Goal: Information Seeking & Learning: Learn about a topic

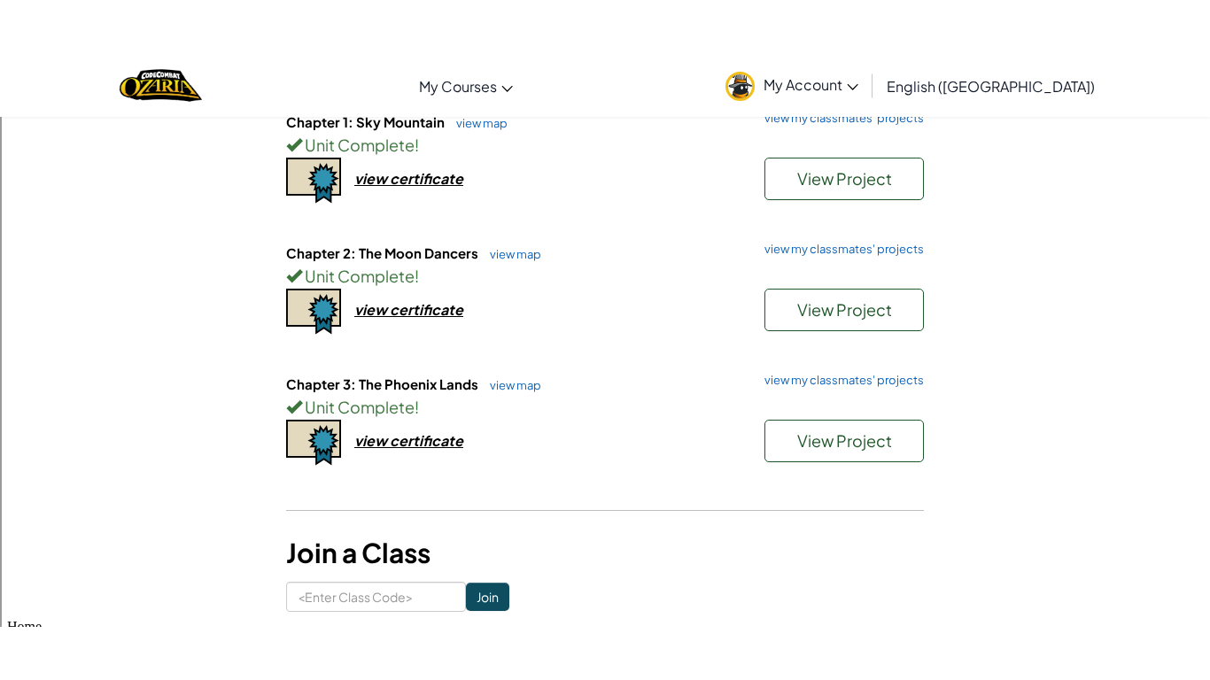
scroll to position [209, 0]
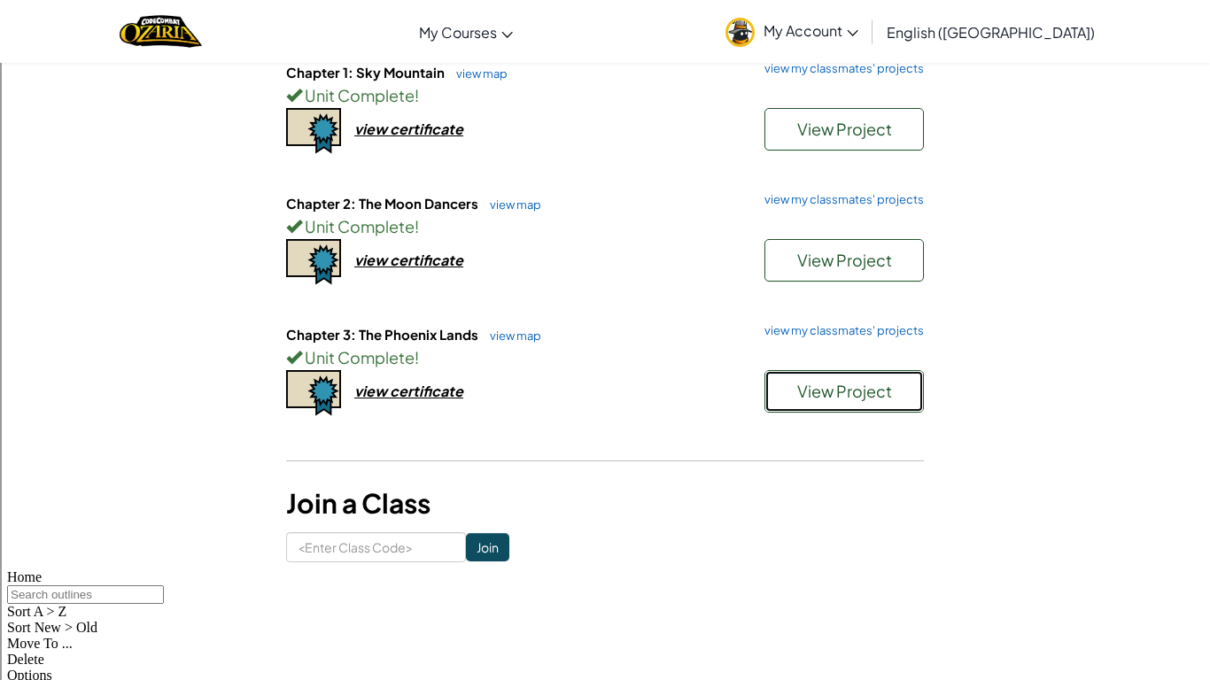
click at [843, 384] on span "View Project" at bounding box center [844, 391] width 95 height 20
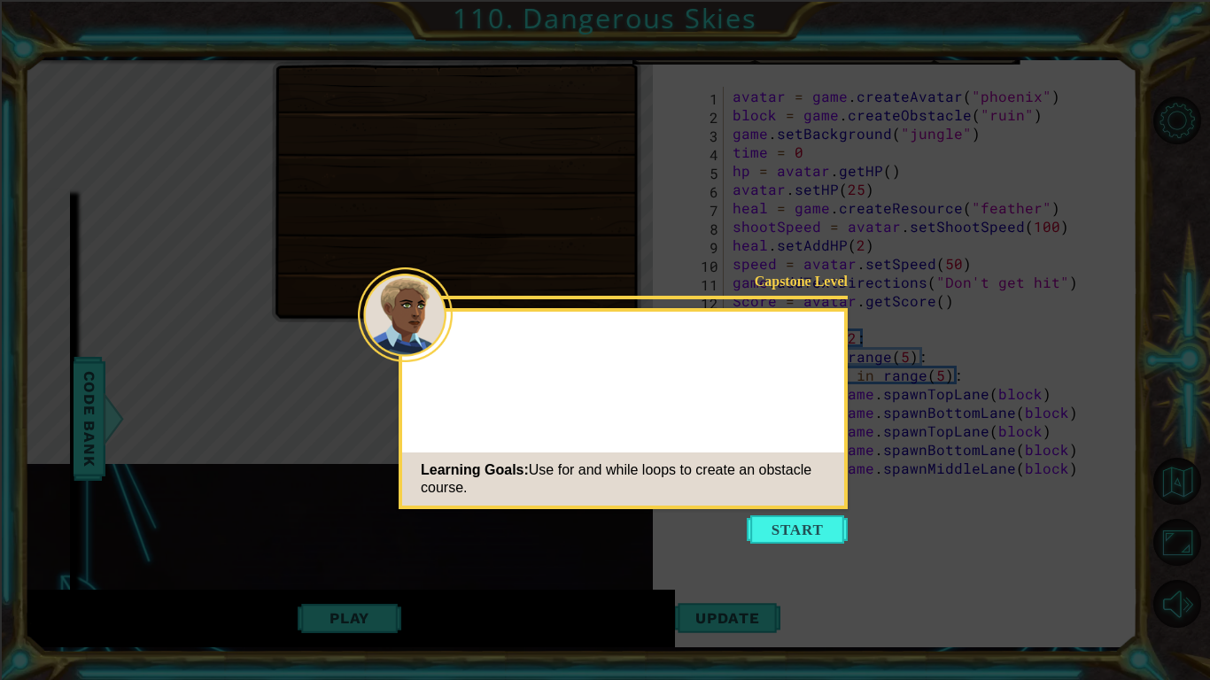
click at [760, 541] on button "Start" at bounding box center [797, 530] width 101 height 28
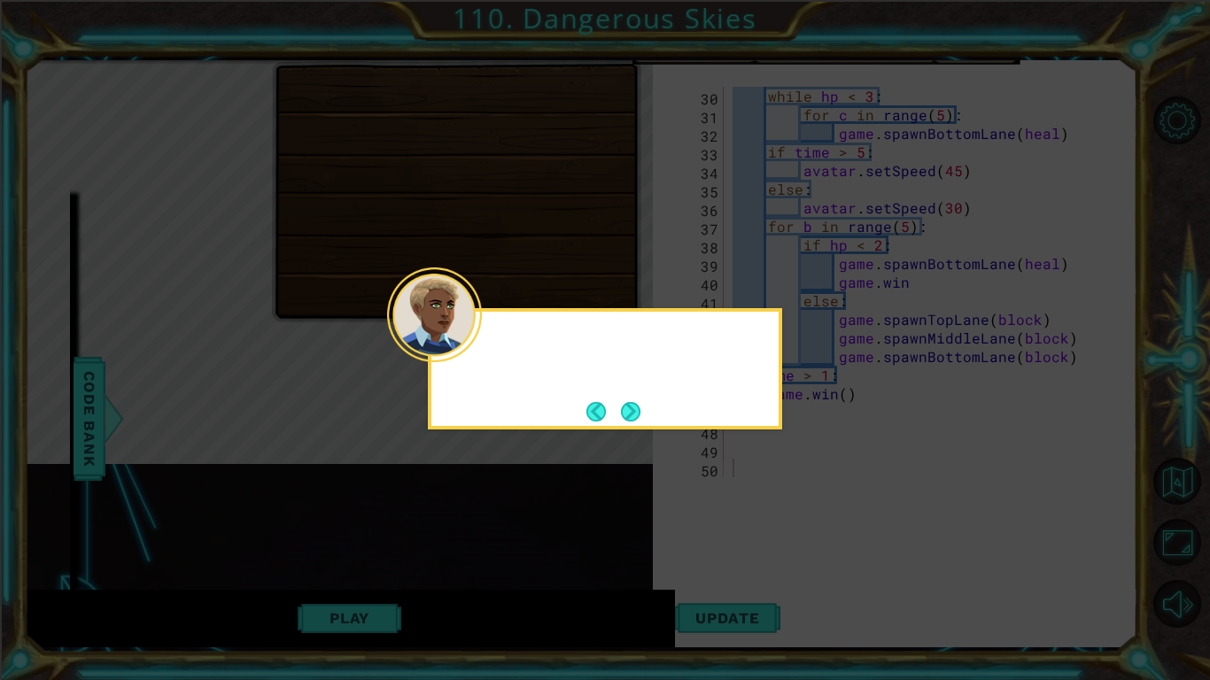
scroll to position [540, 0]
click at [629, 410] on button "Next" at bounding box center [630, 411] width 19 height 19
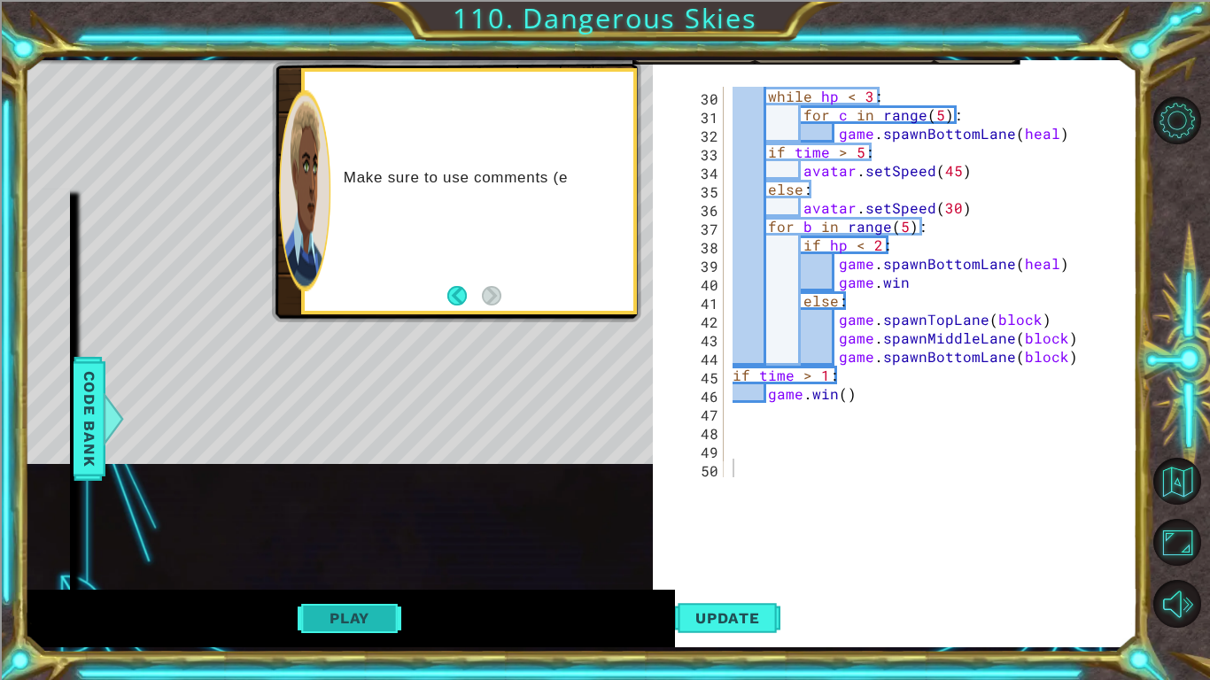
click at [316, 572] on button "Play" at bounding box center [350, 619] width 104 height 34
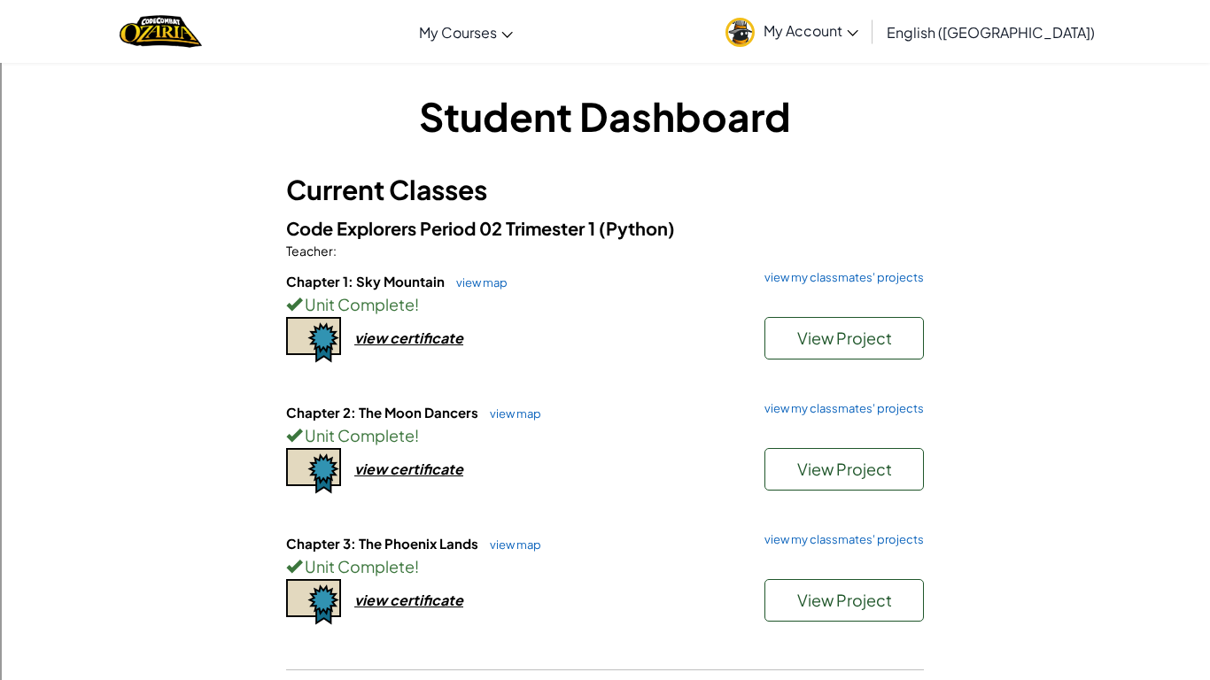
scroll to position [422, 0]
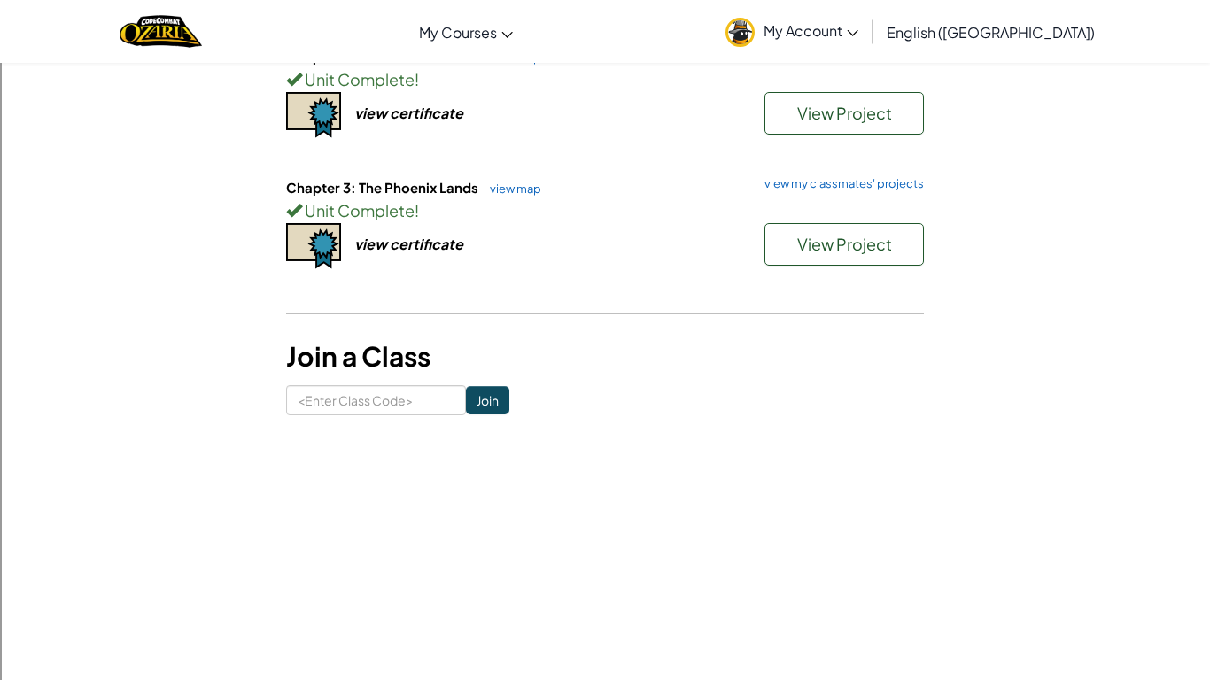
scroll to position [354, 0]
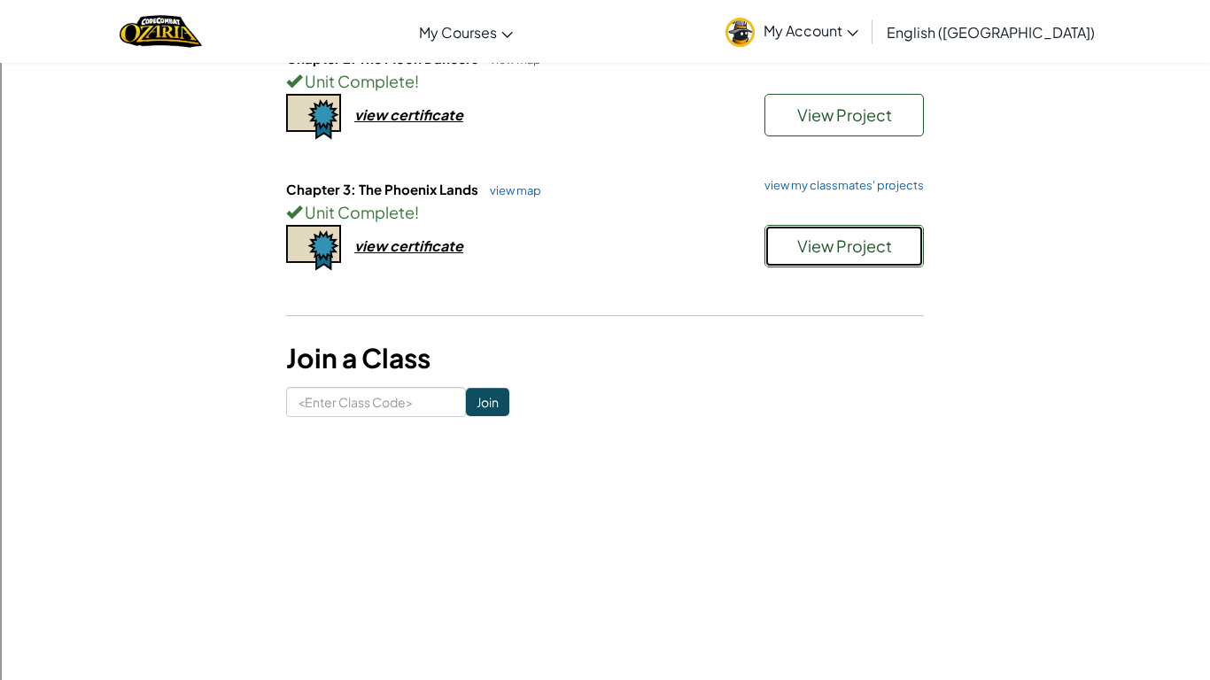
click at [791, 263] on button "View Project" at bounding box center [844, 246] width 159 height 43
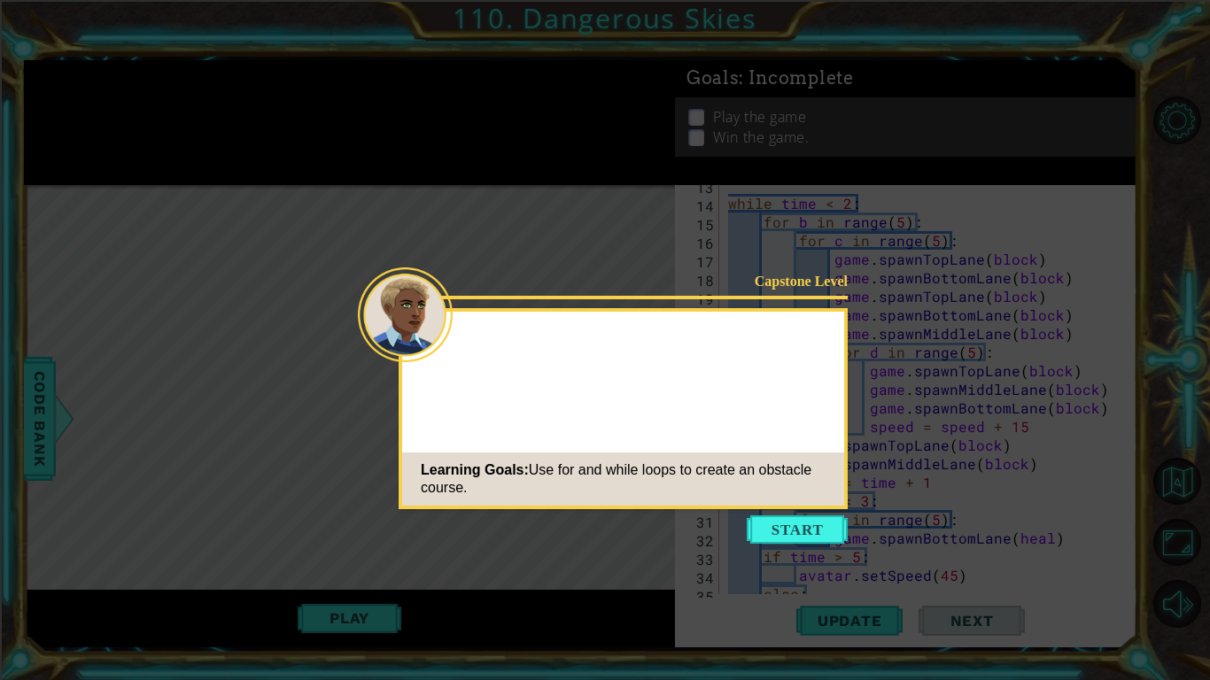
scroll to position [521, 0]
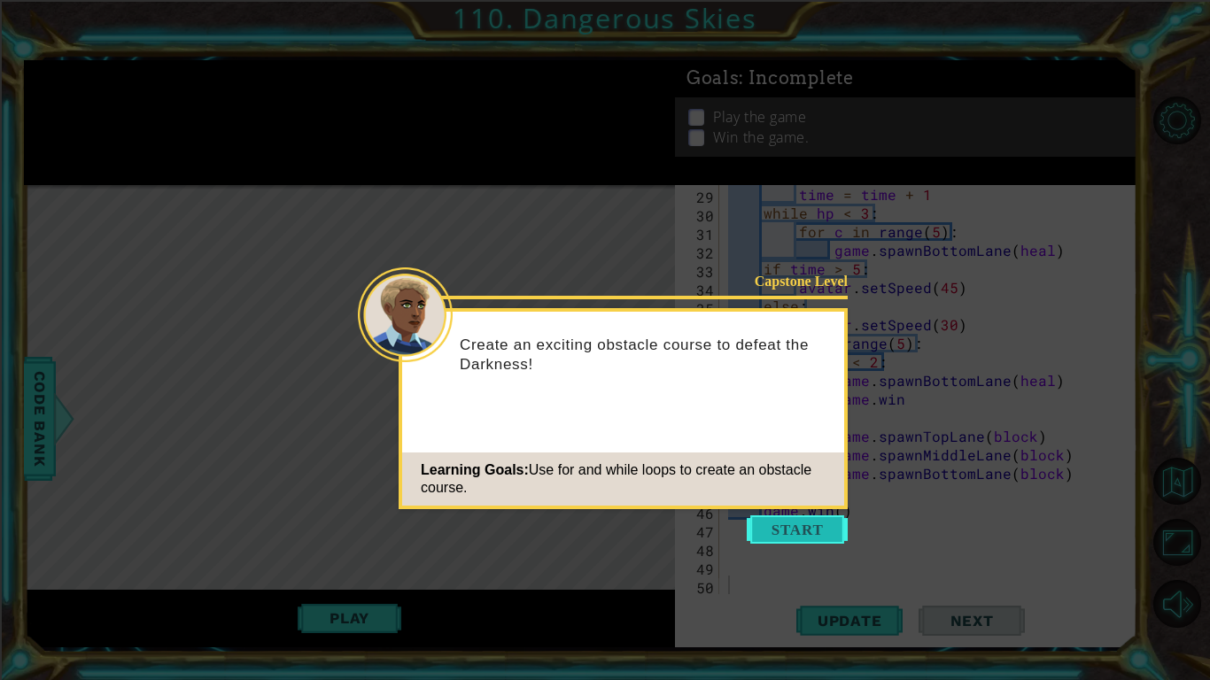
click at [774, 525] on button "Start" at bounding box center [797, 530] width 101 height 28
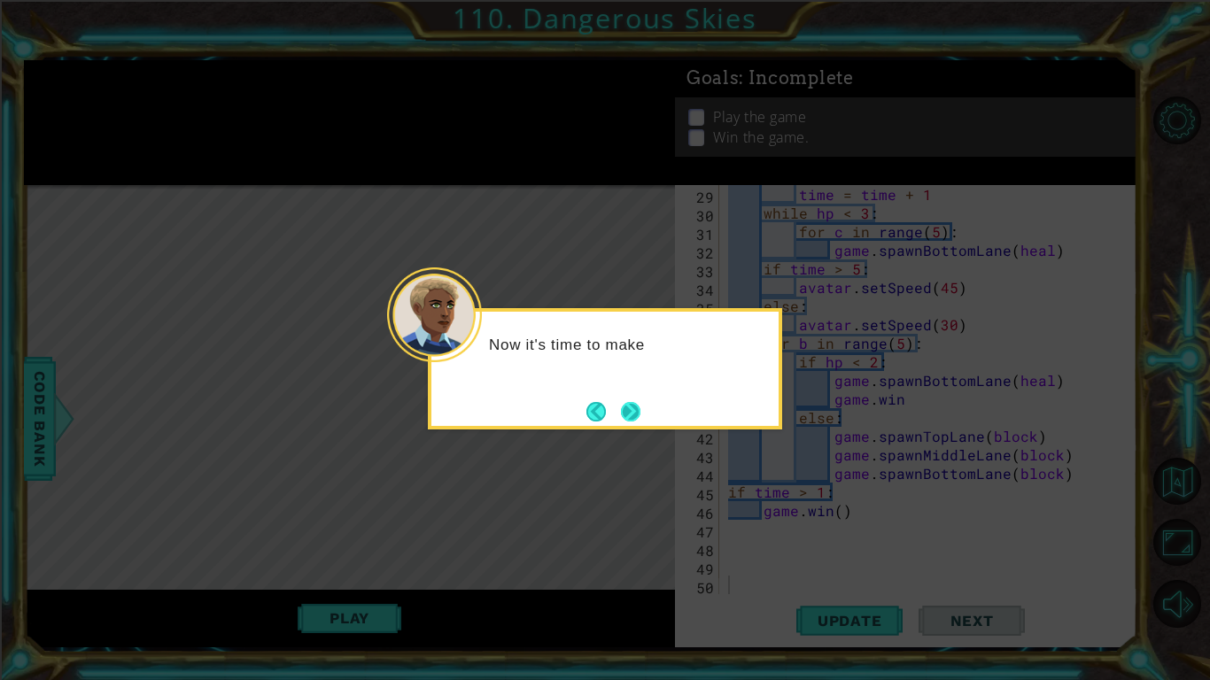
click at [638, 409] on button "Next" at bounding box center [630, 411] width 33 height 33
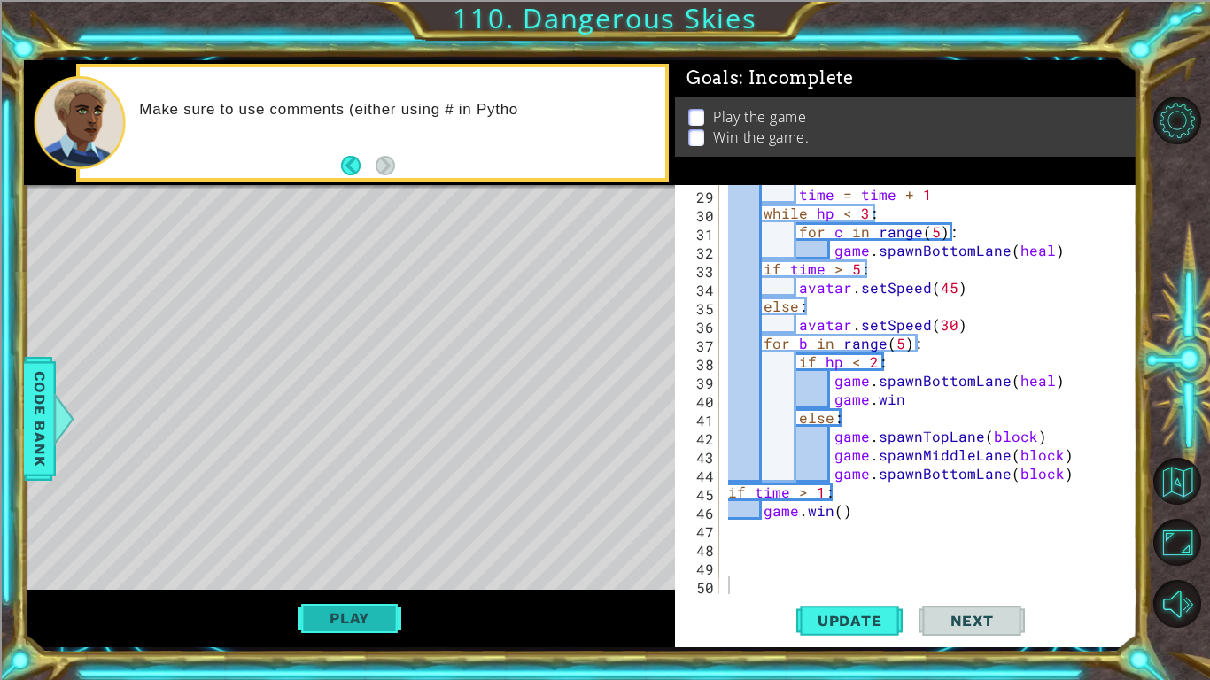
click at [318, 613] on button "Play" at bounding box center [350, 619] width 104 height 34
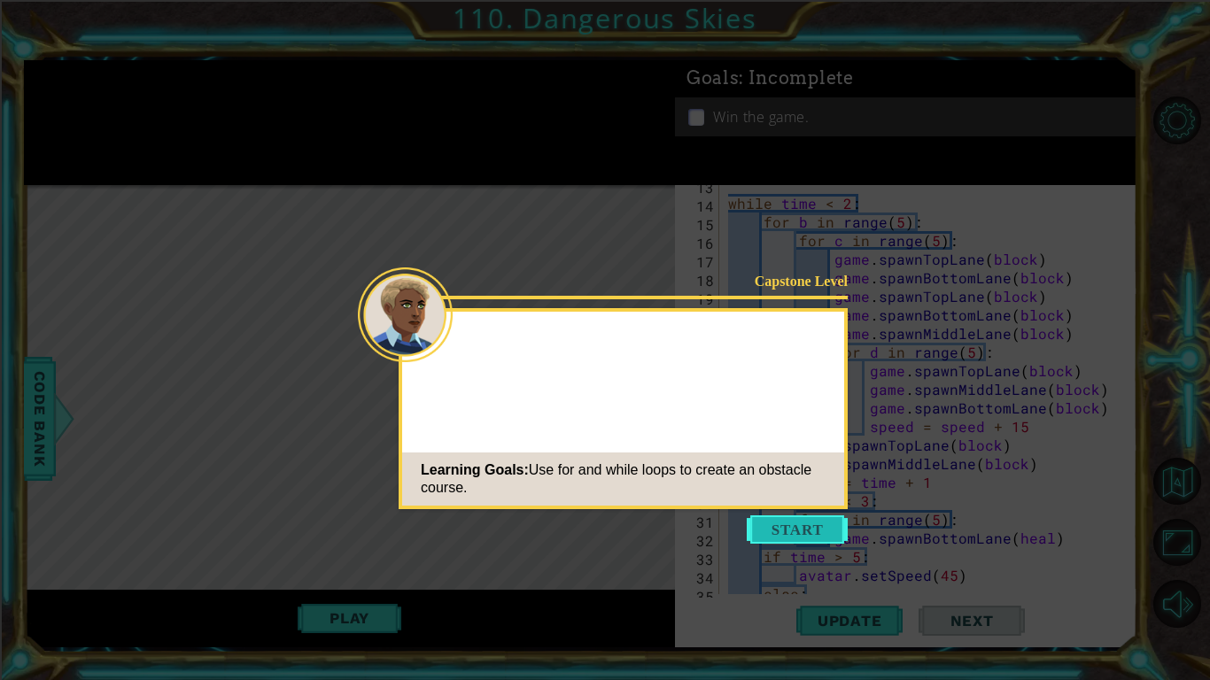
click at [818, 560] on icon at bounding box center [605, 340] width 1210 height 680
click at [830, 524] on button "Start" at bounding box center [797, 530] width 101 height 28
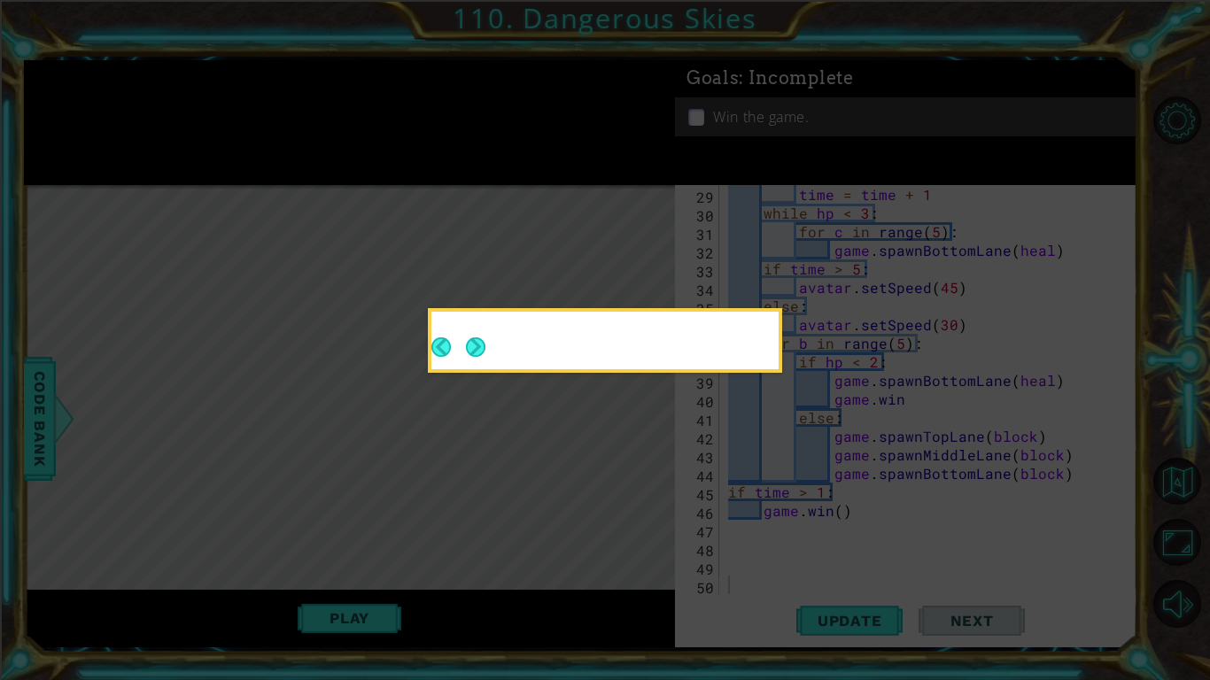
scroll to position [521, 0]
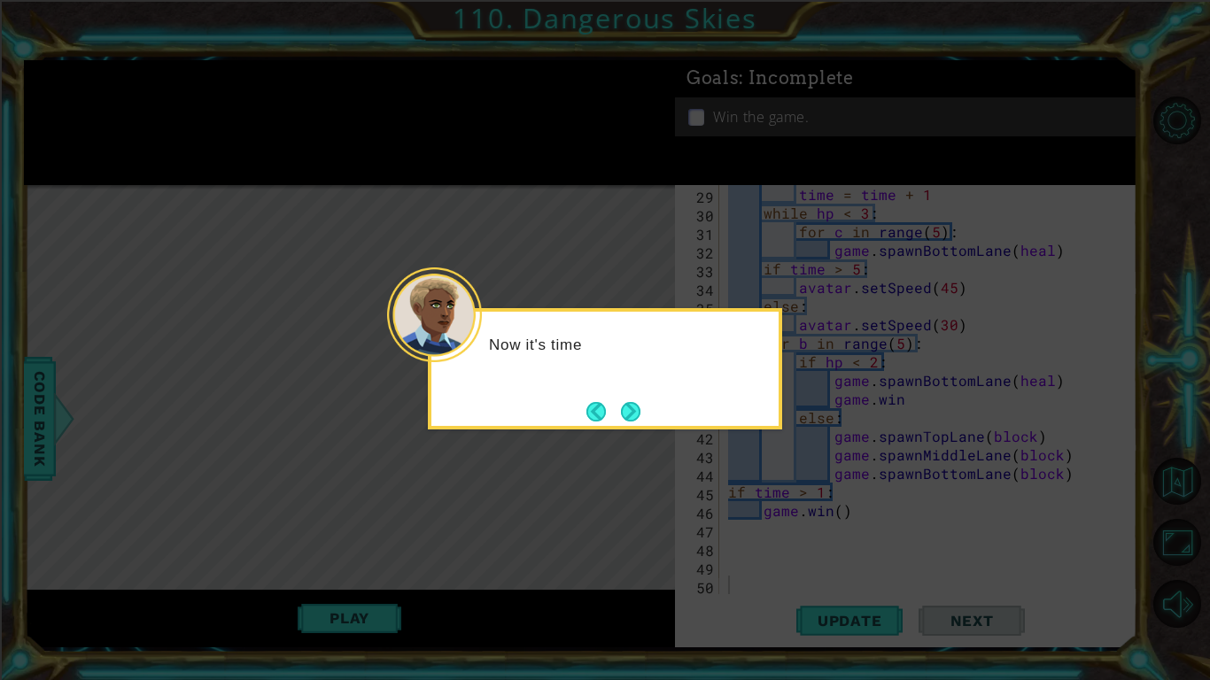
click at [650, 426] on div "Now it's time" at bounding box center [605, 368] width 354 height 121
click at [640, 403] on button "Next" at bounding box center [630, 412] width 25 height 25
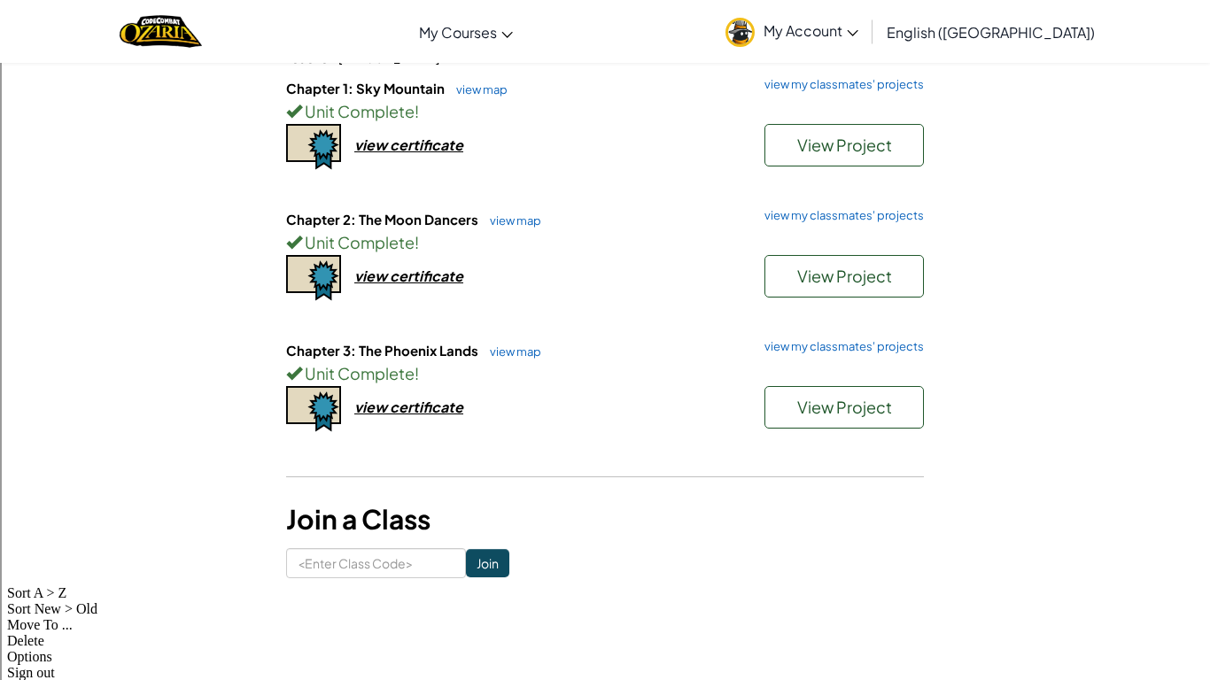
scroll to position [200, 0]
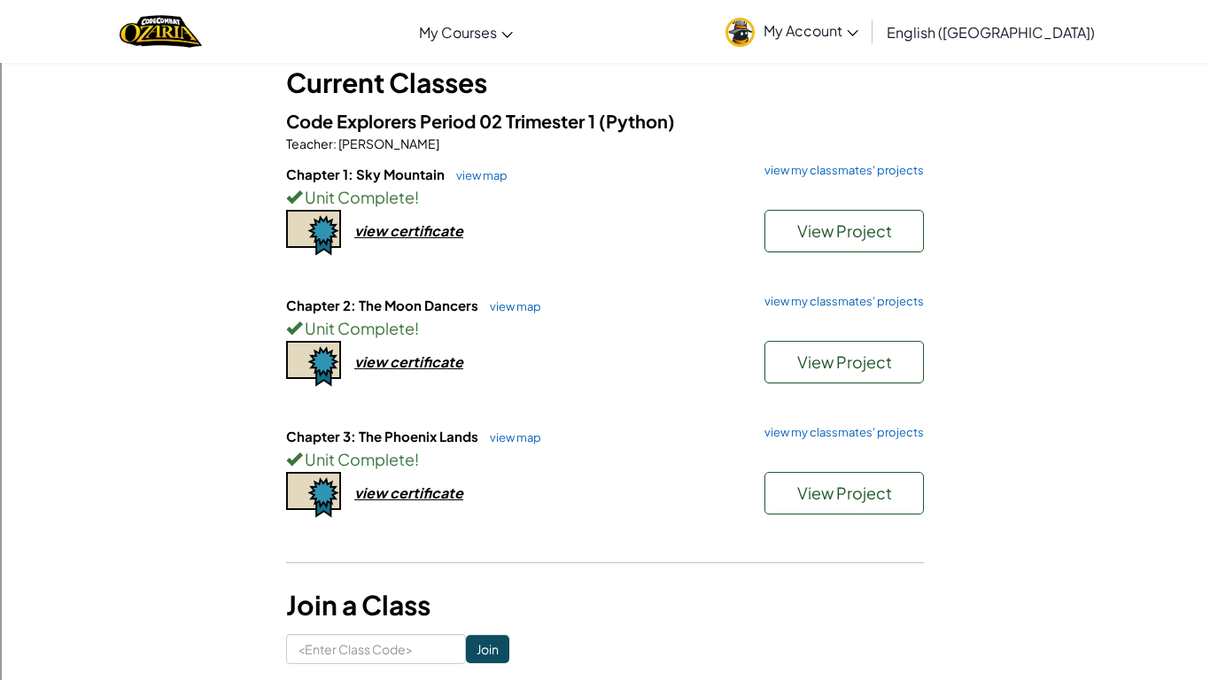
scroll to position [166, 0]
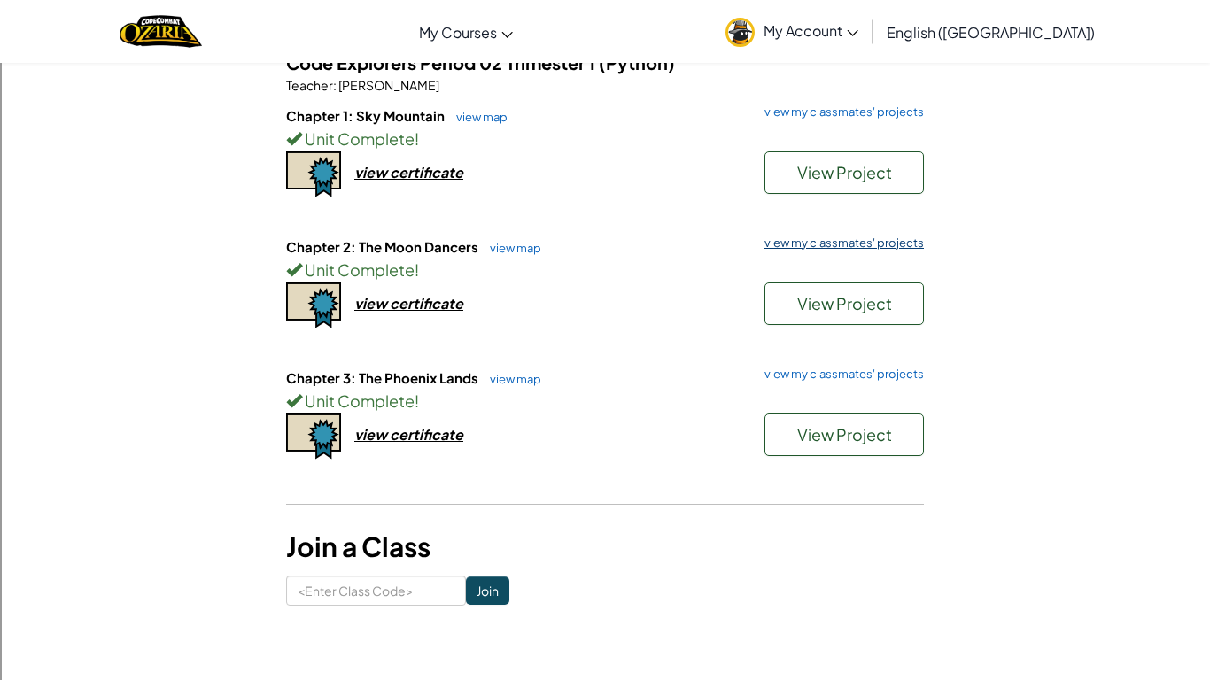
click at [797, 244] on link "view my classmates' projects" at bounding box center [840, 243] width 168 height 12
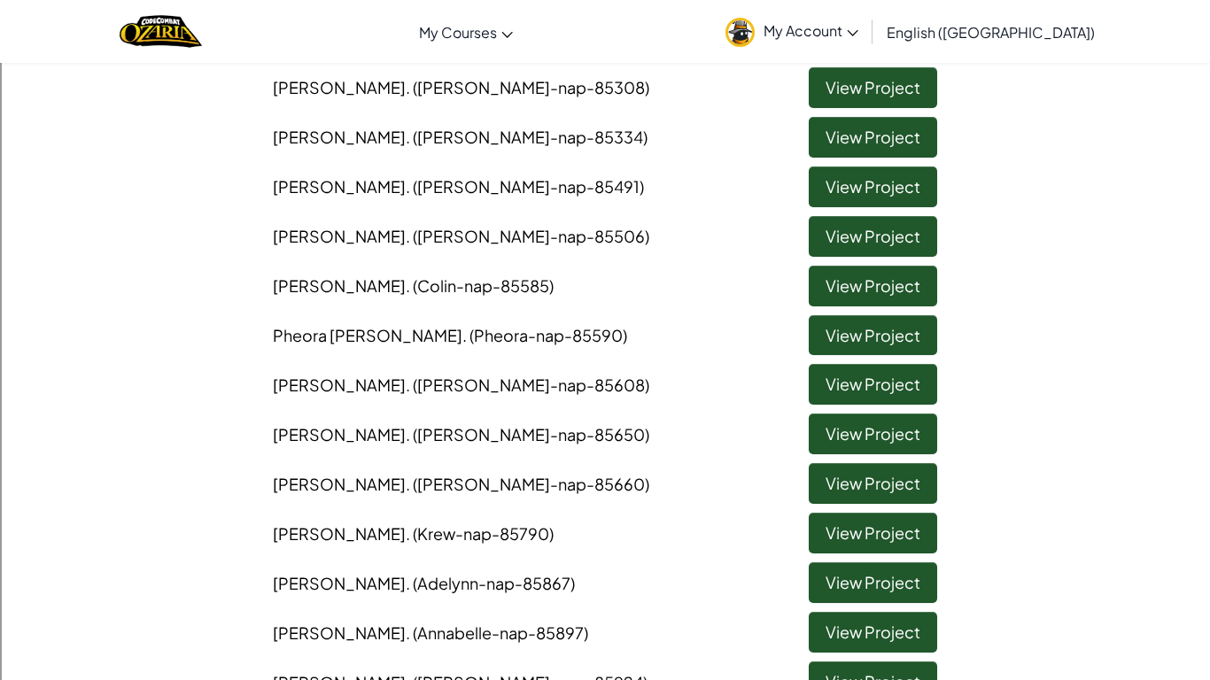
scroll to position [325, 0]
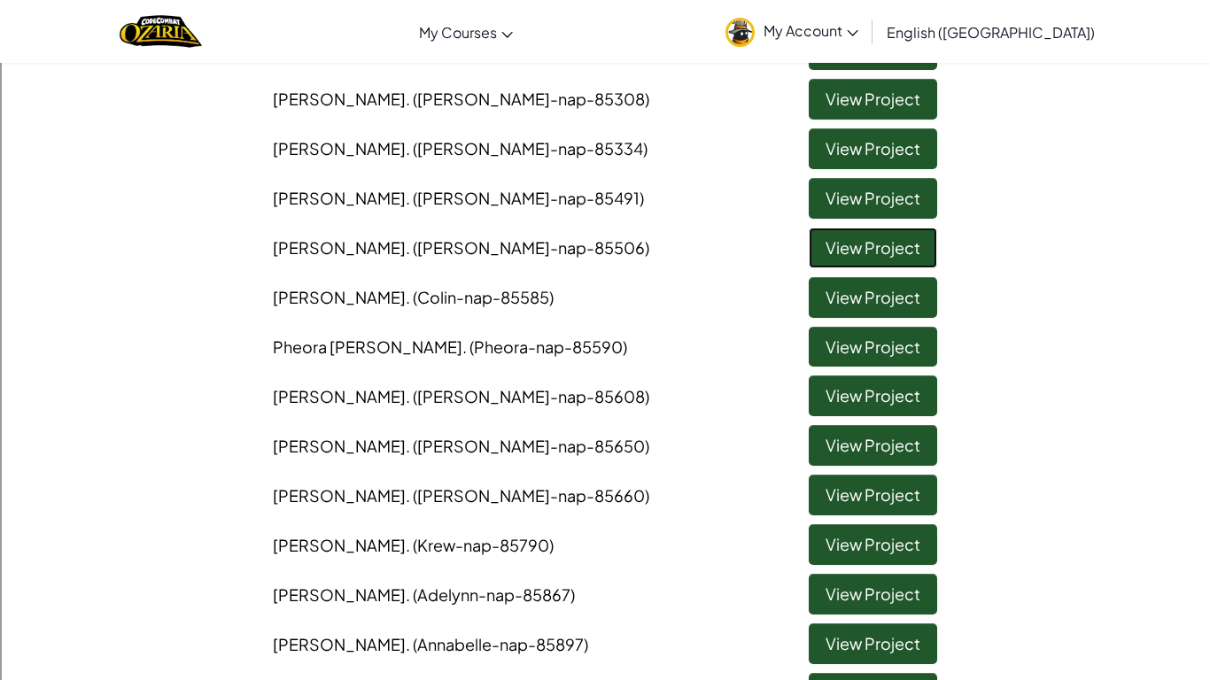
click at [822, 258] on link "View Project" at bounding box center [873, 248] width 128 height 41
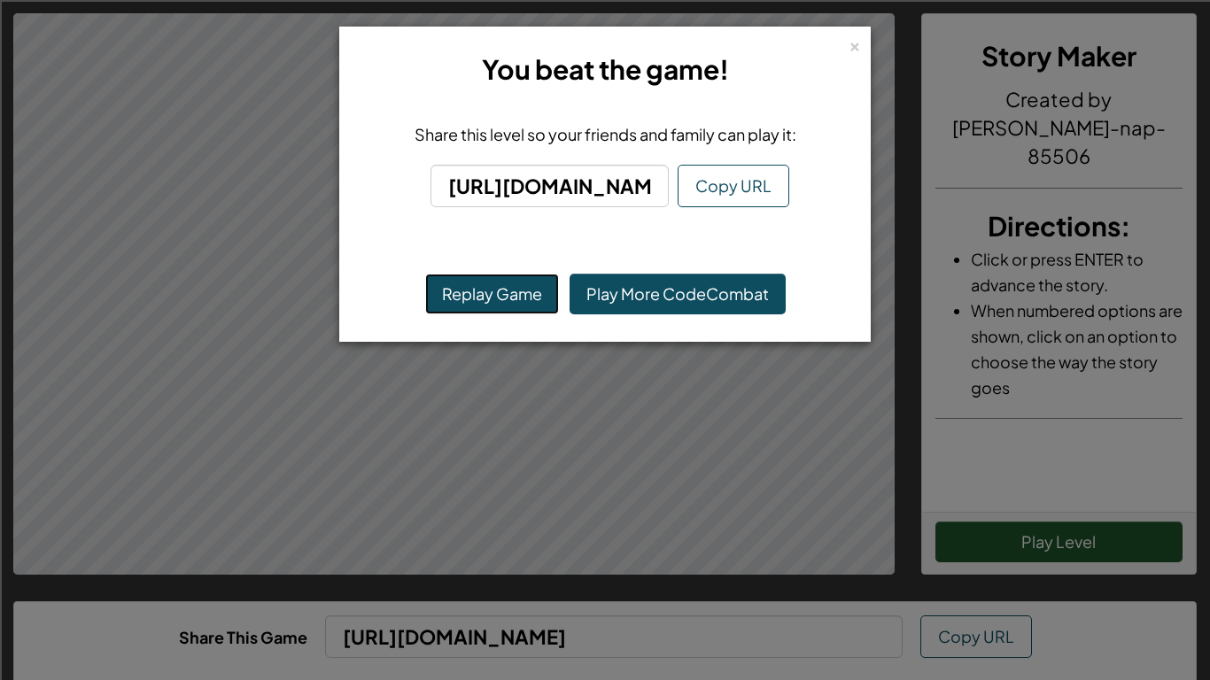
click at [492, 301] on button "Replay Game" at bounding box center [492, 294] width 134 height 41
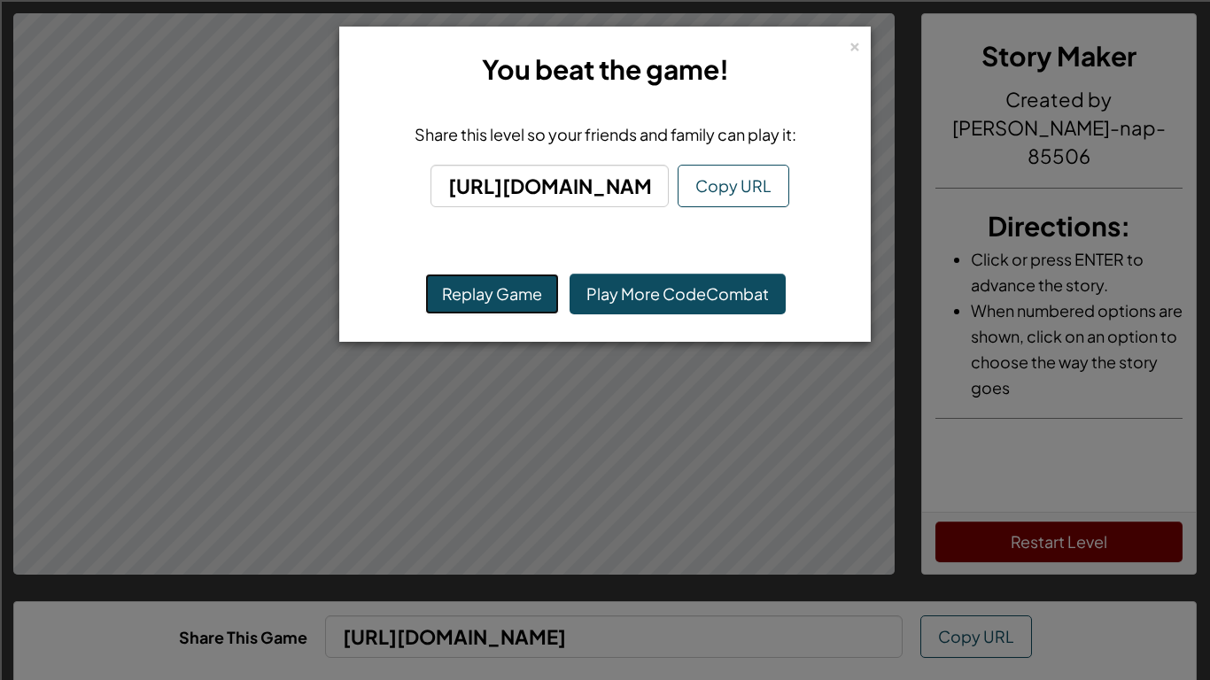
click at [517, 288] on button "Replay Game" at bounding box center [492, 294] width 134 height 41
click at [854, 16] on div "× You beat the game! Share this level so your friends and family can play it: h…" at bounding box center [605, 340] width 1210 height 680
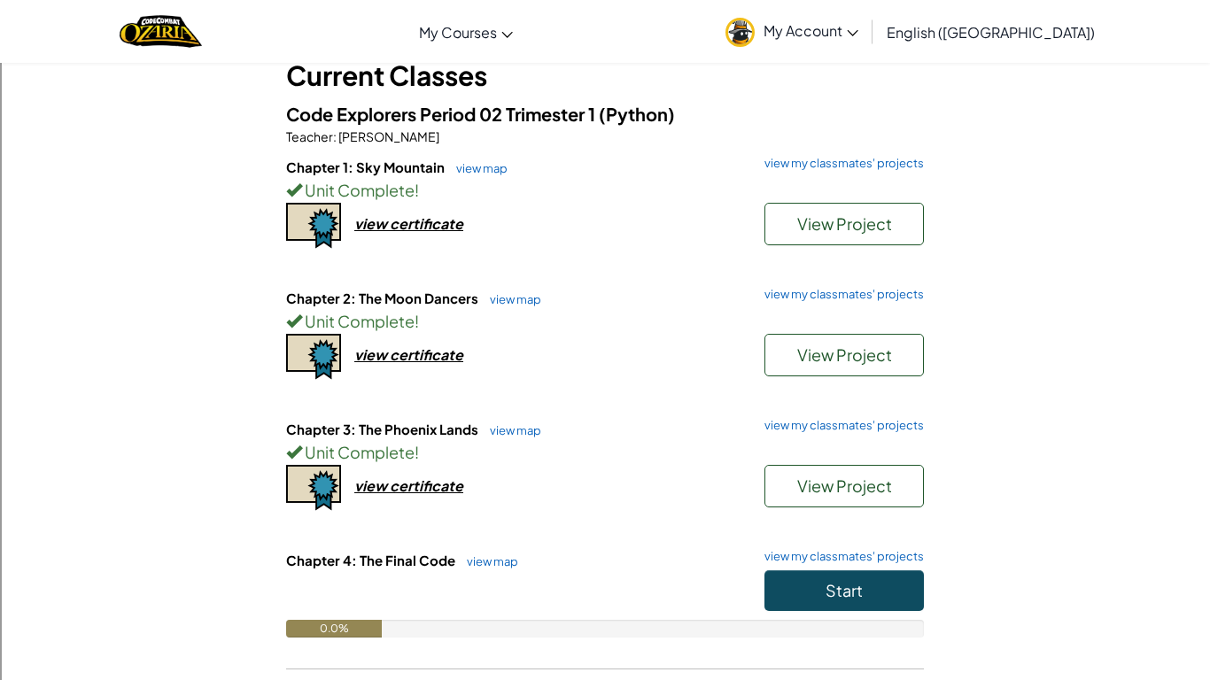
scroll to position [120, 0]
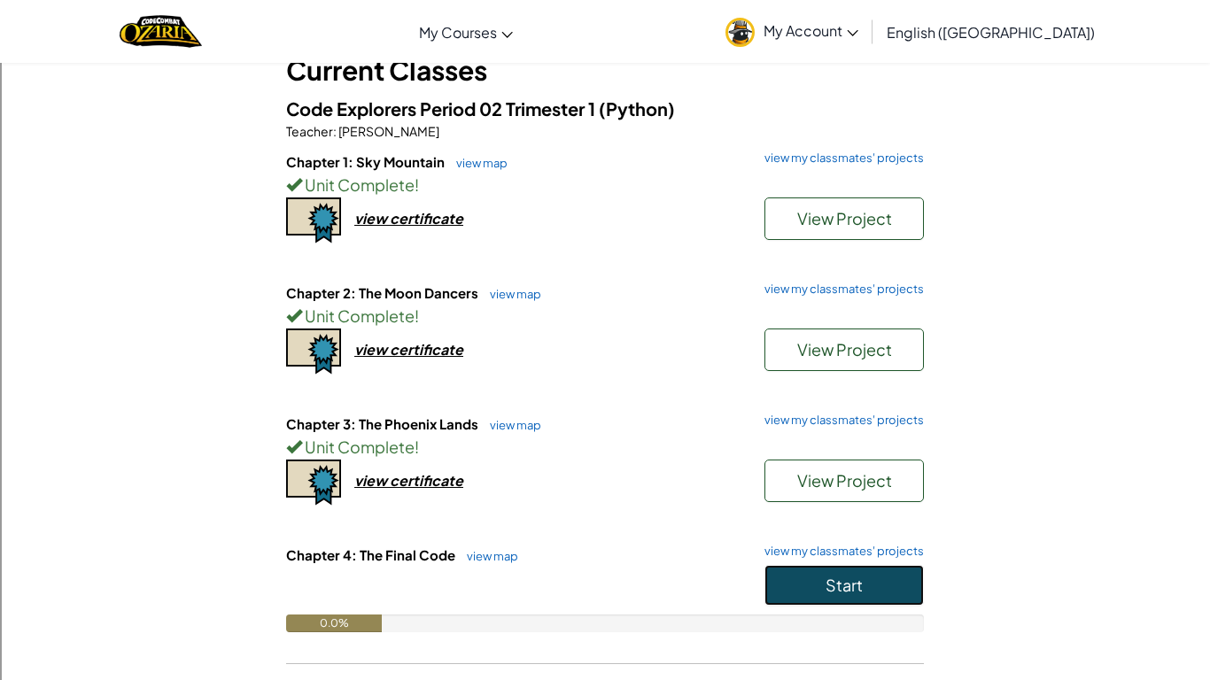
click at [831, 599] on button "Start" at bounding box center [844, 585] width 159 height 41
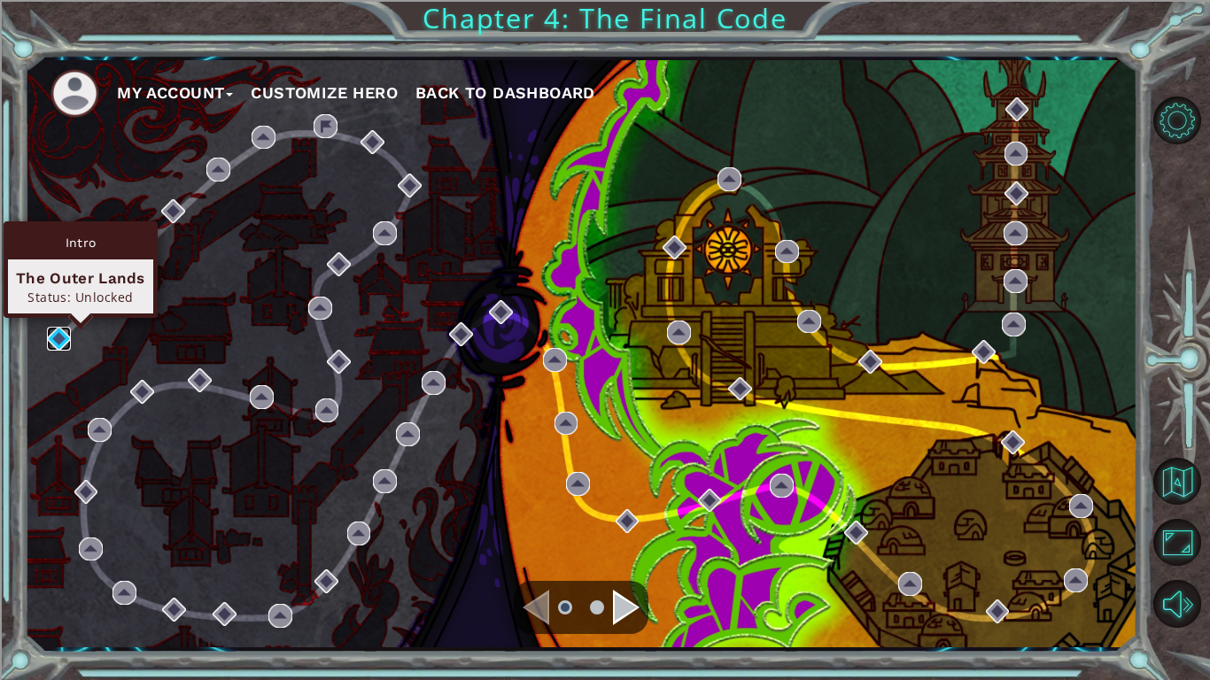
click at [56, 330] on img at bounding box center [59, 339] width 24 height 24
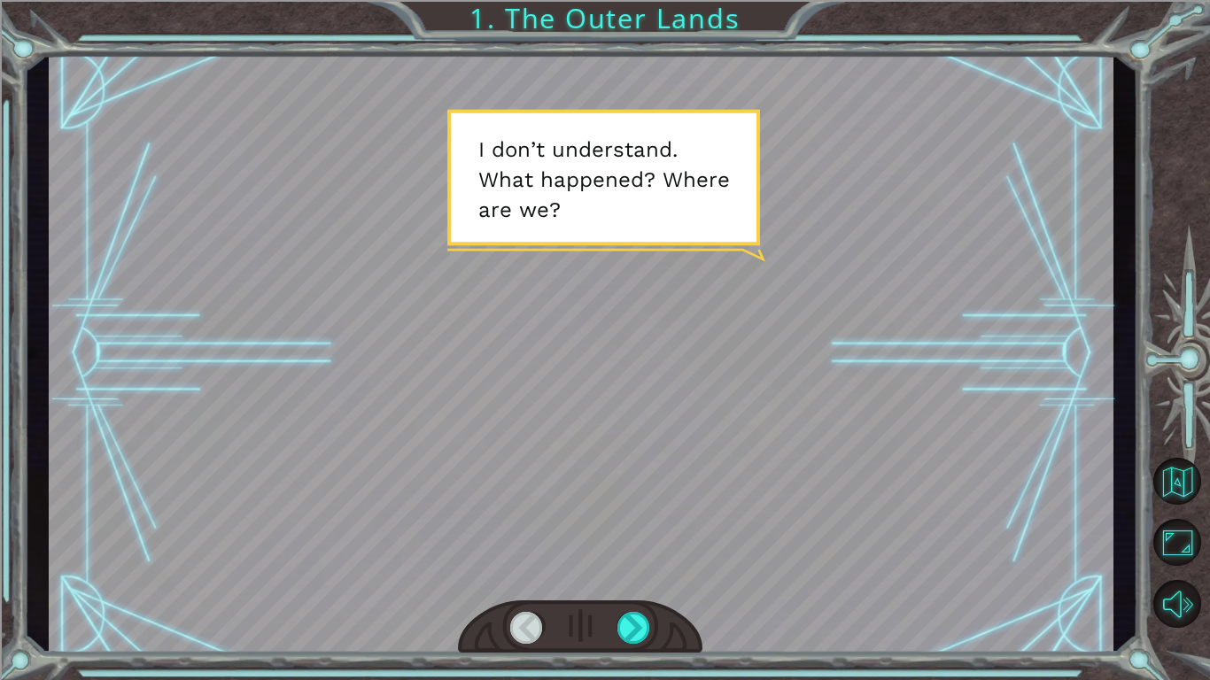
click at [673, 629] on div at bounding box center [580, 628] width 245 height 54
click at [649, 624] on div at bounding box center [635, 628] width 34 height 32
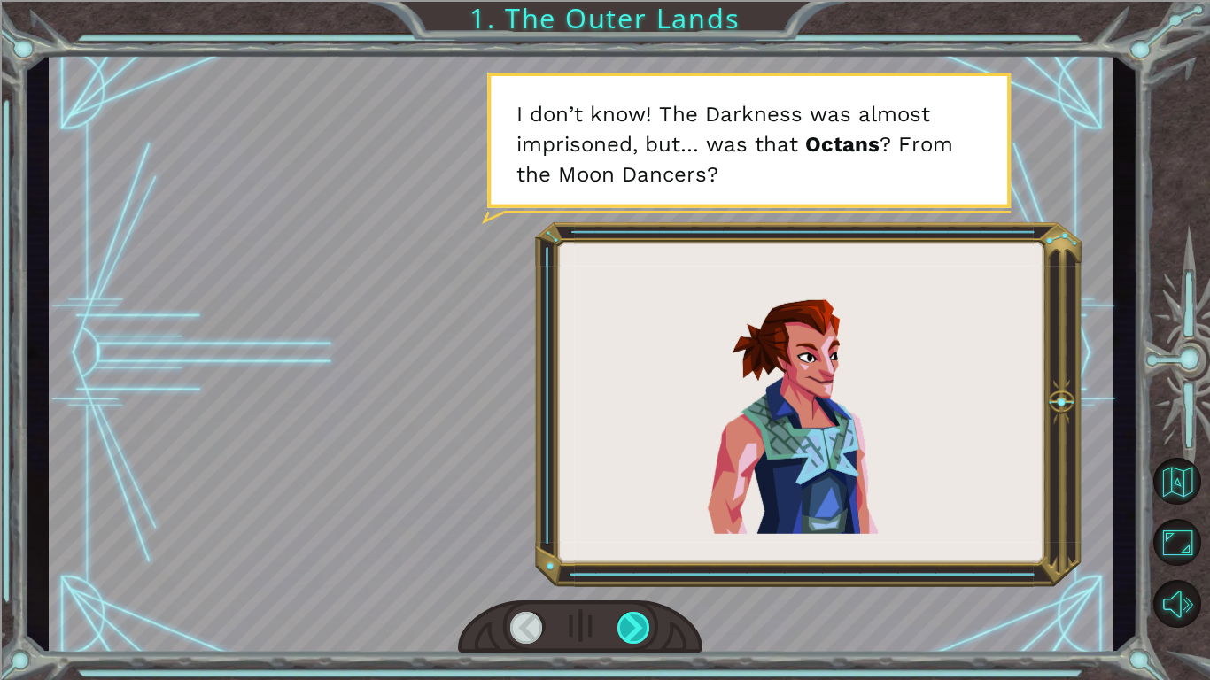
click at [647, 619] on div at bounding box center [635, 628] width 34 height 32
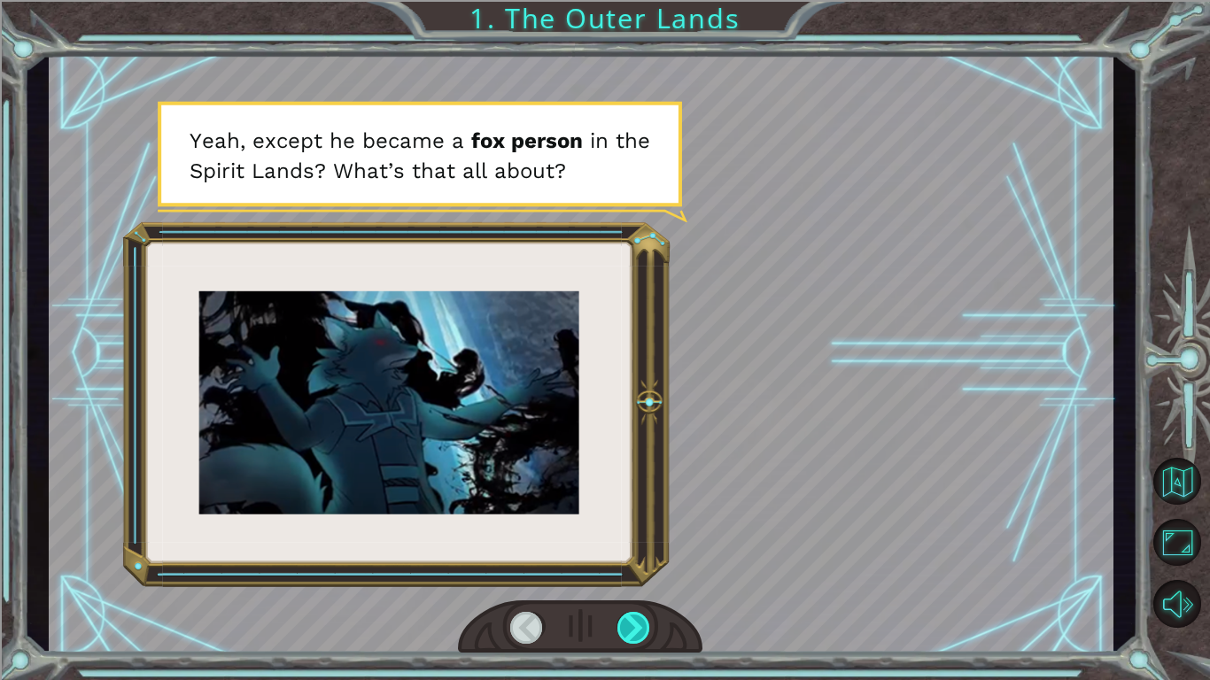
click at [647, 618] on div at bounding box center [635, 628] width 34 height 32
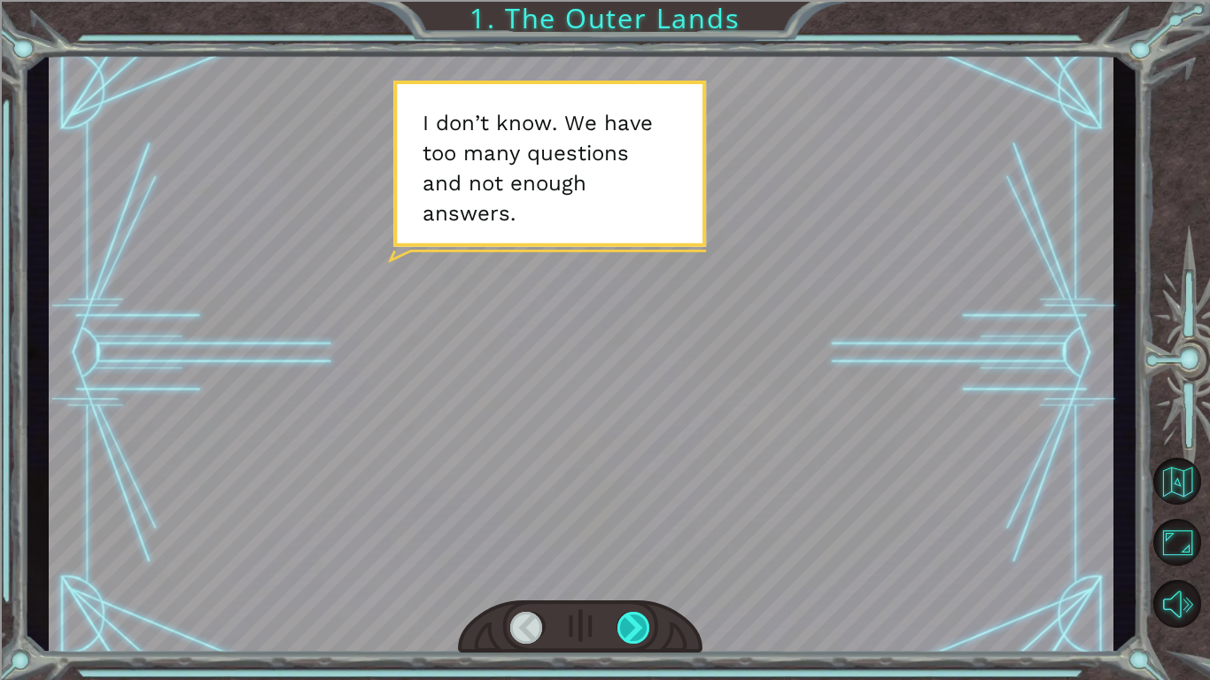
click at [647, 618] on div at bounding box center [635, 628] width 34 height 32
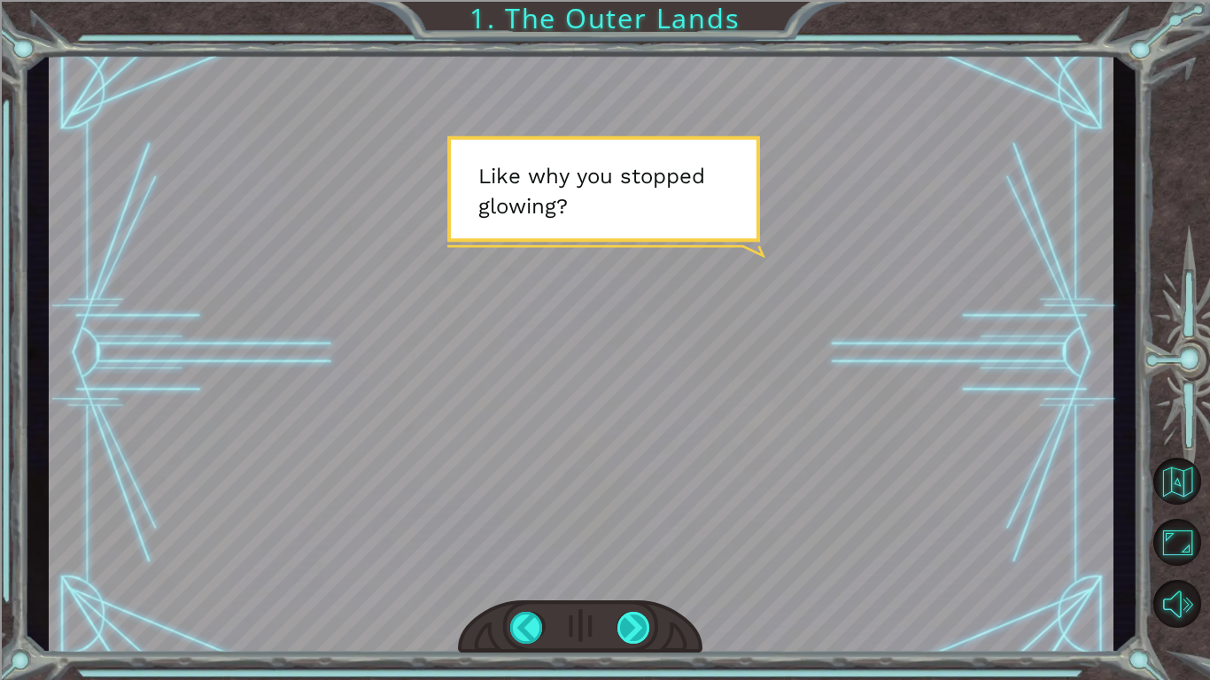
click at [647, 618] on div at bounding box center [635, 628] width 34 height 32
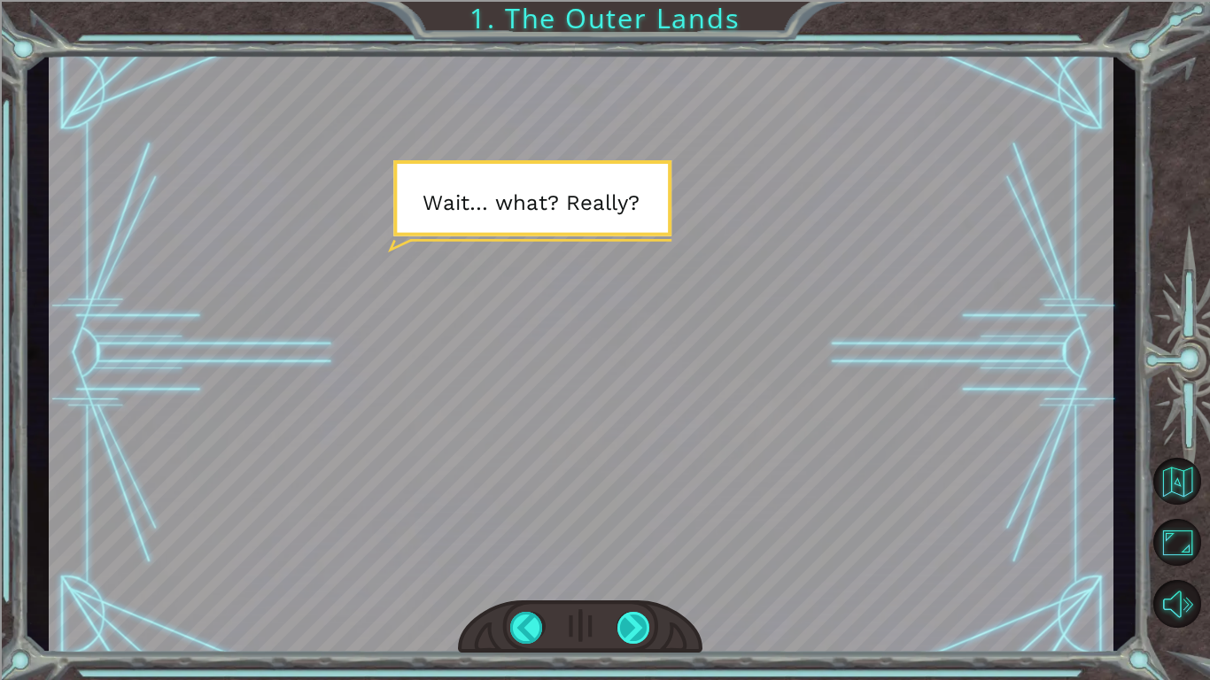
click at [647, 618] on div at bounding box center [635, 628] width 34 height 32
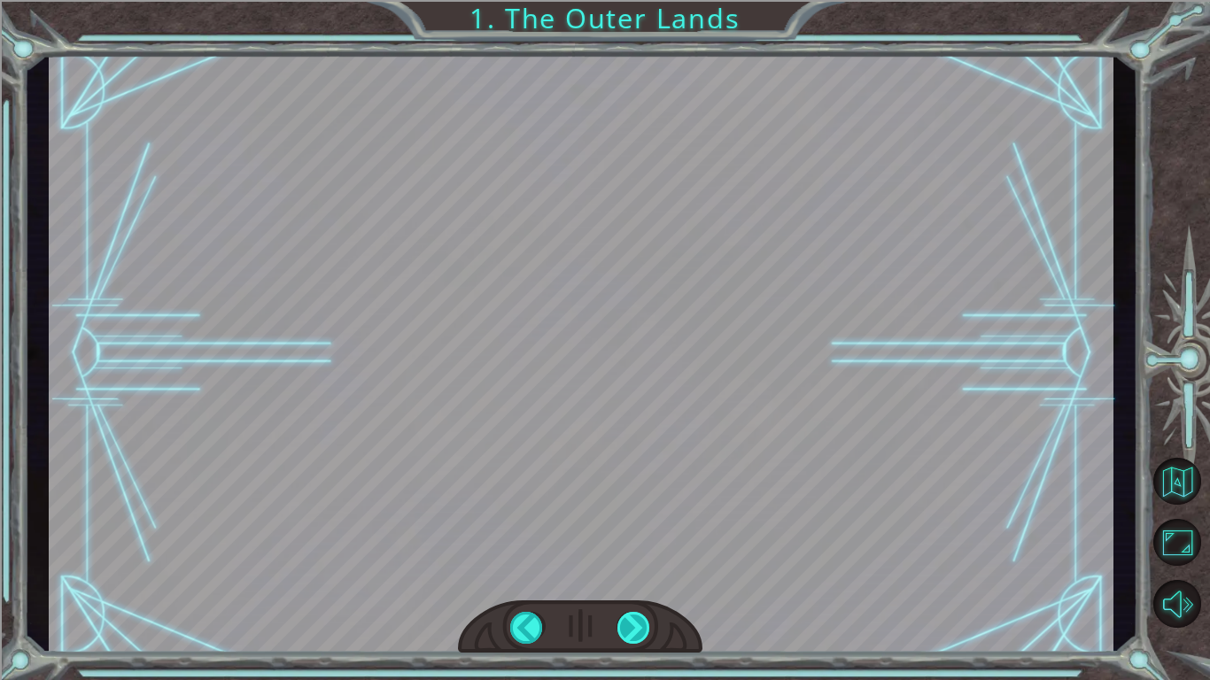
click at [647, 618] on div at bounding box center [635, 628] width 34 height 32
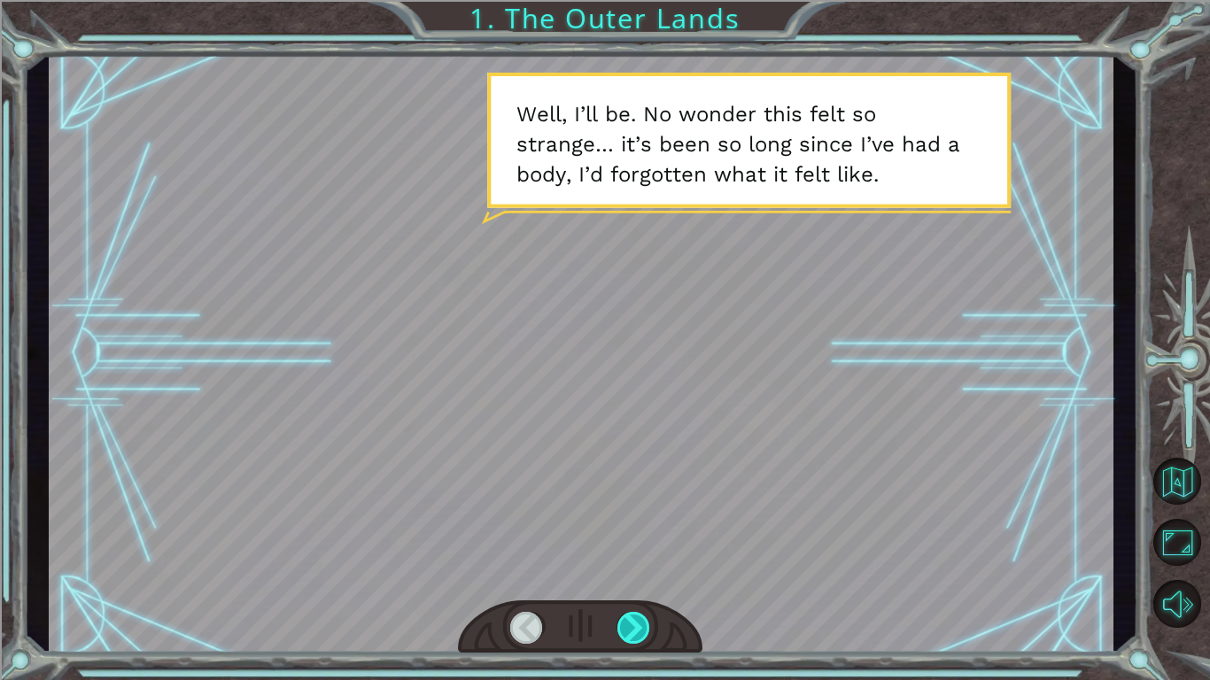
click at [647, 618] on div at bounding box center [635, 628] width 34 height 32
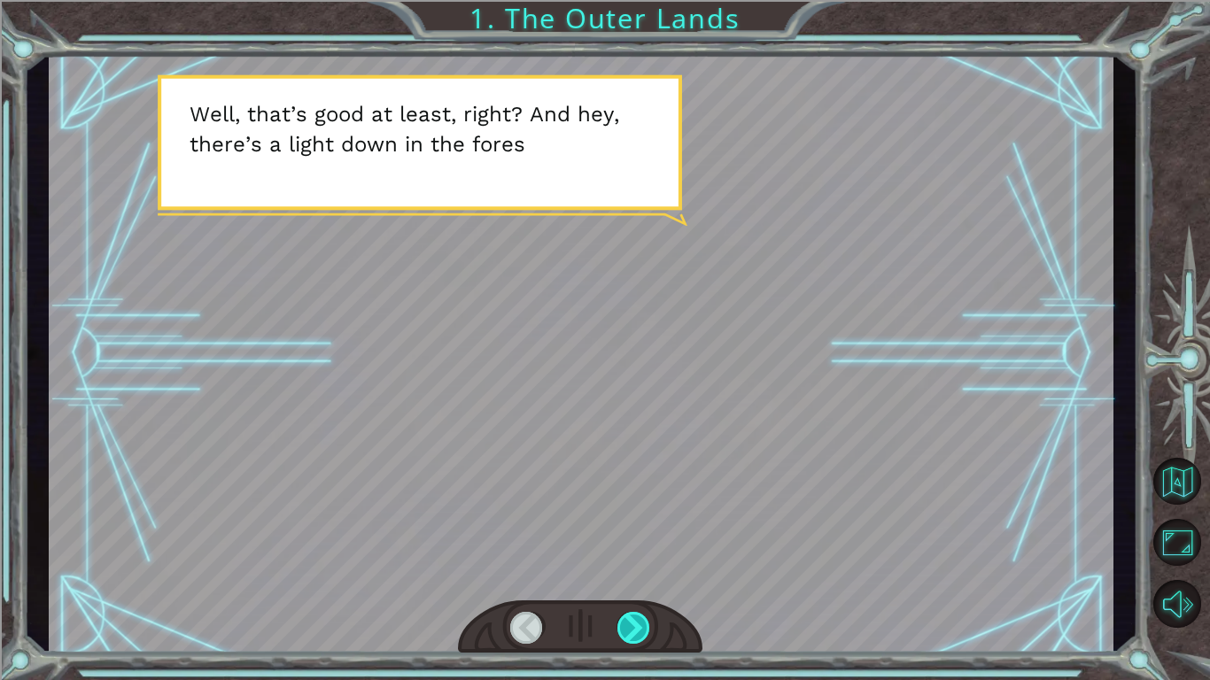
click at [647, 618] on div at bounding box center [635, 628] width 34 height 32
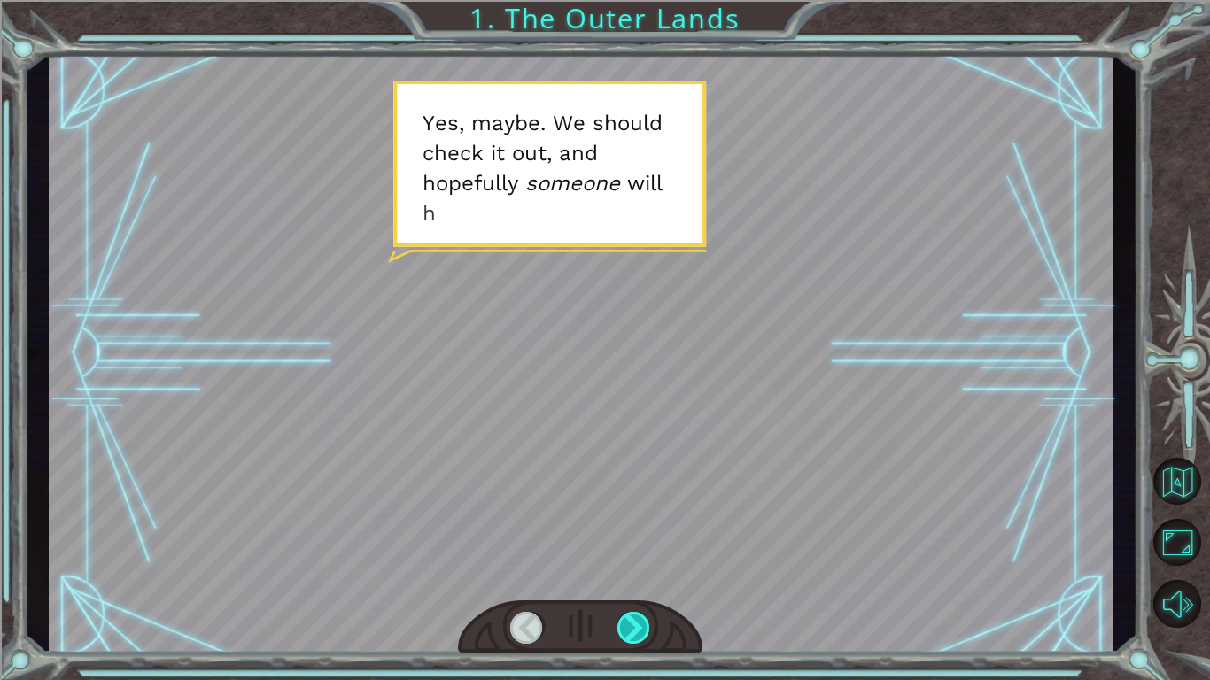
click at [647, 618] on div at bounding box center [635, 628] width 34 height 32
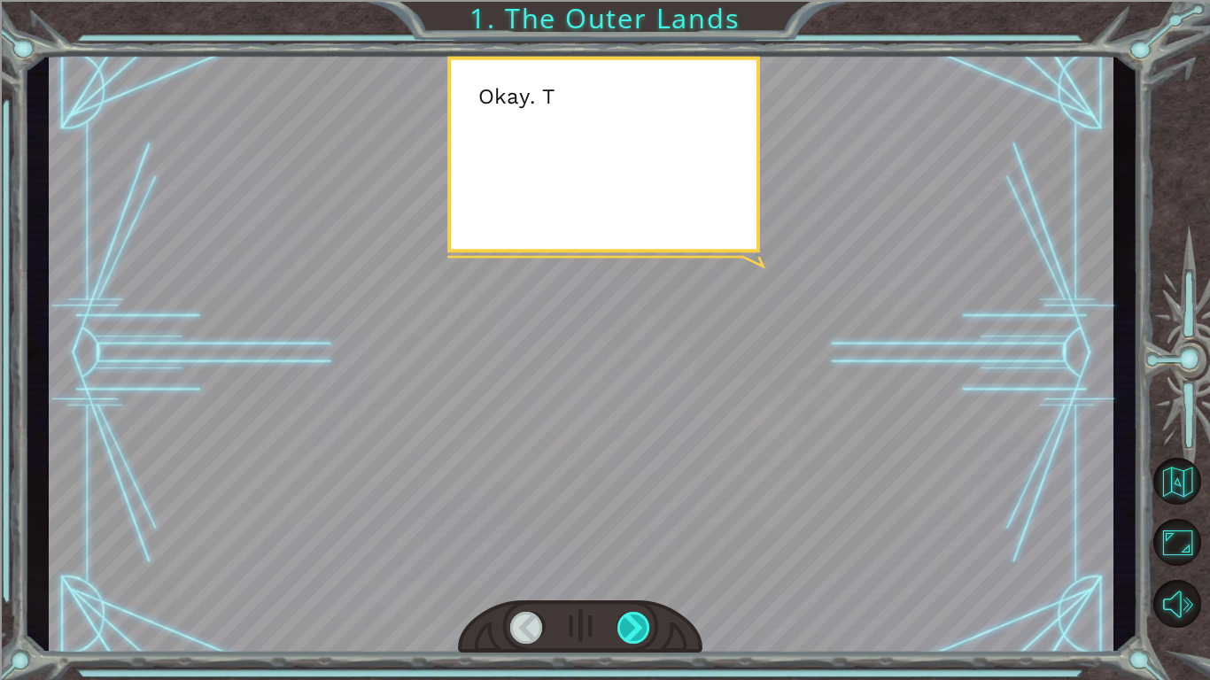
click at [647, 618] on div at bounding box center [635, 628] width 34 height 32
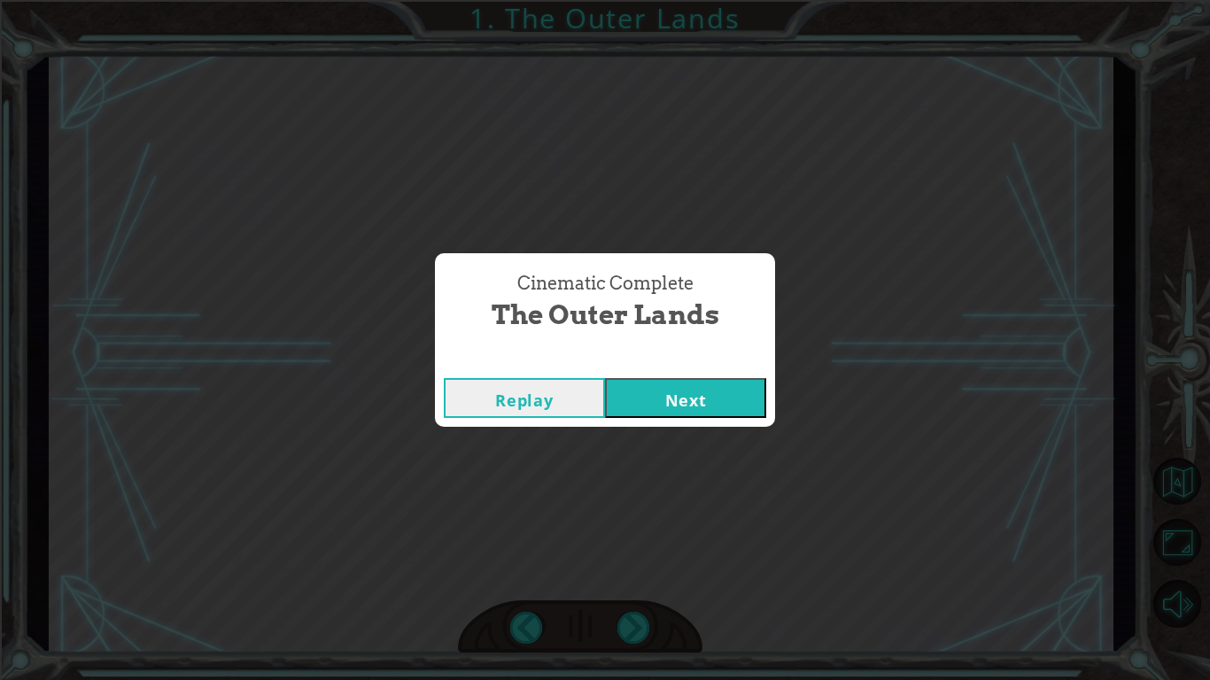
click at [700, 377] on div "Replay Next" at bounding box center [605, 398] width 340 height 58
click at [708, 400] on button "Next" at bounding box center [685, 398] width 161 height 40
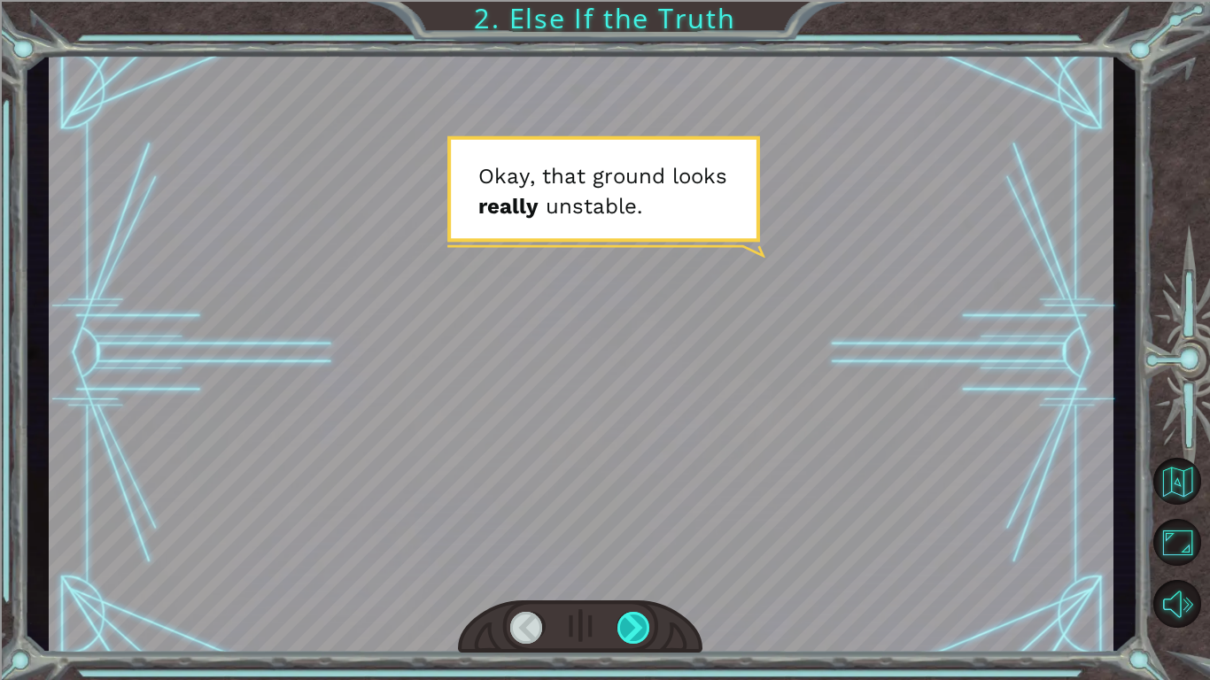
click at [648, 635] on div at bounding box center [635, 628] width 34 height 32
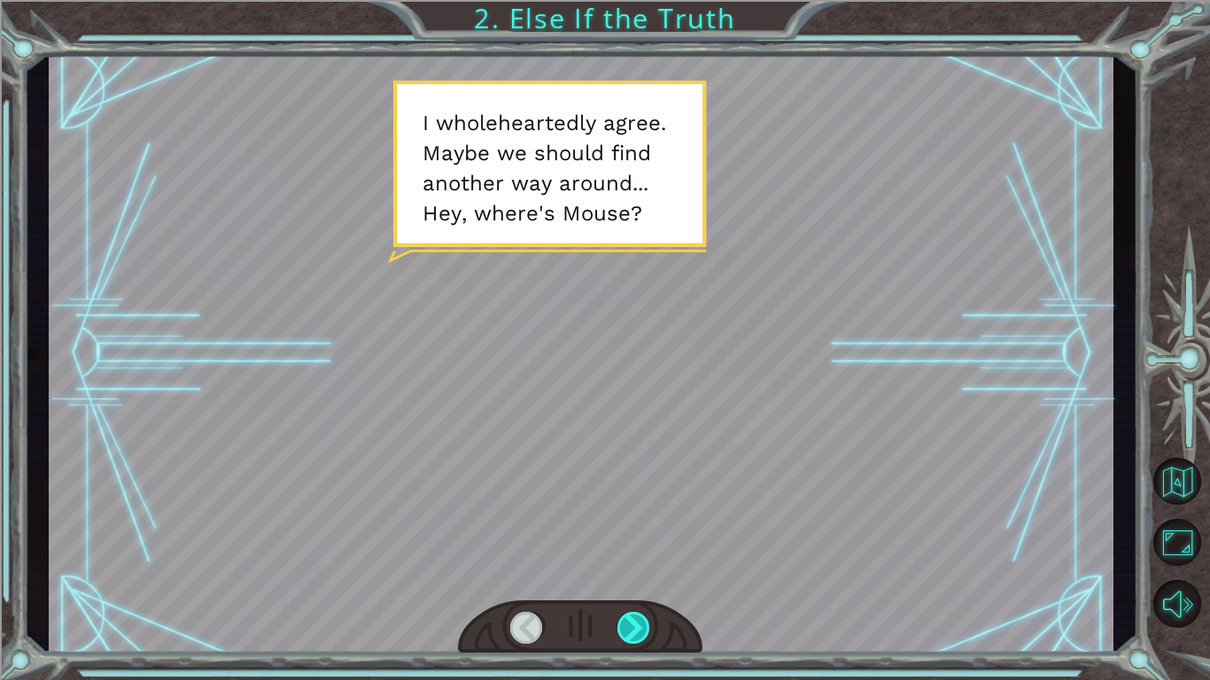
click at [648, 635] on div at bounding box center [635, 628] width 34 height 32
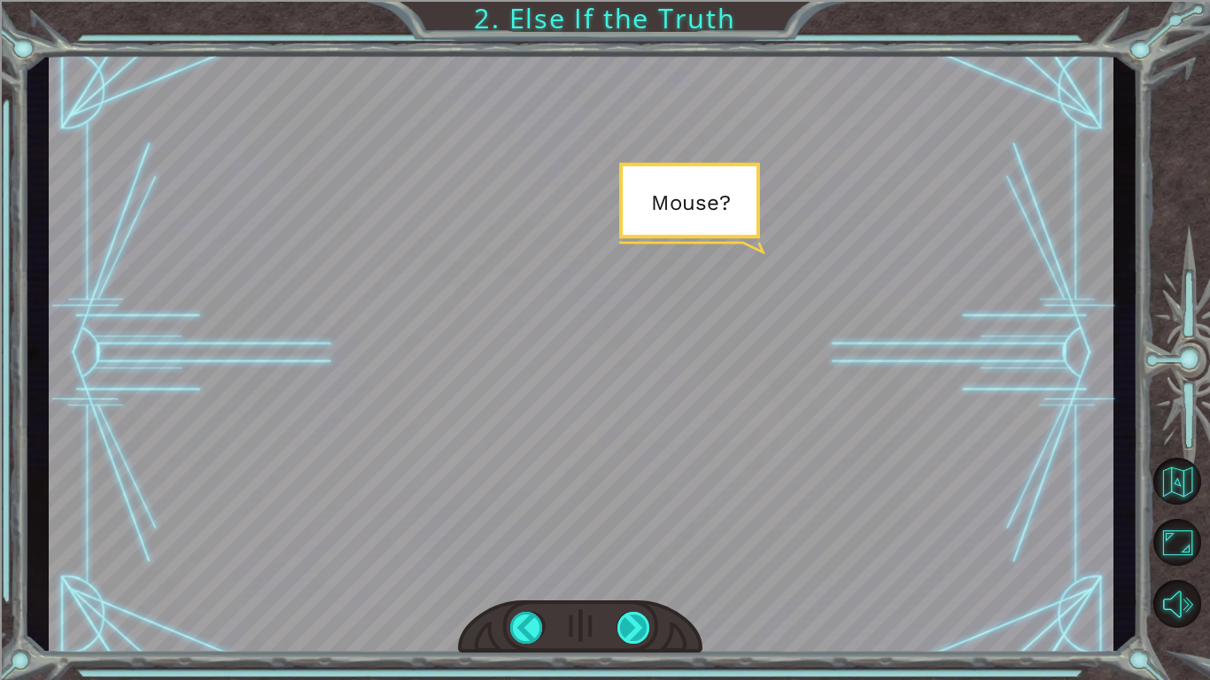
click at [648, 635] on div at bounding box center [635, 628] width 34 height 32
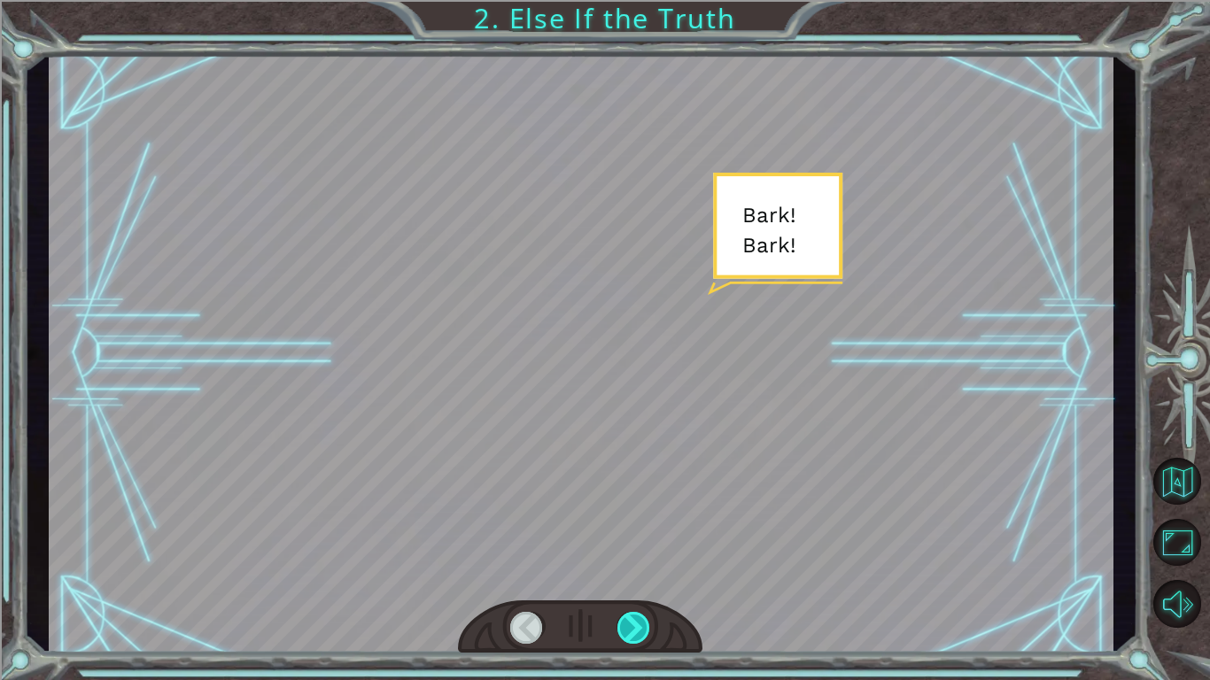
click at [648, 635] on div at bounding box center [635, 628] width 34 height 32
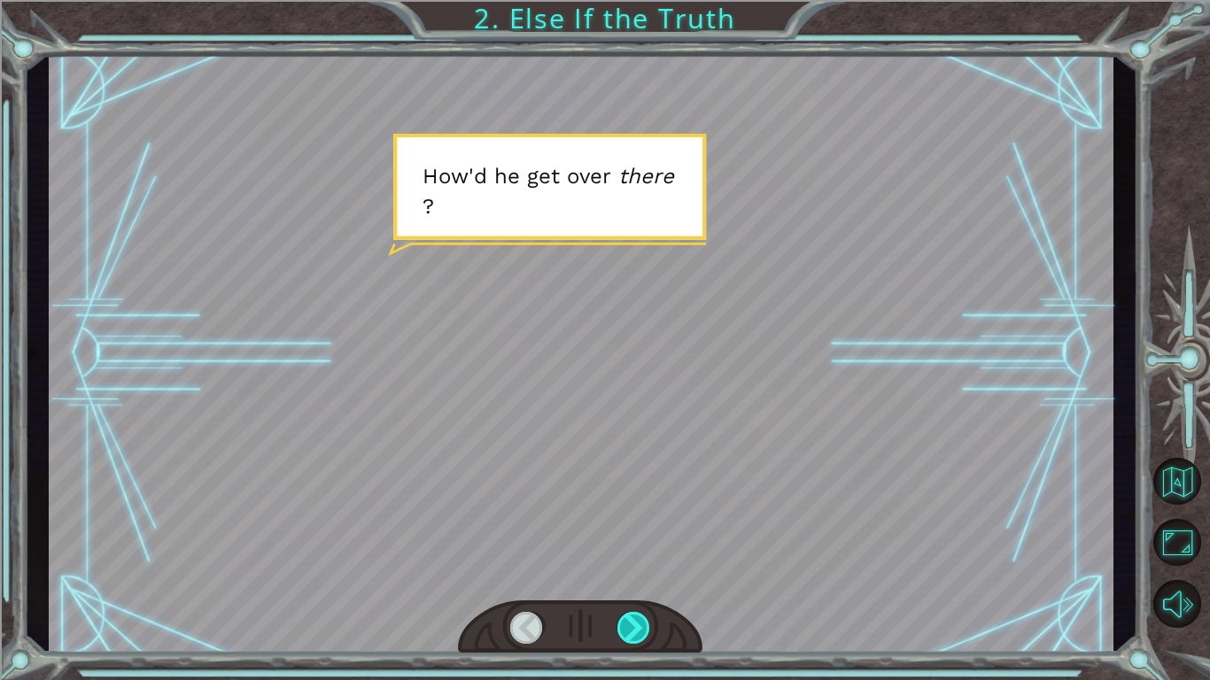
click at [648, 635] on div at bounding box center [635, 628] width 34 height 32
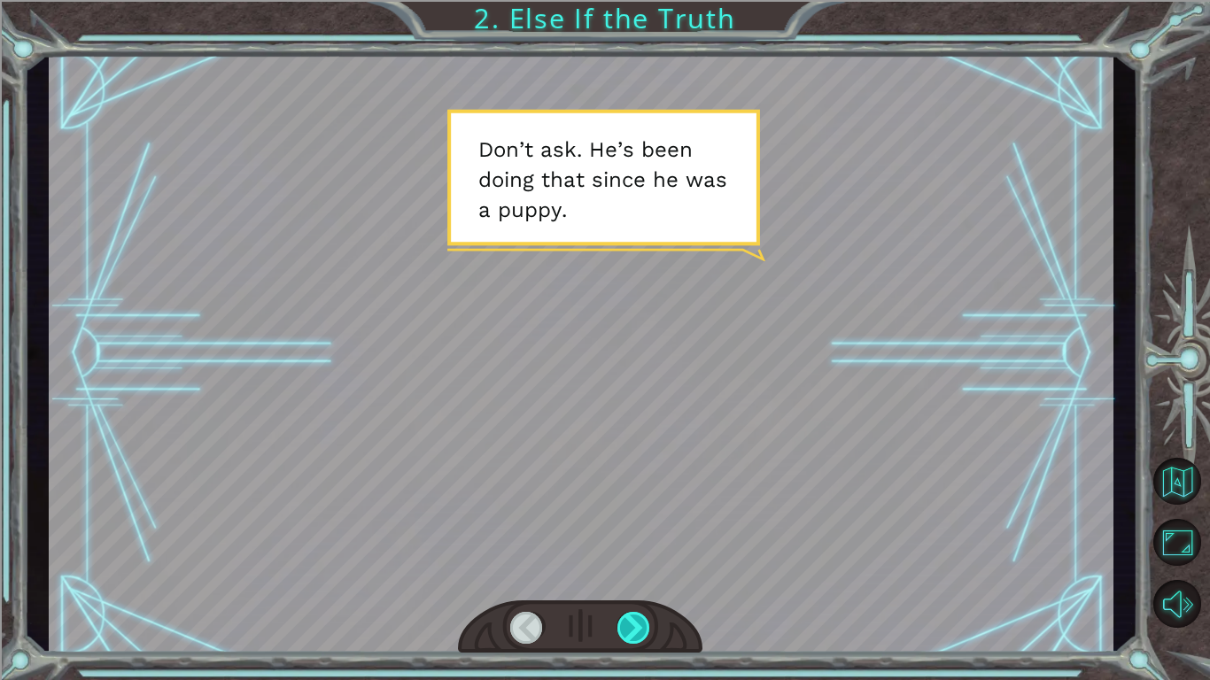
click at [648, 635] on div at bounding box center [635, 628] width 34 height 32
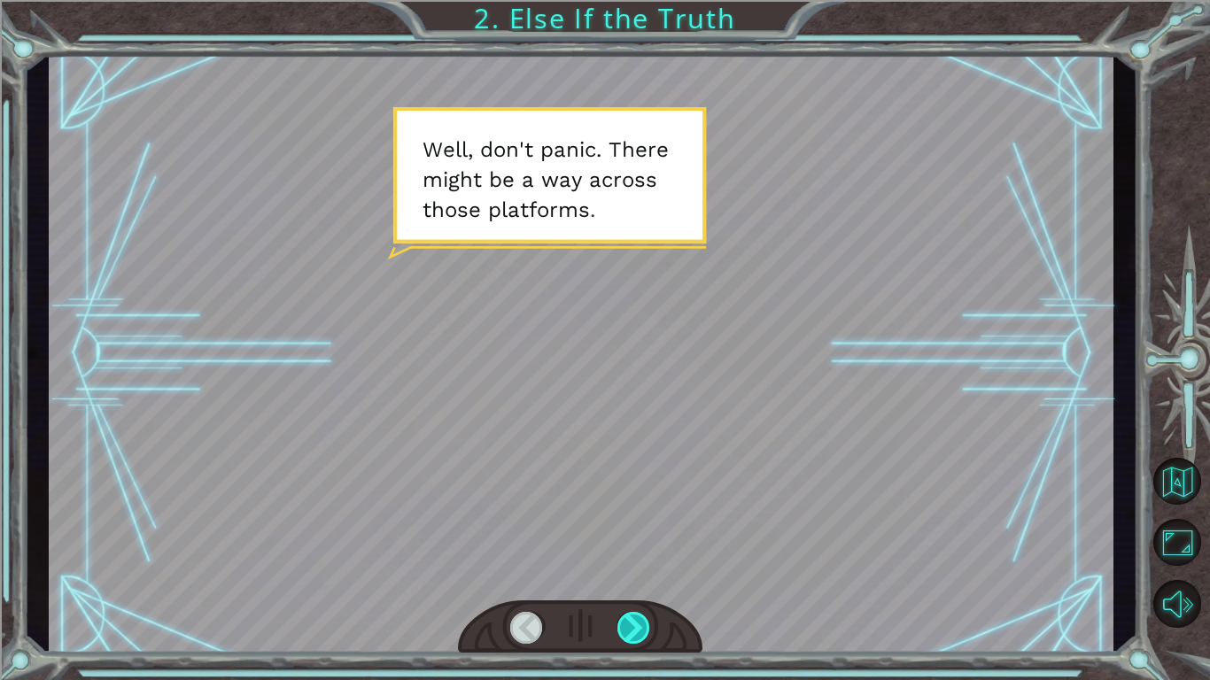
click at [647, 635] on div at bounding box center [635, 628] width 34 height 32
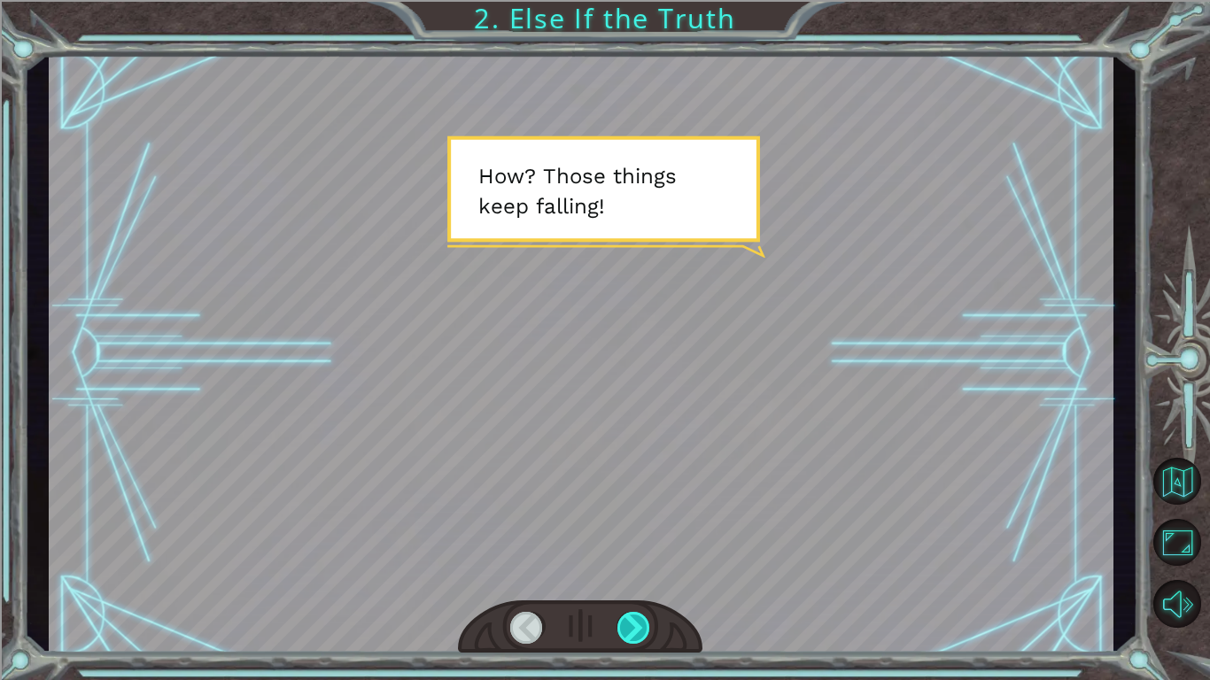
click at [647, 633] on div at bounding box center [635, 628] width 34 height 32
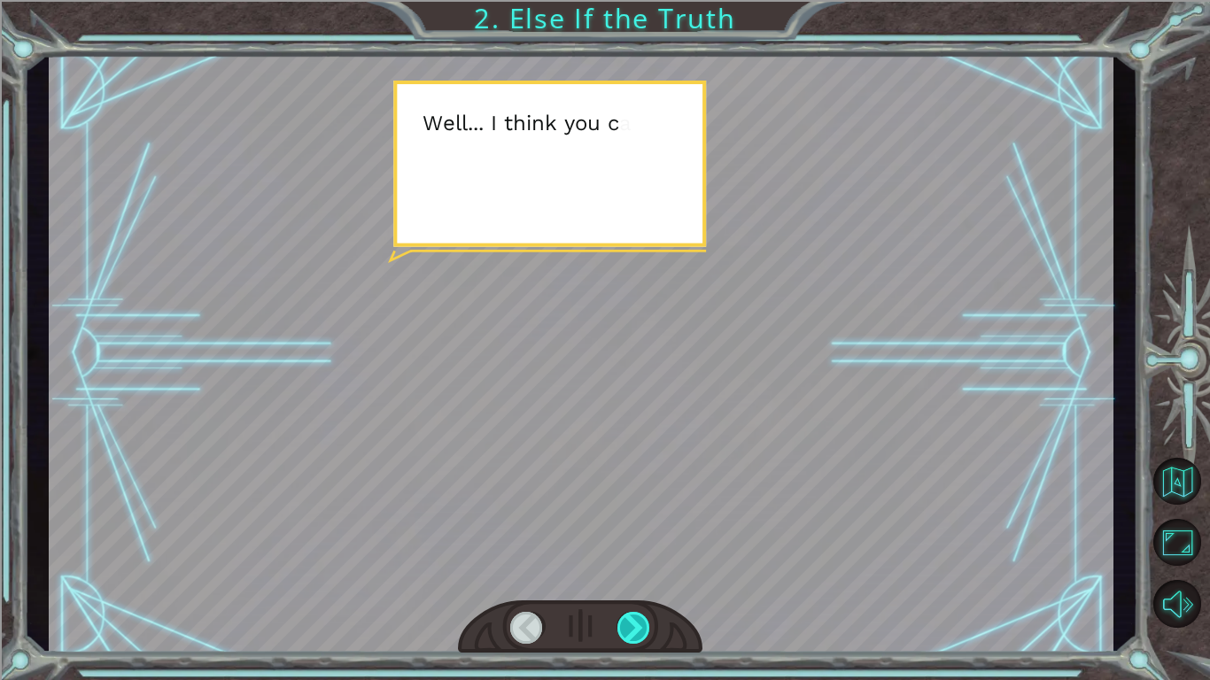
click at [647, 633] on div at bounding box center [635, 628] width 34 height 32
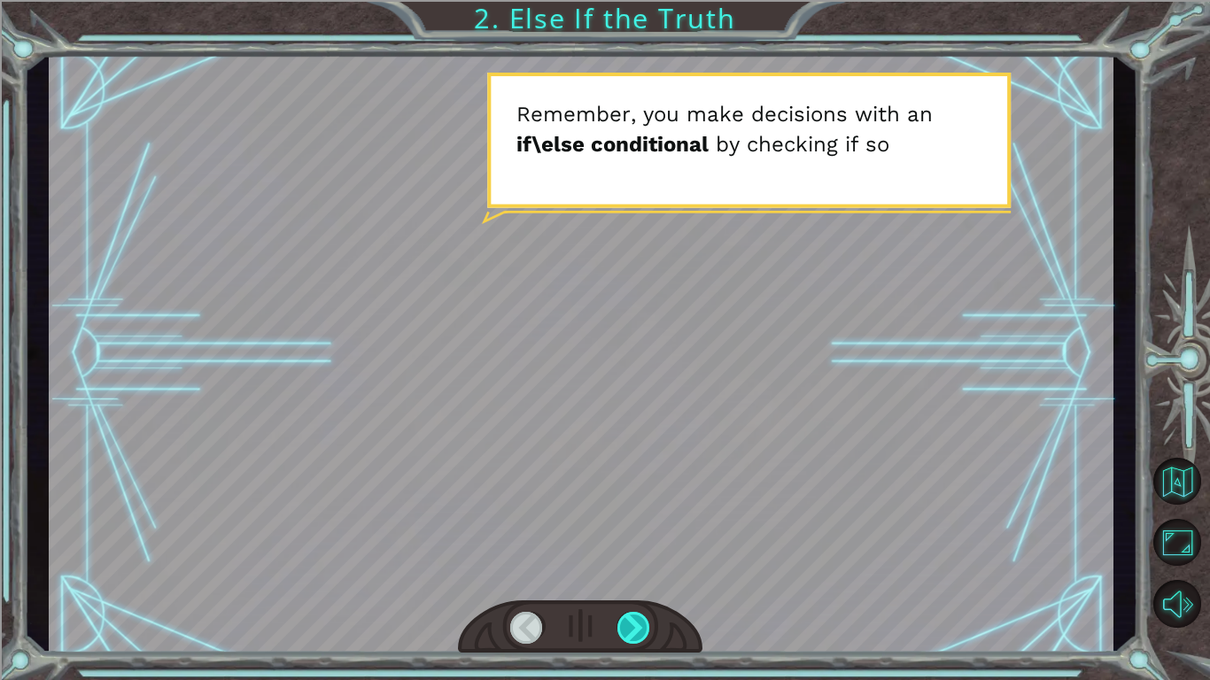
click at [647, 633] on div at bounding box center [635, 628] width 34 height 32
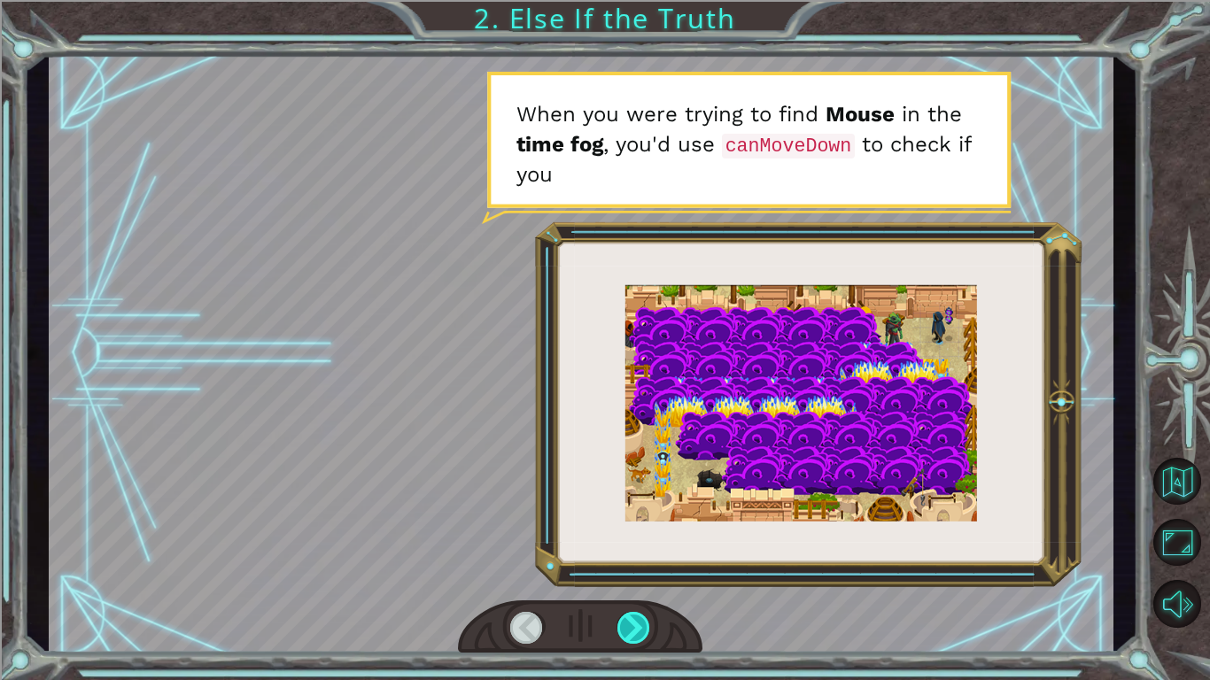
click at [647, 633] on div at bounding box center [635, 628] width 34 height 32
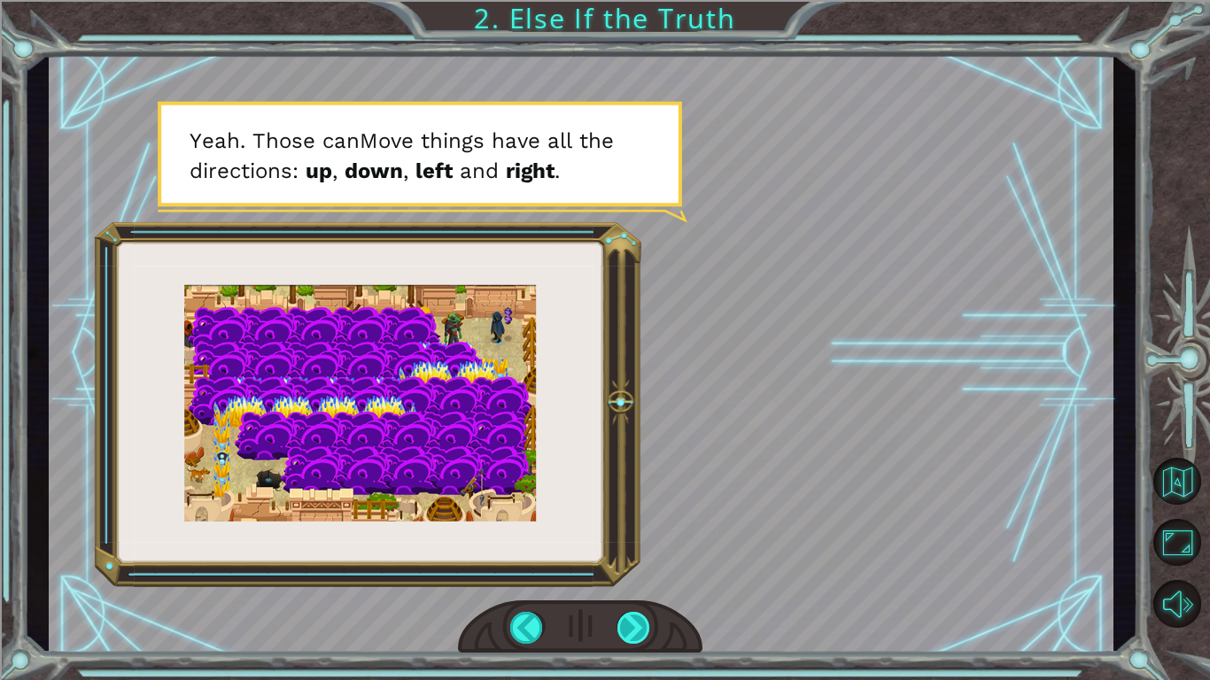
click at [647, 633] on div at bounding box center [635, 628] width 34 height 32
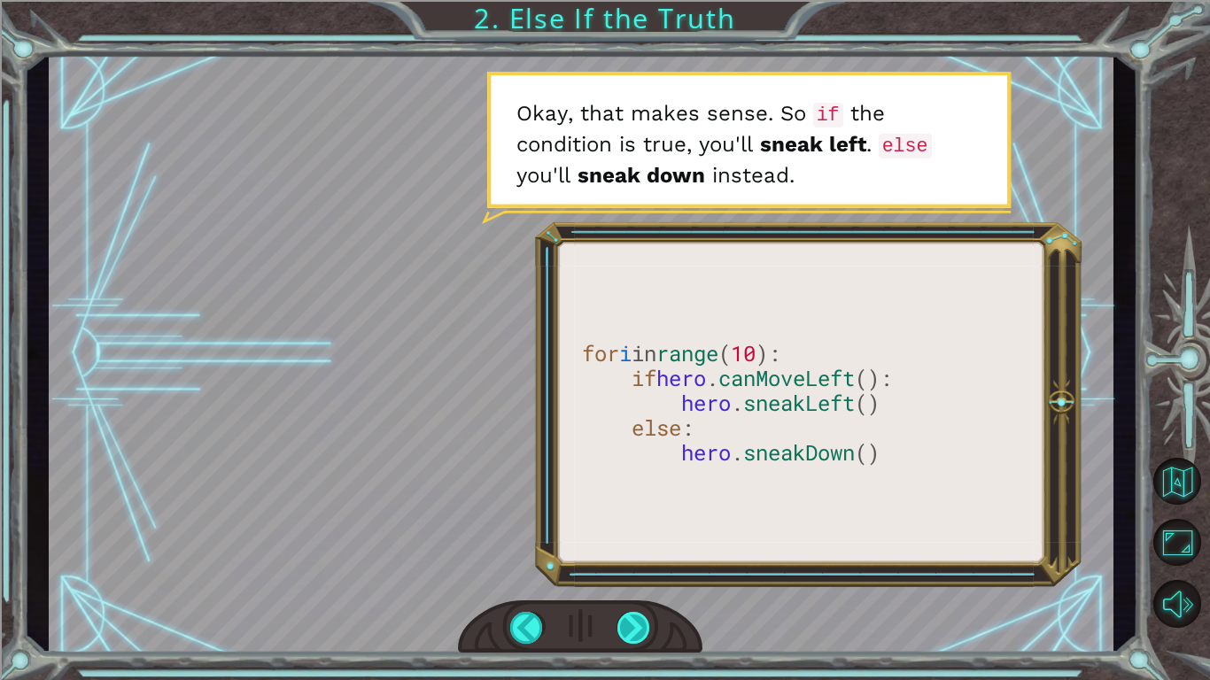
click at [647, 633] on div at bounding box center [635, 628] width 34 height 32
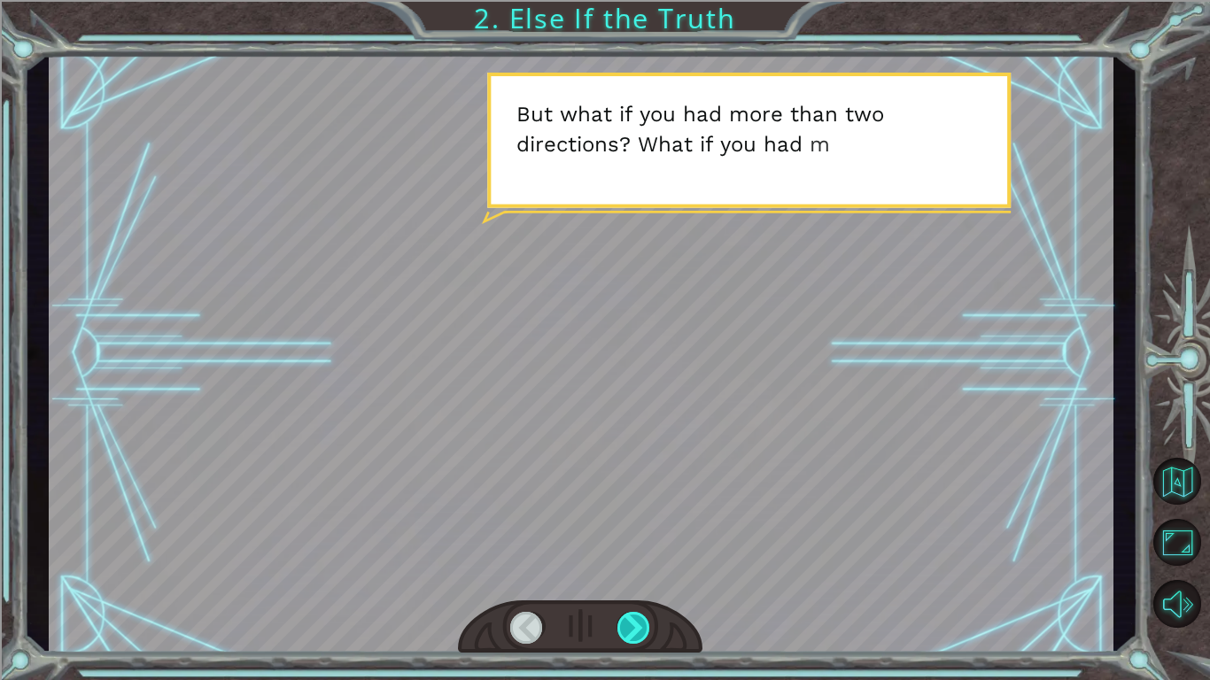
click at [647, 633] on div at bounding box center [635, 628] width 34 height 32
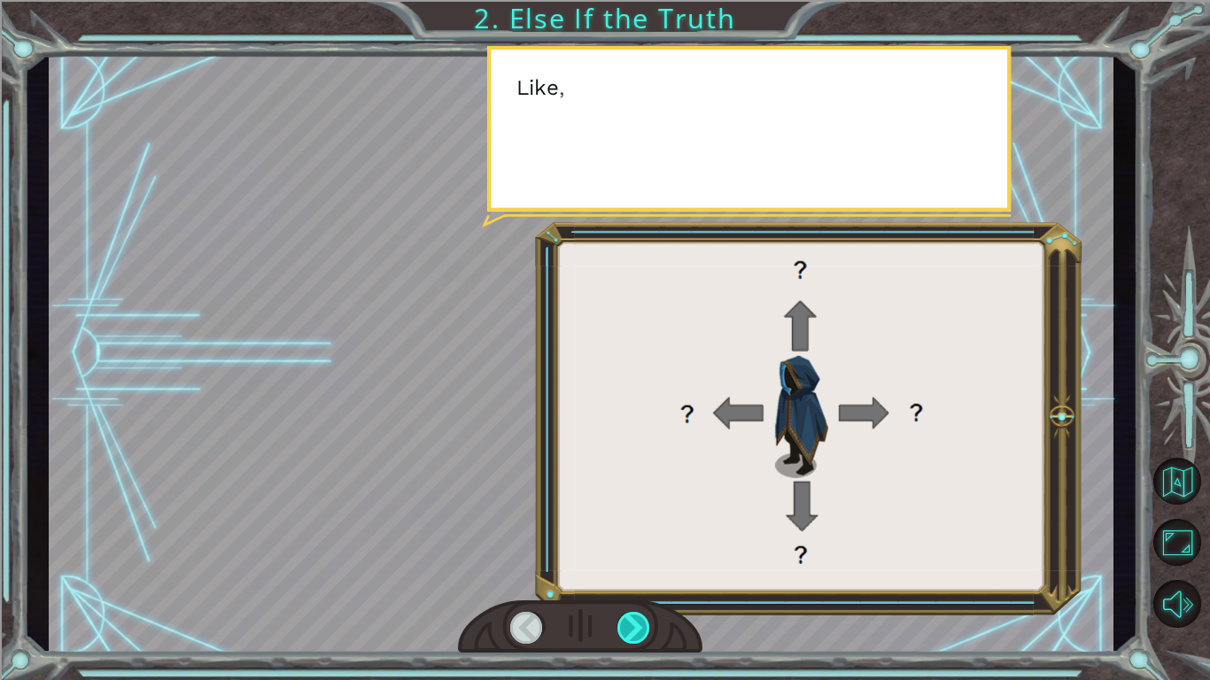
click at [647, 633] on div at bounding box center [635, 628] width 34 height 32
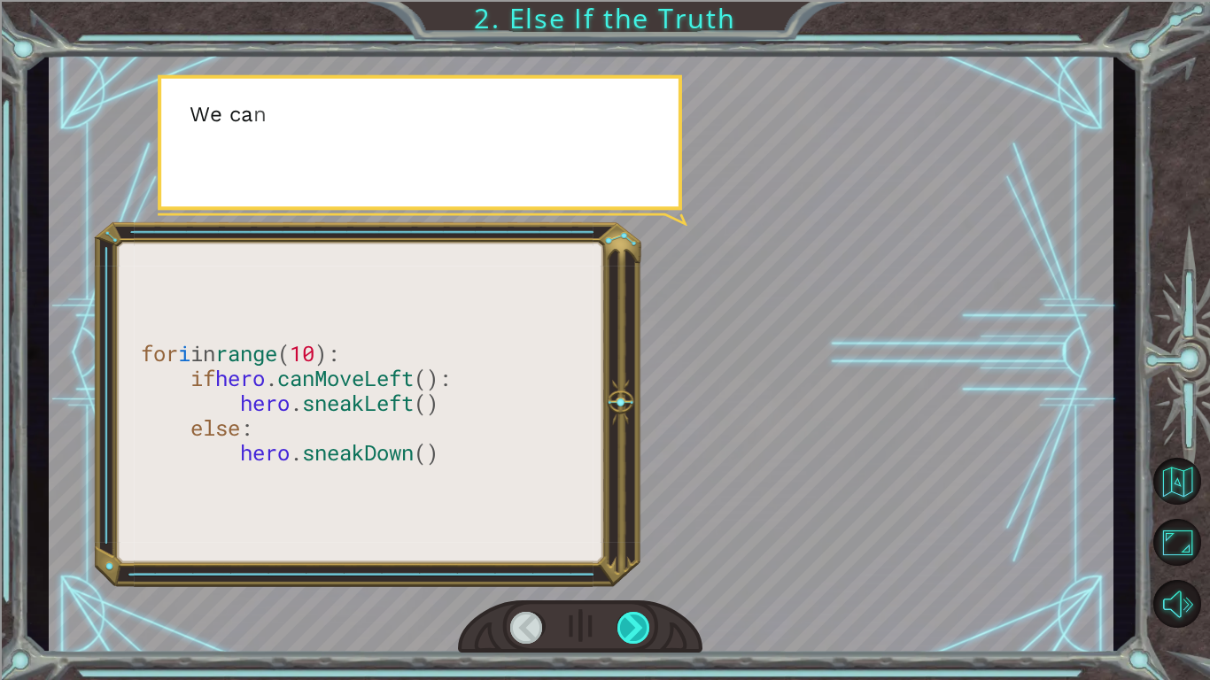
click at [647, 633] on div at bounding box center [635, 628] width 34 height 32
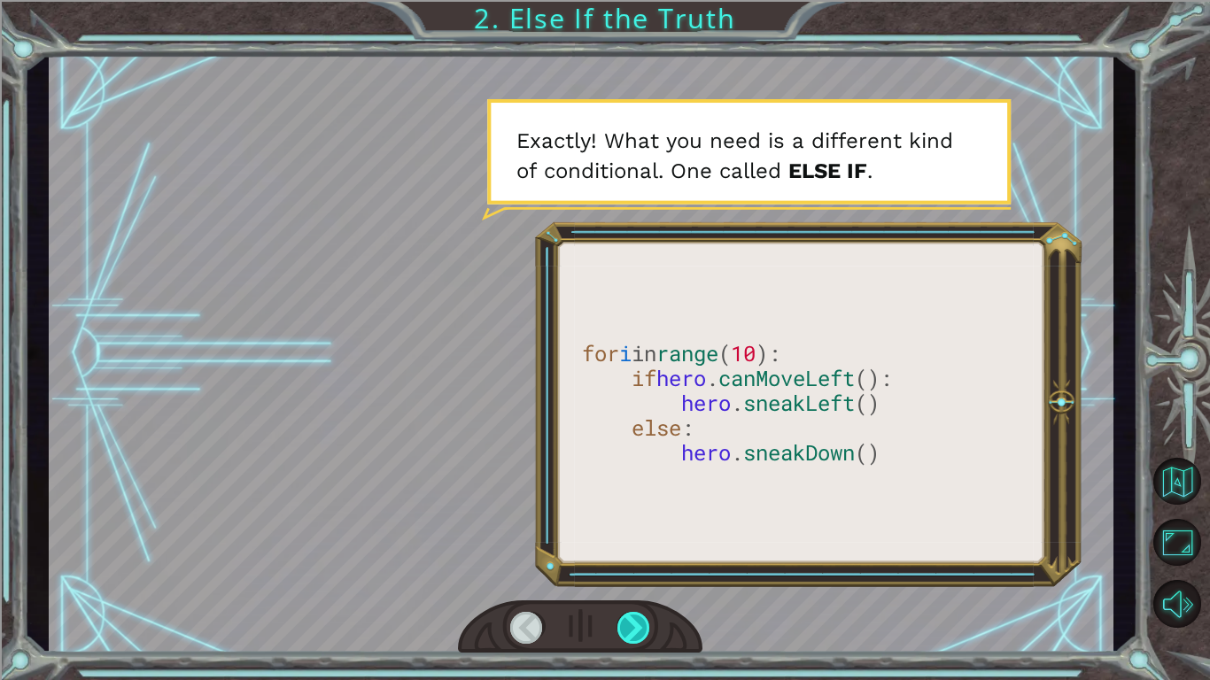
click at [647, 633] on div at bounding box center [635, 628] width 34 height 32
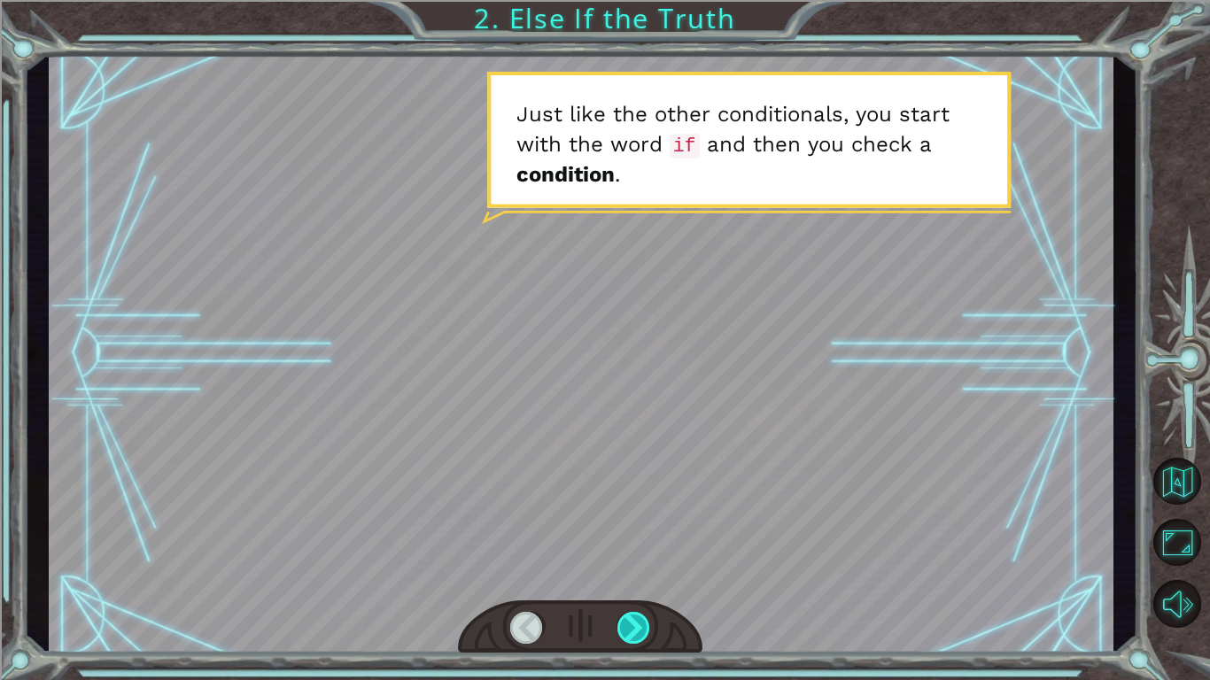
click at [647, 637] on div at bounding box center [635, 628] width 34 height 32
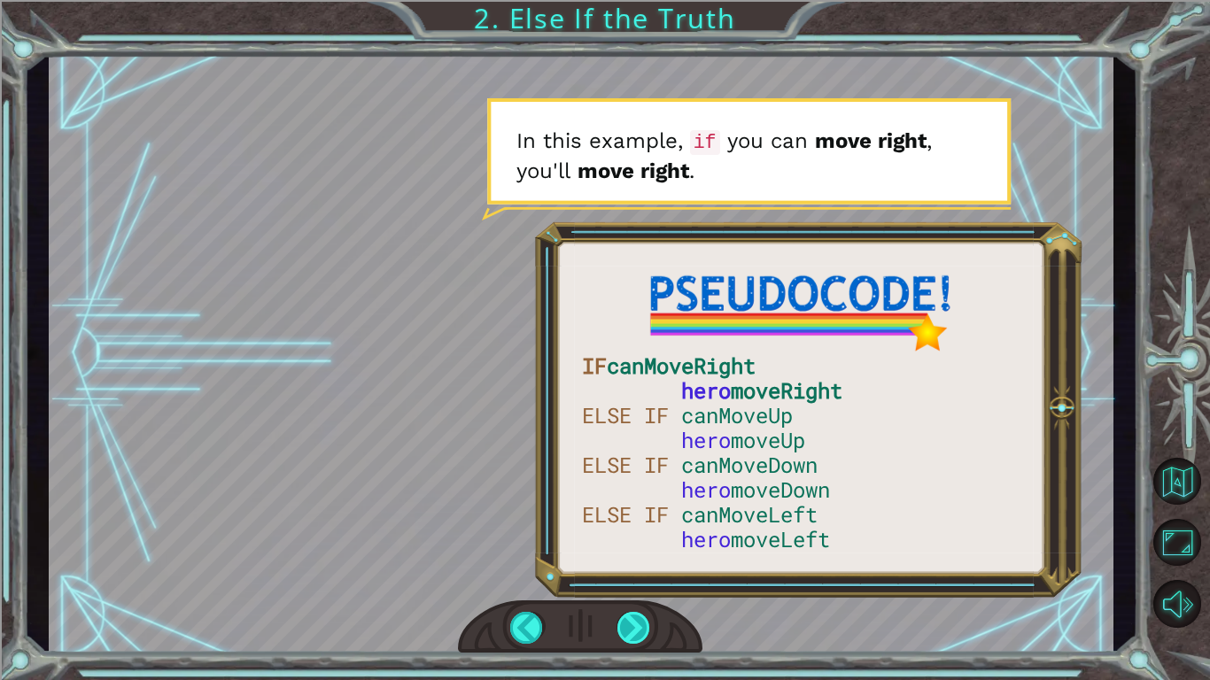
click at [647, 637] on div at bounding box center [635, 628] width 34 height 32
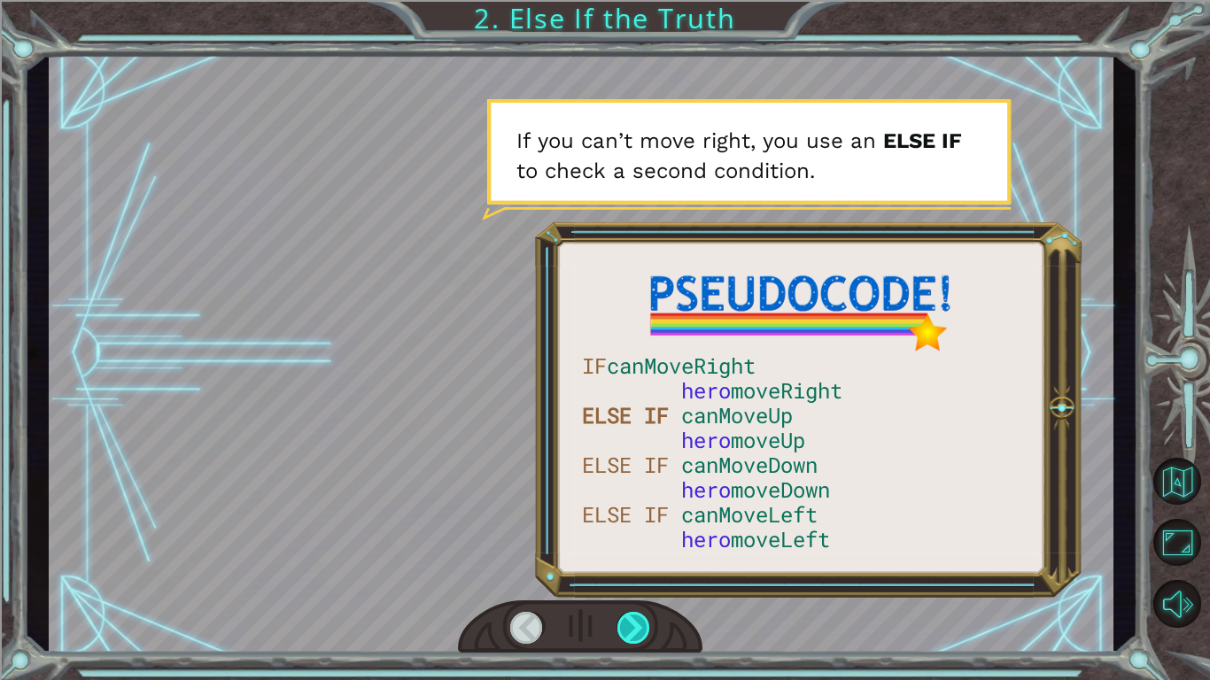
click at [647, 637] on div at bounding box center [635, 628] width 34 height 32
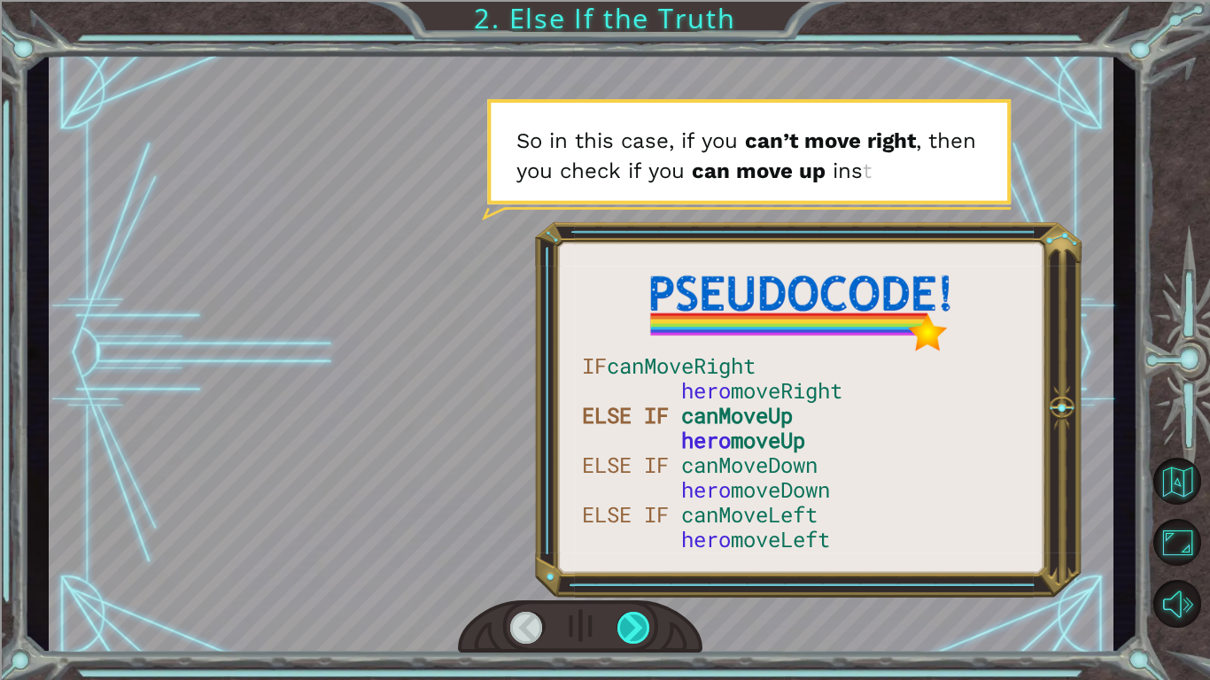
click at [647, 637] on div at bounding box center [635, 628] width 34 height 32
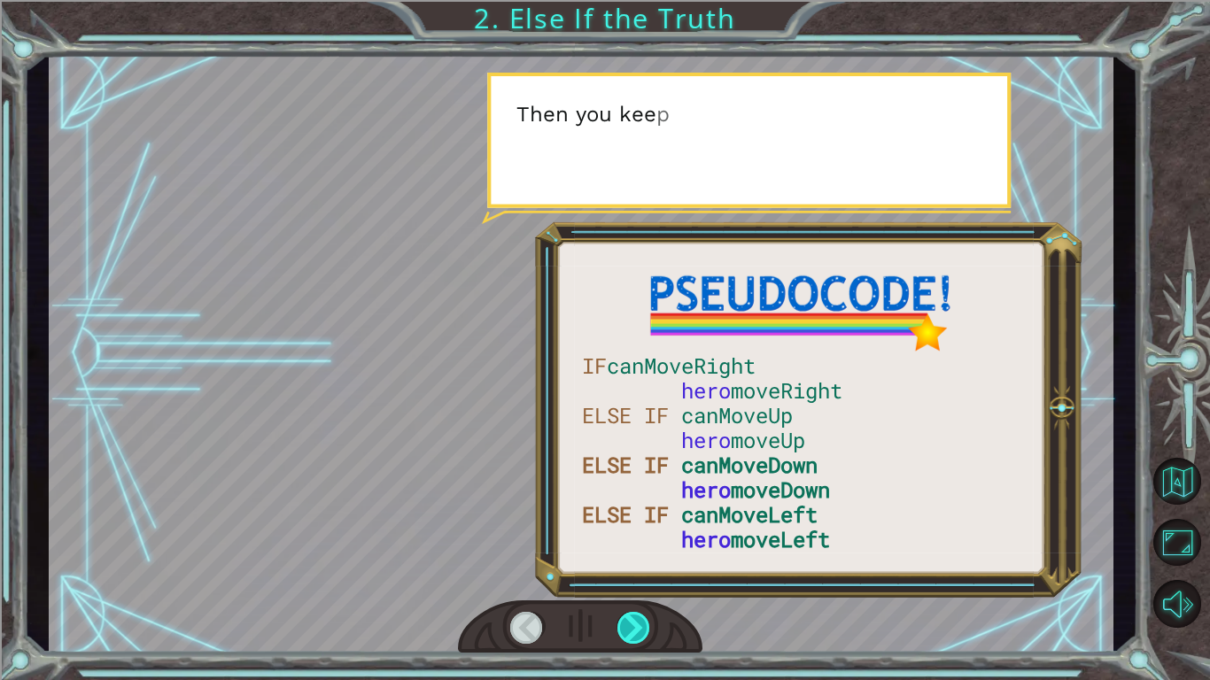
click at [647, 637] on div at bounding box center [635, 628] width 34 height 32
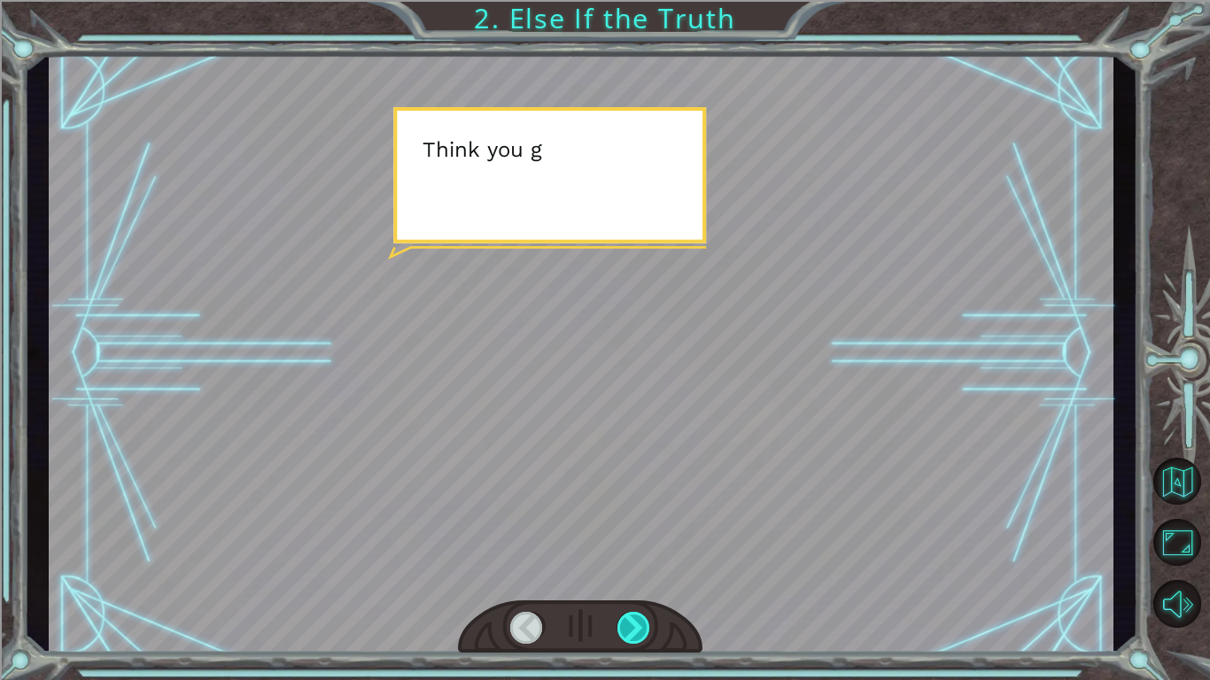
click at [647, 637] on div at bounding box center [635, 628] width 34 height 32
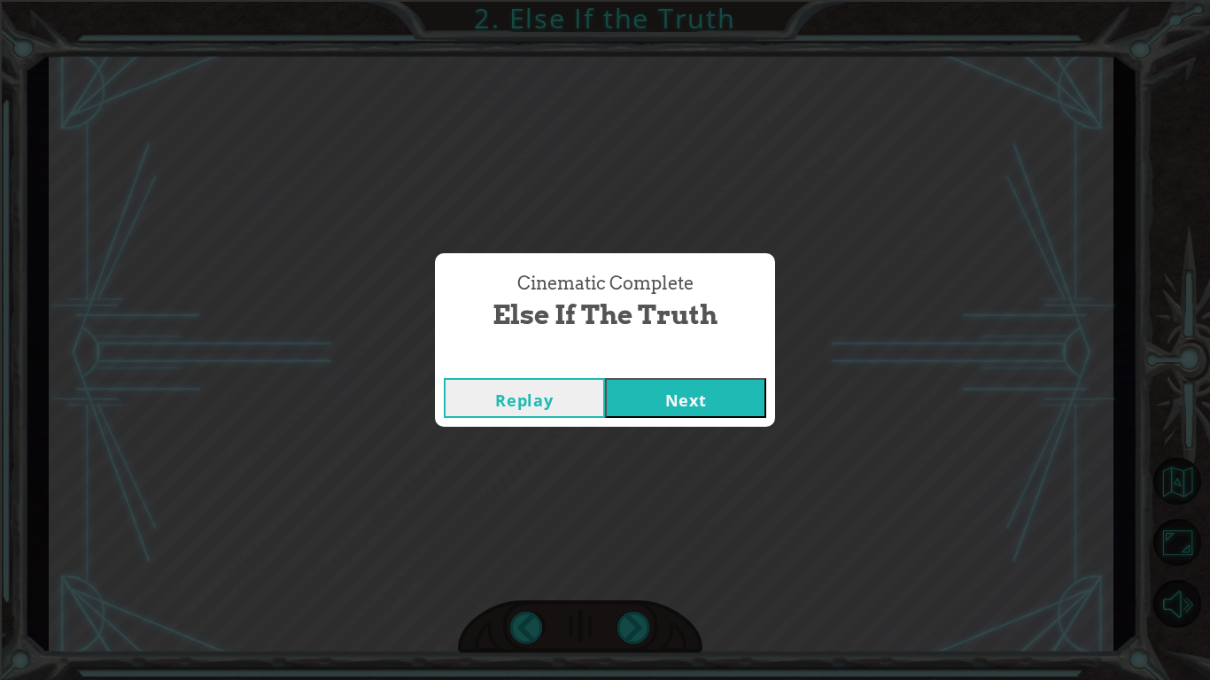
click at [720, 402] on button "Next" at bounding box center [685, 398] width 161 height 40
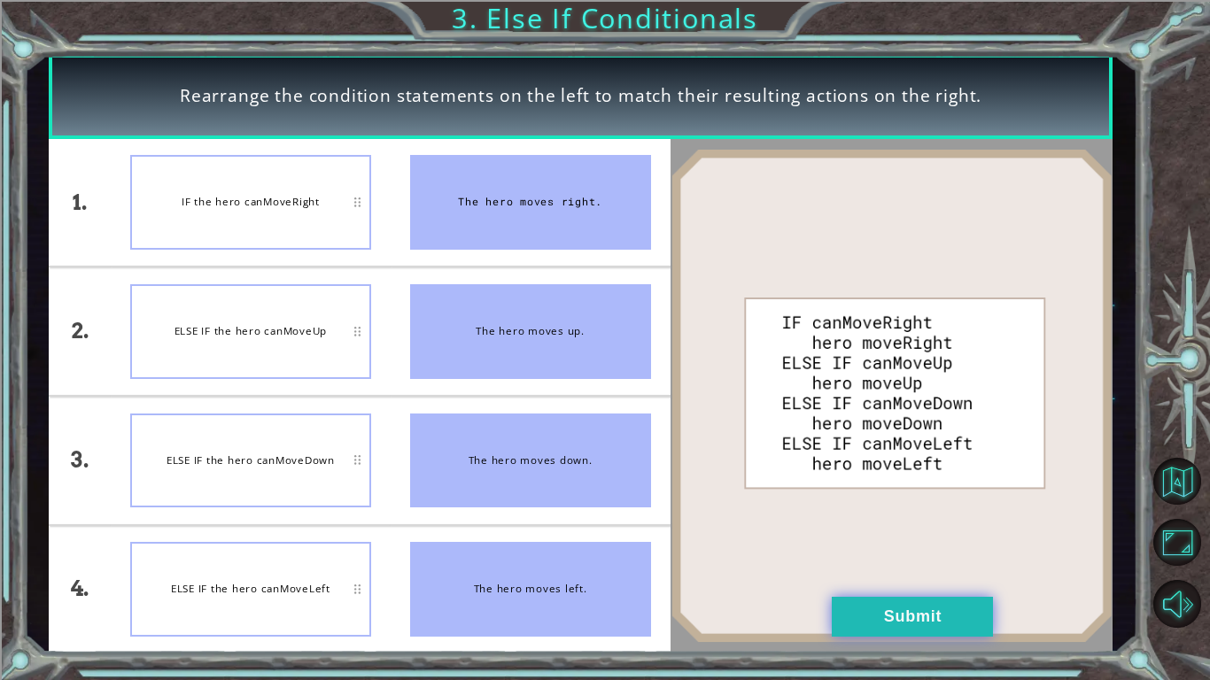
click at [898, 623] on button "Submit" at bounding box center [912, 617] width 161 height 40
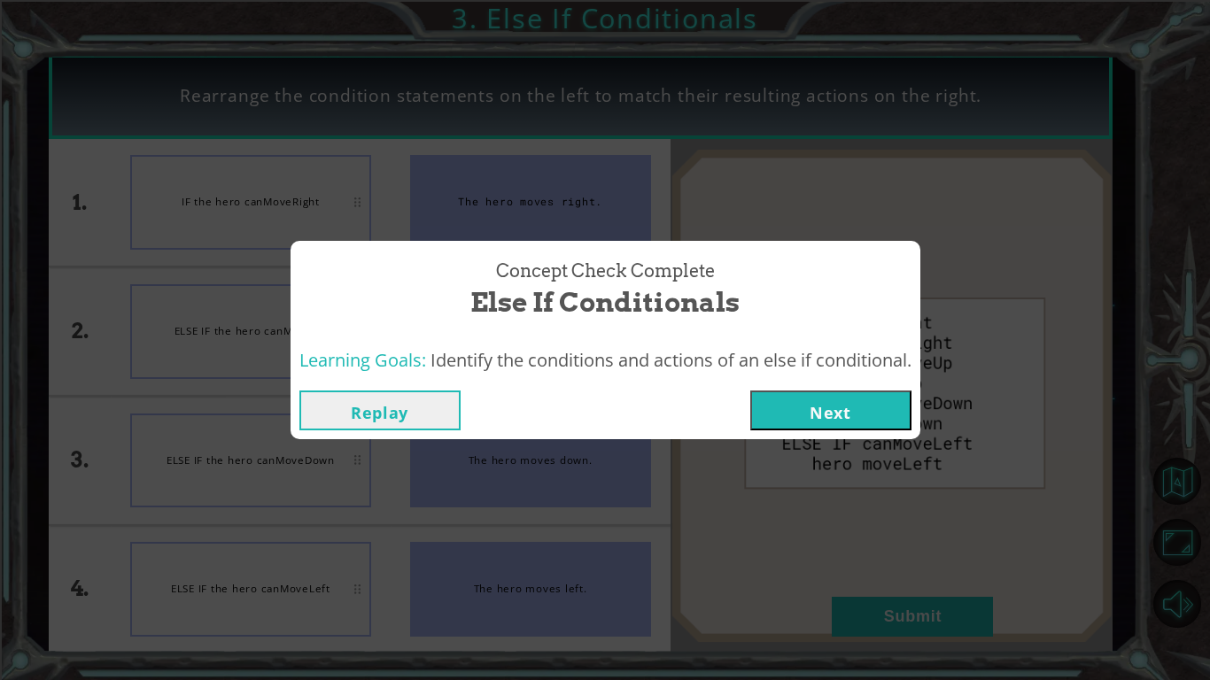
click at [849, 409] on button "Next" at bounding box center [830, 411] width 161 height 40
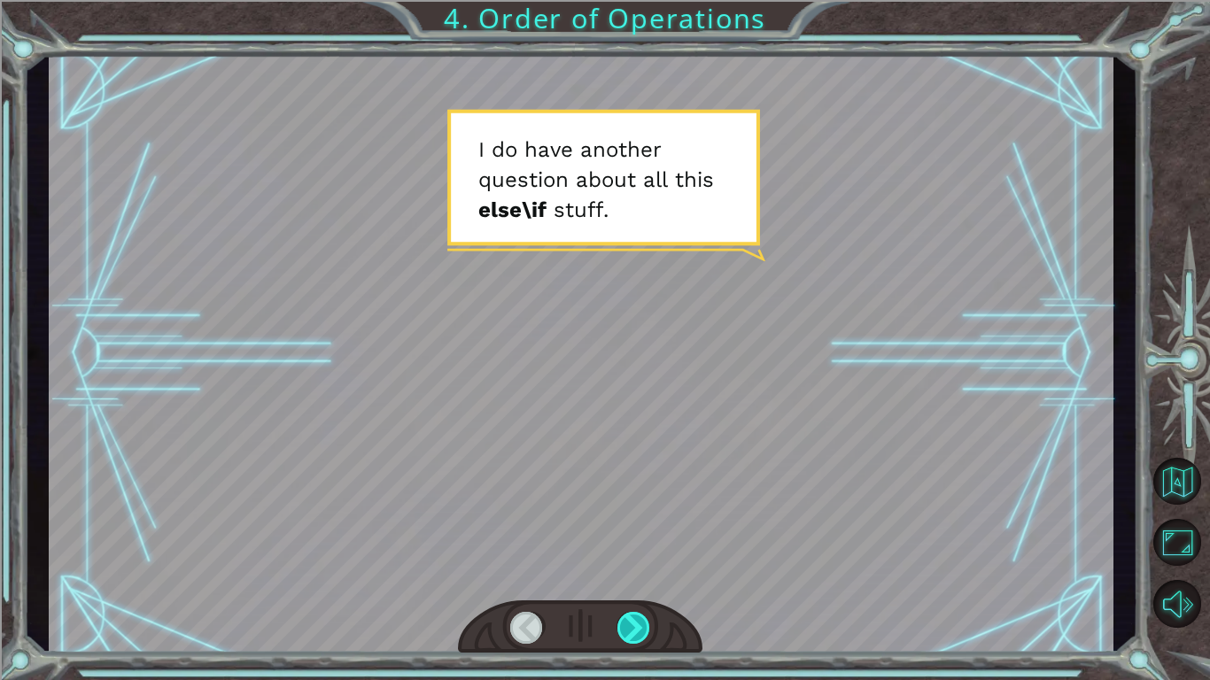
click at [639, 628] on div at bounding box center [635, 628] width 34 height 32
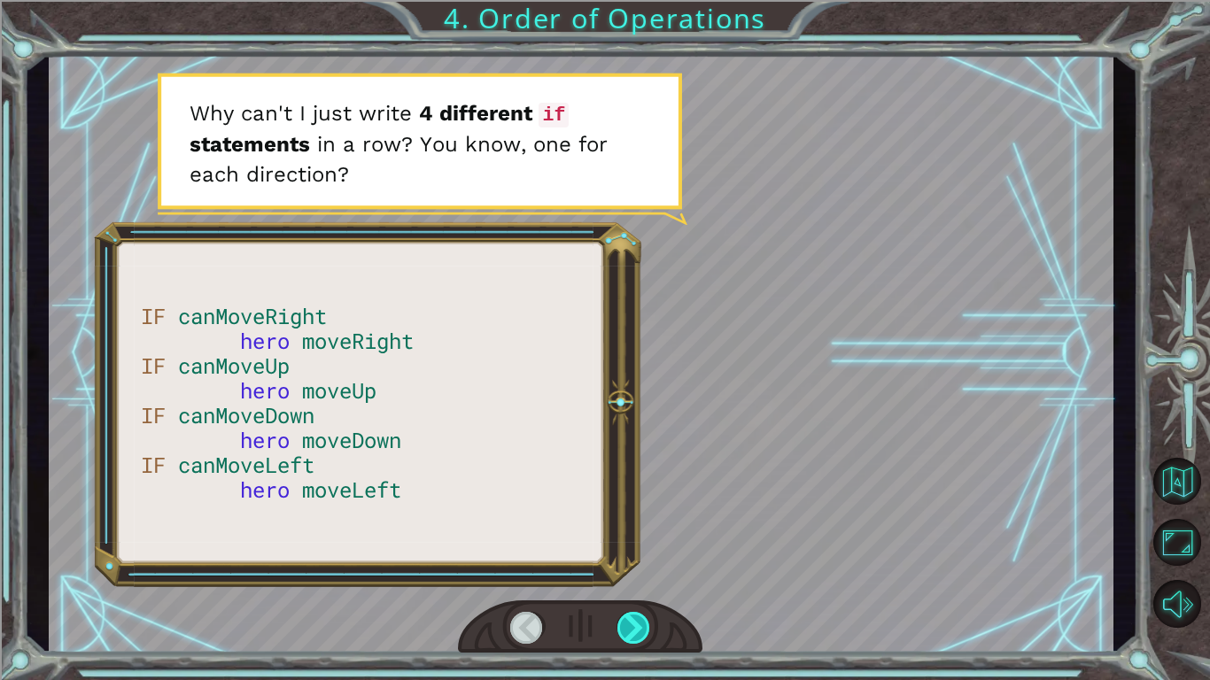
click at [639, 628] on div at bounding box center [635, 628] width 34 height 32
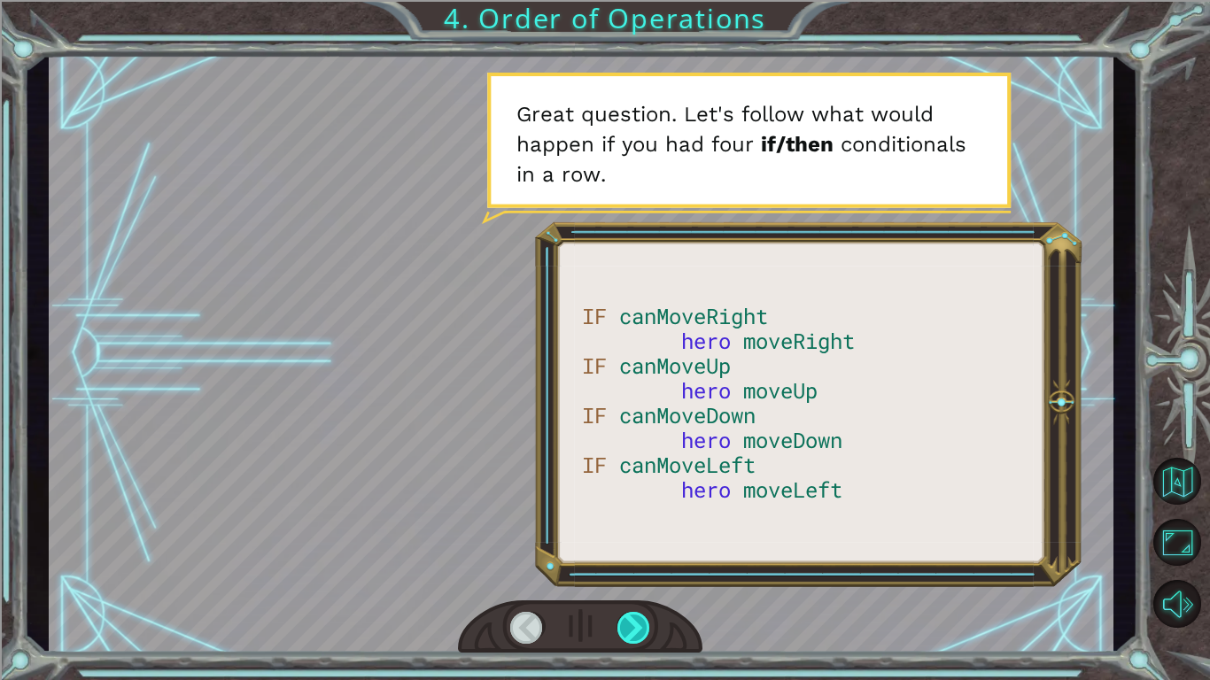
click at [639, 628] on div at bounding box center [635, 628] width 34 height 32
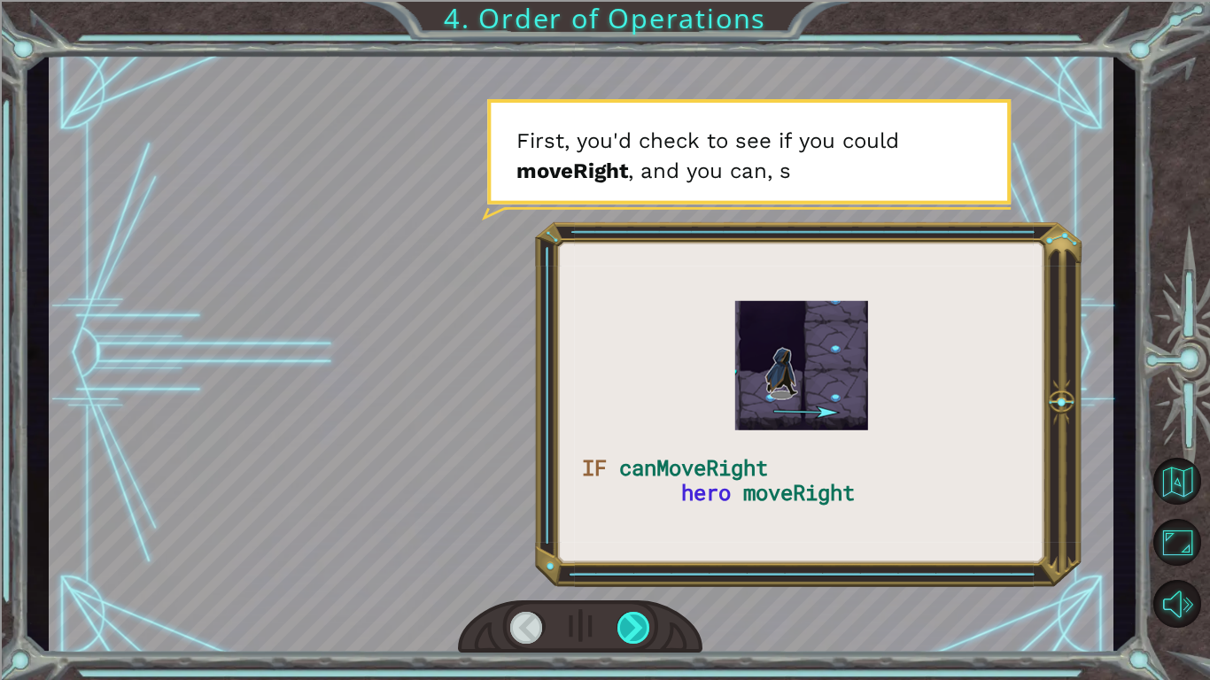
click at [639, 628] on div at bounding box center [635, 628] width 34 height 32
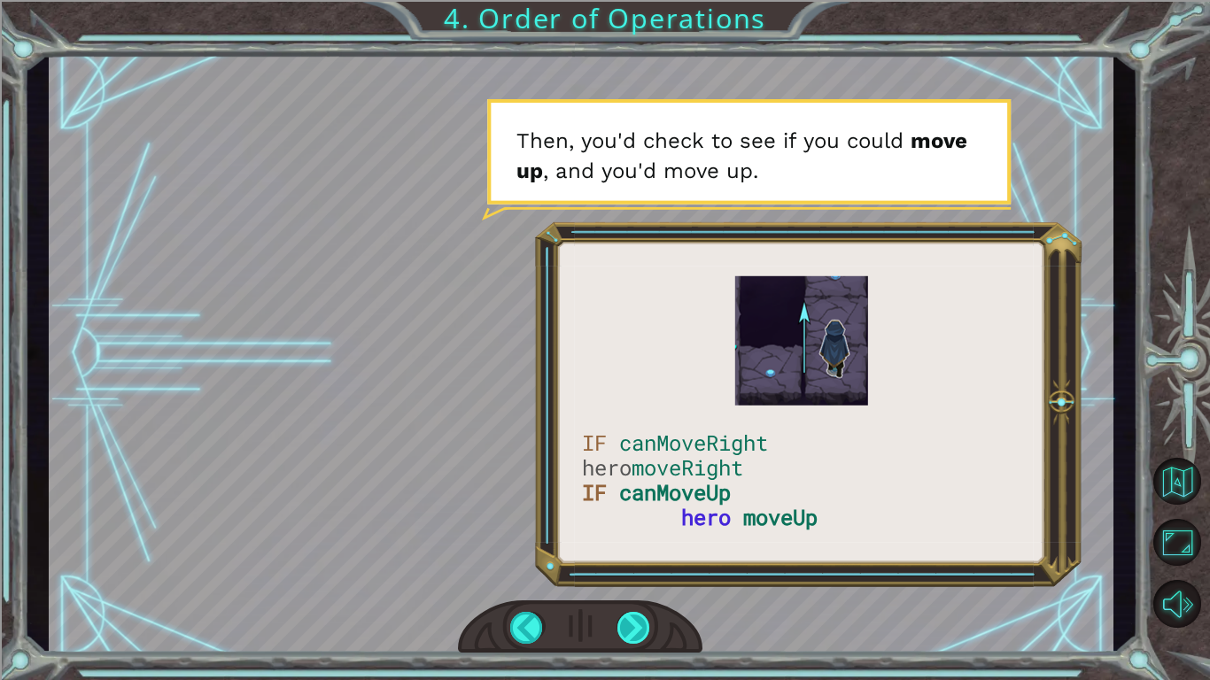
click at [639, 628] on div at bounding box center [635, 628] width 34 height 32
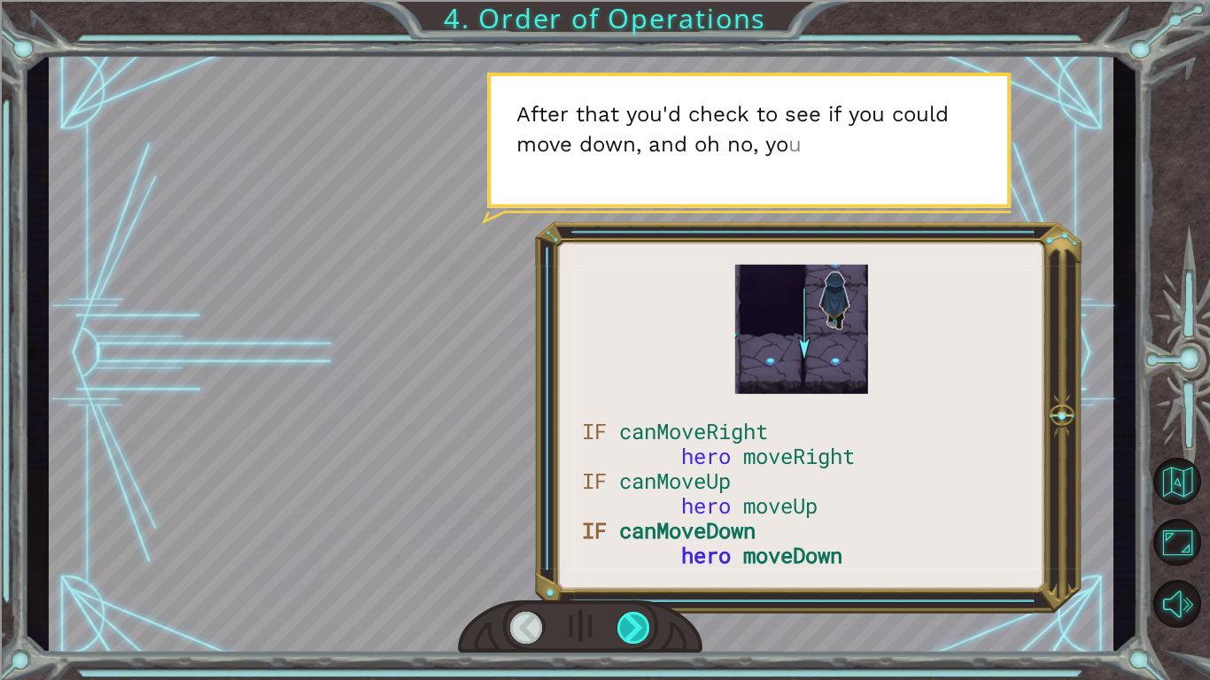
click at [639, 628] on div at bounding box center [635, 628] width 34 height 32
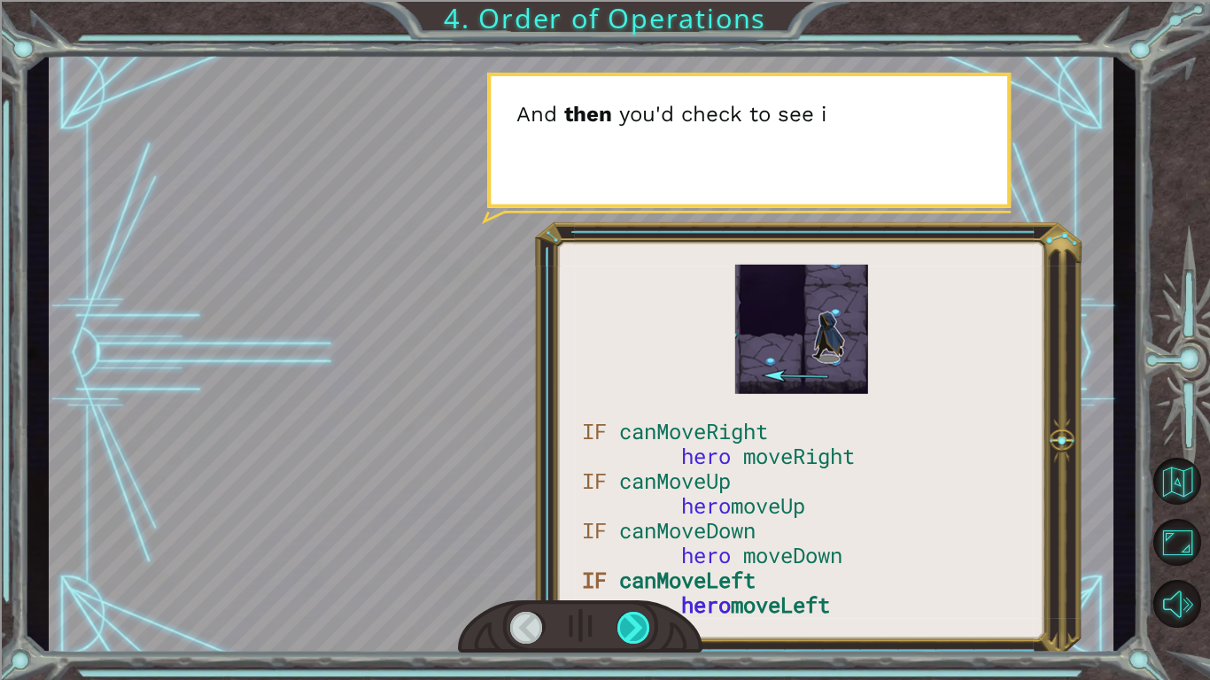
click at [639, 628] on div at bounding box center [635, 628] width 34 height 32
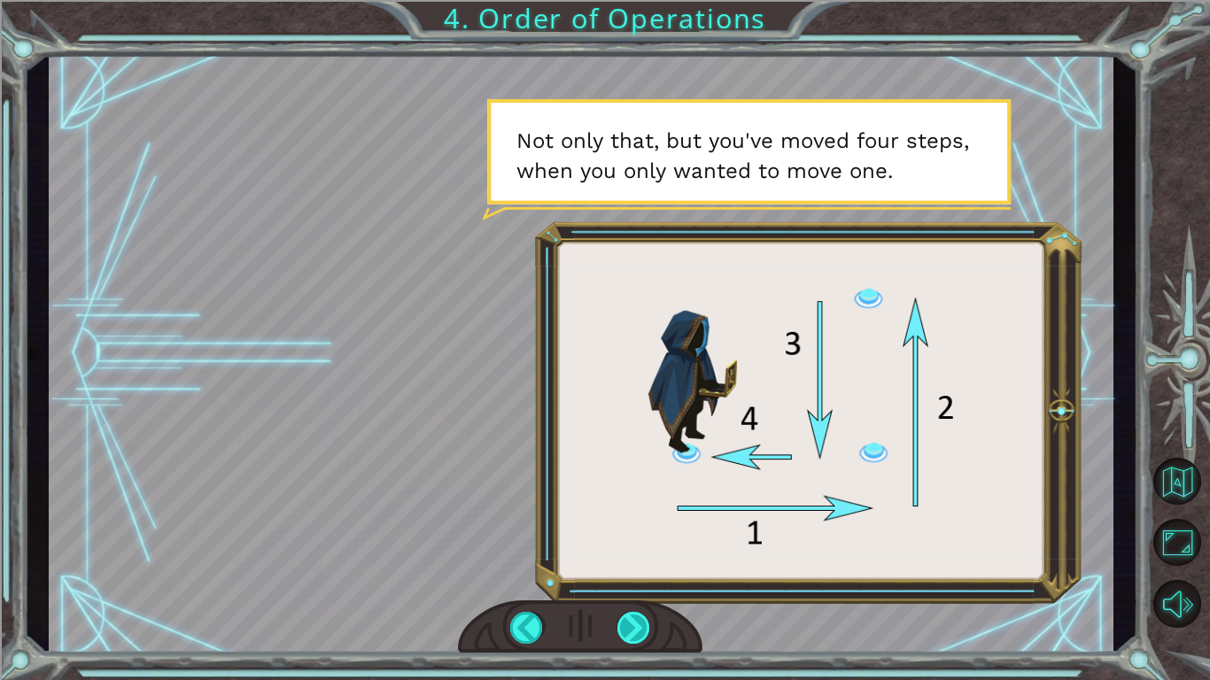
click at [639, 628] on div at bounding box center [635, 628] width 34 height 32
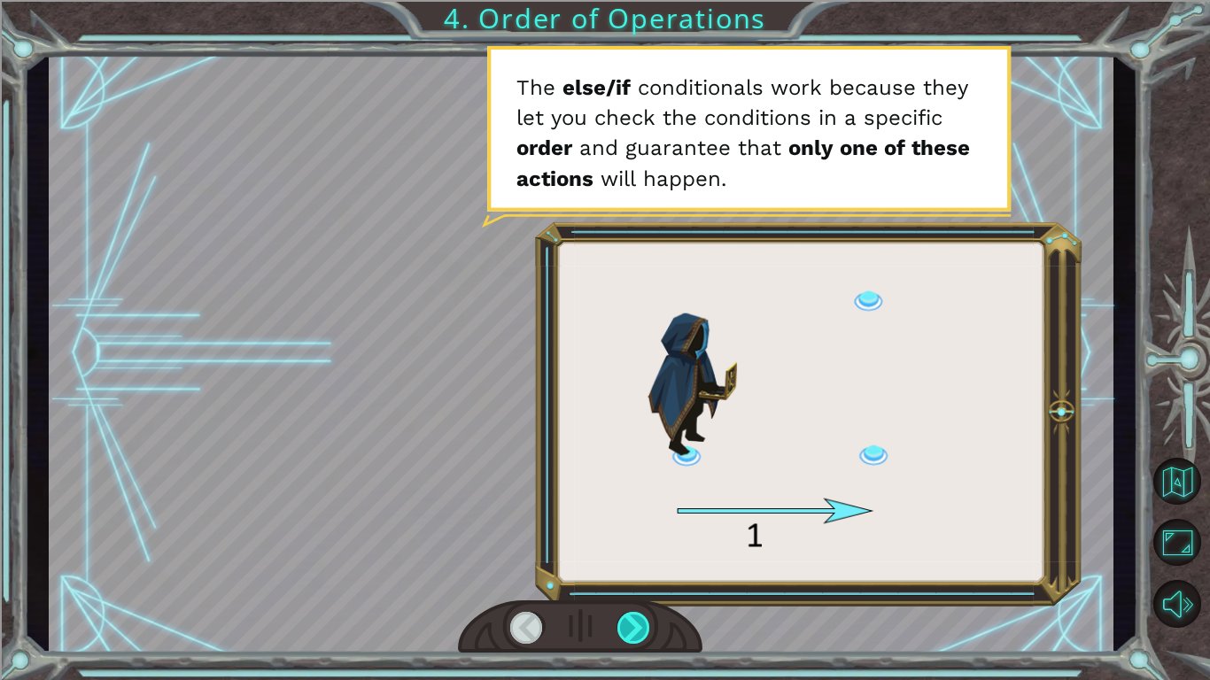
click at [639, 628] on div at bounding box center [635, 628] width 34 height 32
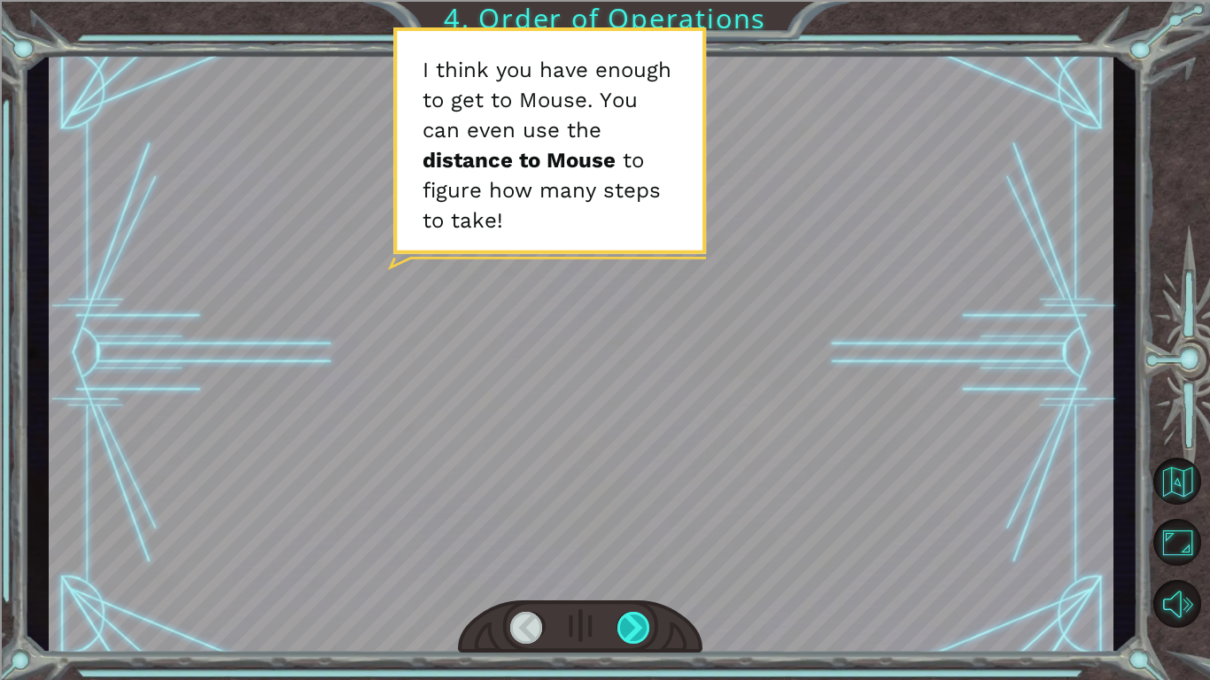
click at [639, 628] on div at bounding box center [635, 628] width 34 height 32
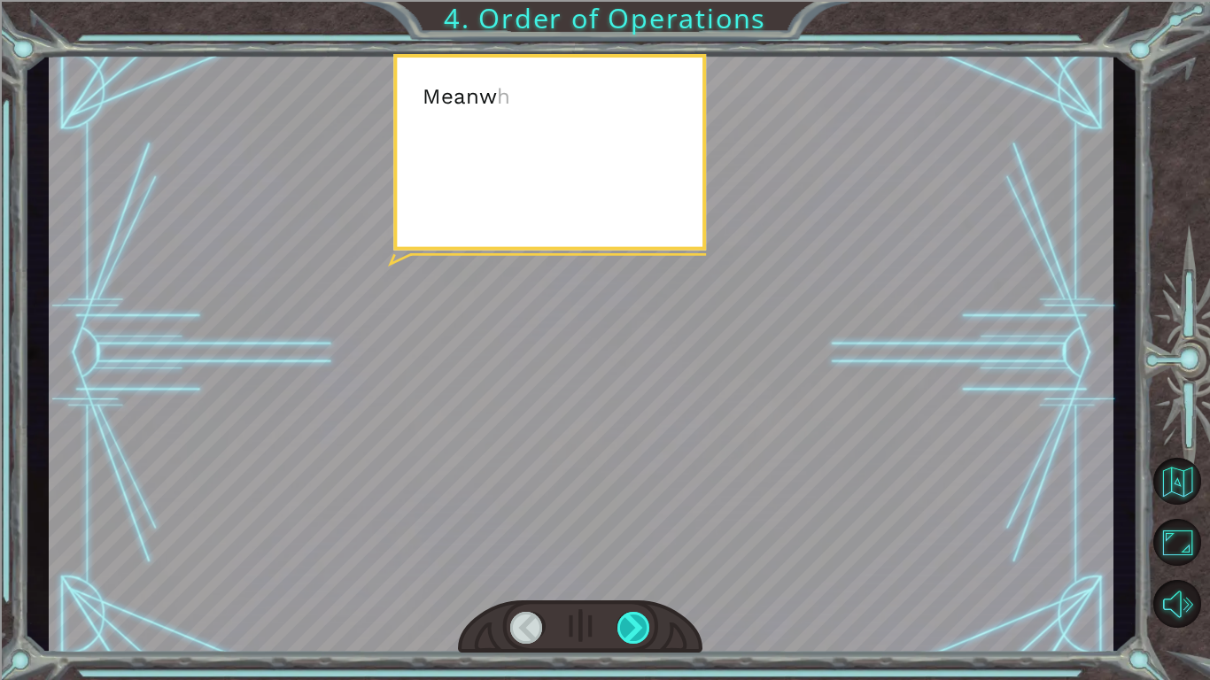
click at [639, 628] on div at bounding box center [635, 628] width 34 height 32
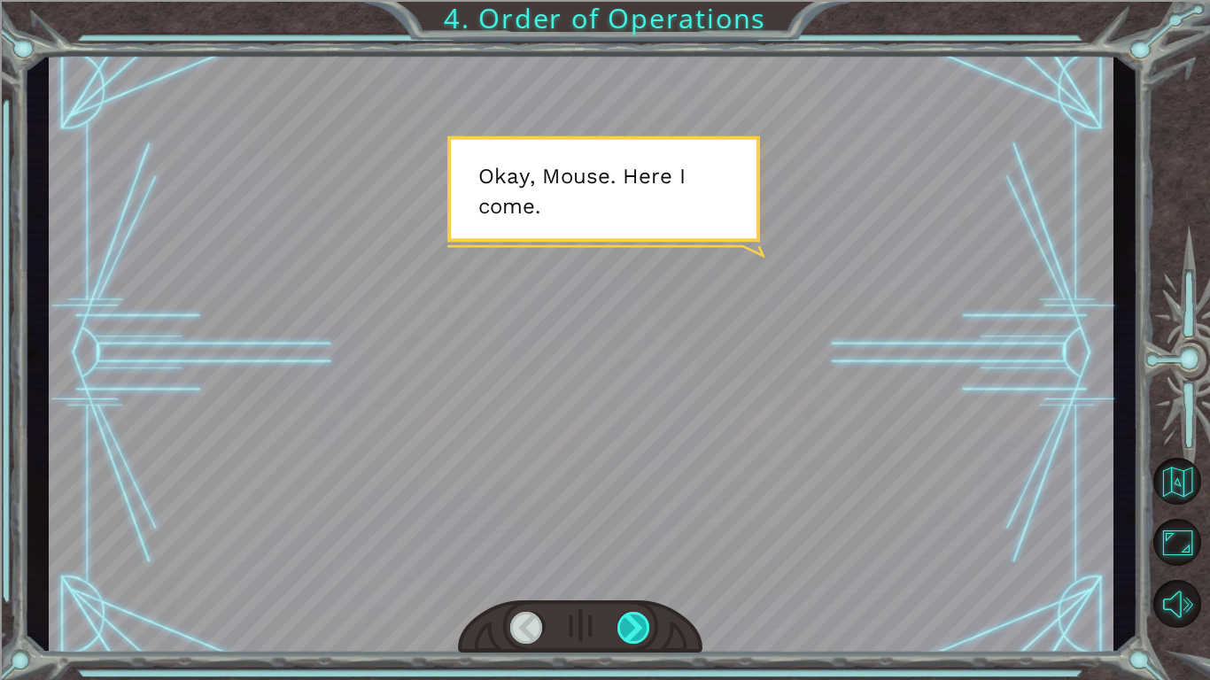
click at [639, 628] on div at bounding box center [635, 628] width 34 height 32
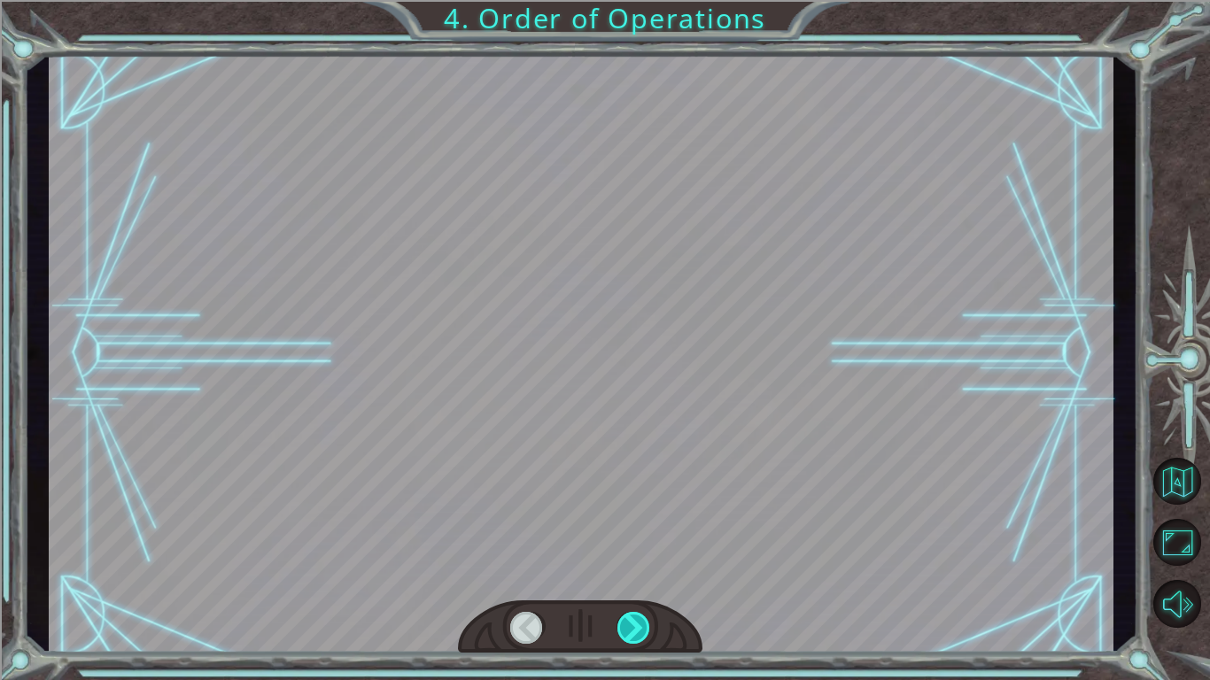
click at [639, 628] on div at bounding box center [635, 628] width 34 height 32
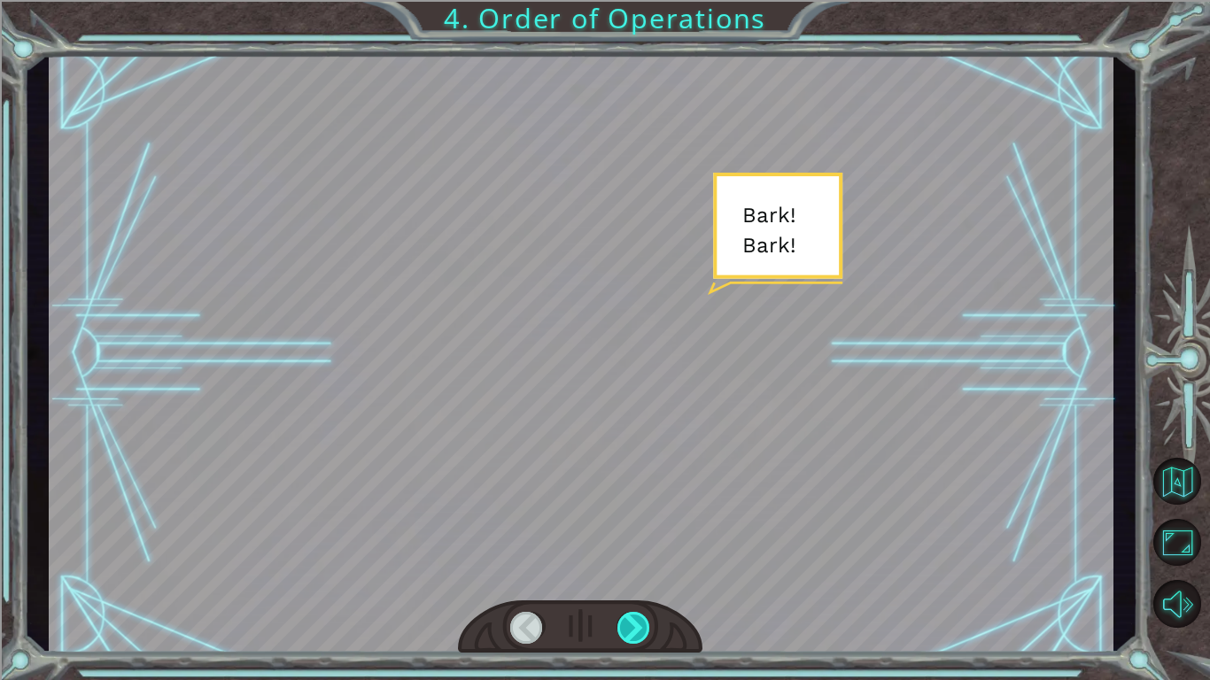
click at [639, 628] on div at bounding box center [635, 628] width 34 height 32
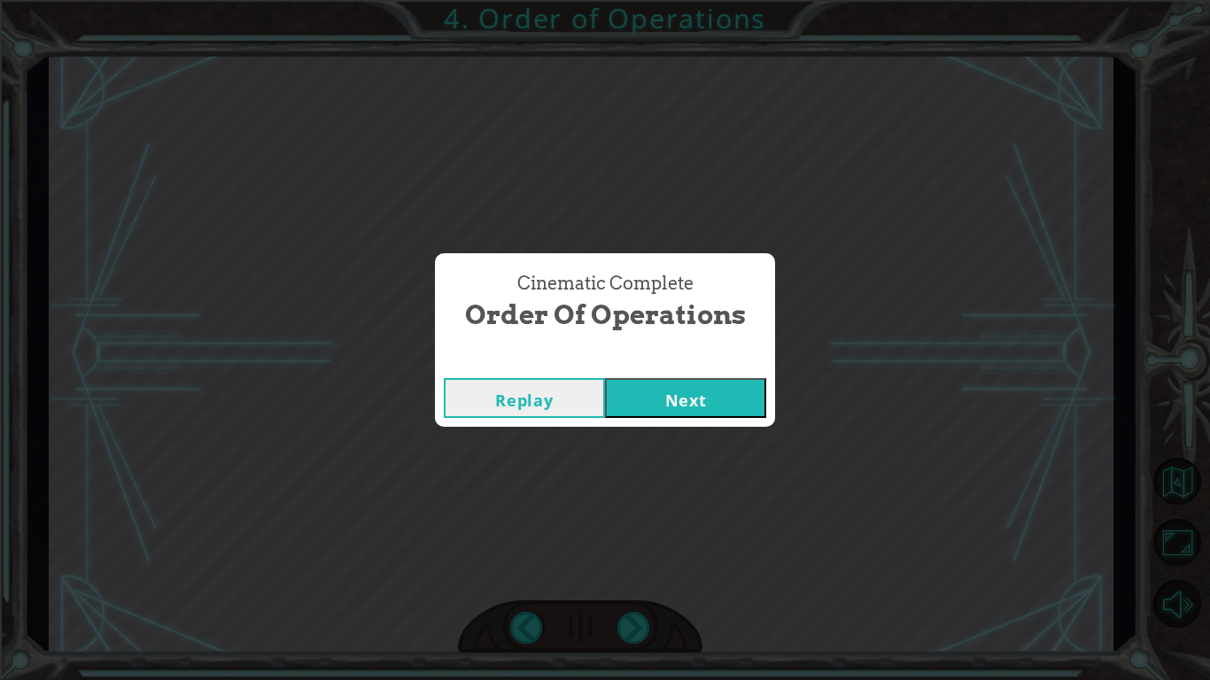
click at [635, 390] on button "Next" at bounding box center [685, 398] width 161 height 40
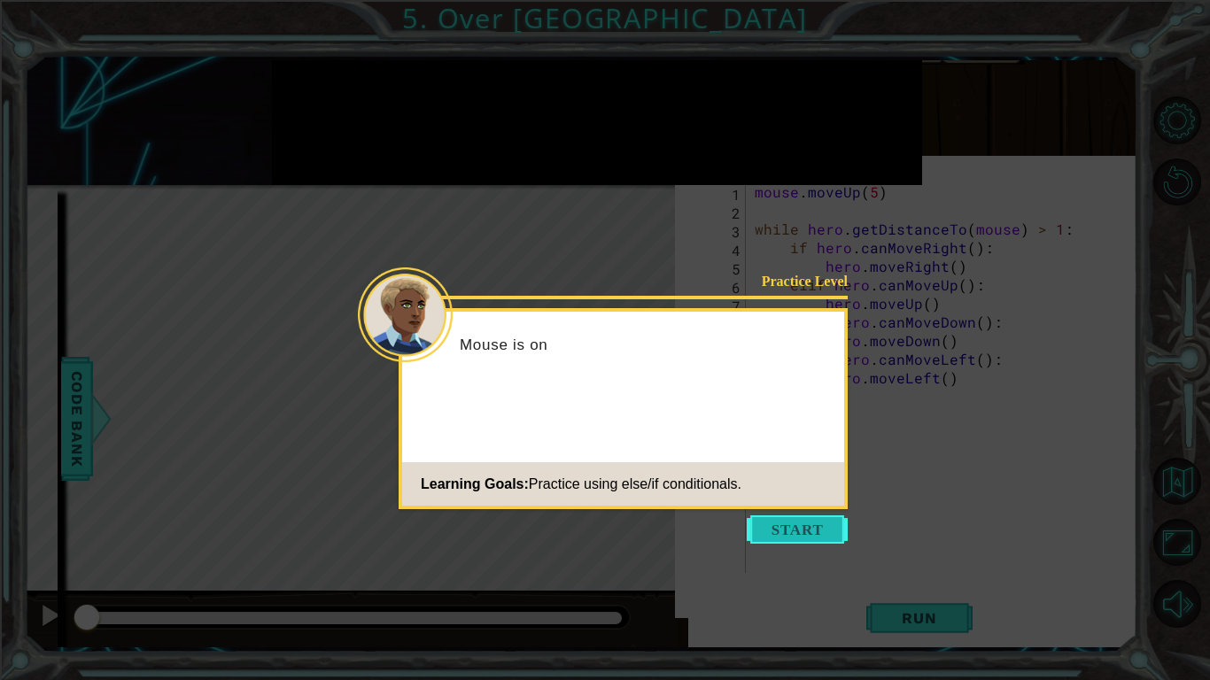
click at [793, 536] on button "Start" at bounding box center [797, 530] width 101 height 28
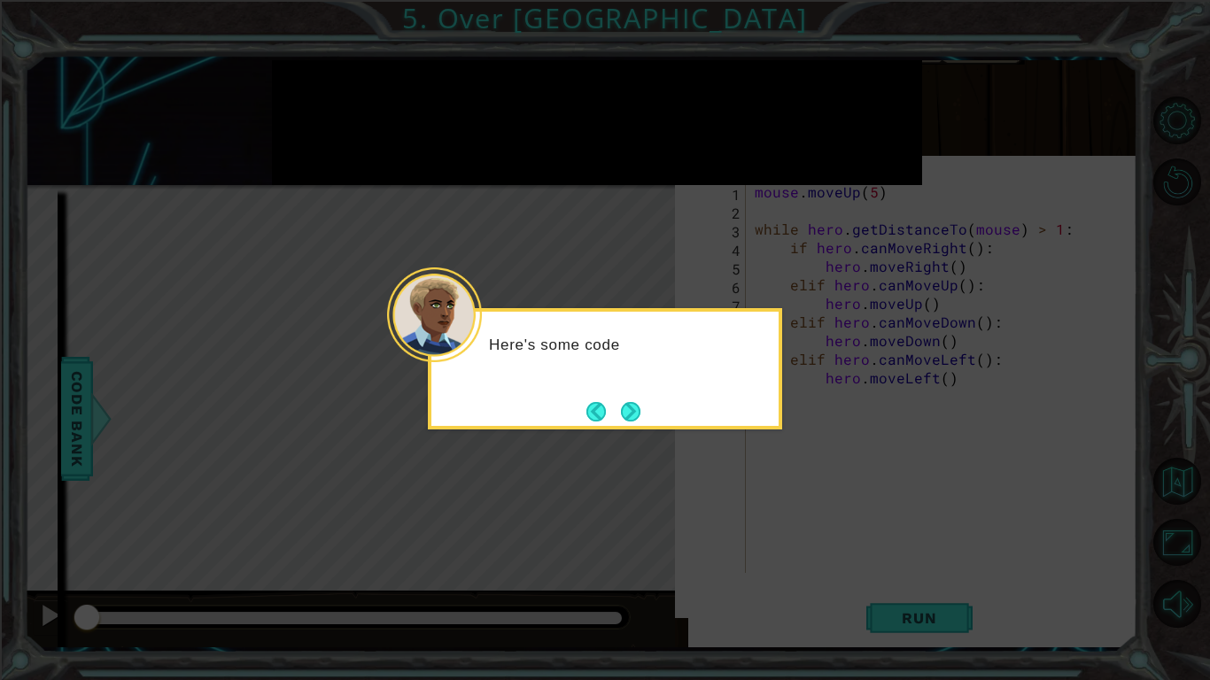
click at [623, 387] on div "Here's some code" at bounding box center [604, 354] width 347 height 70
click at [623, 402] on button "Next" at bounding box center [630, 411] width 19 height 19
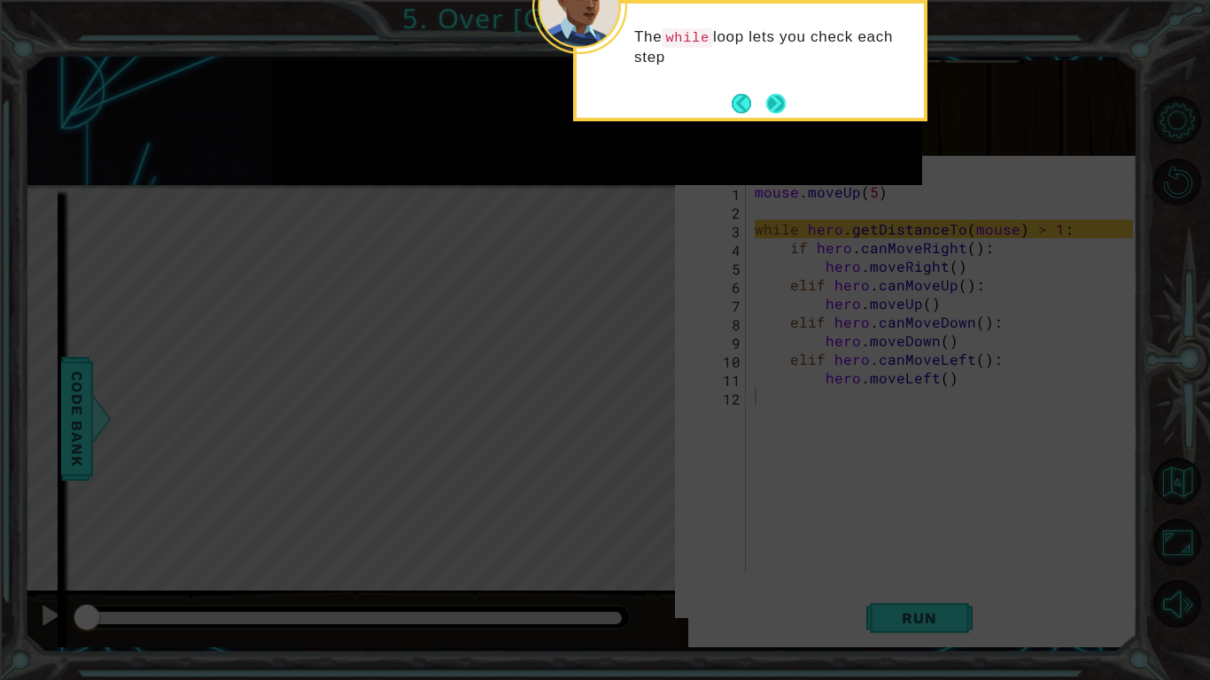
click at [766, 106] on button "Next" at bounding box center [775, 103] width 19 height 19
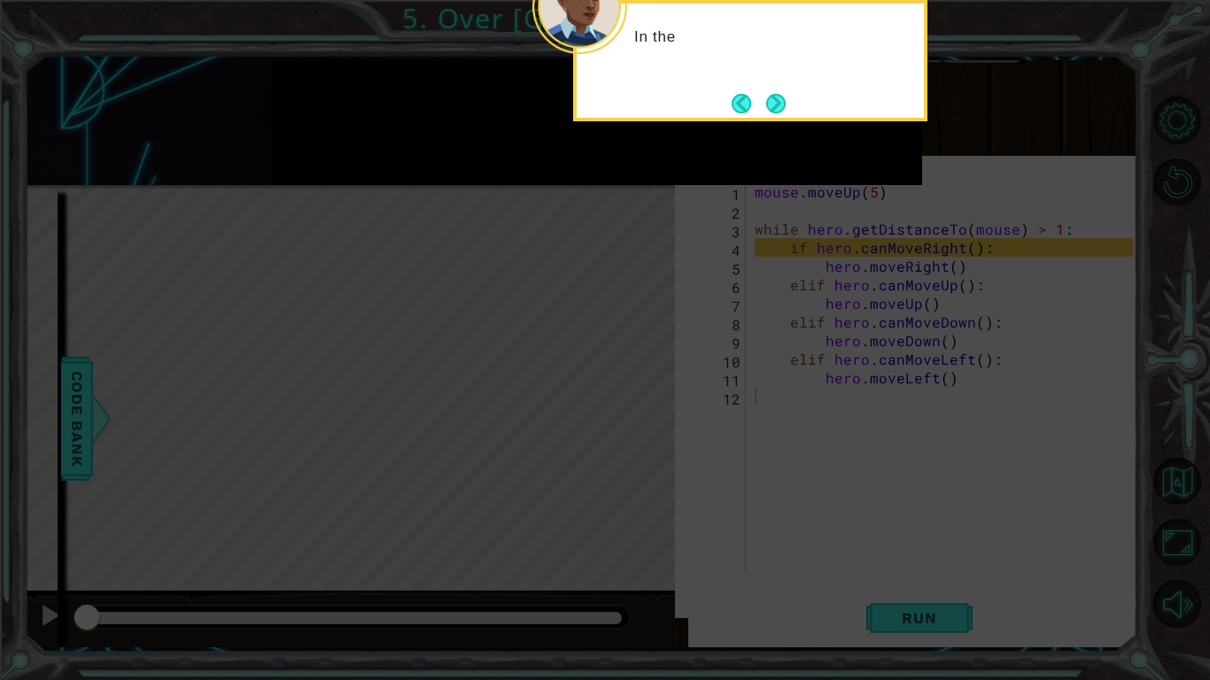
click at [766, 106] on button "Next" at bounding box center [775, 103] width 19 height 19
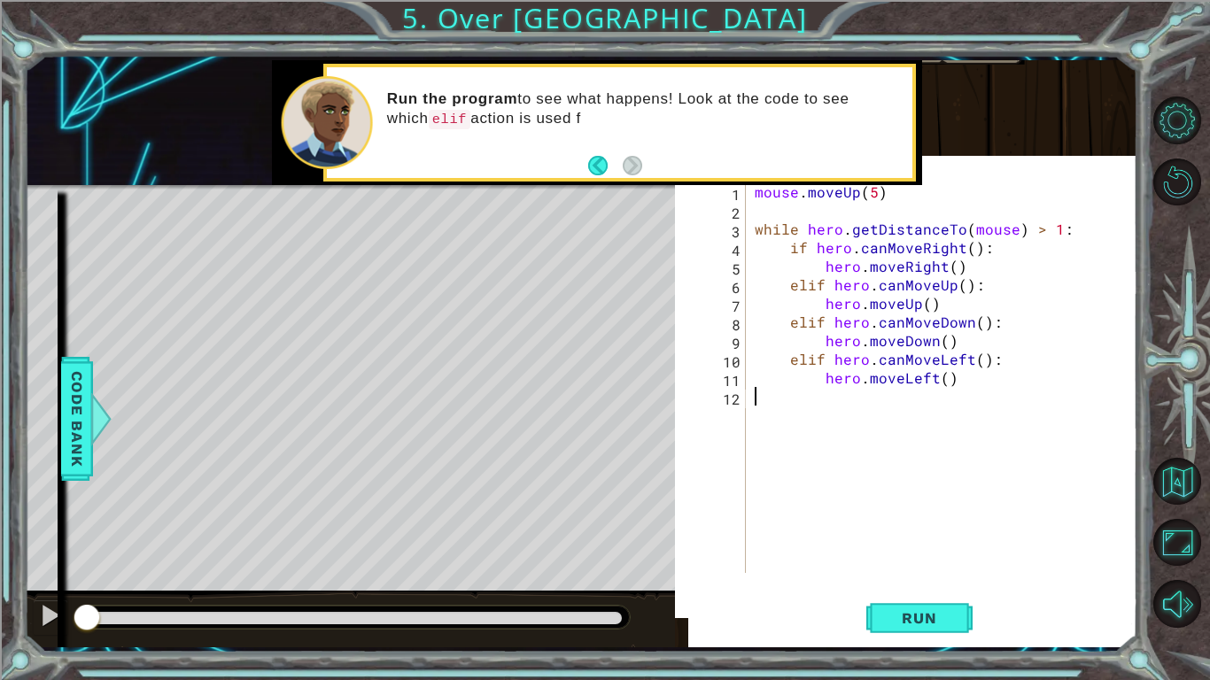
click at [777, 208] on div "mouse . moveUp ( 5 ) while hero . getDistanceTo ( mouse ) > 1 : if hero . canMo…" at bounding box center [946, 397] width 391 height 428
click at [633, 326] on div "Level Map" at bounding box center [433, 446] width 819 height 522
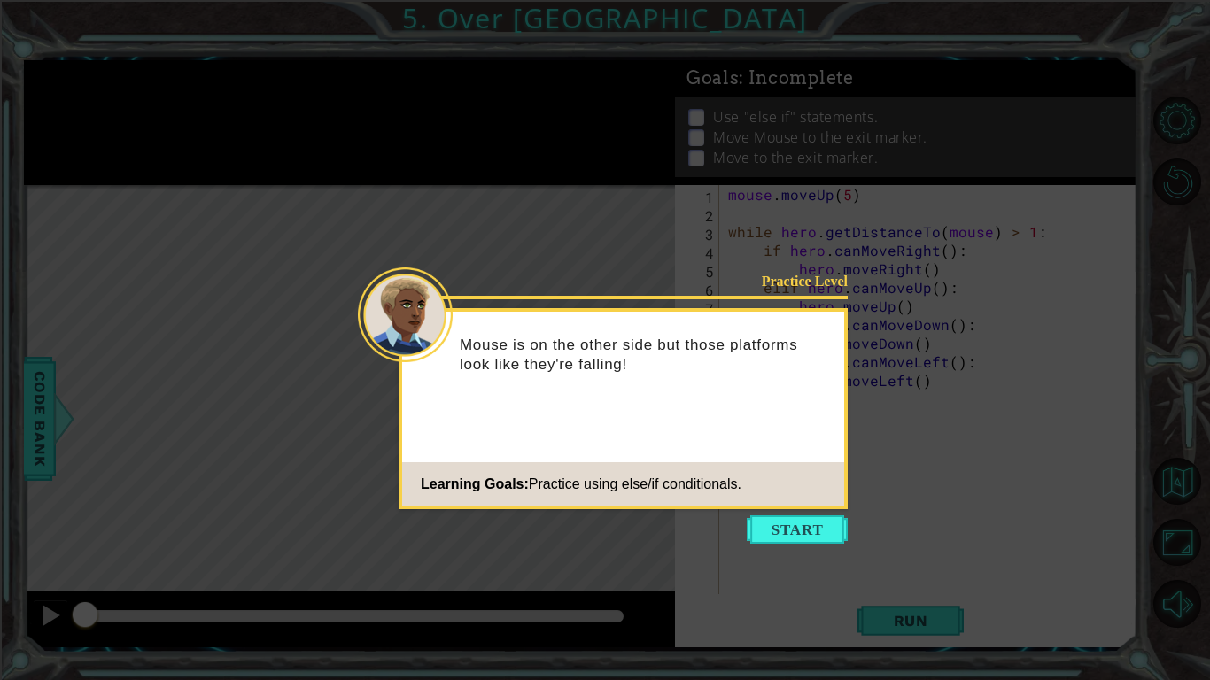
click at [825, 544] on icon at bounding box center [605, 340] width 1210 height 680
click at [804, 525] on button "Start" at bounding box center [797, 530] width 101 height 28
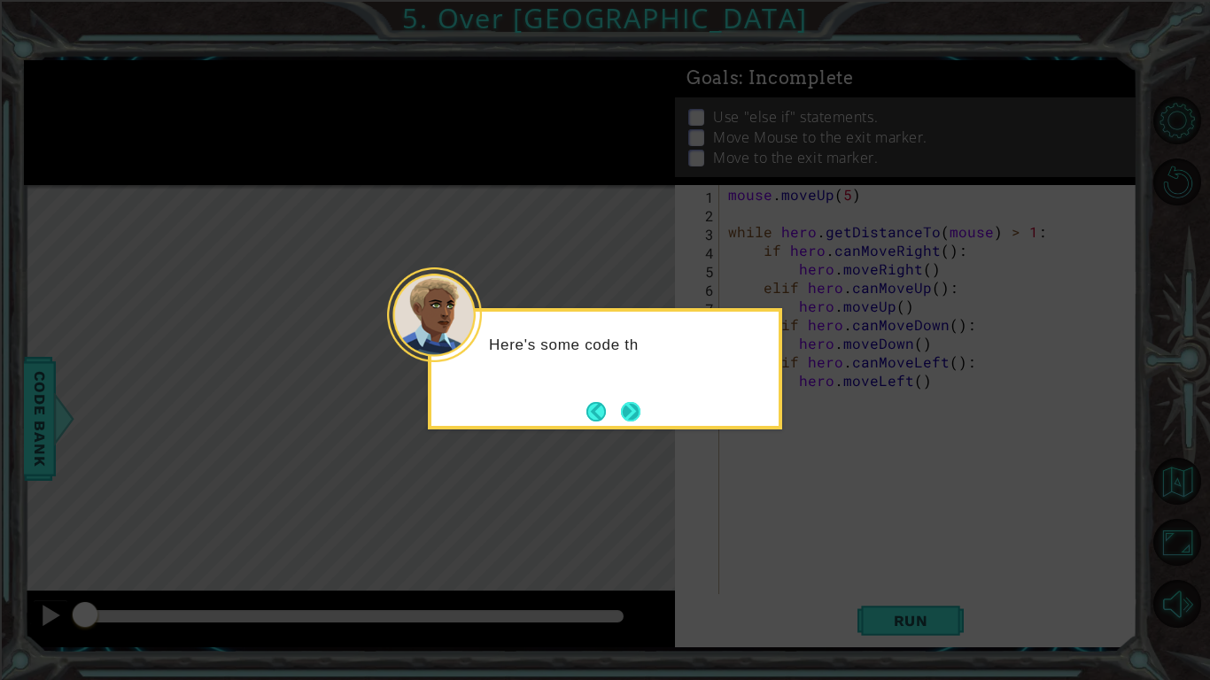
click at [626, 417] on button "Next" at bounding box center [630, 411] width 19 height 19
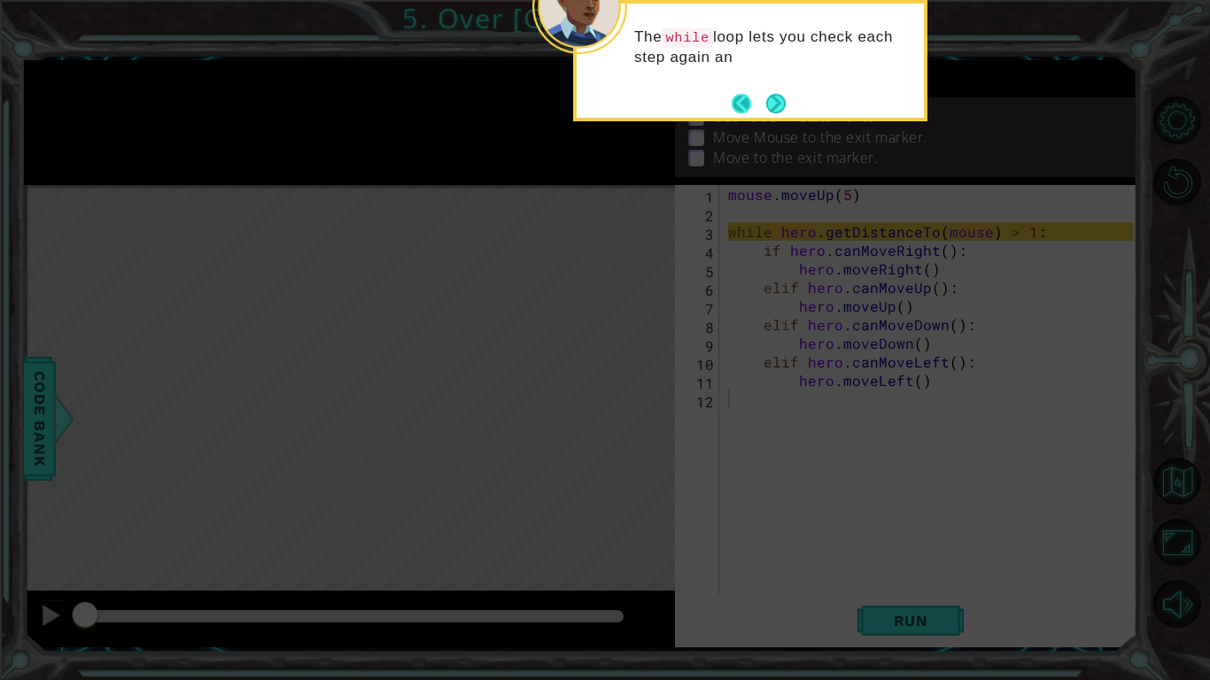
click at [758, 102] on button "Back" at bounding box center [749, 103] width 35 height 19
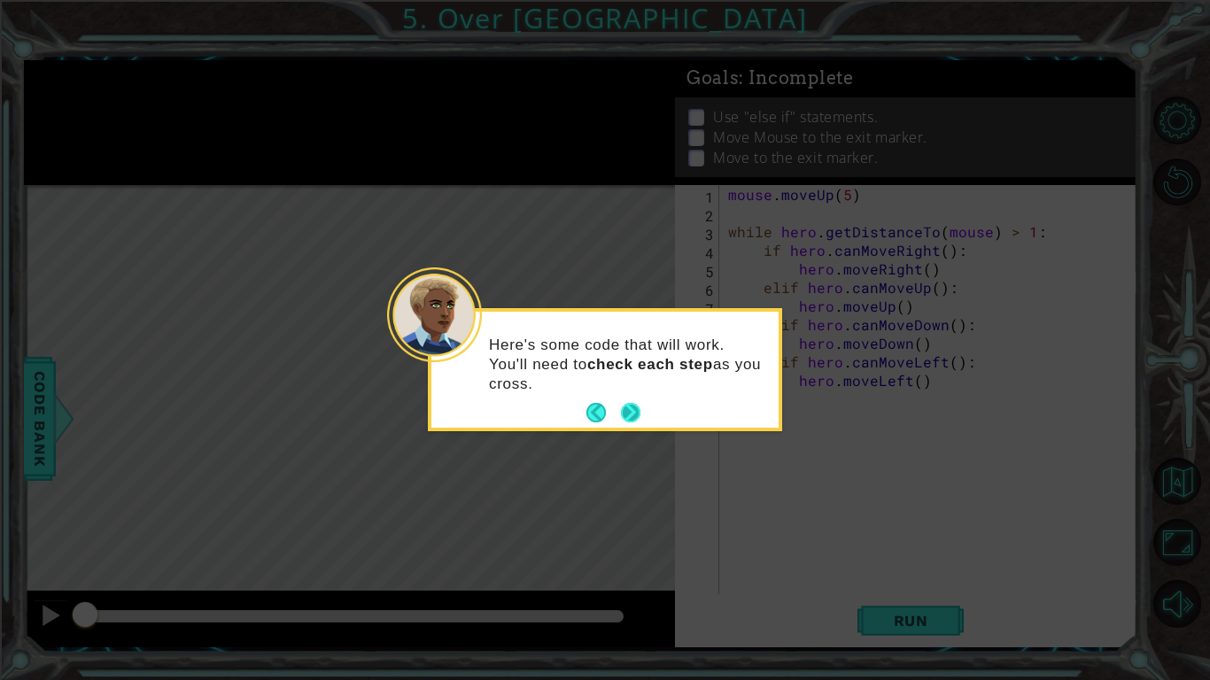
click at [633, 412] on button "Next" at bounding box center [631, 413] width 20 height 20
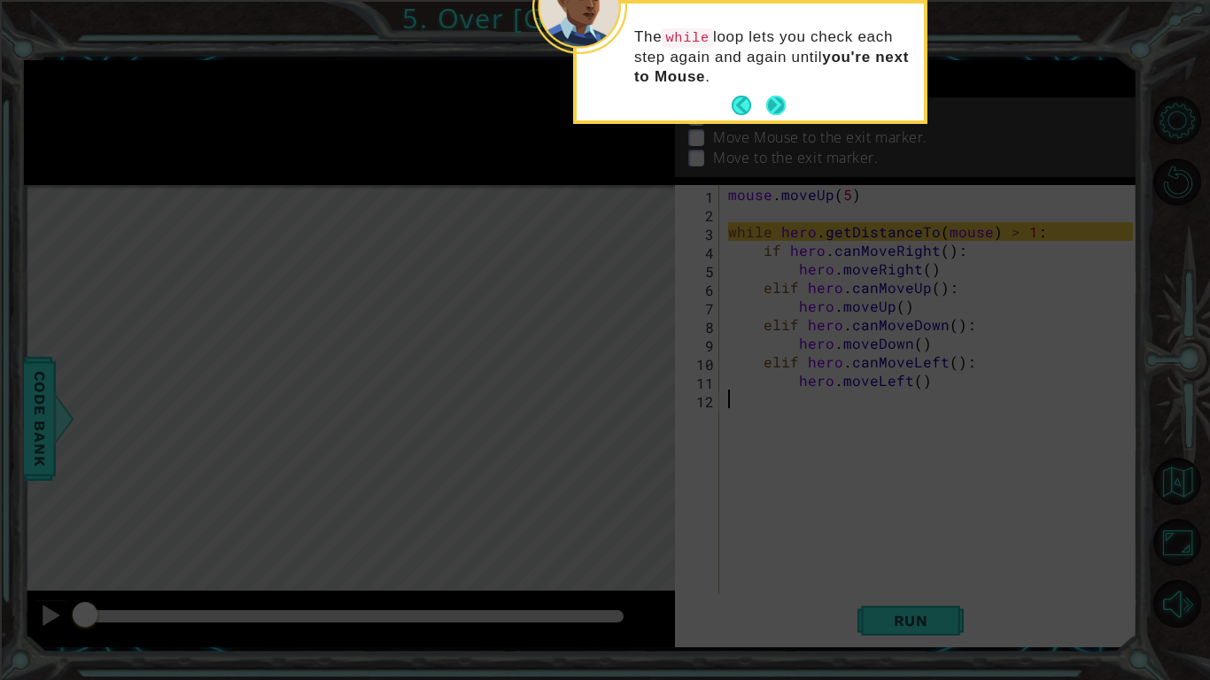
click at [776, 109] on button "Next" at bounding box center [775, 105] width 19 height 19
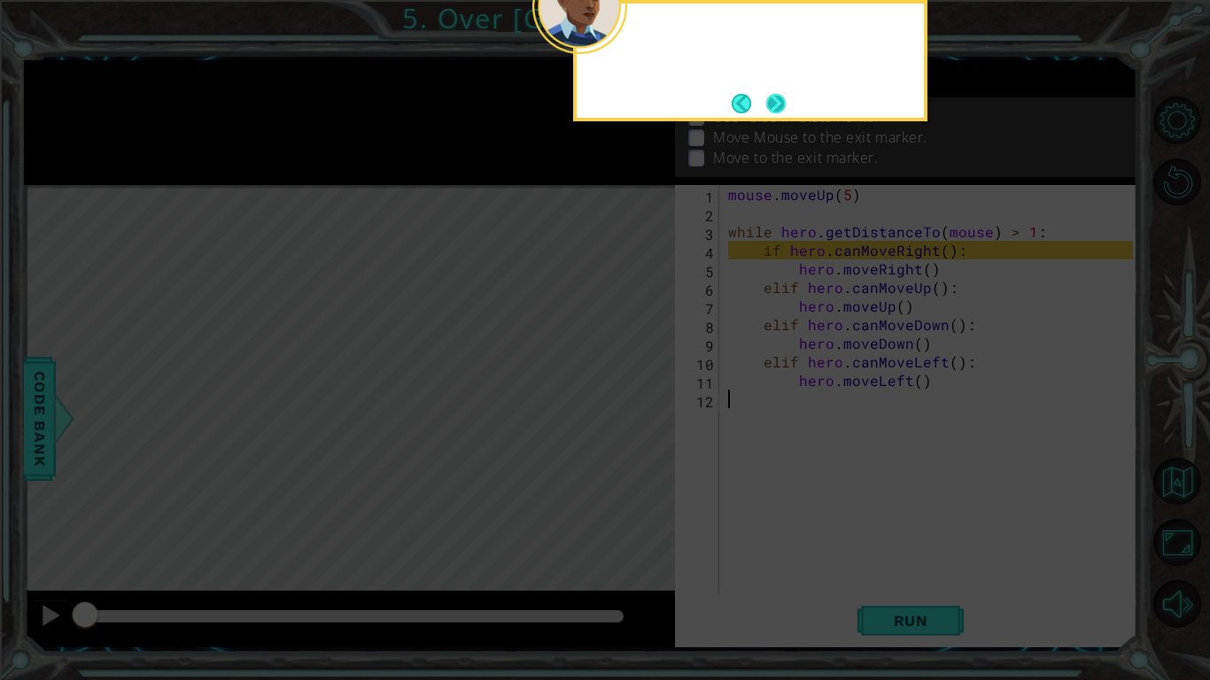
click at [773, 109] on button "Next" at bounding box center [775, 103] width 19 height 19
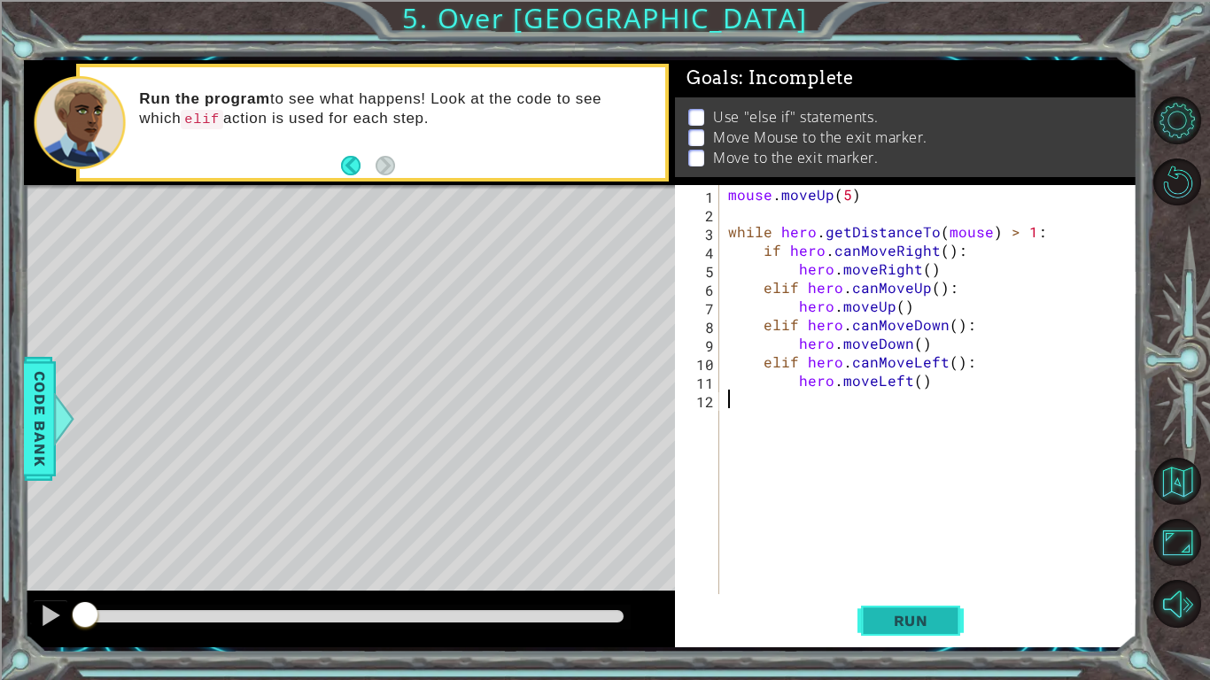
click at [890, 625] on span "Run" at bounding box center [911, 621] width 70 height 18
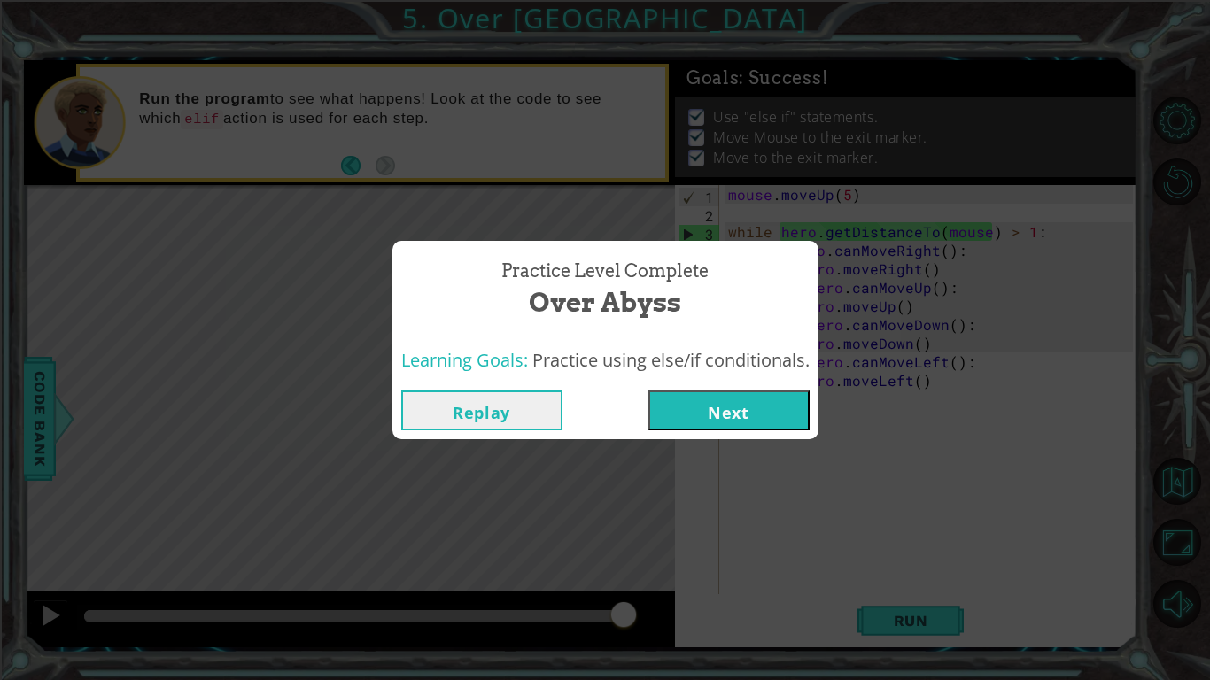
click at [684, 417] on button "Next" at bounding box center [729, 411] width 161 height 40
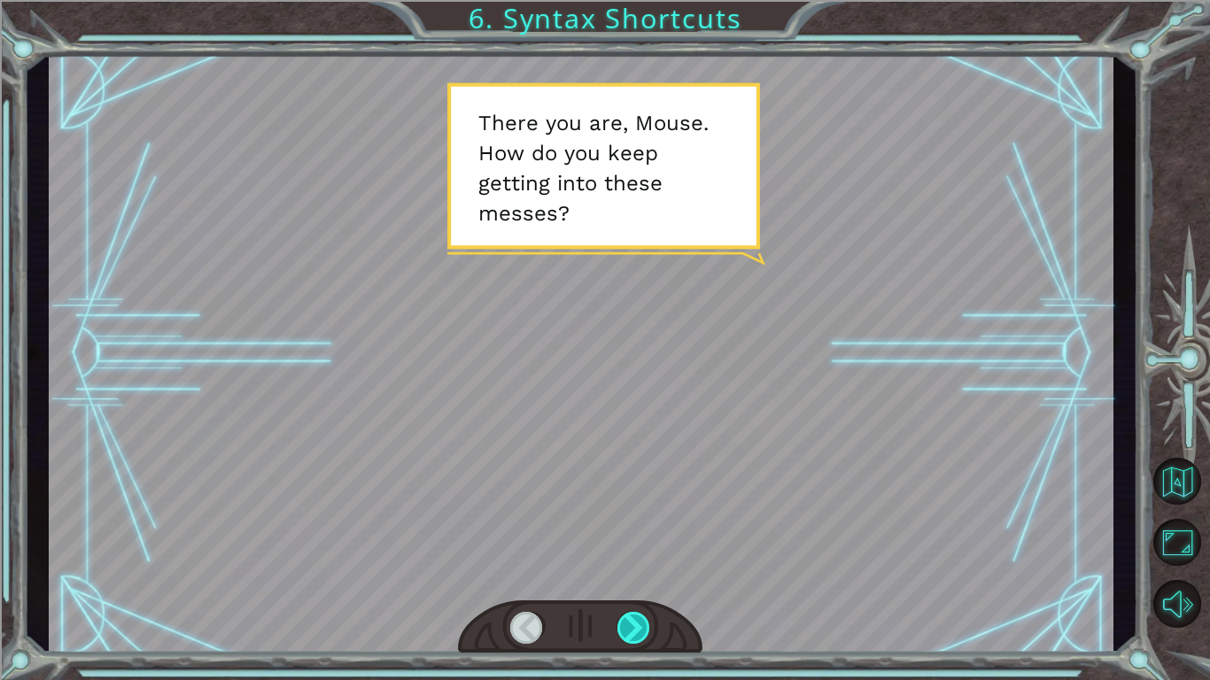
click at [630, 631] on div at bounding box center [635, 628] width 34 height 32
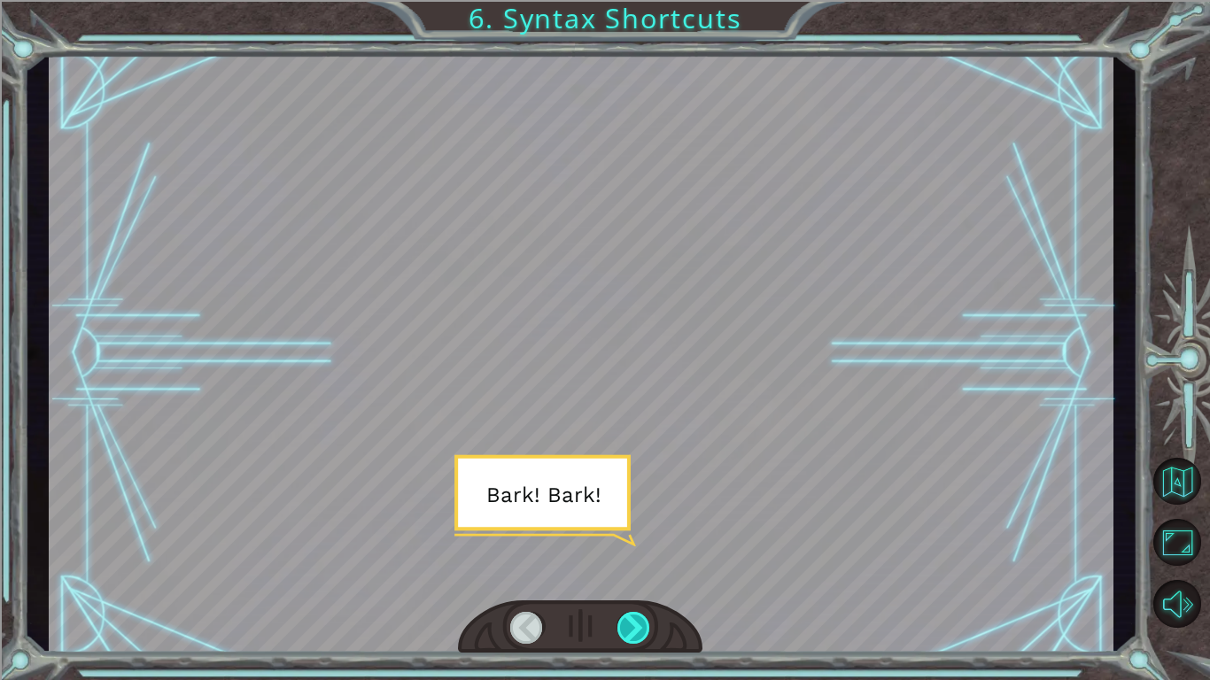
click at [629, 627] on div at bounding box center [635, 628] width 34 height 32
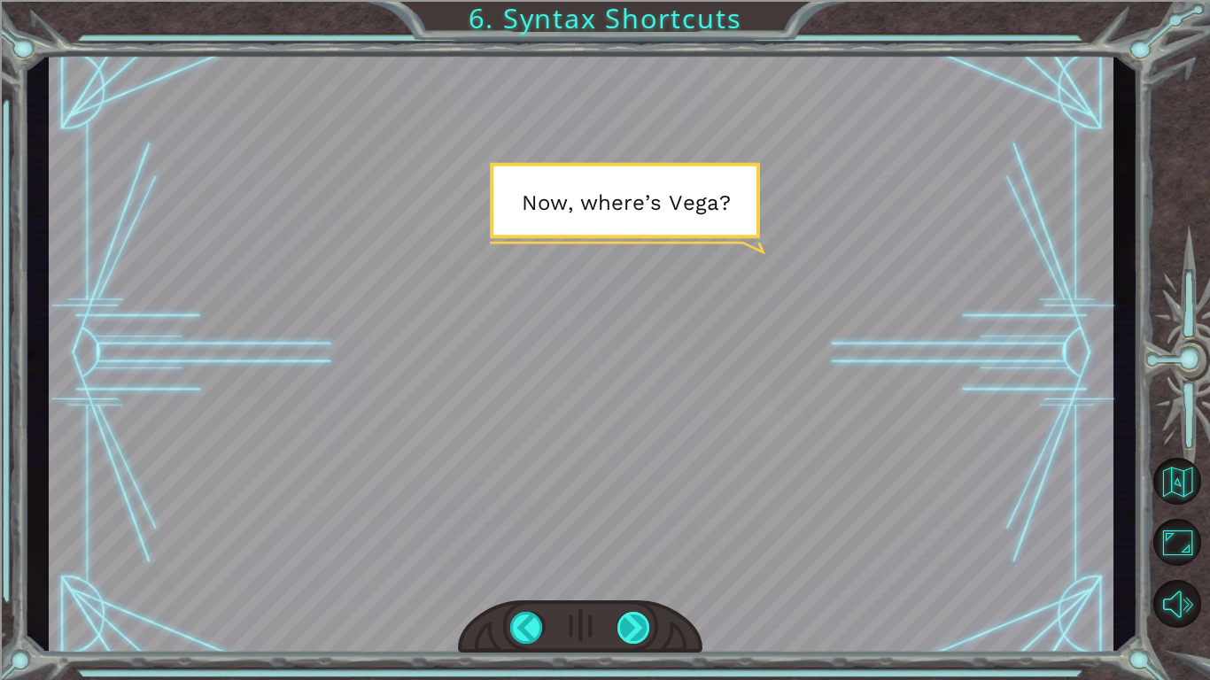
click at [628, 627] on div at bounding box center [635, 628] width 34 height 32
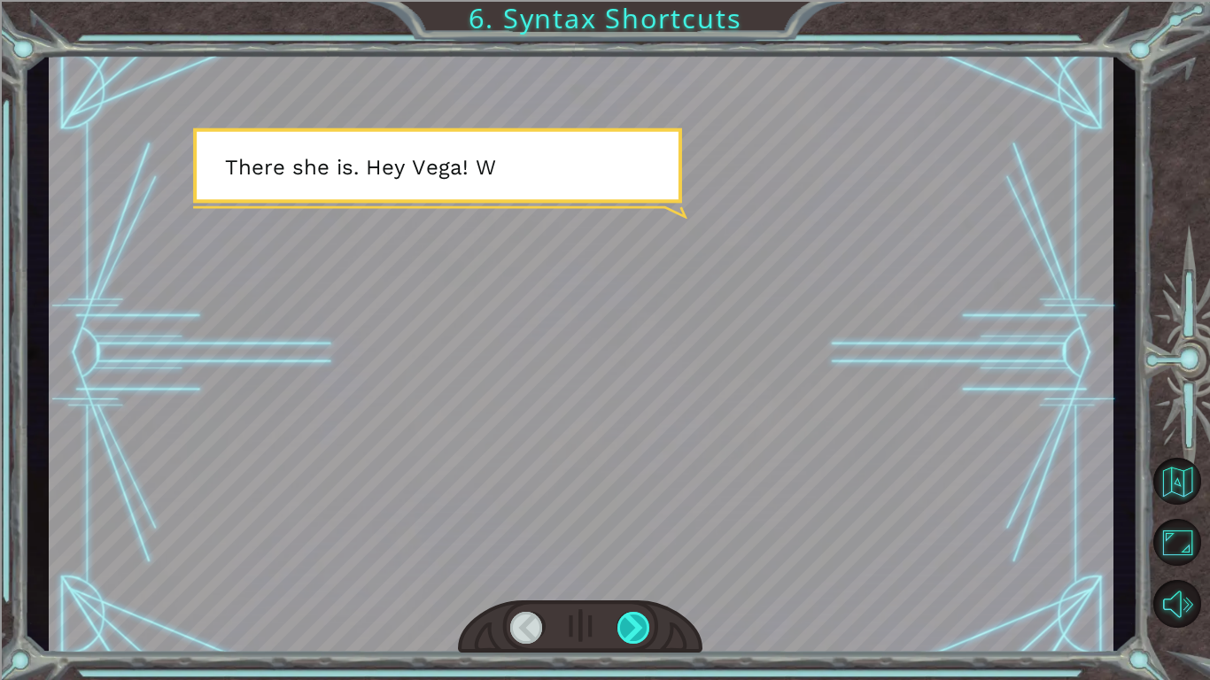
click at [628, 627] on div at bounding box center [635, 628] width 34 height 32
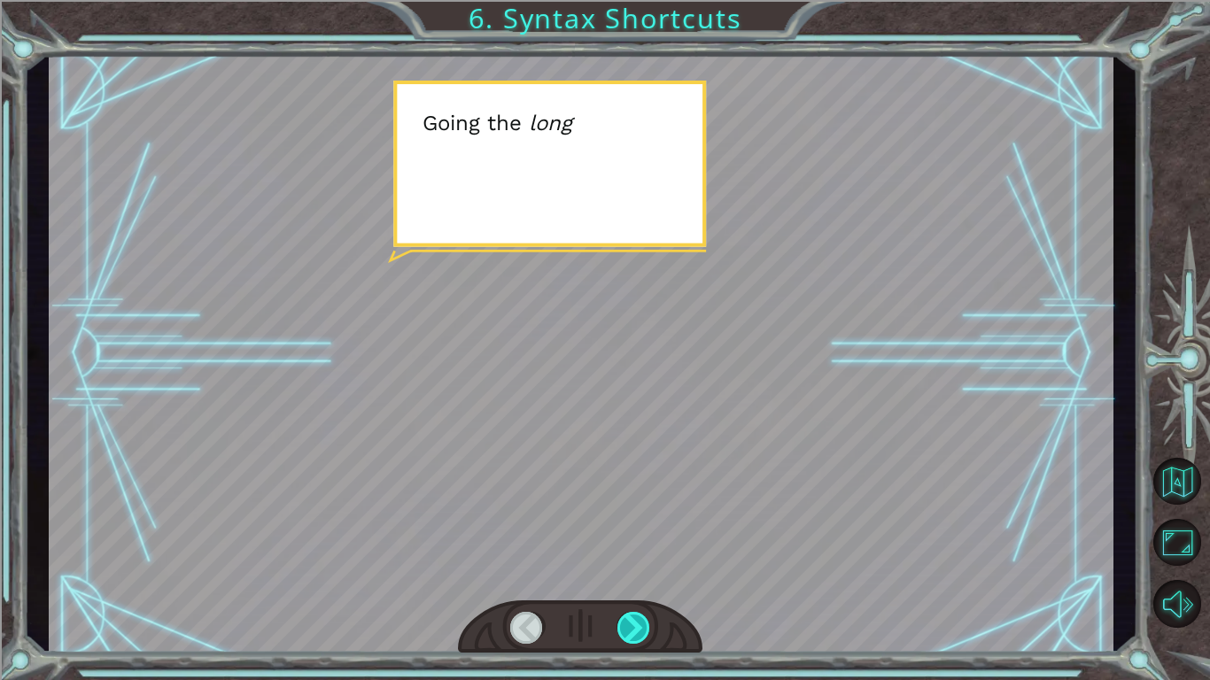
click at [628, 627] on div at bounding box center [635, 628] width 34 height 32
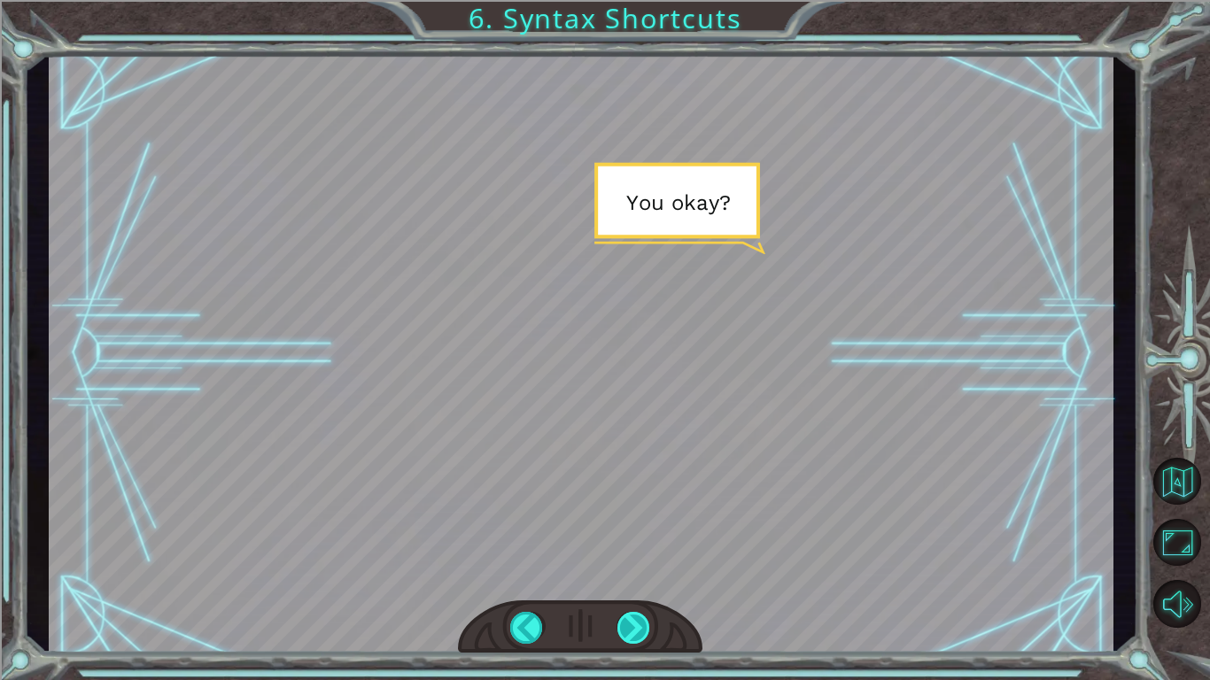
click at [628, 627] on div at bounding box center [635, 628] width 34 height 32
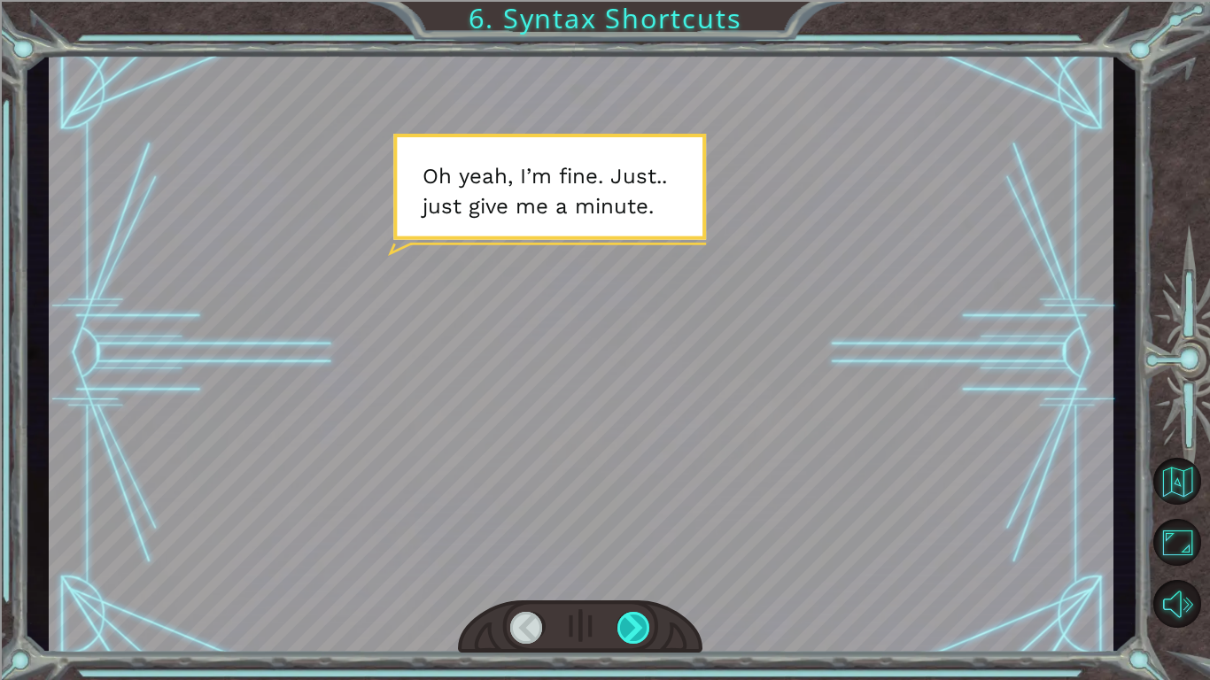
click at [628, 627] on div at bounding box center [635, 628] width 34 height 32
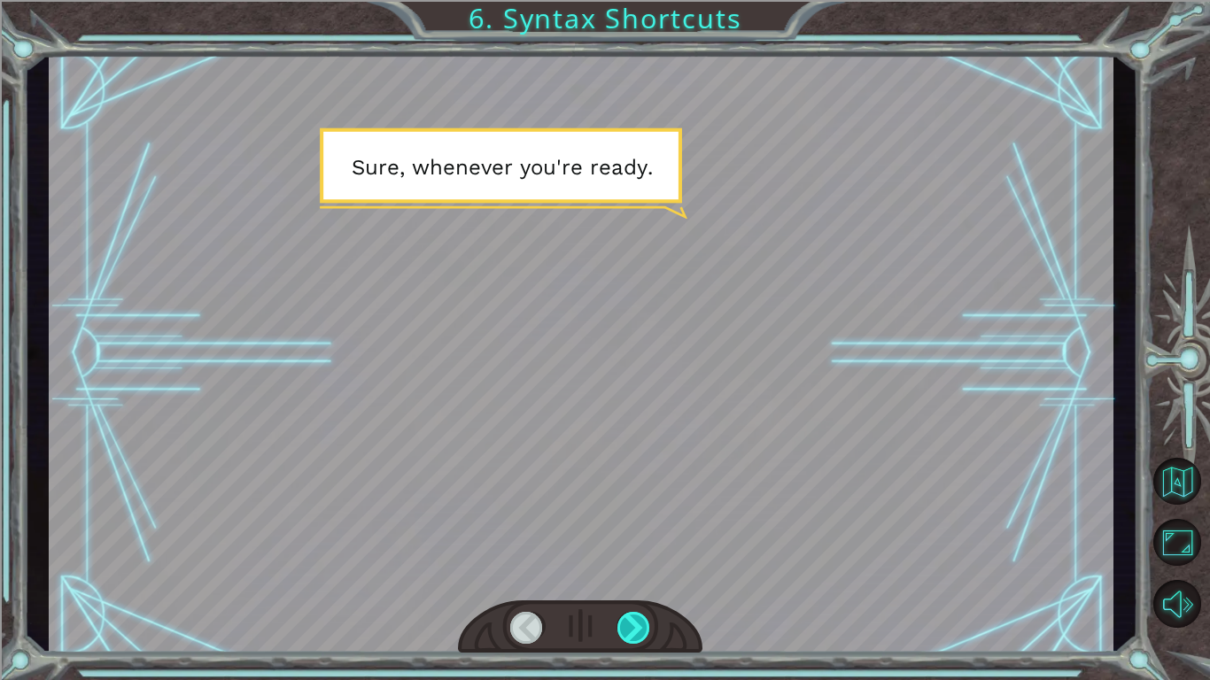
click at [628, 627] on div at bounding box center [635, 628] width 34 height 32
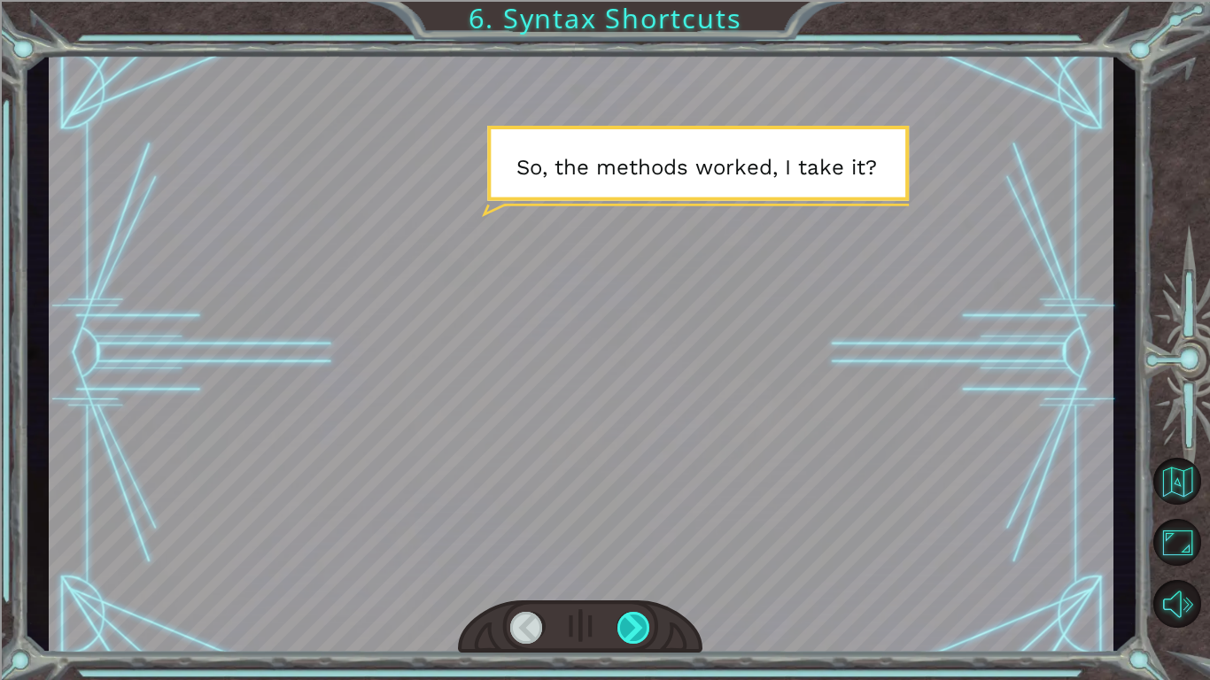
click at [628, 627] on div at bounding box center [635, 628] width 34 height 32
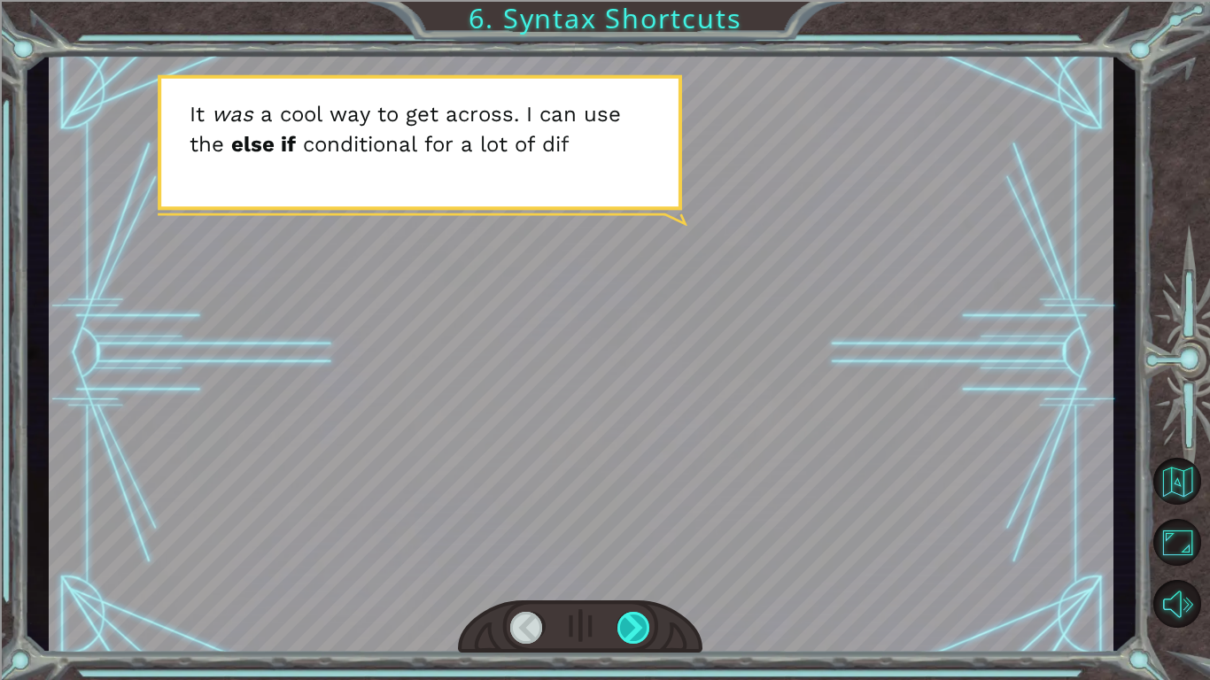
click at [628, 627] on div at bounding box center [635, 628] width 34 height 32
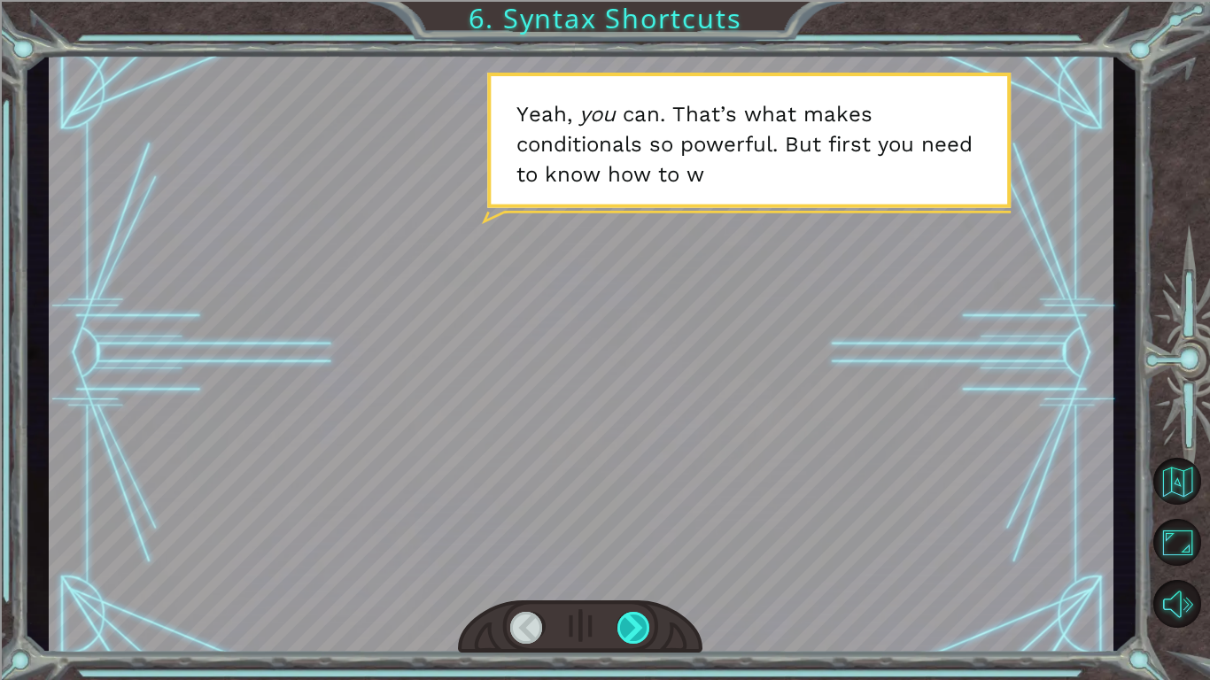
click at [628, 627] on div at bounding box center [635, 628] width 34 height 32
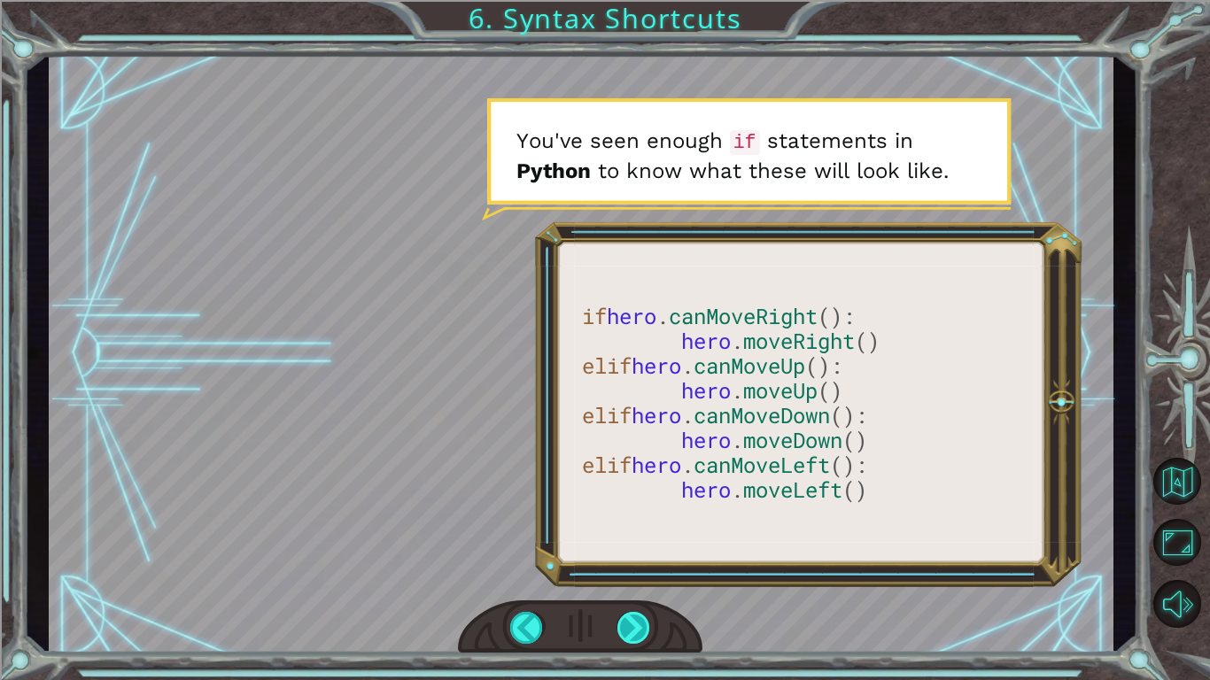
click at [630, 626] on div at bounding box center [635, 628] width 34 height 32
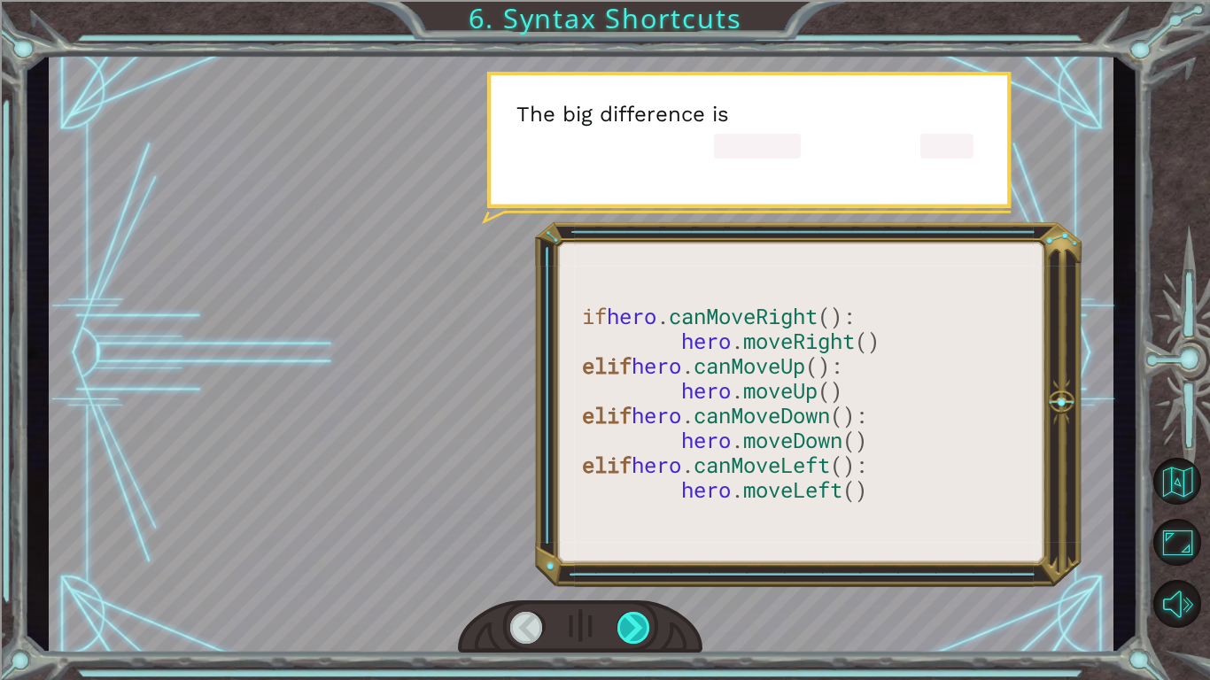
click at [630, 626] on div at bounding box center [635, 628] width 34 height 32
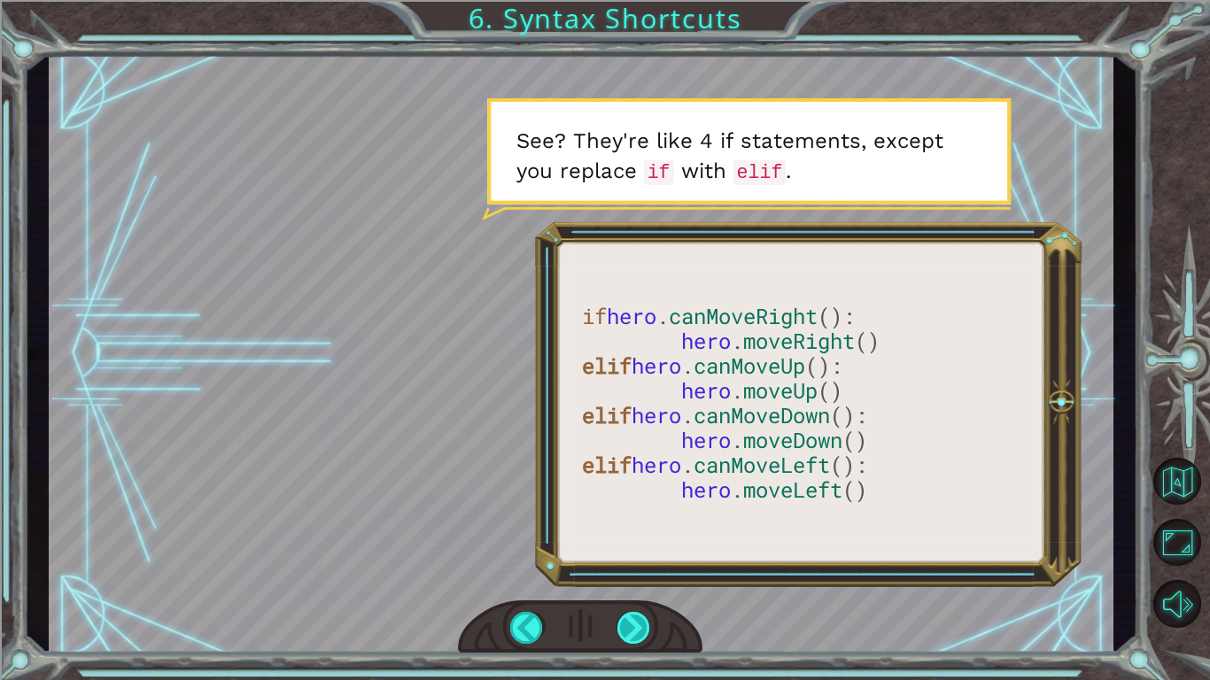
click at [630, 626] on div at bounding box center [635, 628] width 34 height 32
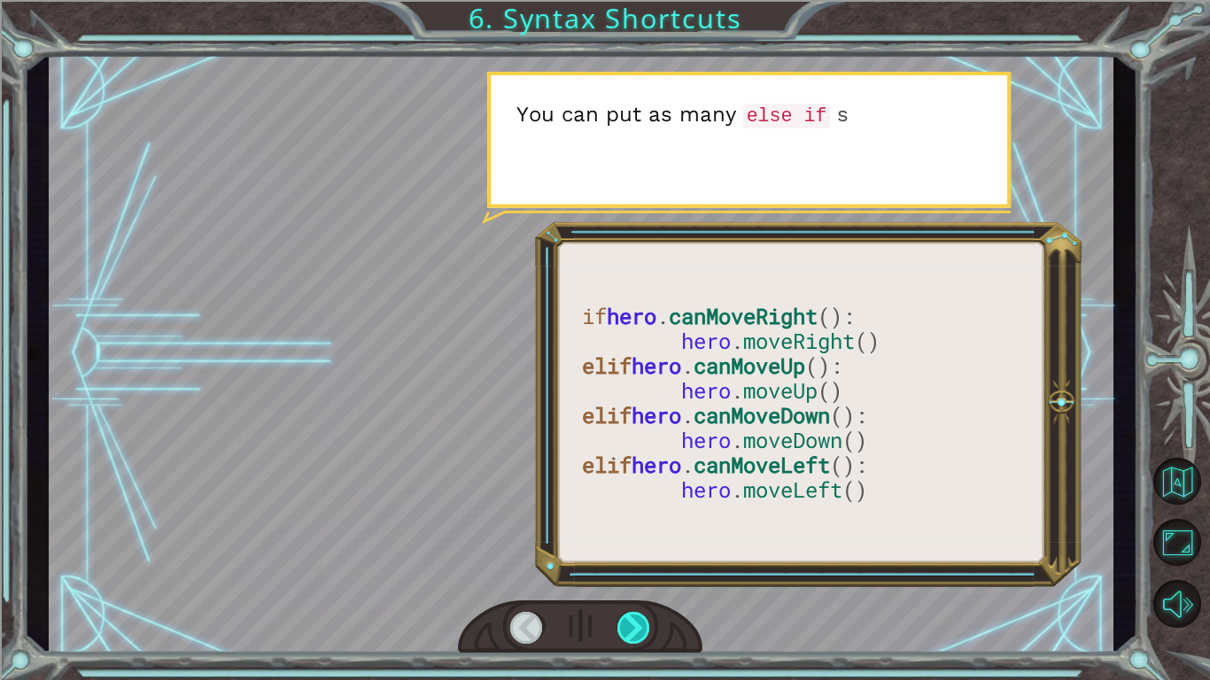
click at [630, 626] on div at bounding box center [635, 628] width 34 height 32
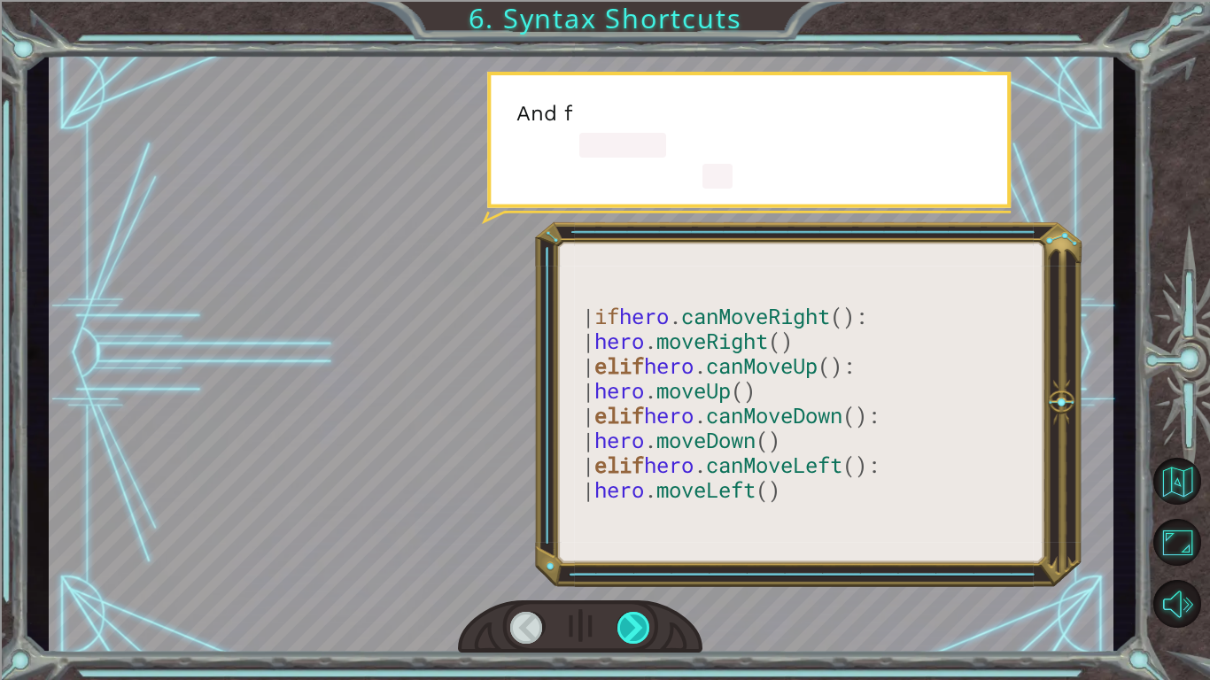
click at [630, 626] on div at bounding box center [635, 628] width 34 height 32
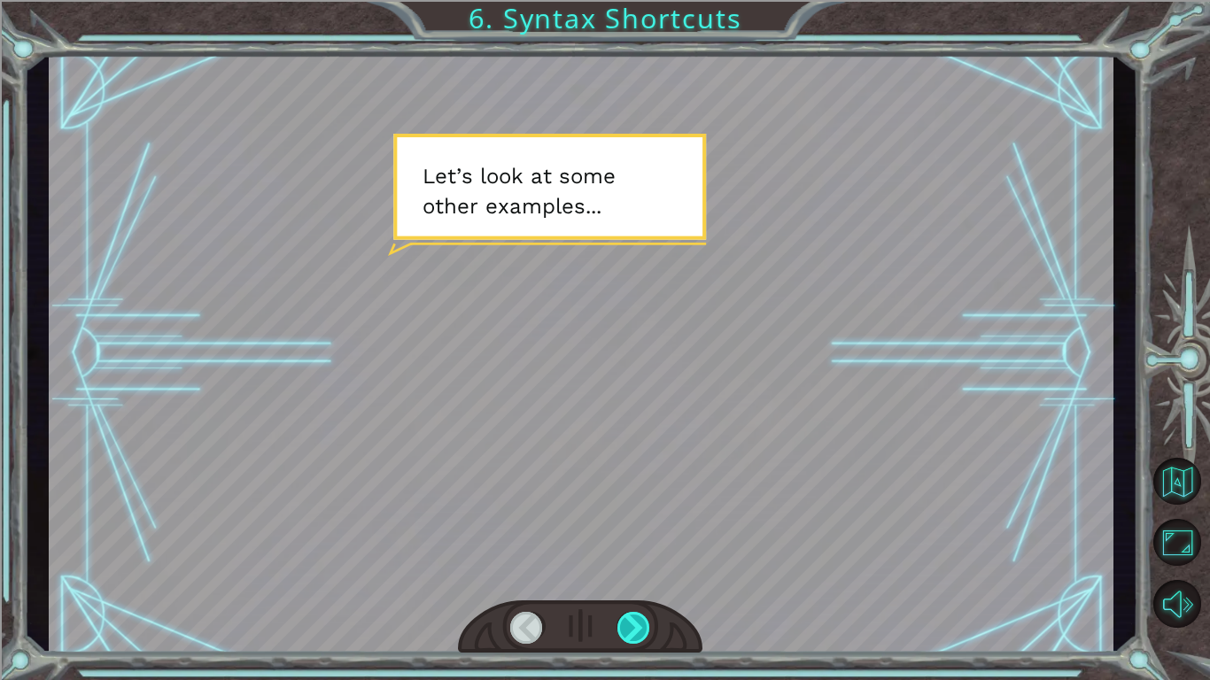
click at [630, 626] on div at bounding box center [635, 628] width 34 height 32
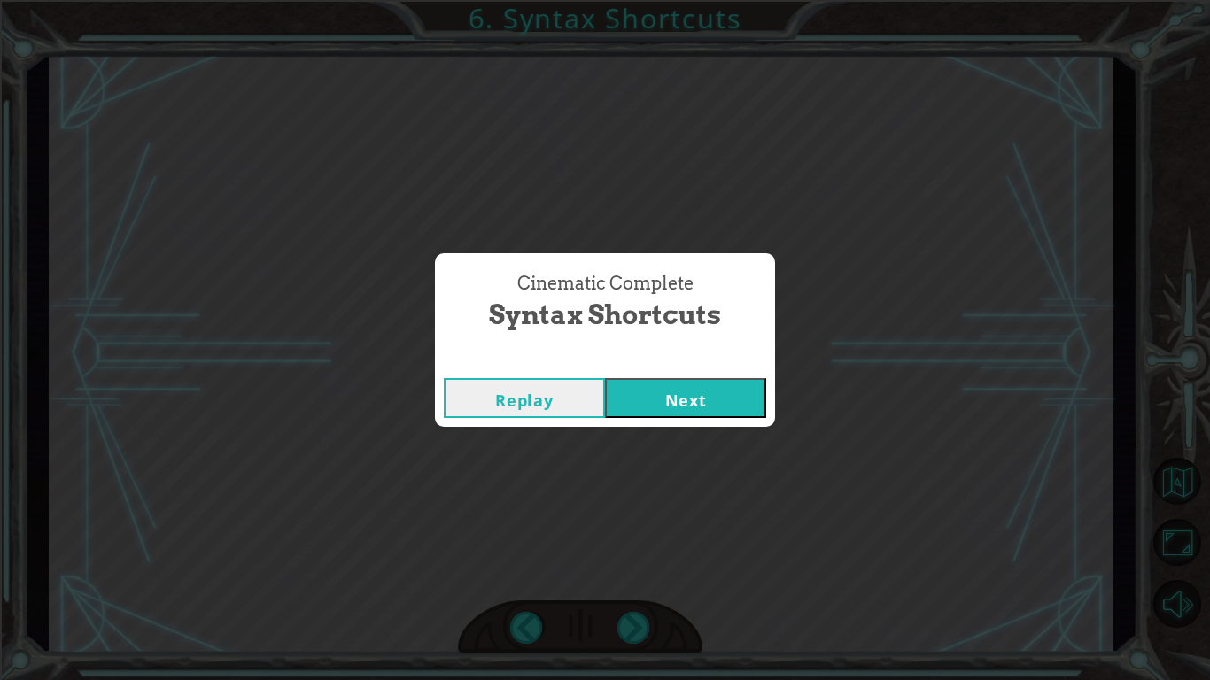
click at [634, 399] on button "Next" at bounding box center [685, 398] width 161 height 40
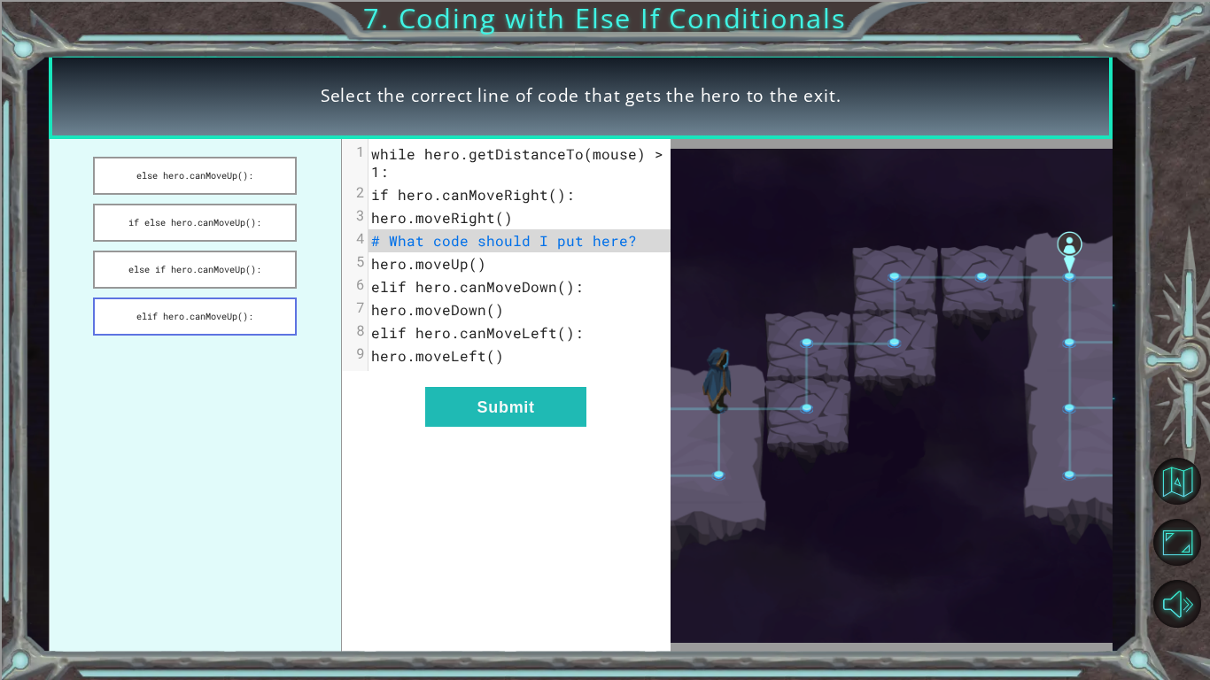
click at [213, 310] on button "elif hero.canMoveUp():" at bounding box center [195, 317] width 204 height 38
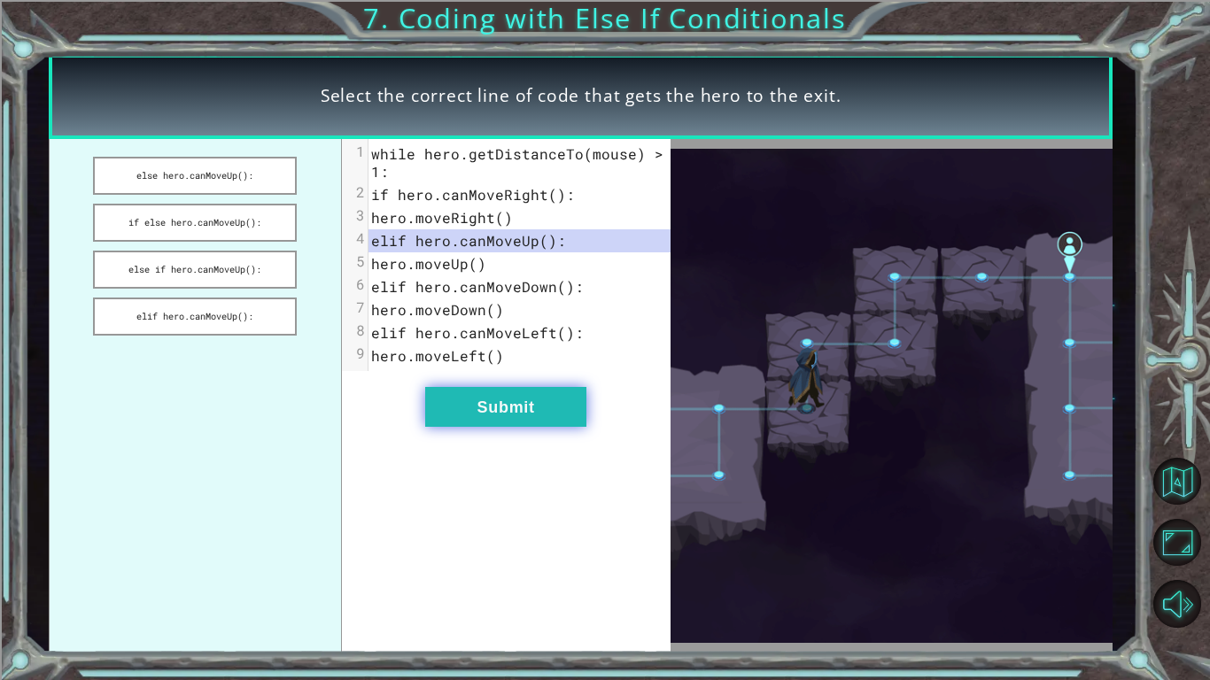
click at [498, 407] on button "Submit" at bounding box center [505, 407] width 161 height 40
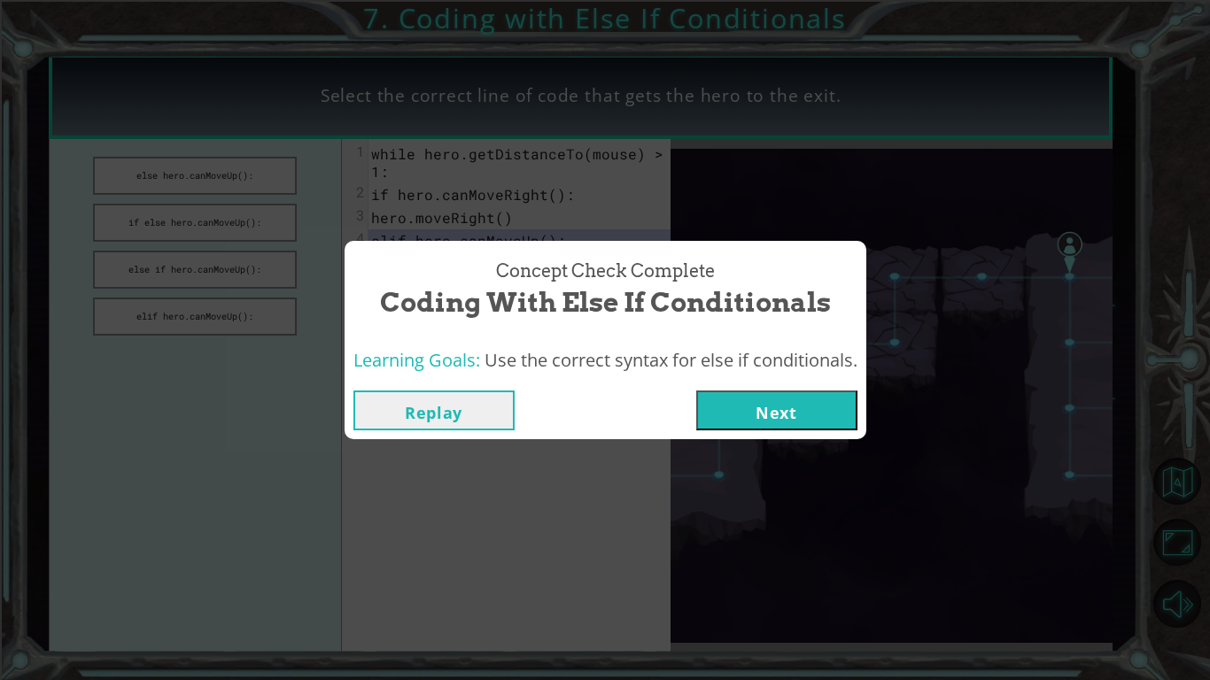
click at [775, 415] on button "Next" at bounding box center [776, 411] width 161 height 40
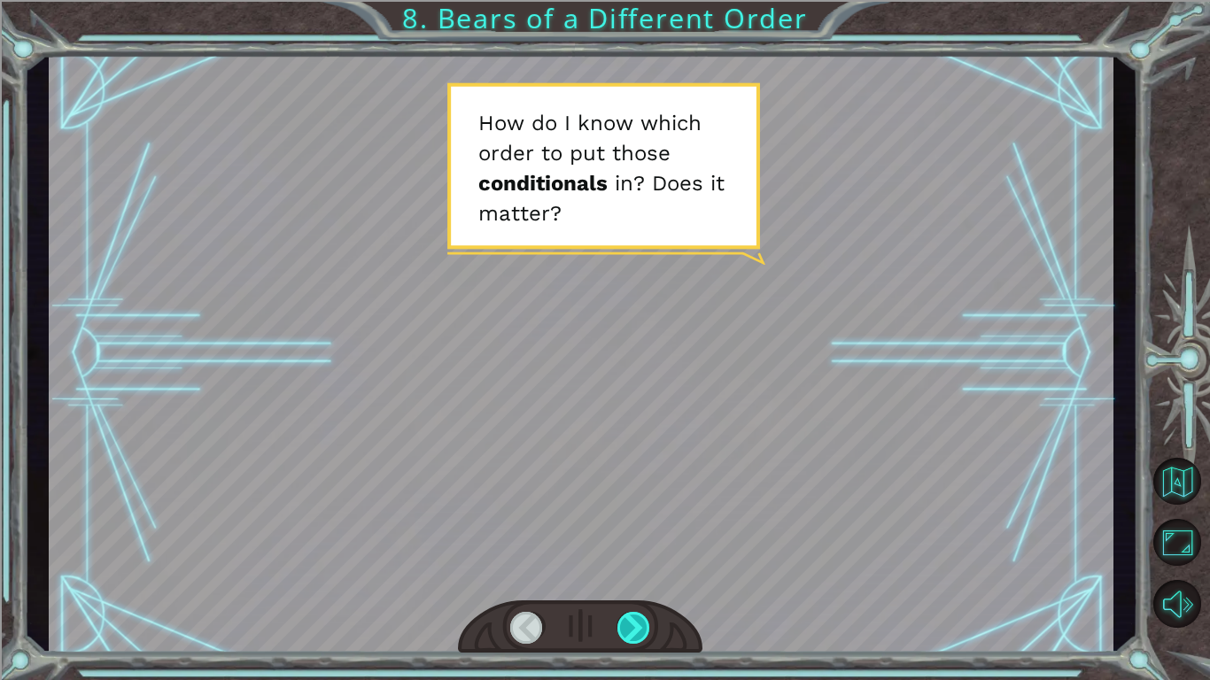
click at [645, 633] on div at bounding box center [635, 628] width 34 height 32
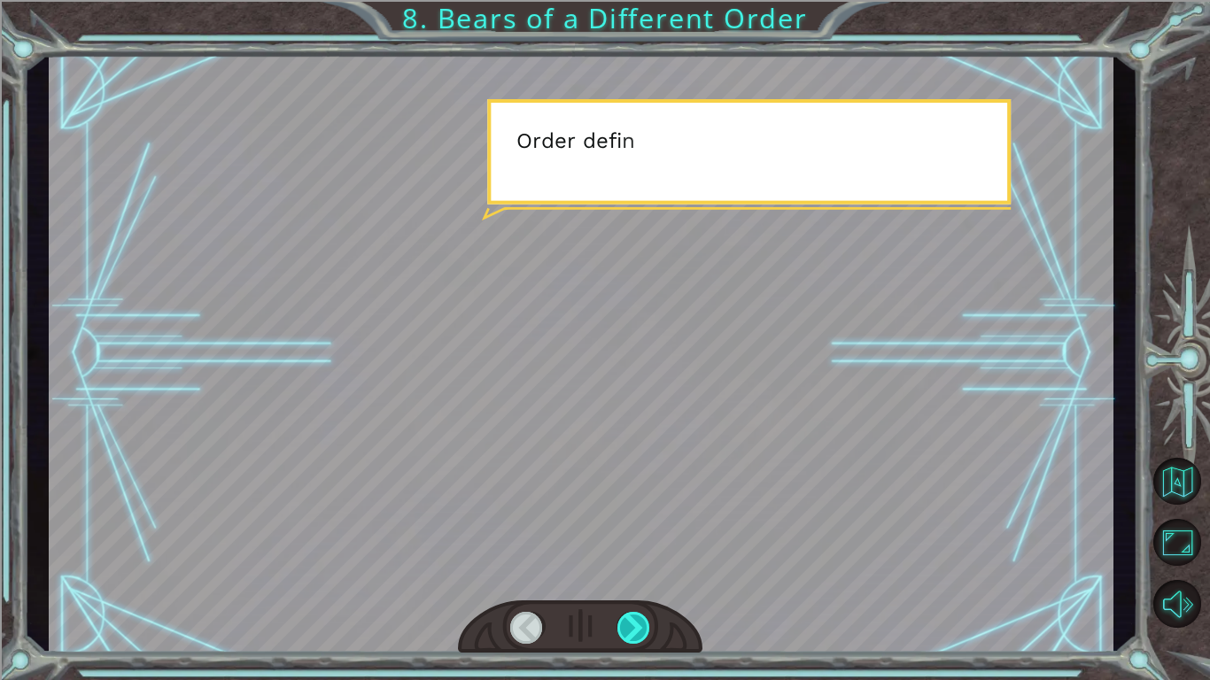
click at [645, 633] on div at bounding box center [635, 628] width 34 height 32
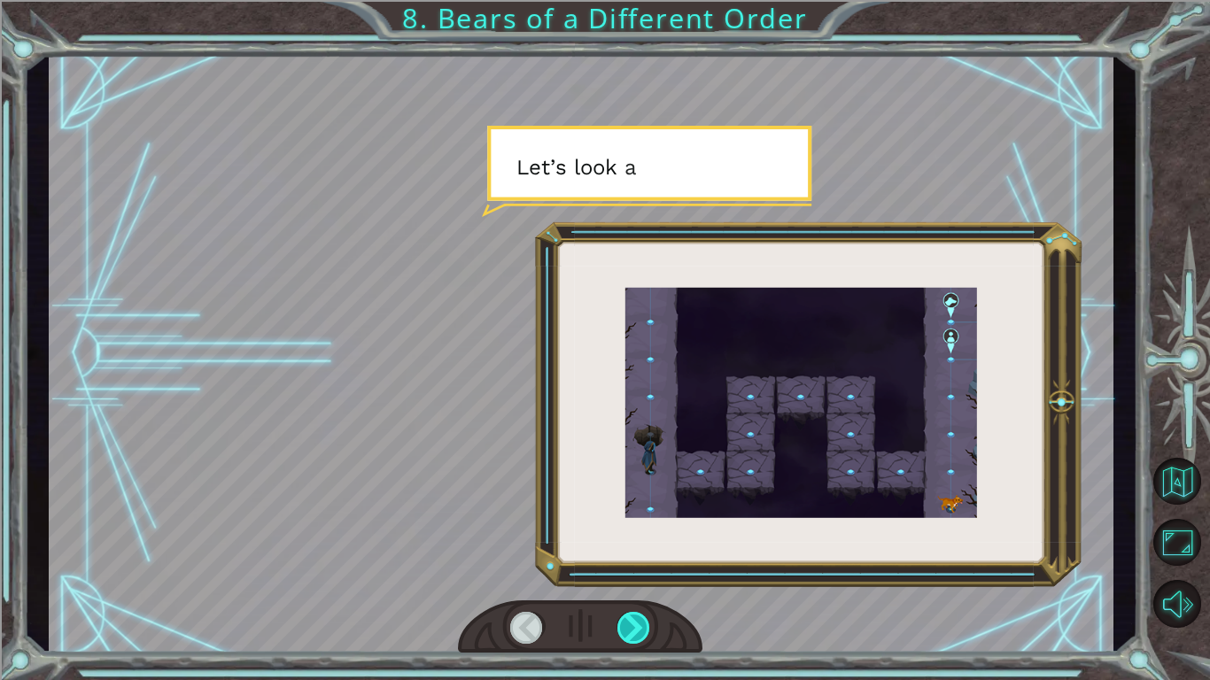
click at [645, 633] on div at bounding box center [635, 628] width 34 height 32
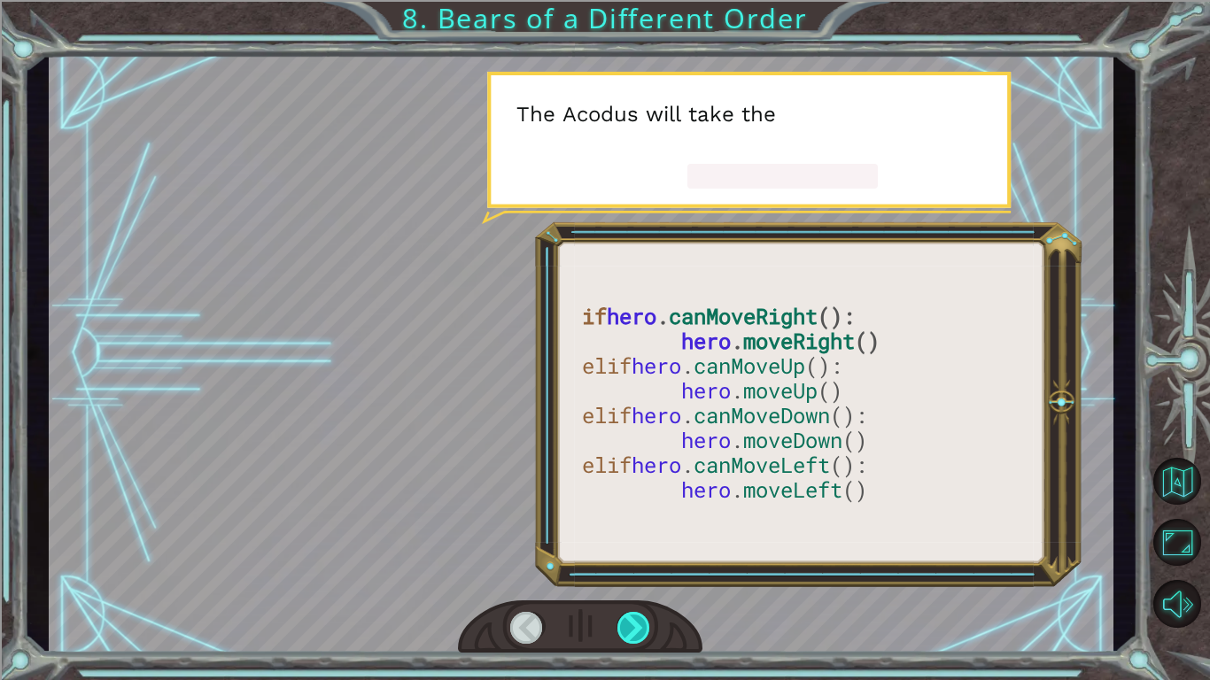
click at [645, 633] on div at bounding box center [635, 628] width 34 height 32
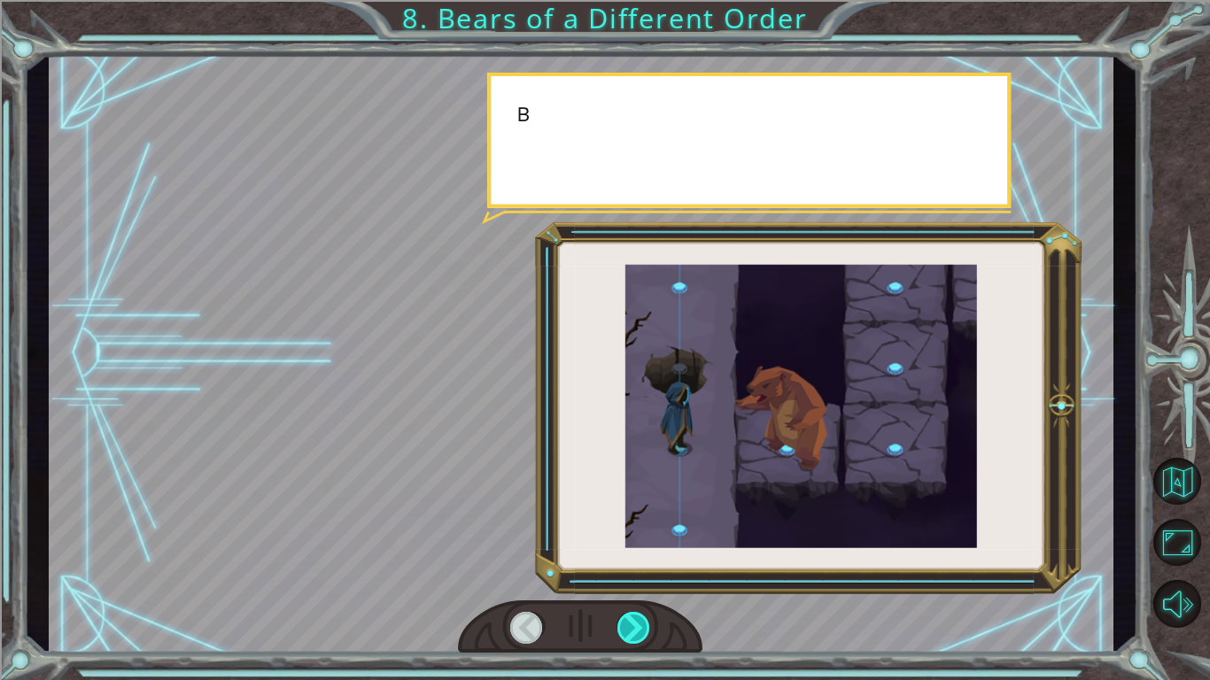
click at [645, 633] on div at bounding box center [635, 628] width 34 height 32
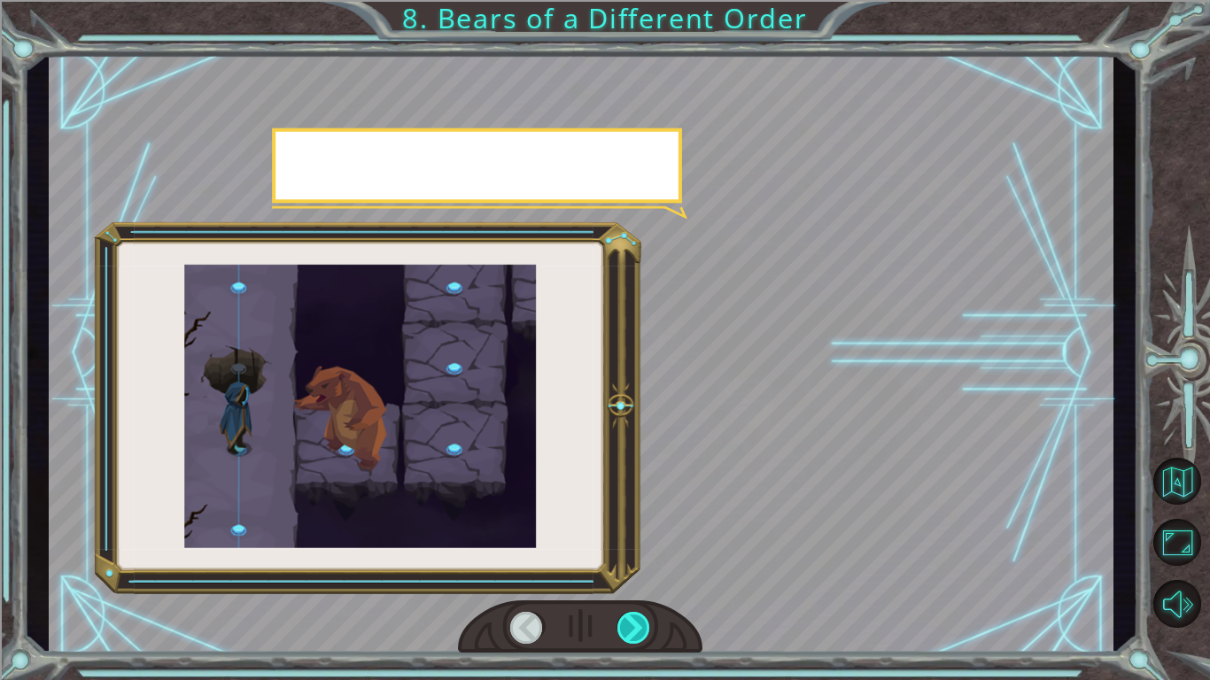
click at [645, 633] on div at bounding box center [635, 628] width 34 height 32
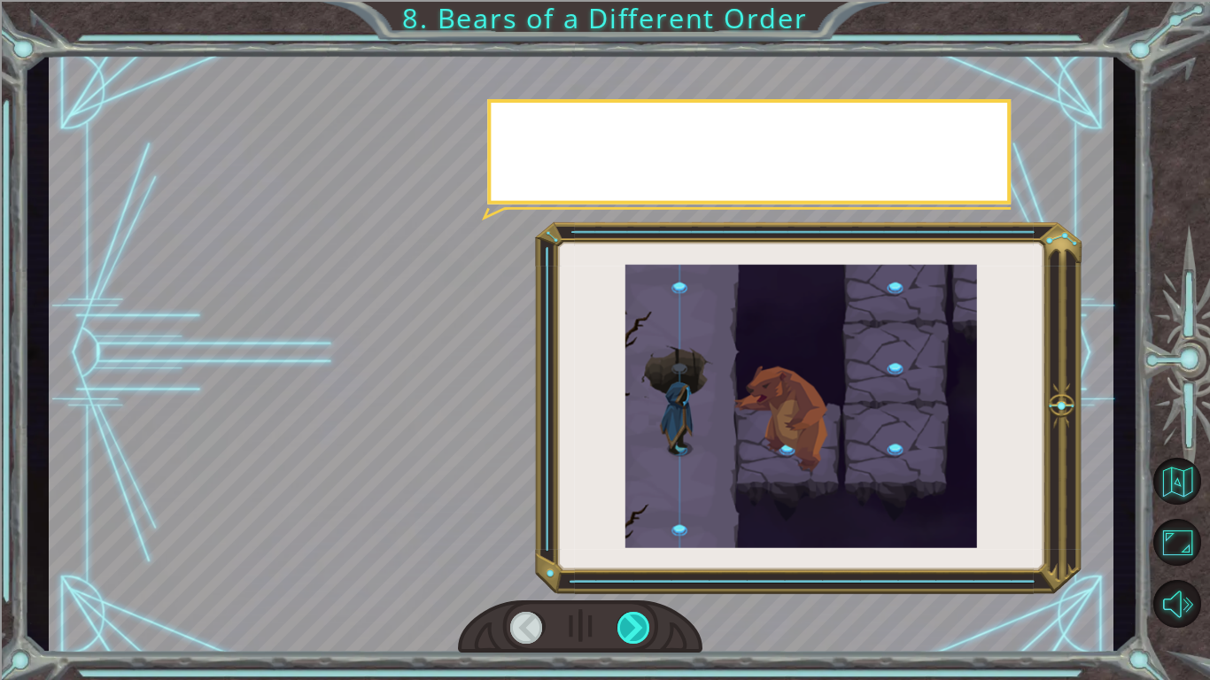
click at [645, 633] on div at bounding box center [635, 628] width 34 height 32
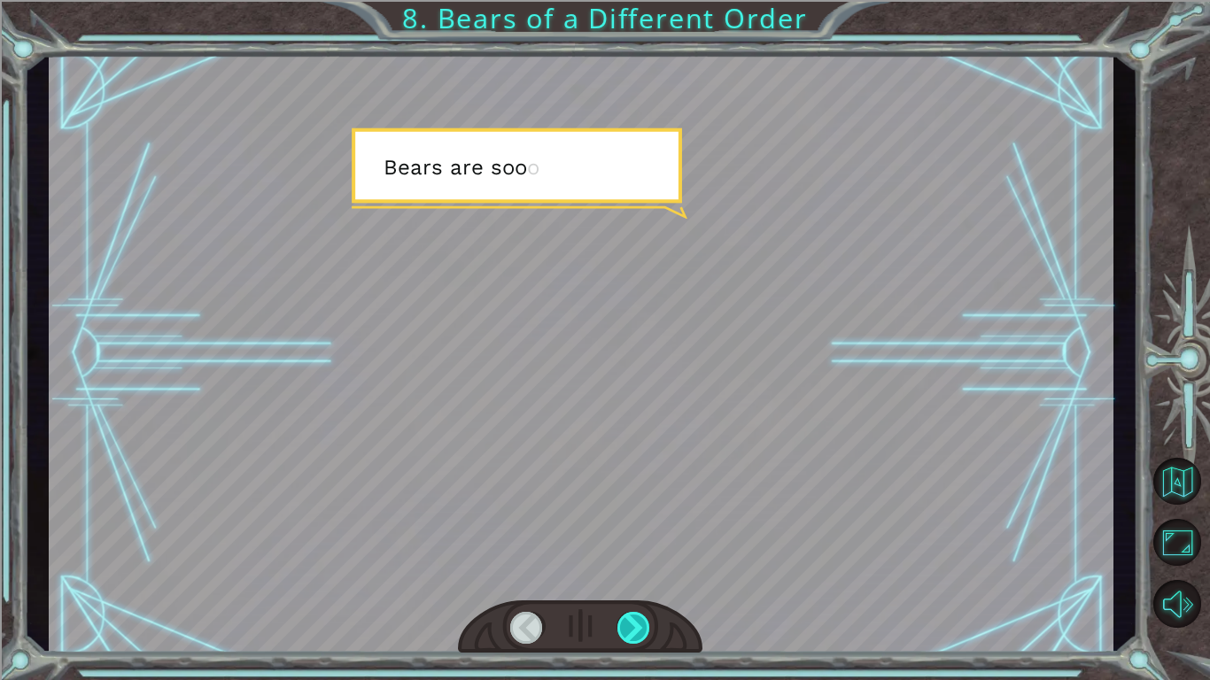
click at [645, 633] on div at bounding box center [635, 628] width 34 height 32
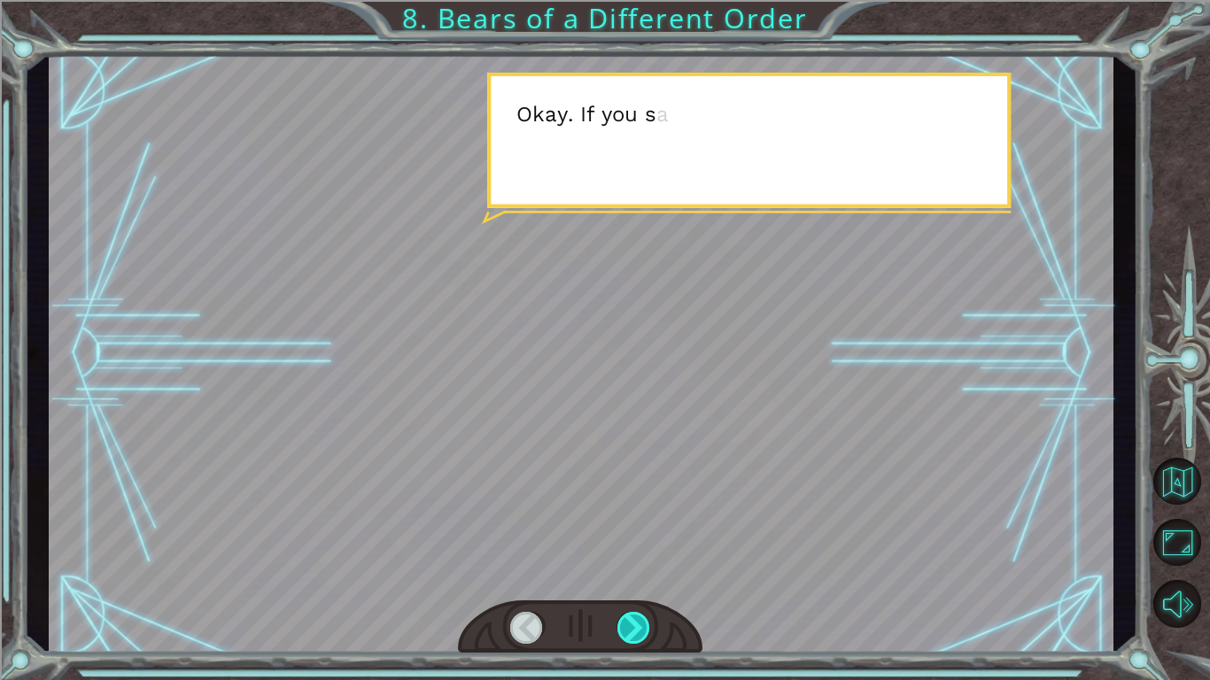
click at [645, 633] on div at bounding box center [635, 628] width 34 height 32
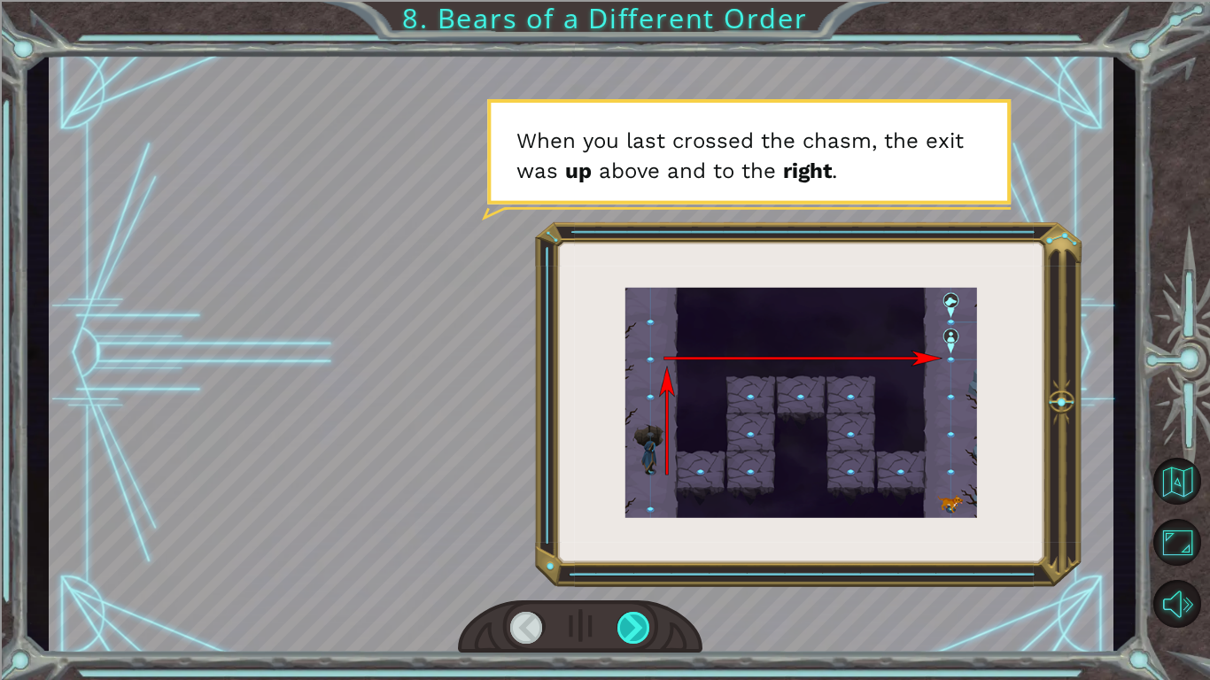
click at [645, 633] on div at bounding box center [635, 628] width 34 height 32
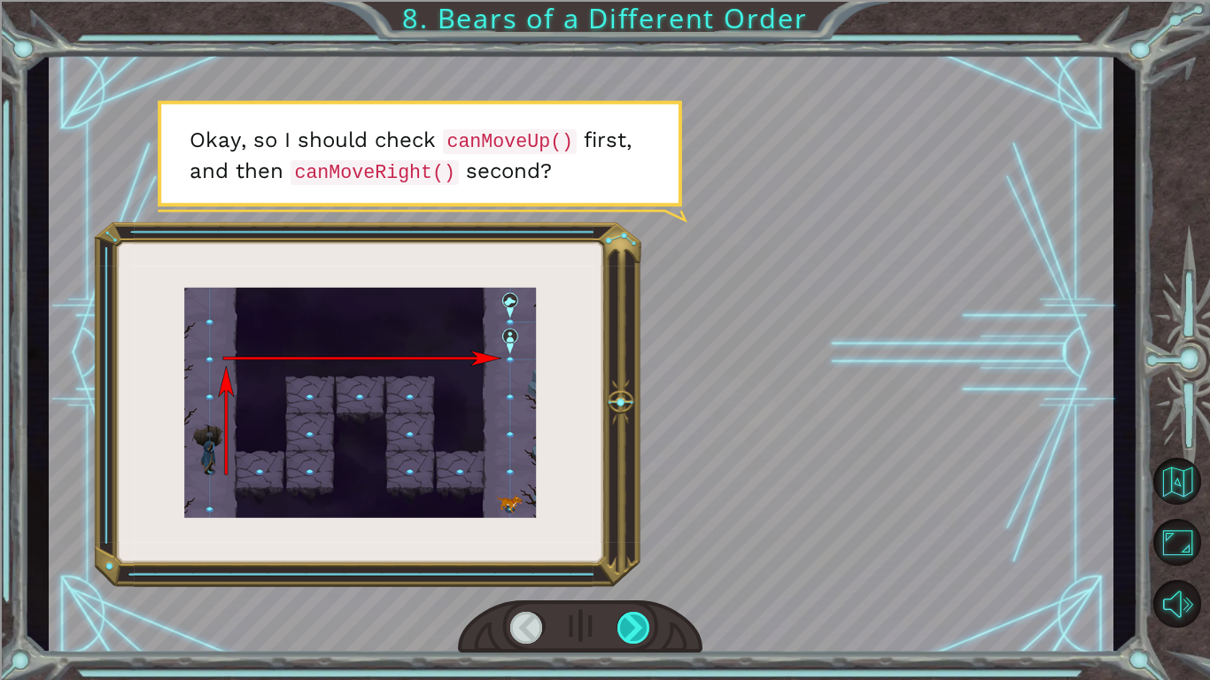
click at [645, 633] on div at bounding box center [635, 628] width 34 height 32
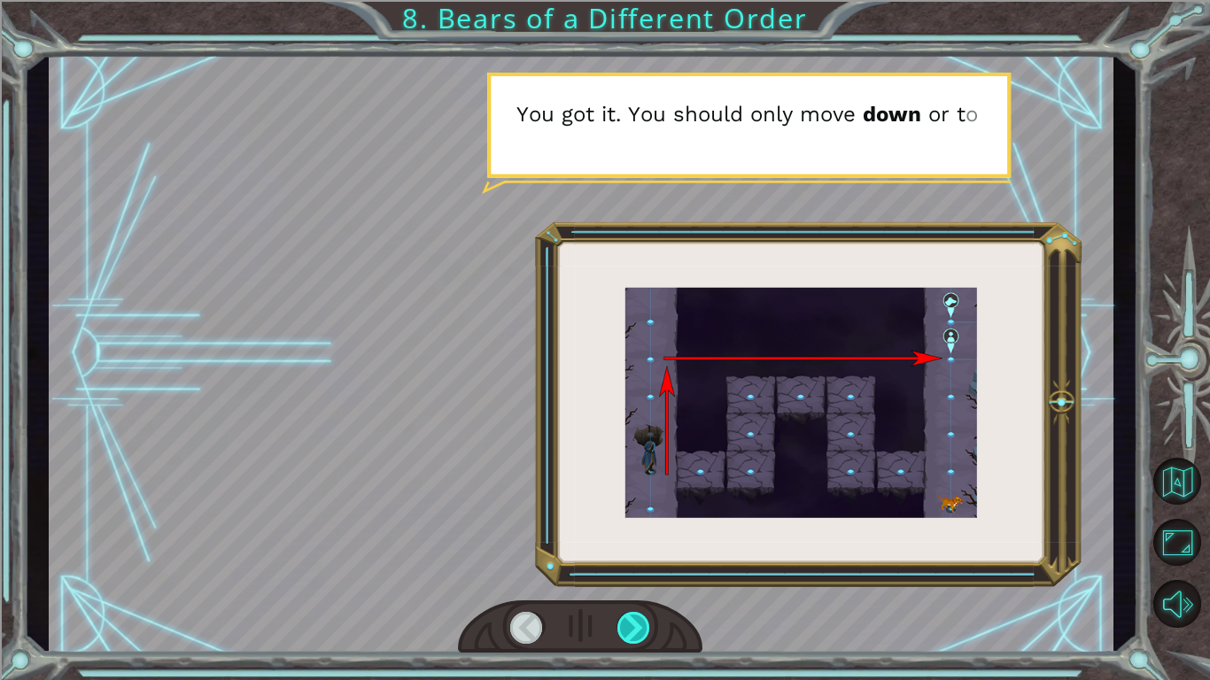
click at [645, 633] on div at bounding box center [635, 628] width 34 height 32
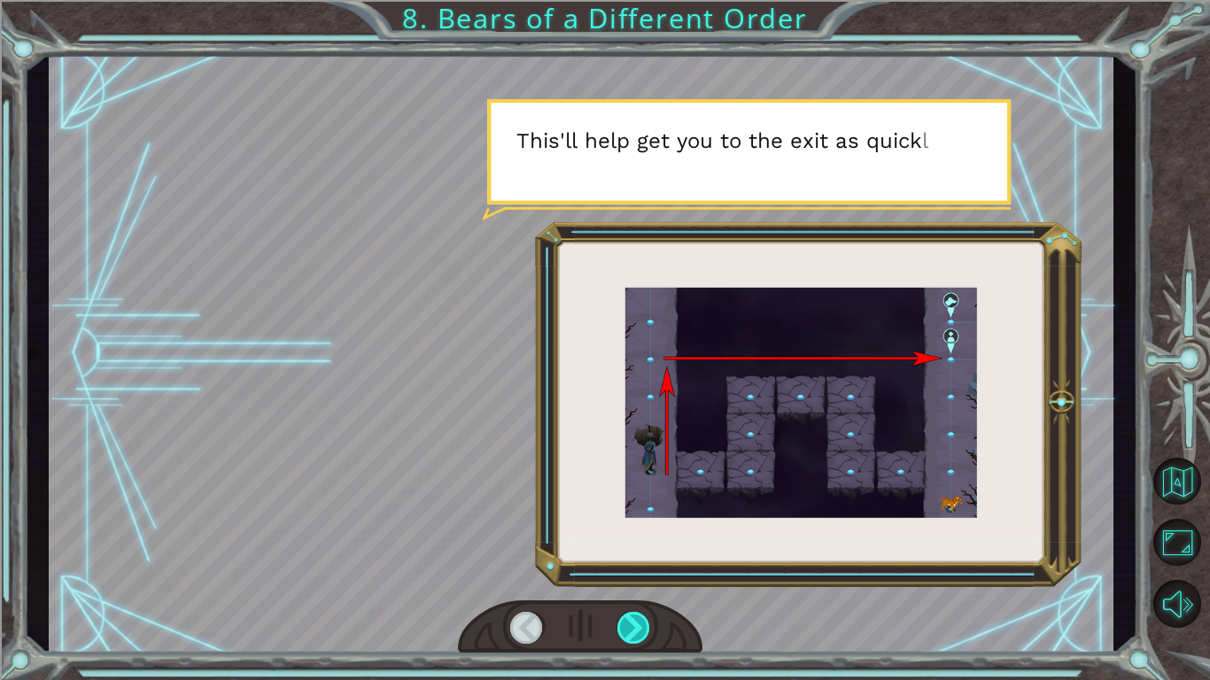
click at [645, 633] on div at bounding box center [635, 628] width 34 height 32
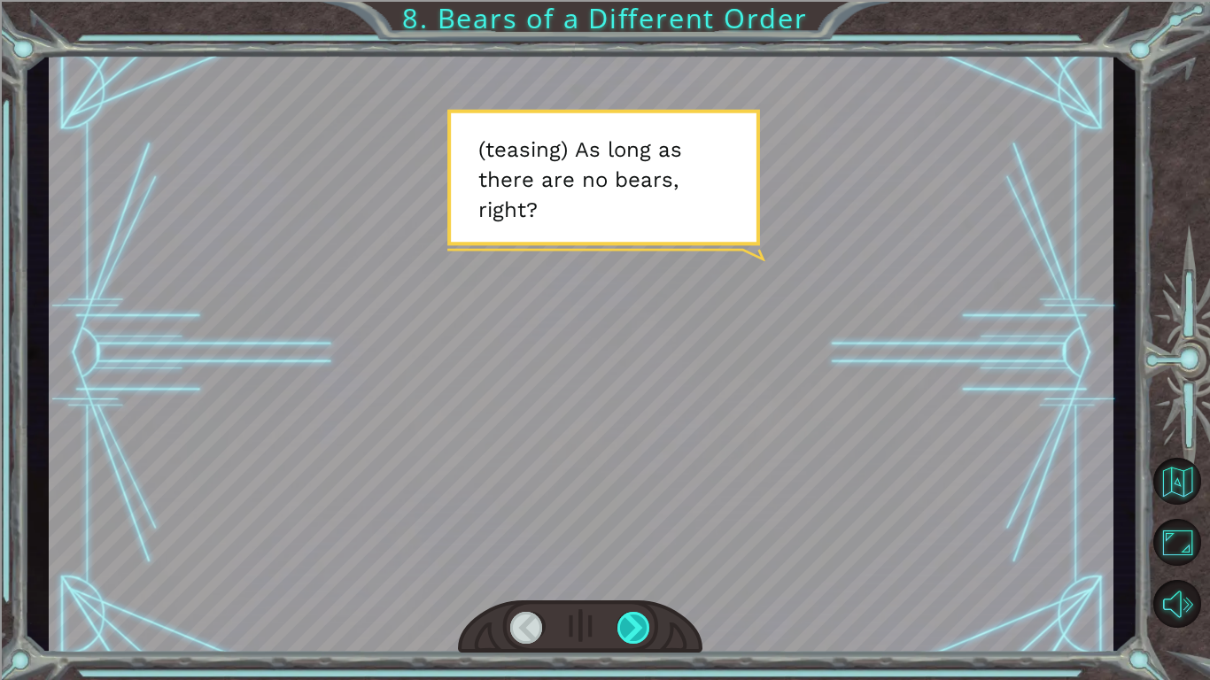
click at [645, 633] on div at bounding box center [635, 628] width 34 height 32
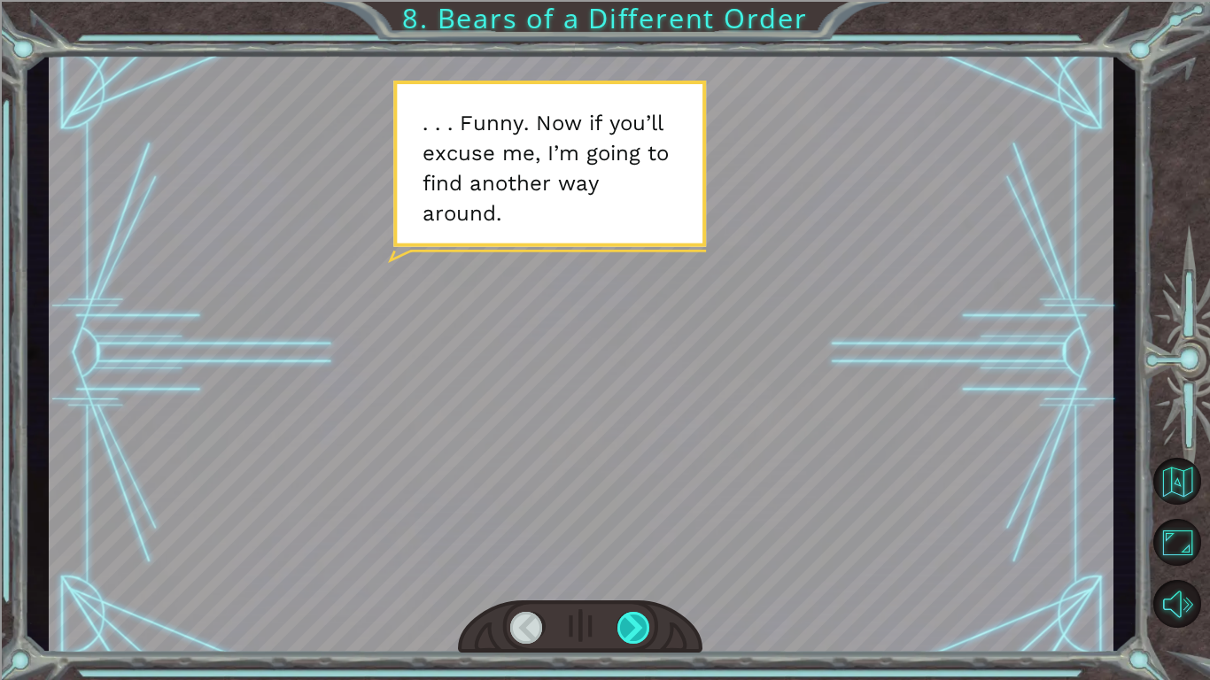
click at [645, 633] on div at bounding box center [635, 628] width 34 height 32
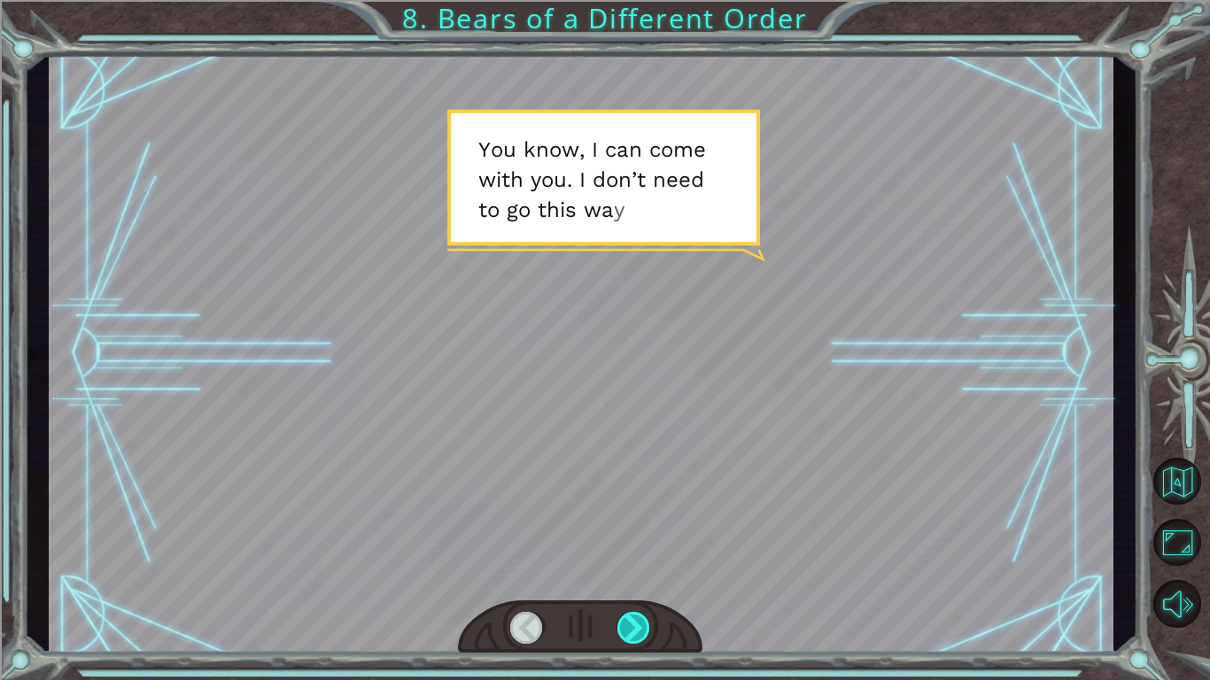
click at [645, 633] on div at bounding box center [635, 628] width 34 height 32
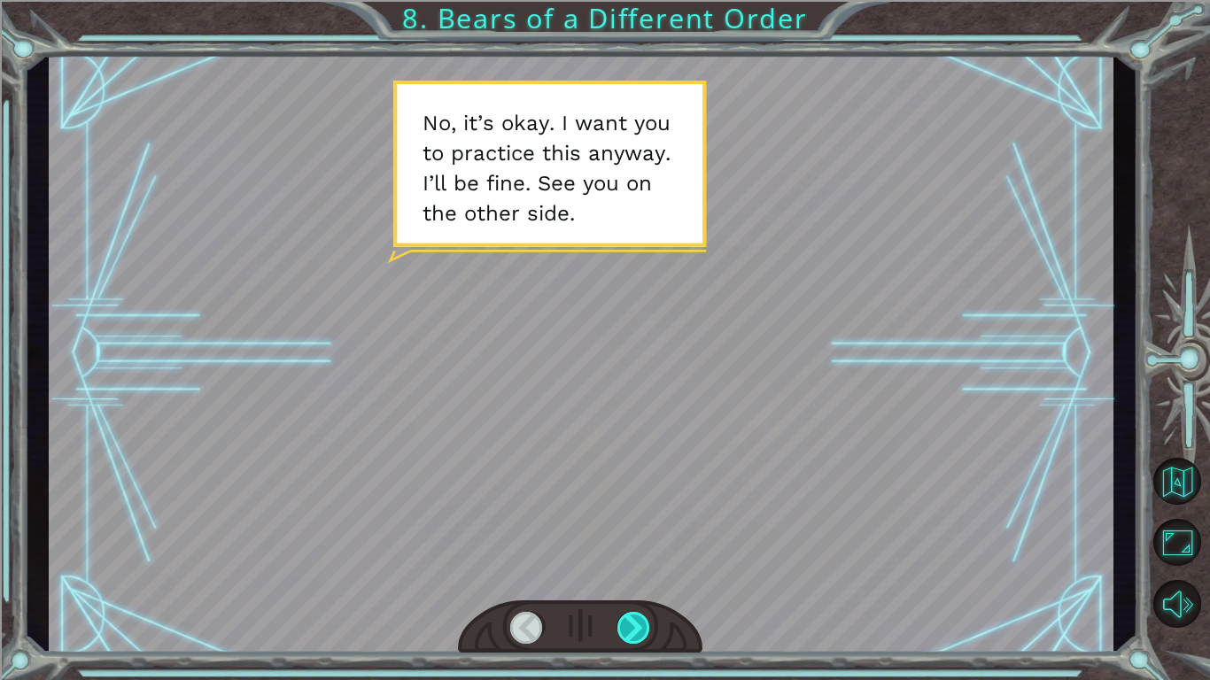
click at [645, 633] on div at bounding box center [635, 628] width 34 height 32
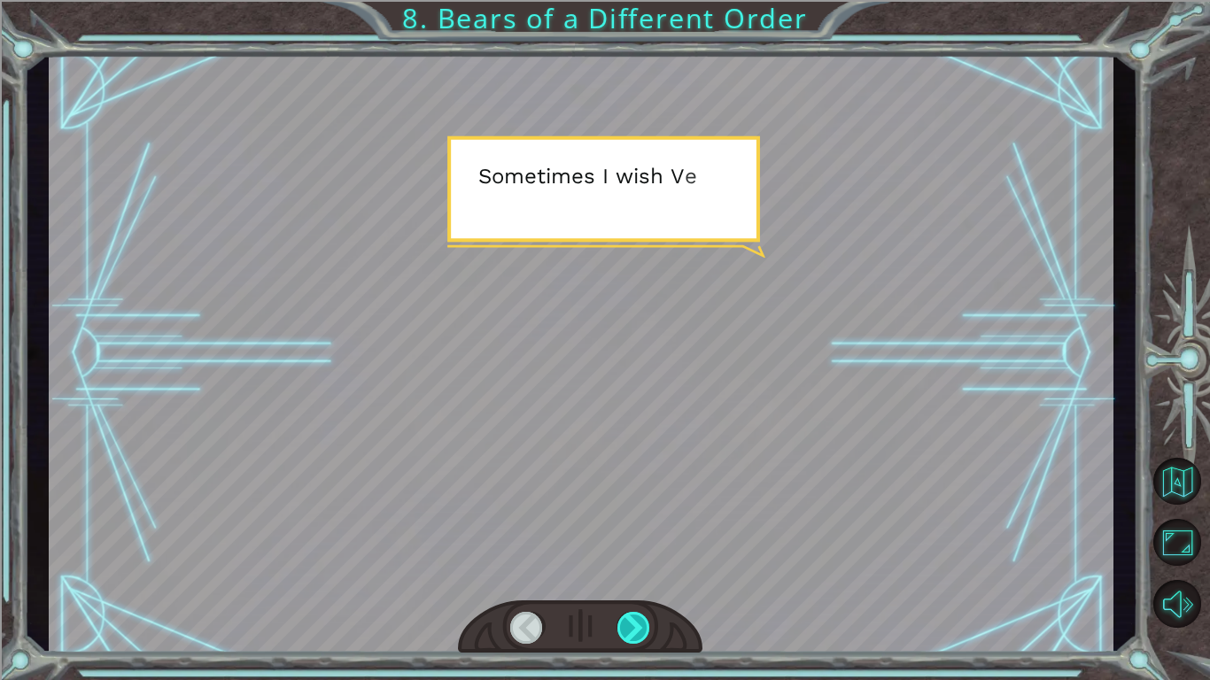
click at [645, 633] on div at bounding box center [635, 628] width 34 height 32
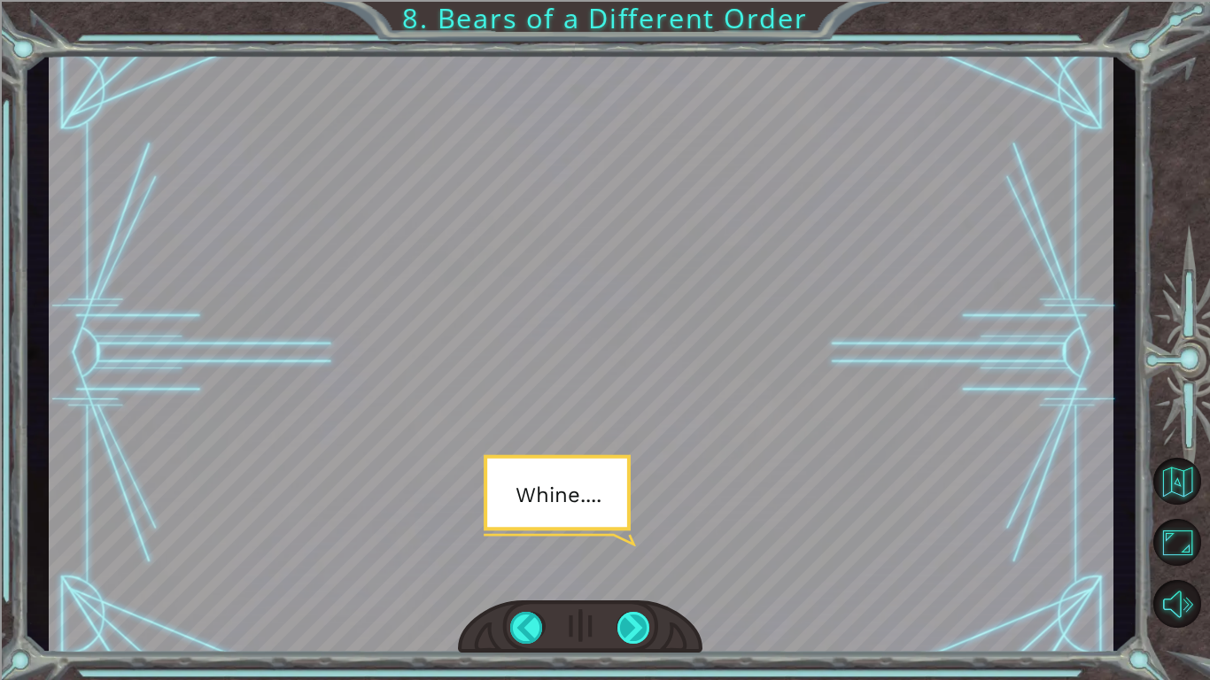
click at [645, 633] on div at bounding box center [635, 628] width 34 height 32
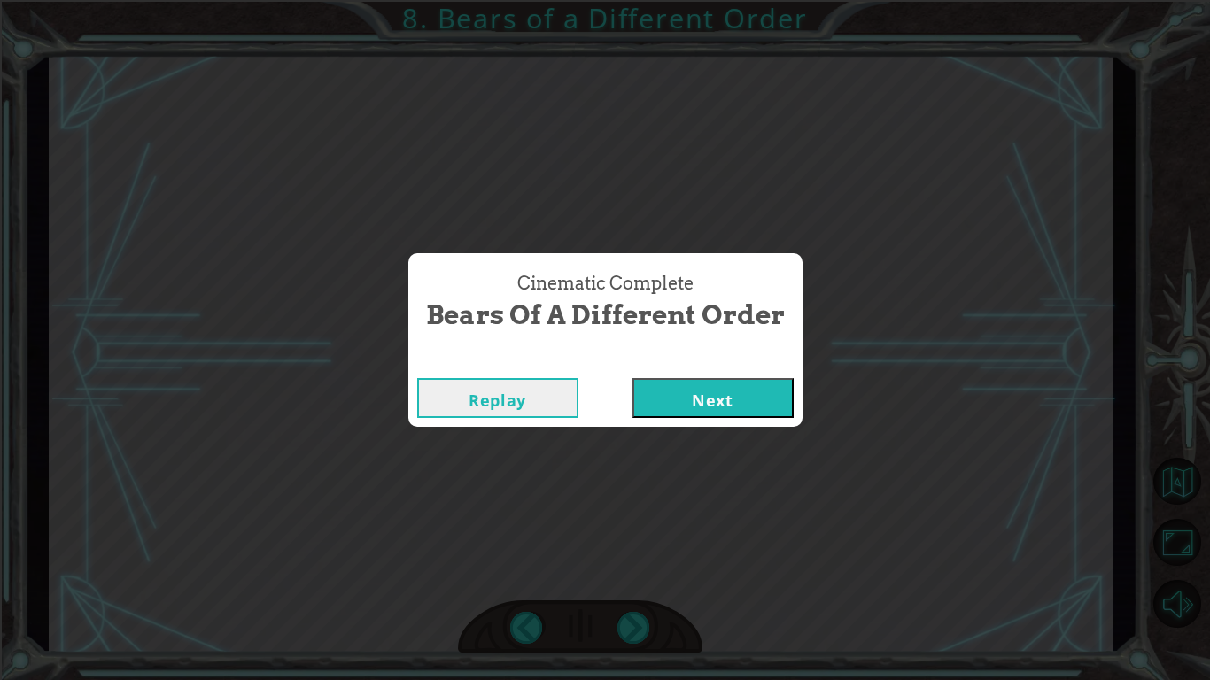
click at [759, 388] on button "Next" at bounding box center [713, 398] width 161 height 40
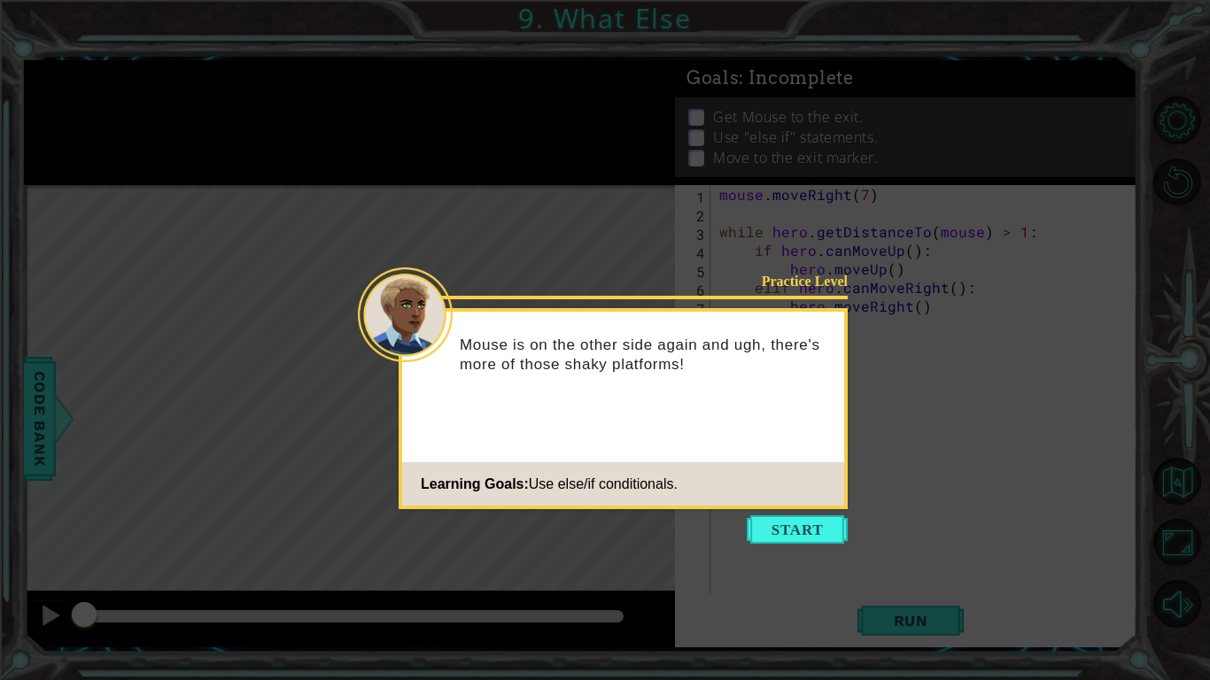
click at [813, 555] on icon at bounding box center [605, 340] width 1210 height 680
click at [785, 517] on button "Start" at bounding box center [797, 530] width 101 height 28
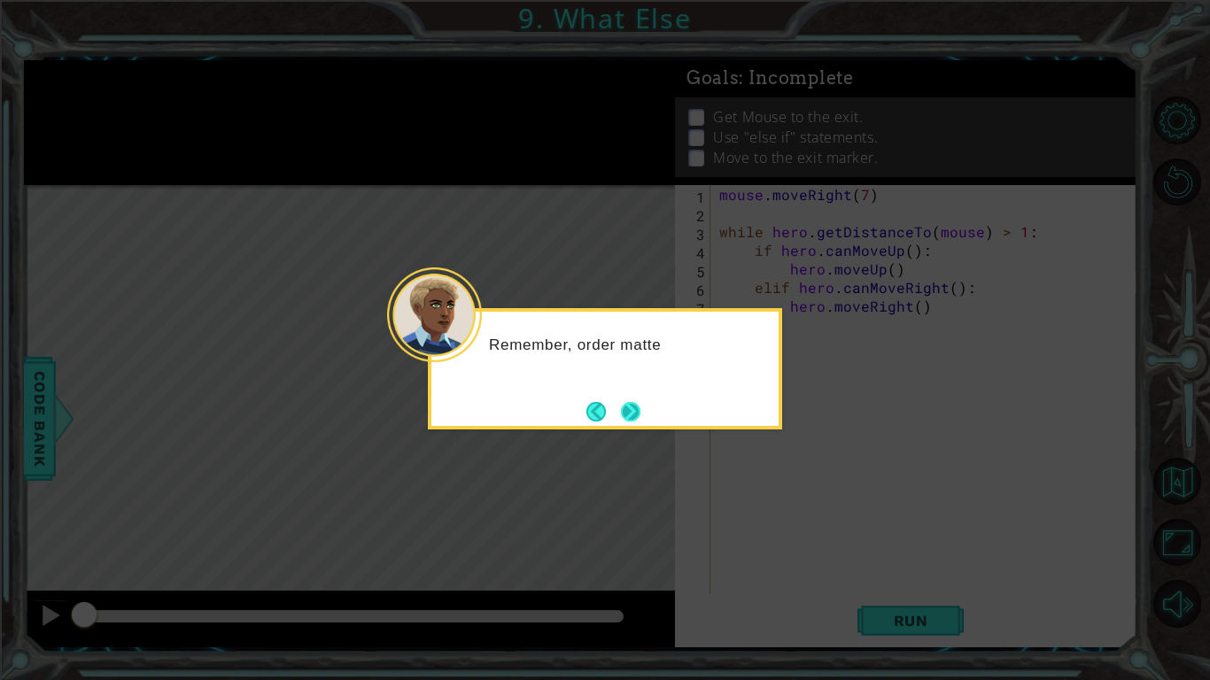
click at [630, 402] on button "Next" at bounding box center [630, 411] width 19 height 19
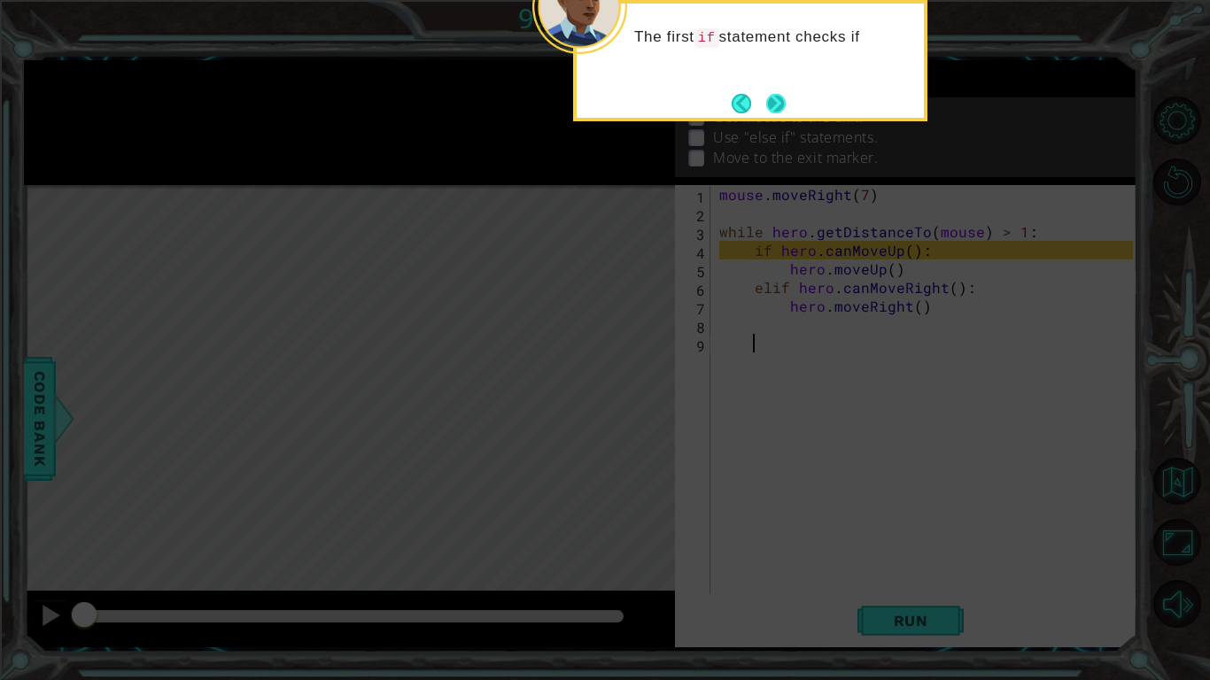
click at [768, 104] on button "Next" at bounding box center [775, 103] width 20 height 20
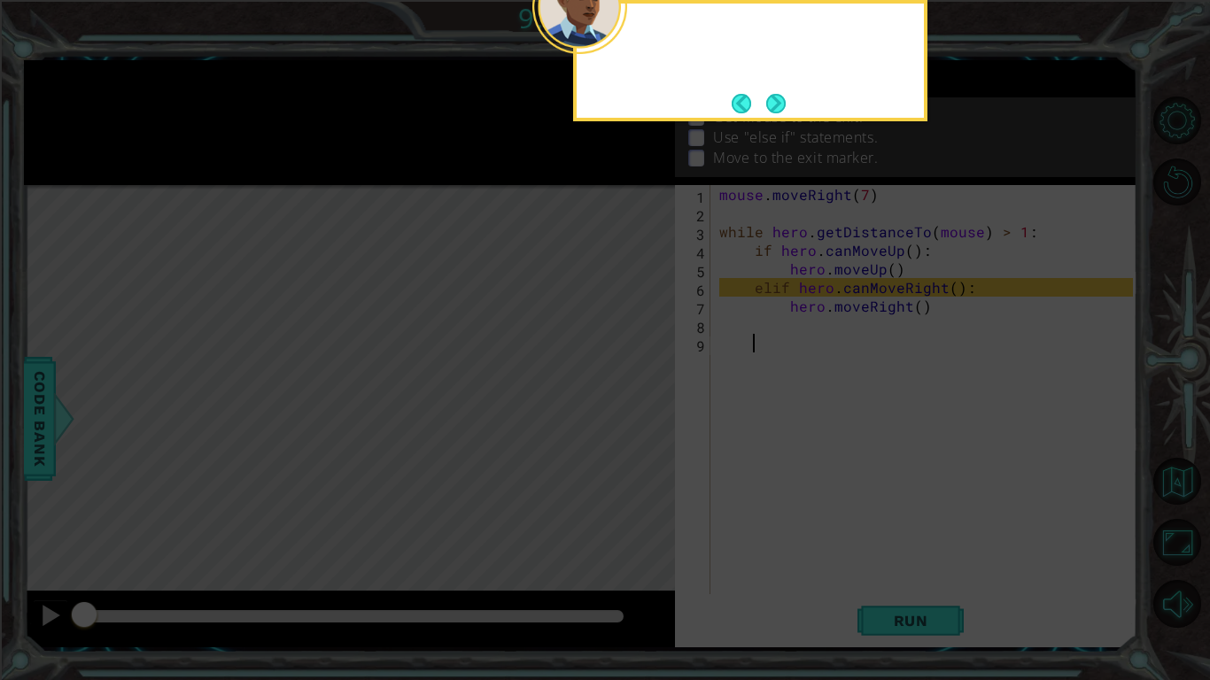
click at [768, 104] on button "Next" at bounding box center [775, 103] width 19 height 19
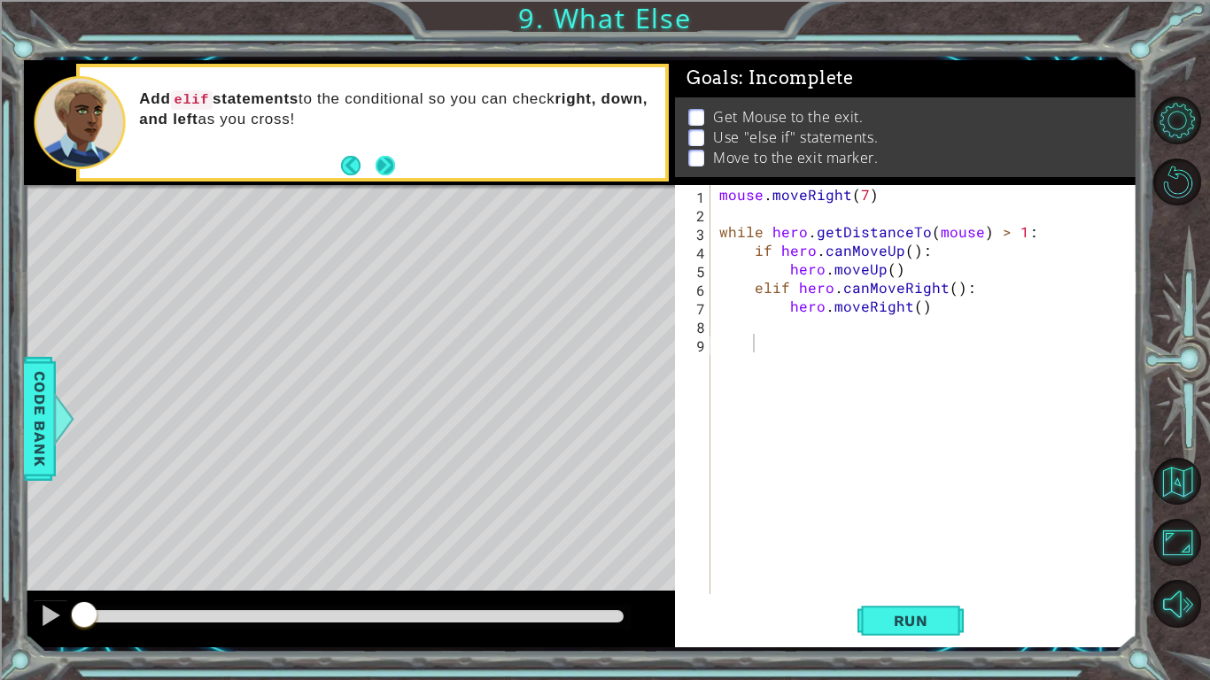
click at [385, 161] on button "Next" at bounding box center [385, 165] width 20 height 20
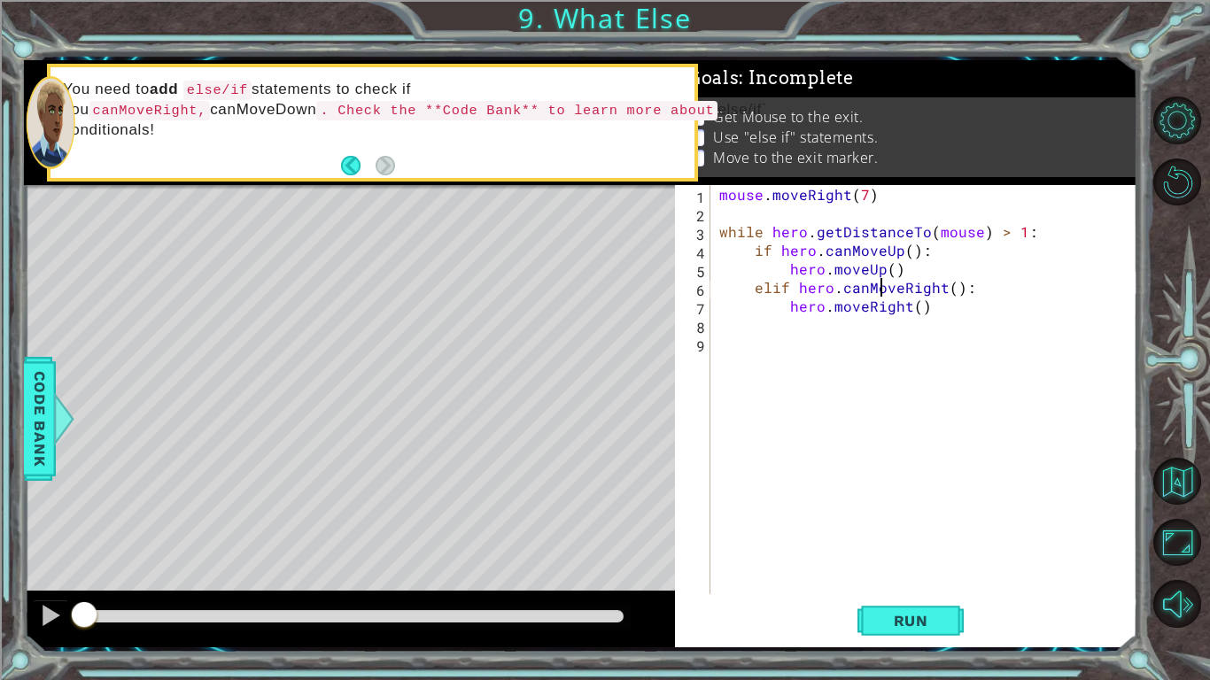
click at [884, 284] on div "mouse . moveRight ( 7 ) while hero . getDistanceTo ( mouse ) > 1 : if hero . ca…" at bounding box center [929, 408] width 426 height 447
click at [876, 622] on span "Run" at bounding box center [911, 621] width 70 height 18
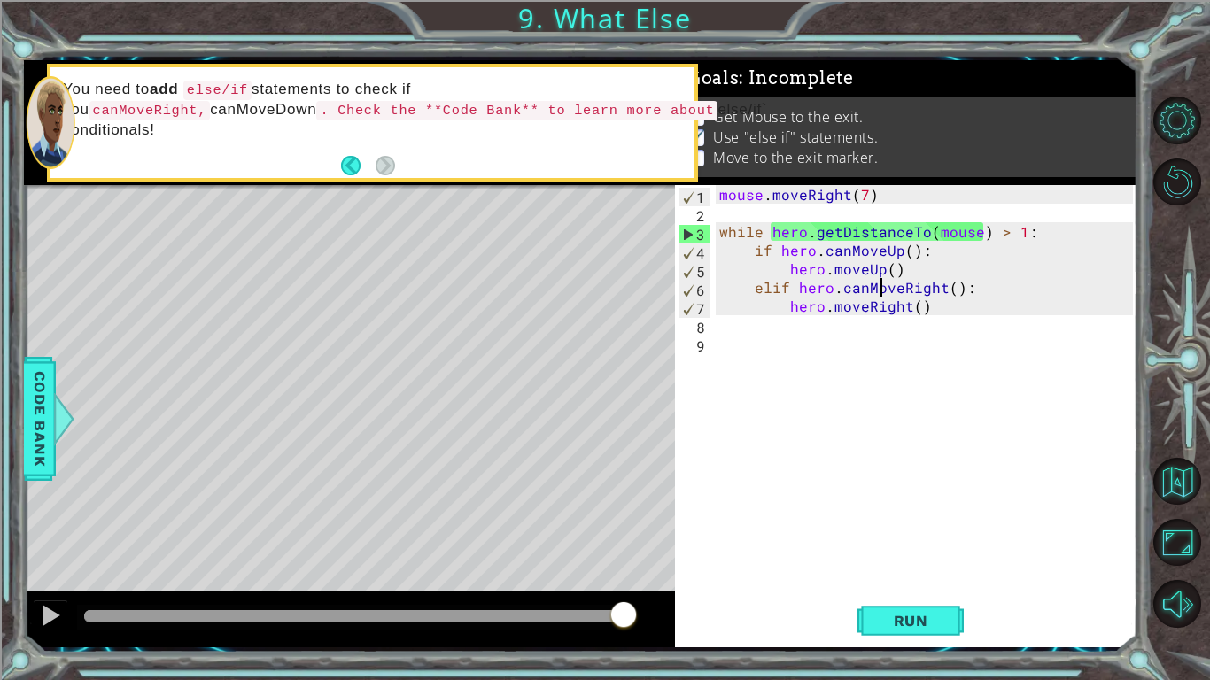
click at [955, 306] on div "mouse . moveRight ( 7 ) while hero . getDistanceTo ( mouse ) > 1 : if hero . ca…" at bounding box center [929, 408] width 426 height 447
type textarea "hero.moveRight()"
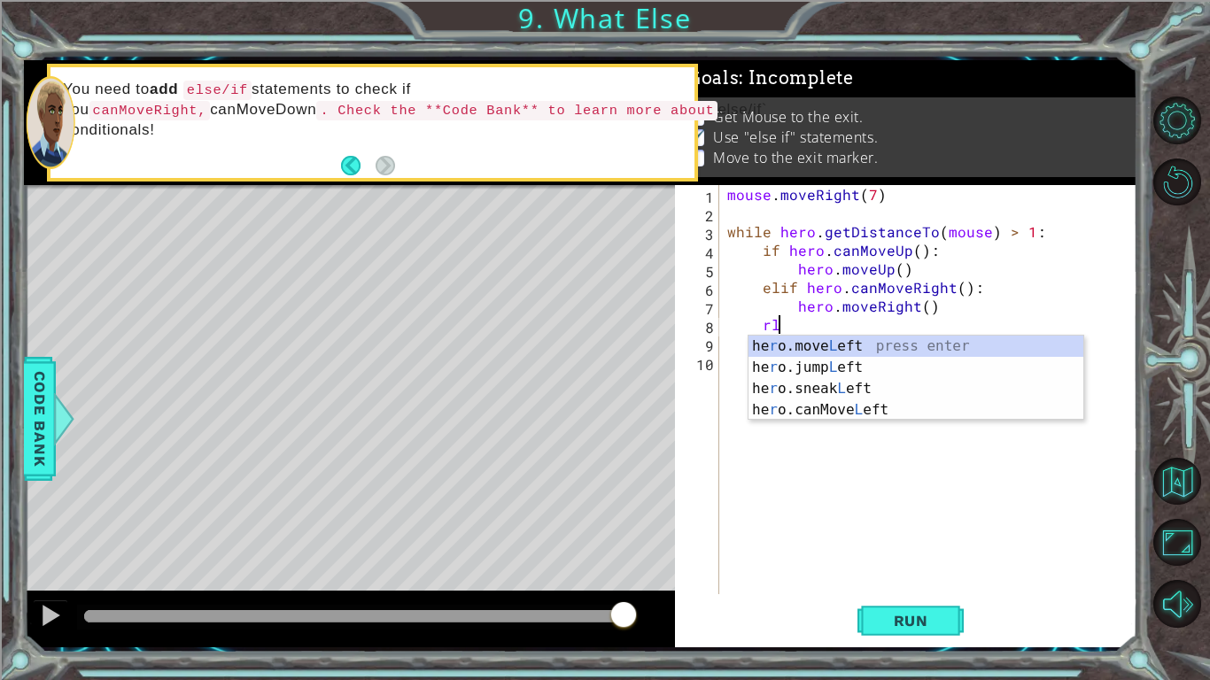
type textarea "r"
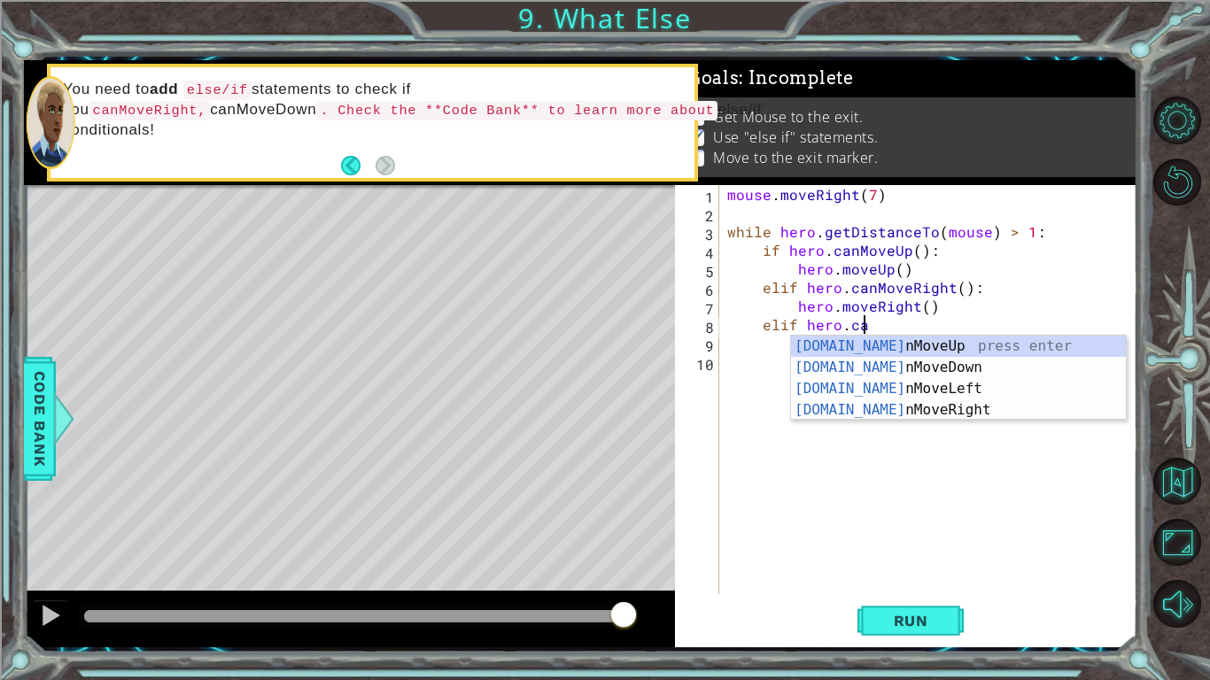
scroll to position [0, 8]
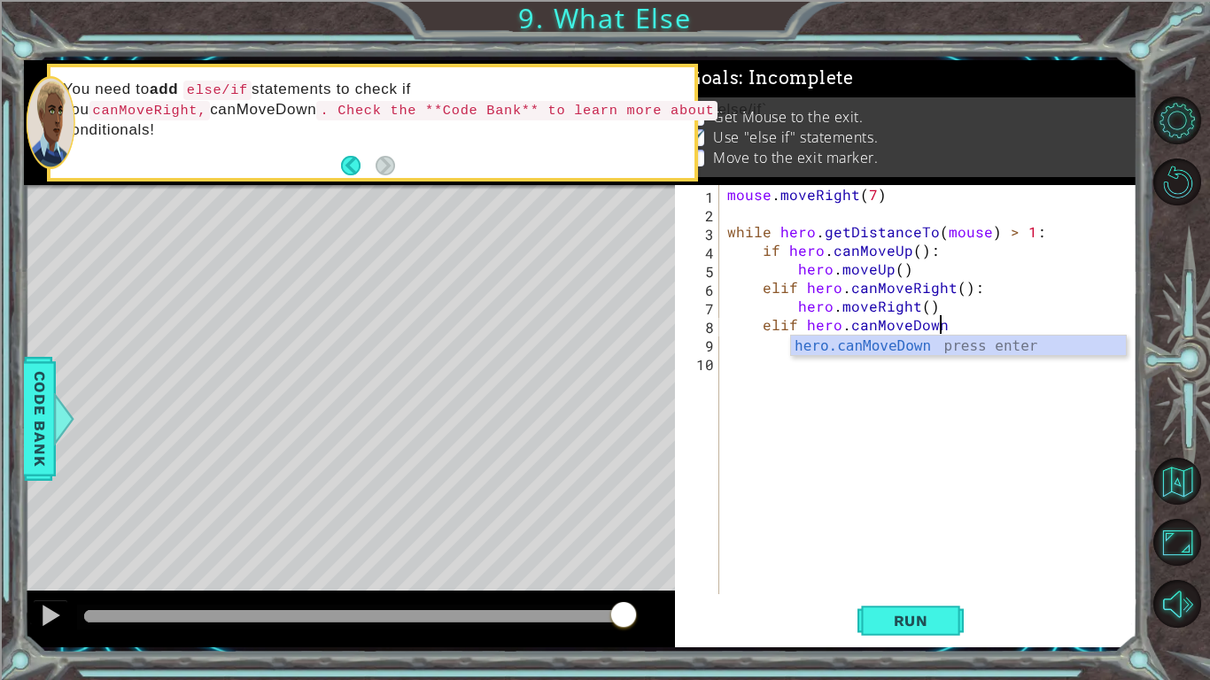
type textarea "elif hero.canMoveDown:"
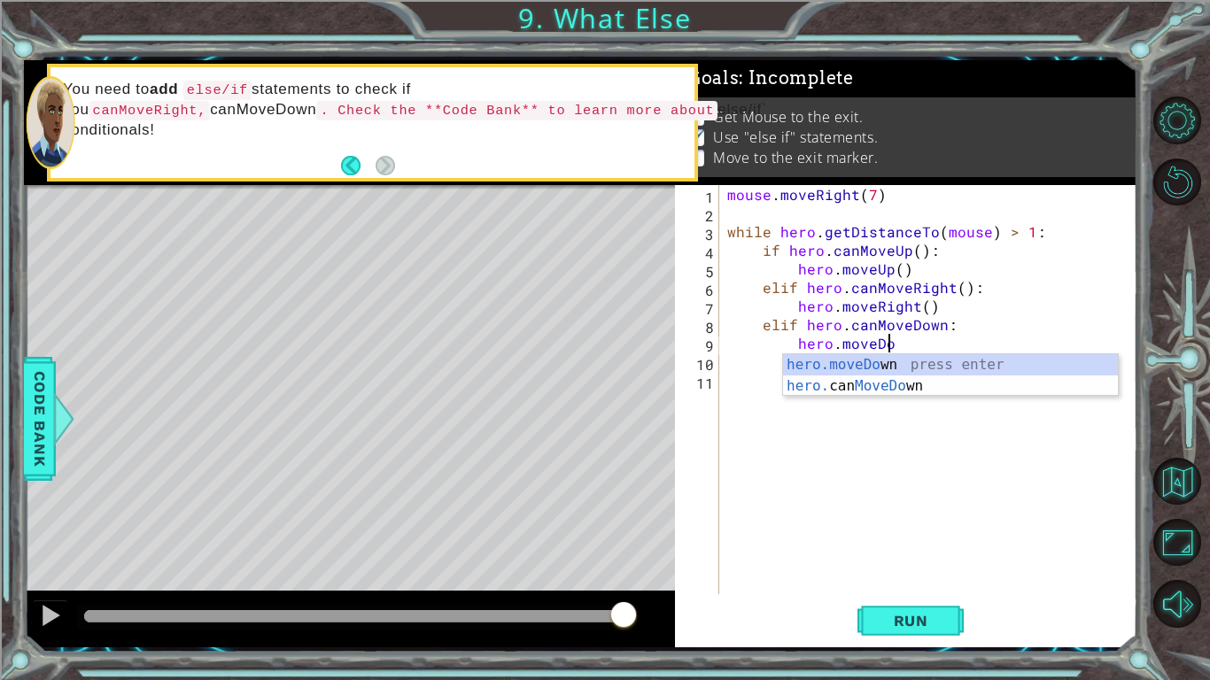
scroll to position [0, 10]
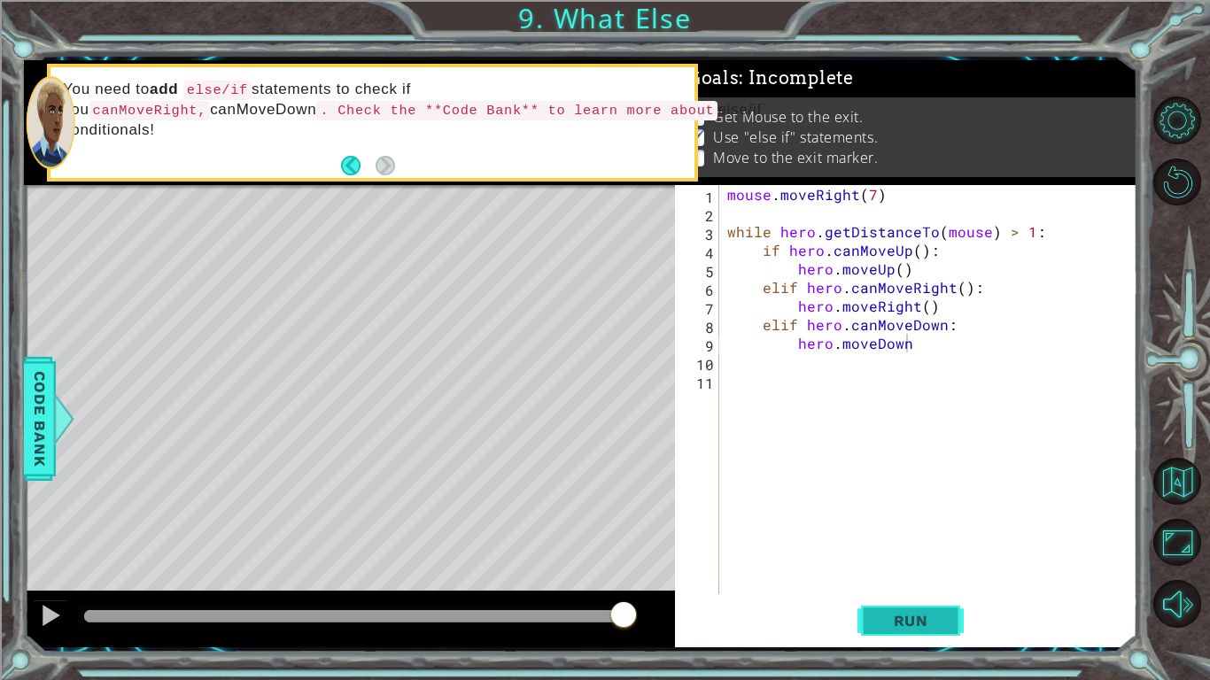
click at [898, 602] on button "Run" at bounding box center [911, 621] width 106 height 46
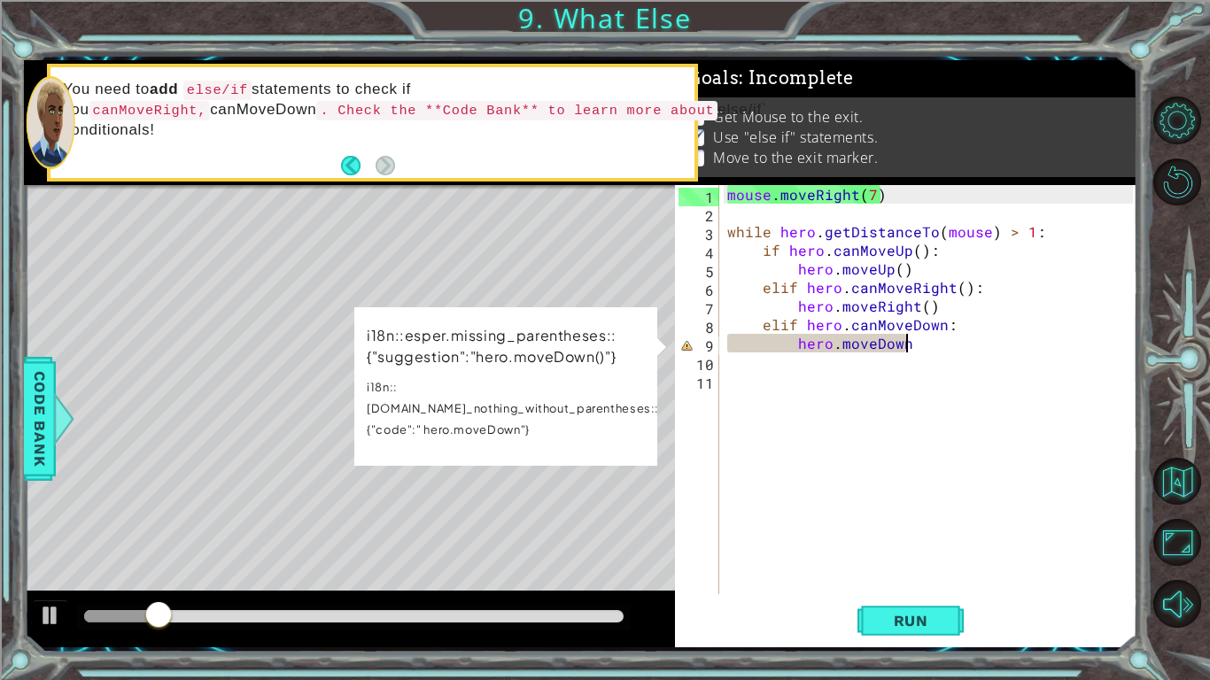
scroll to position [0, 11]
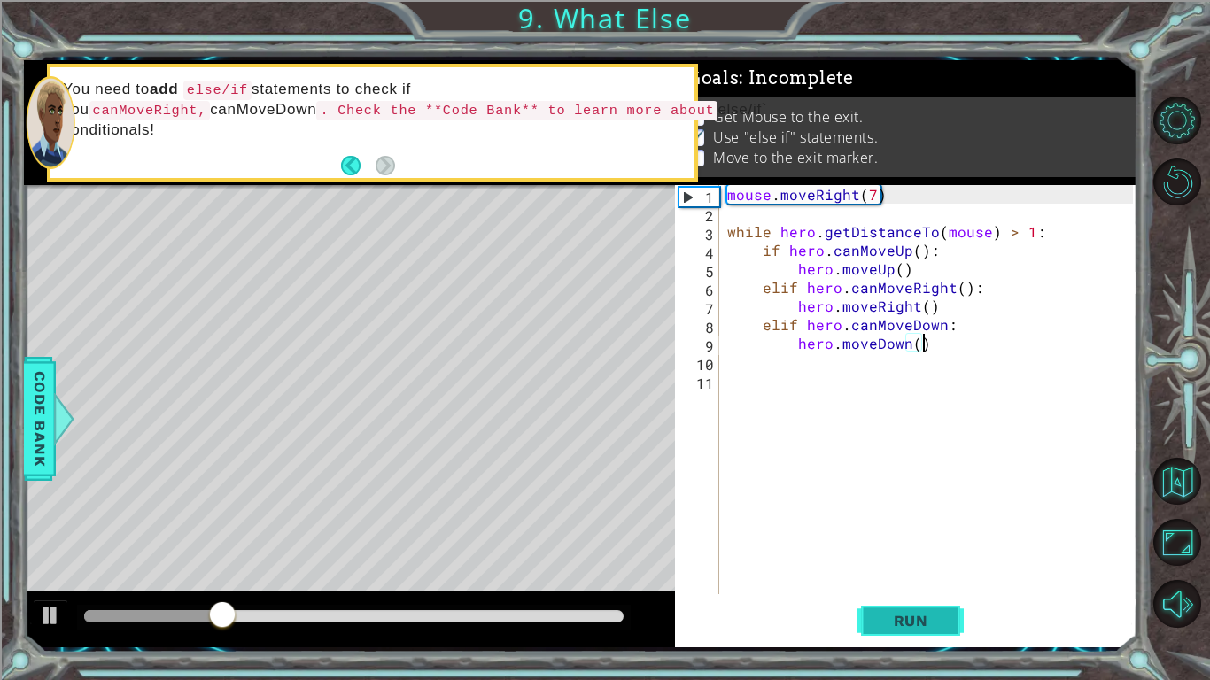
type textarea "hero.moveDown()"
click at [888, 612] on span "Run" at bounding box center [911, 621] width 70 height 18
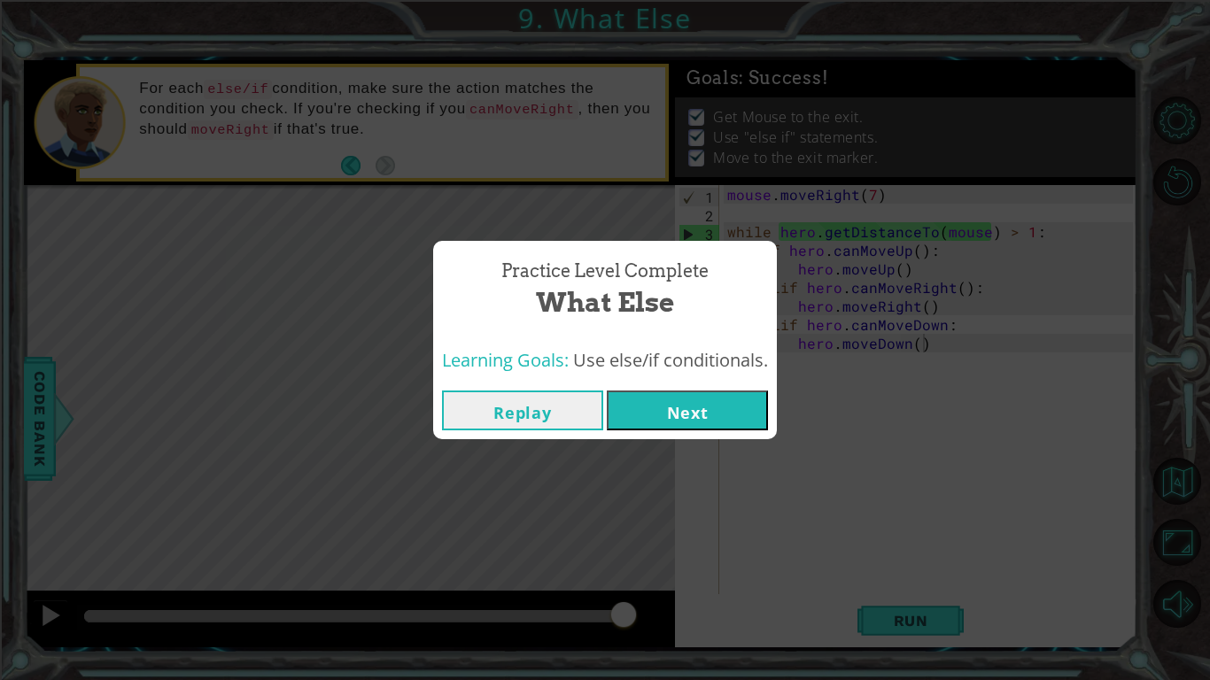
drag, startPoint x: 210, startPoint y: 615, endPoint x: 665, endPoint y: 678, distance: 459.7
click at [665, 678] on body "1 ההההההההההההההההההההההההההההההההההההההההההההההההההההההההההההההההההההההההההההה…" at bounding box center [605, 340] width 1210 height 680
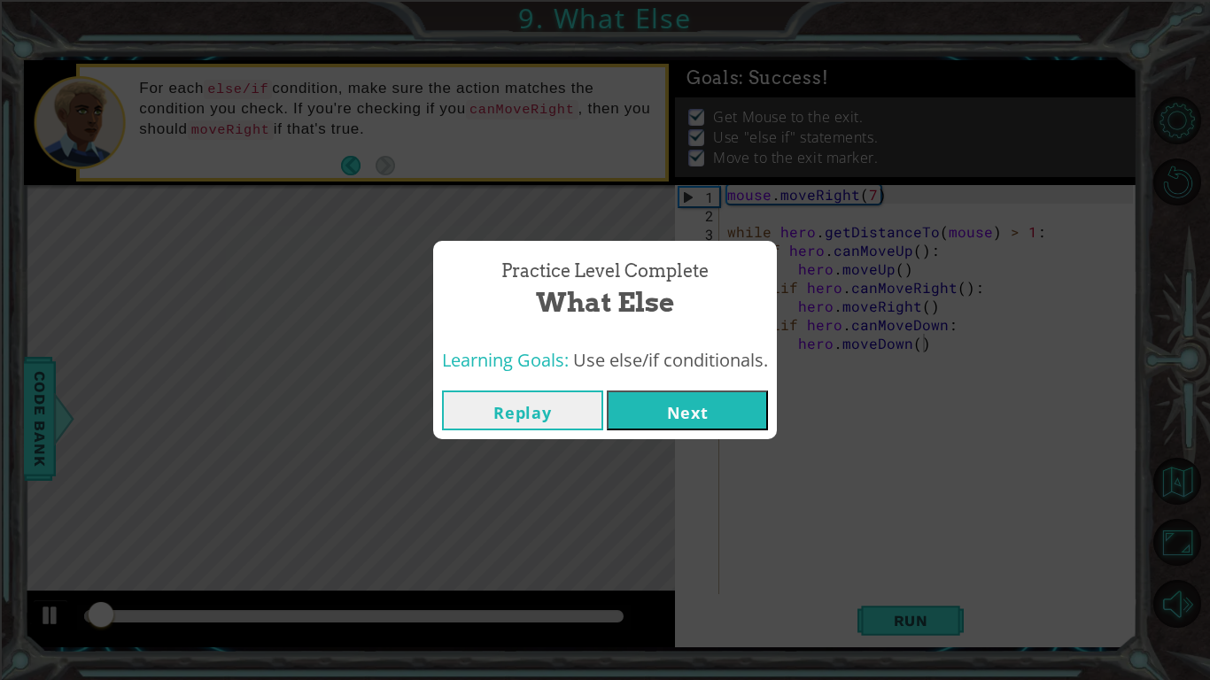
click at [663, 400] on button "Next" at bounding box center [687, 411] width 161 height 40
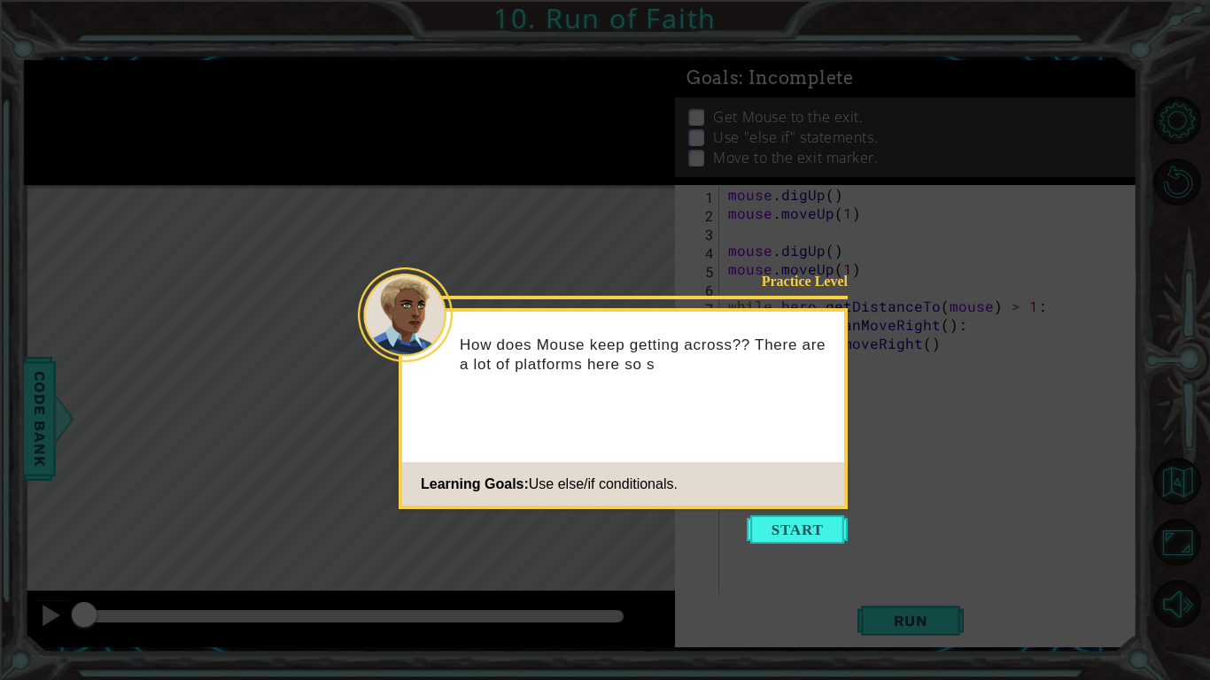
click at [813, 510] on icon at bounding box center [605, 340] width 1210 height 680
click at [819, 525] on button "Start" at bounding box center [797, 530] width 101 height 28
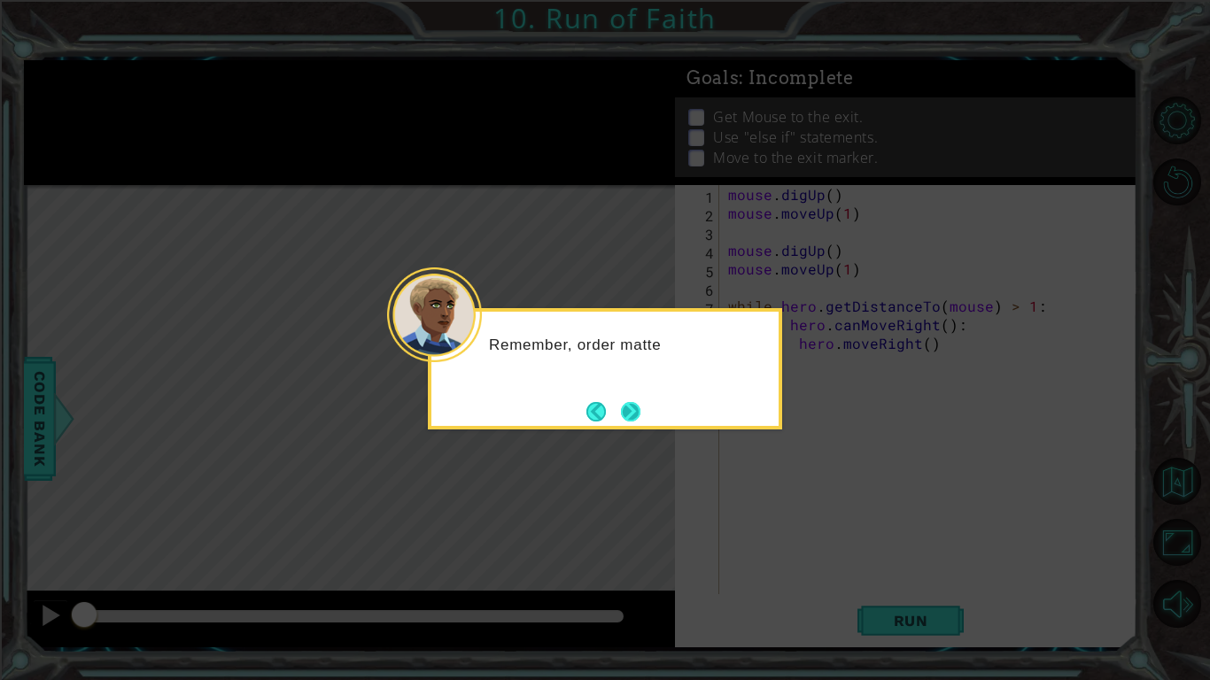
click at [636, 401] on button "Next" at bounding box center [630, 411] width 20 height 20
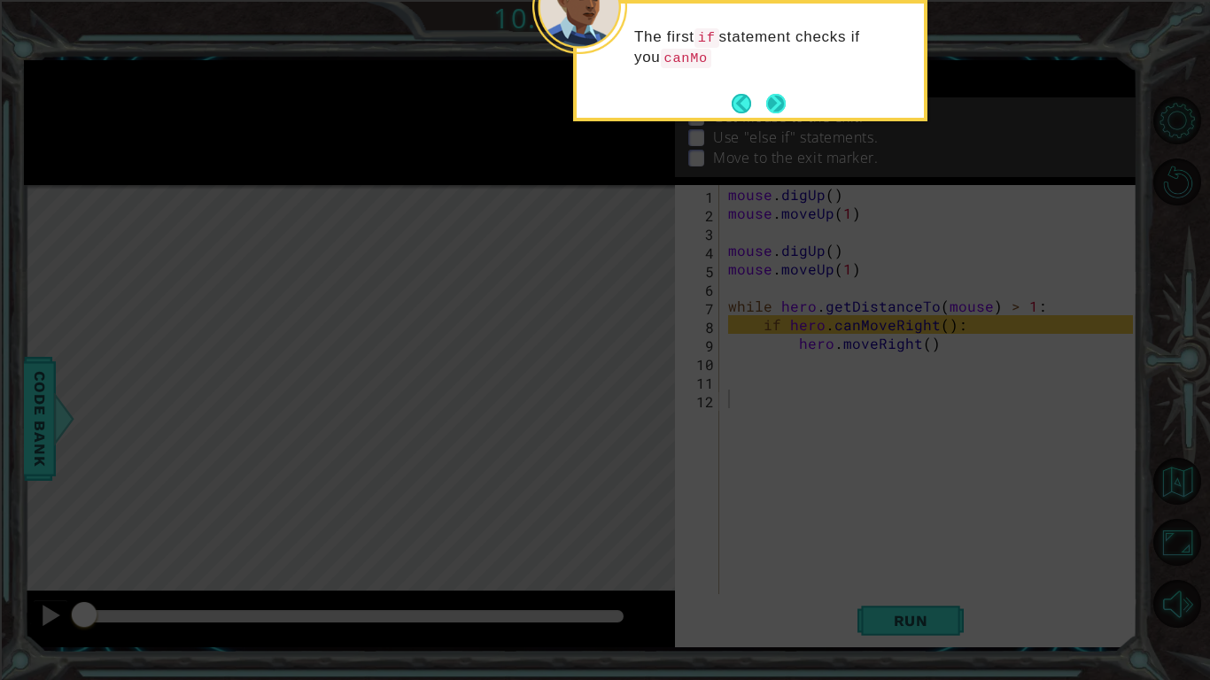
click at [766, 104] on button "Next" at bounding box center [775, 103] width 19 height 19
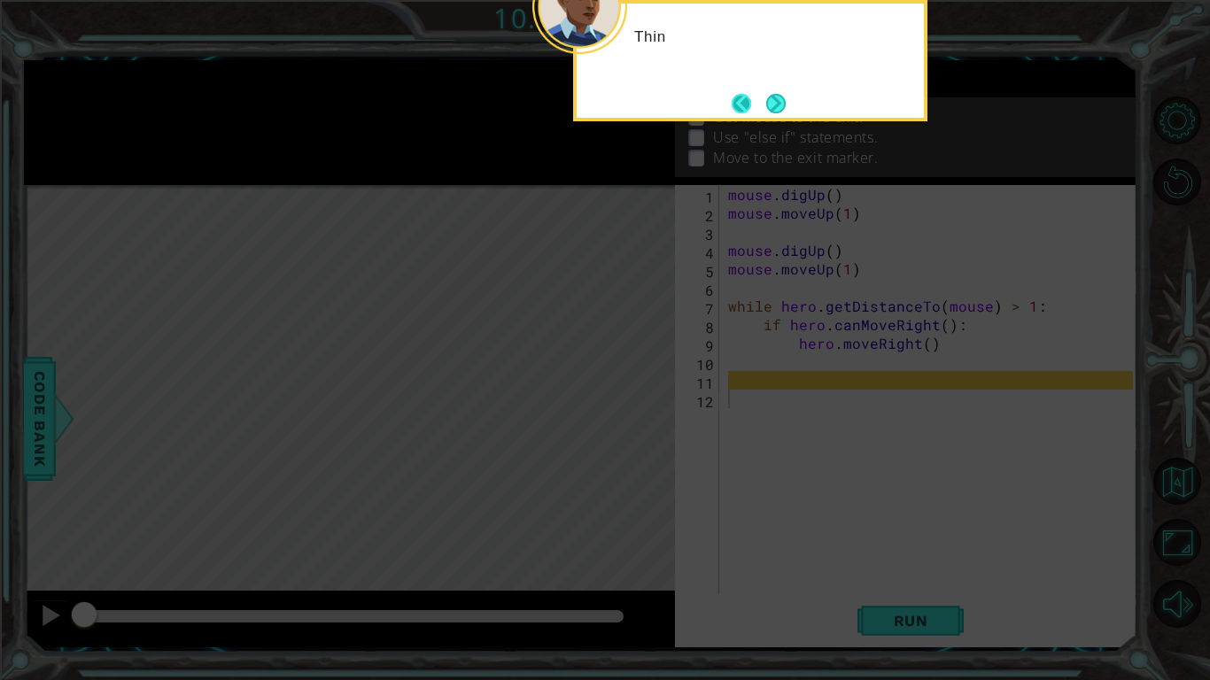
click at [760, 104] on button "Back" at bounding box center [749, 103] width 35 height 19
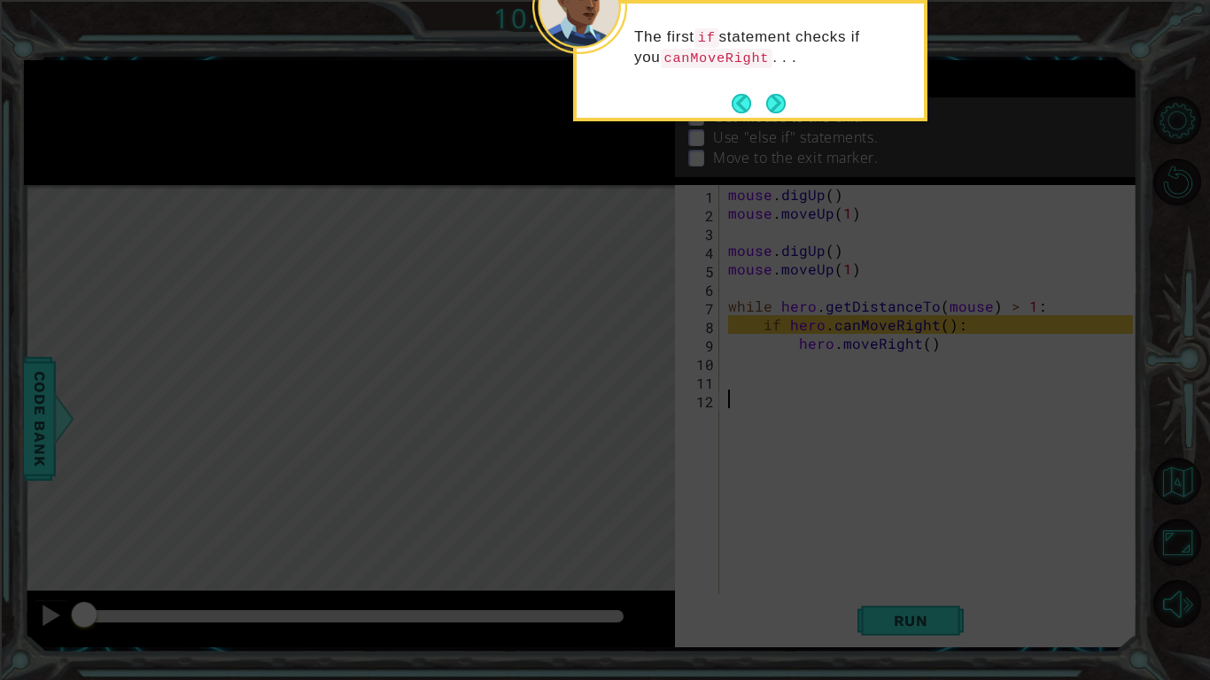
click at [760, 104] on button "Back" at bounding box center [749, 103] width 35 height 19
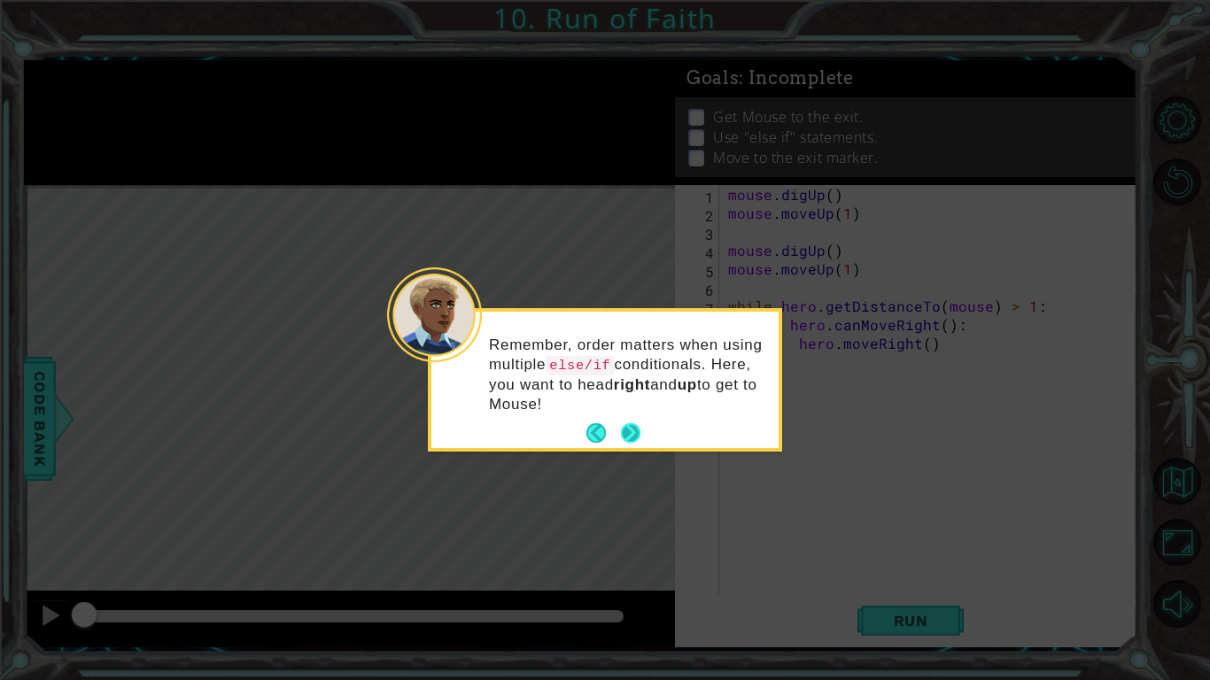
click at [624, 433] on button "Next" at bounding box center [630, 434] width 20 height 20
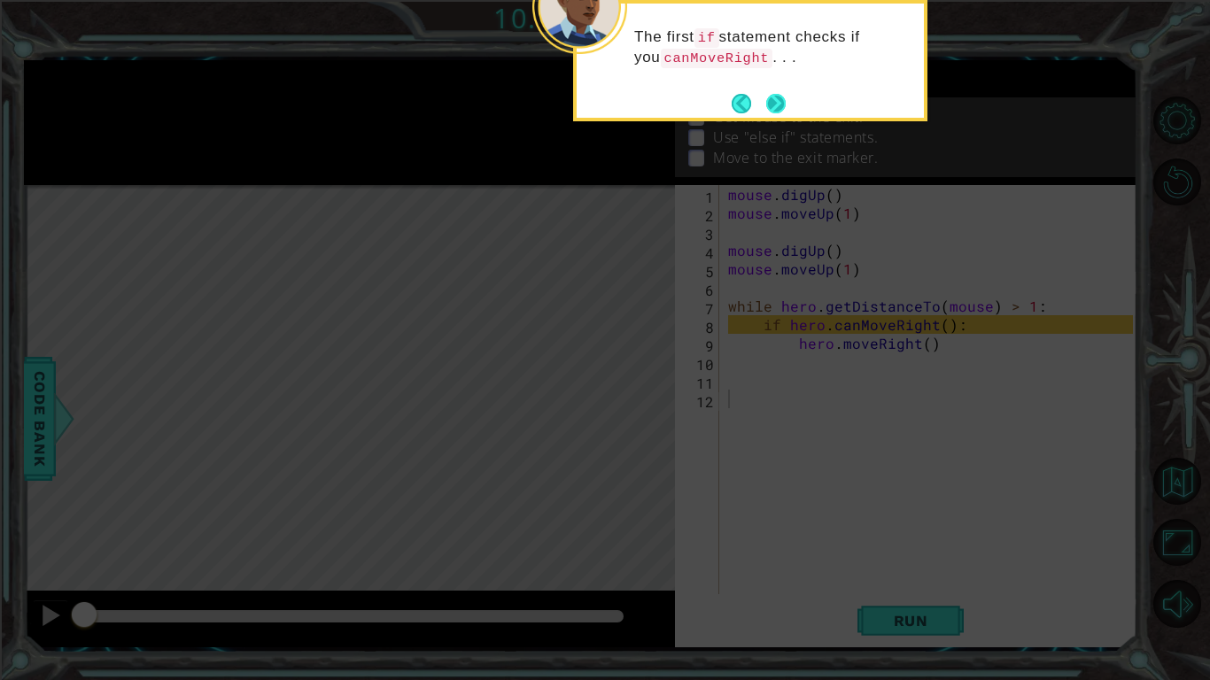
click at [772, 102] on button "Next" at bounding box center [776, 103] width 20 height 20
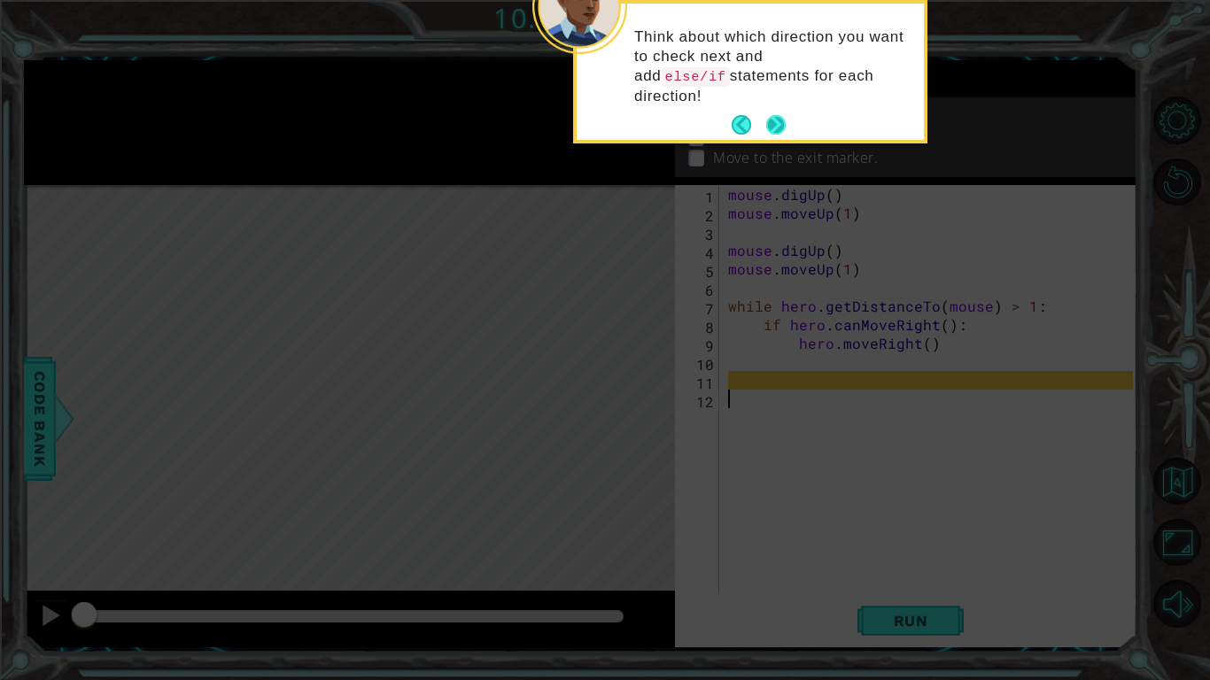
click at [769, 115] on button "Next" at bounding box center [775, 124] width 19 height 19
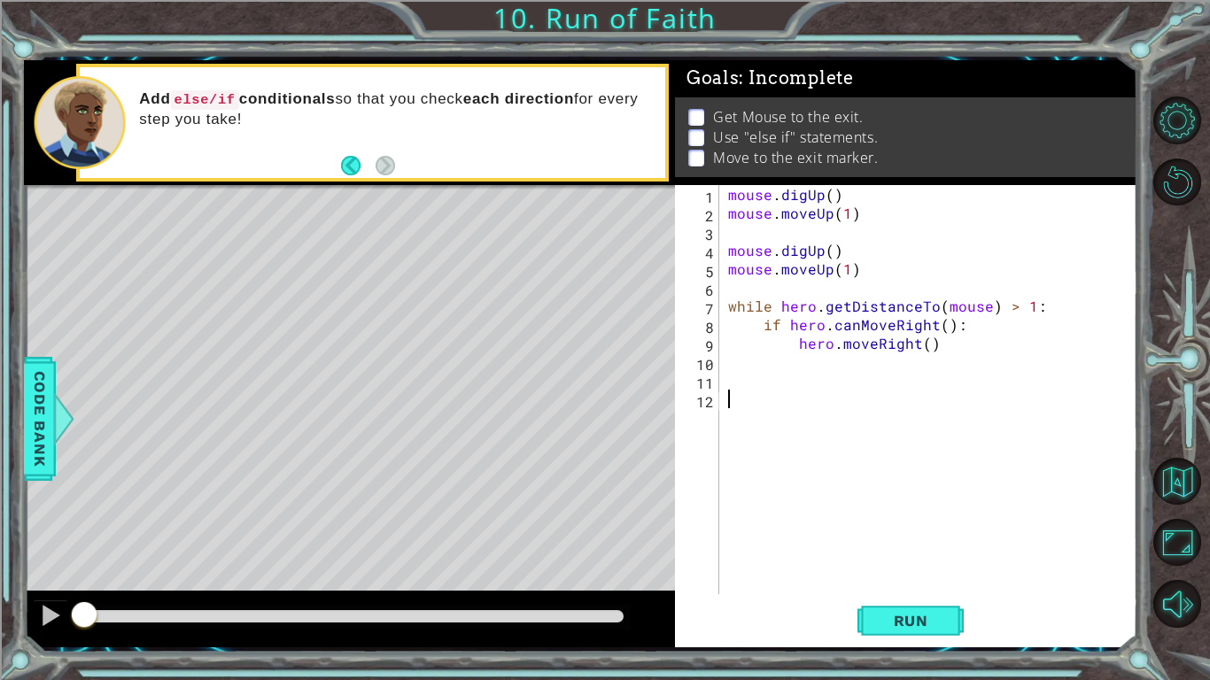
click at [803, 232] on div "mouse . digUp ( ) mouse . moveUp ( 1 ) mouse . digUp ( ) mouse . moveUp ( 1 ) w…" at bounding box center [933, 408] width 417 height 447
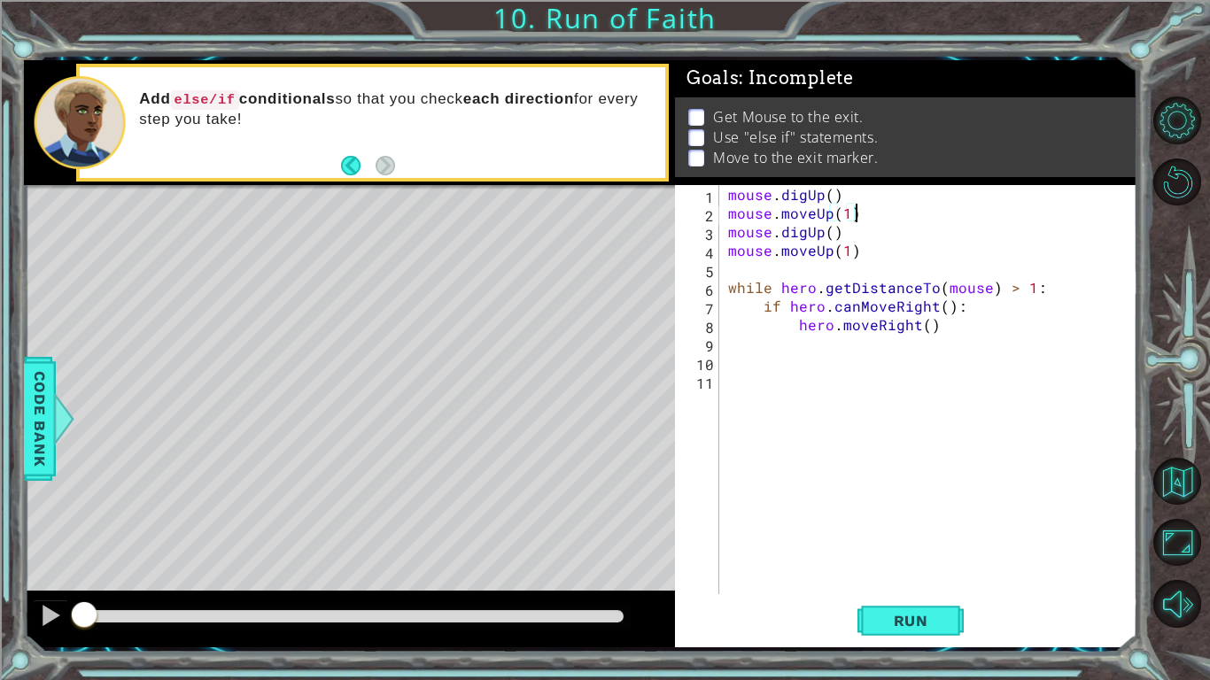
click at [962, 325] on div "mouse . digUp ( ) mouse . moveUp ( 1 ) mouse . digUp ( ) mouse . moveUp ( 1 ) w…" at bounding box center [933, 408] width 417 height 447
click at [950, 303] on div "mouse . digUp ( ) mouse . moveUp ( 1 ) mouse . digUp ( ) mouse . moveUp ( 1 ) w…" at bounding box center [933, 408] width 417 height 447
type textarea "if hero.canMoveRight():"
click at [969, 310] on div "mouse . digUp ( ) mouse . moveUp ( 1 ) mouse . digUp ( ) mouse . moveUp ( 1 ) w…" at bounding box center [933, 408] width 417 height 447
type textarea "hero.moveRight()"
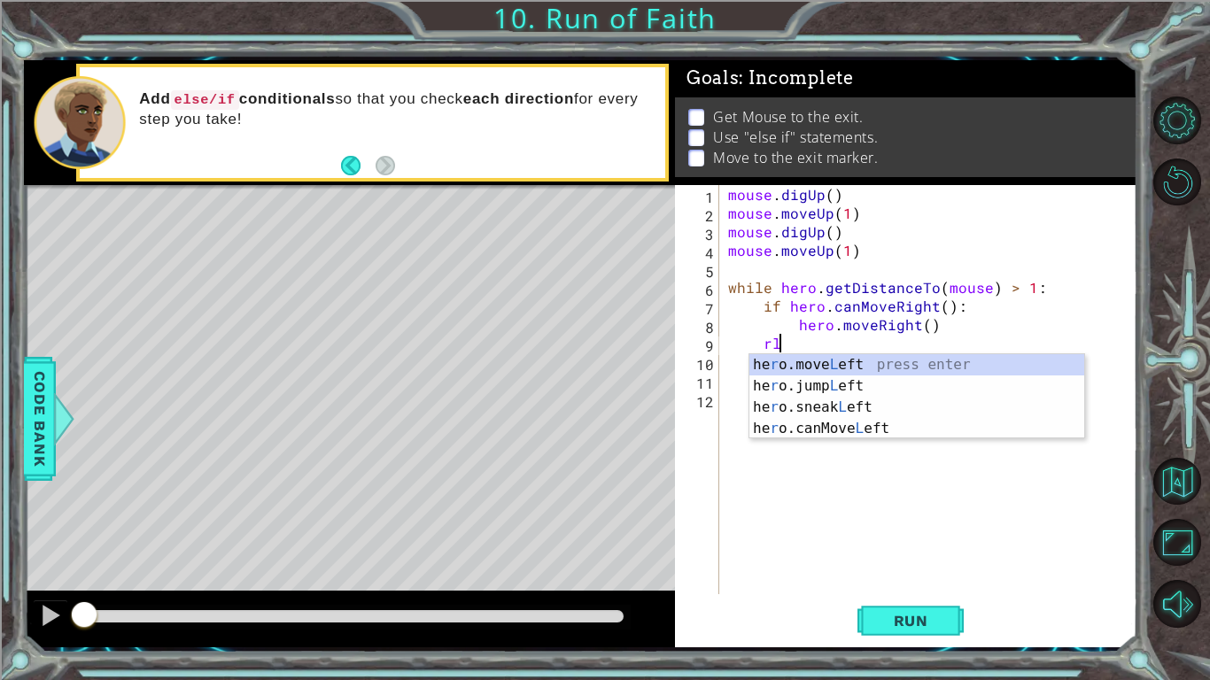
type textarea "r"
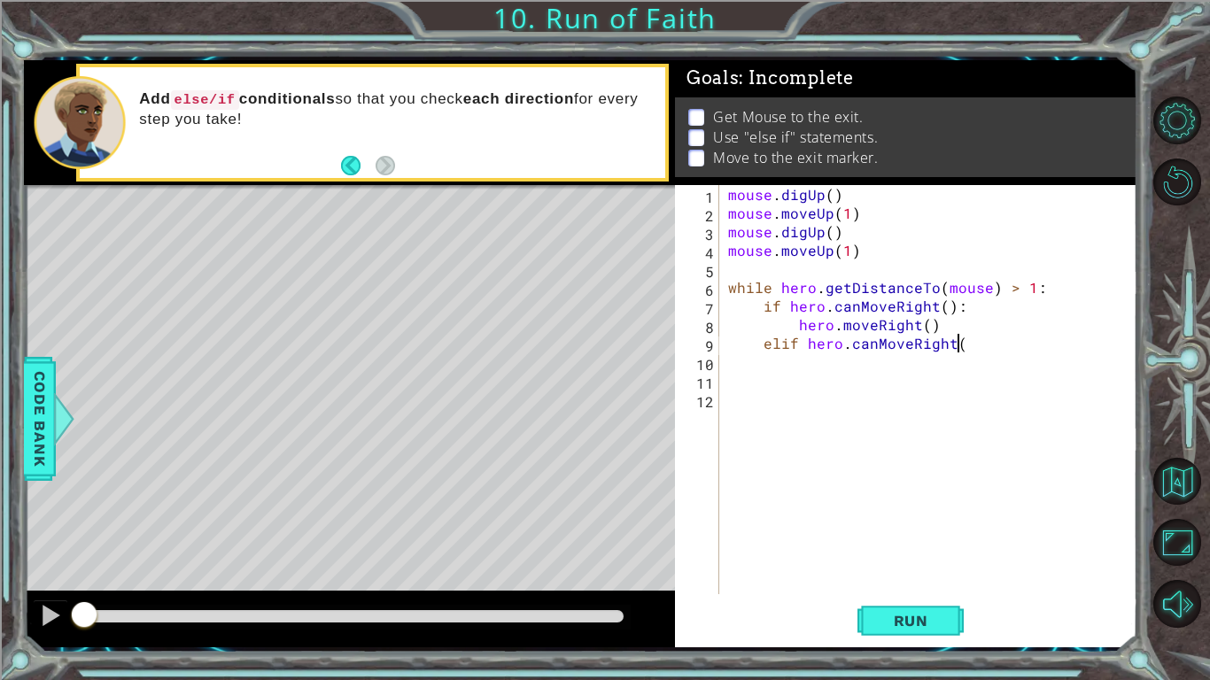
scroll to position [0, 13]
type textarea "elif hero.canMoveRight:"
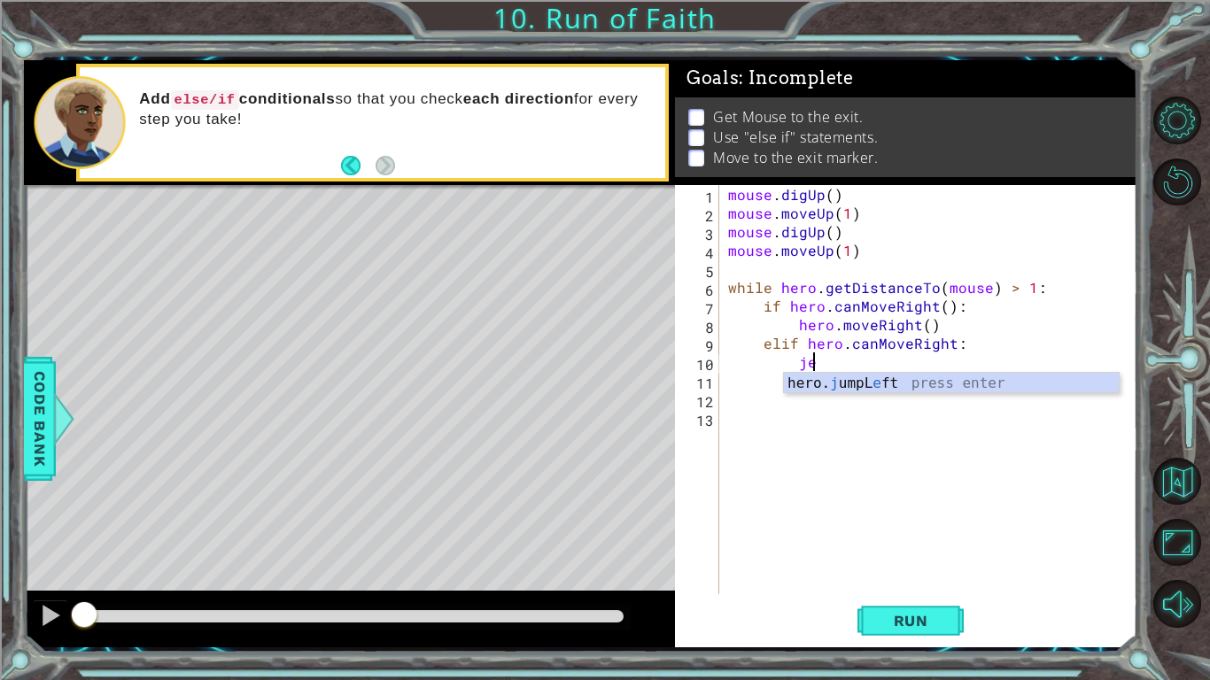
type textarea "j"
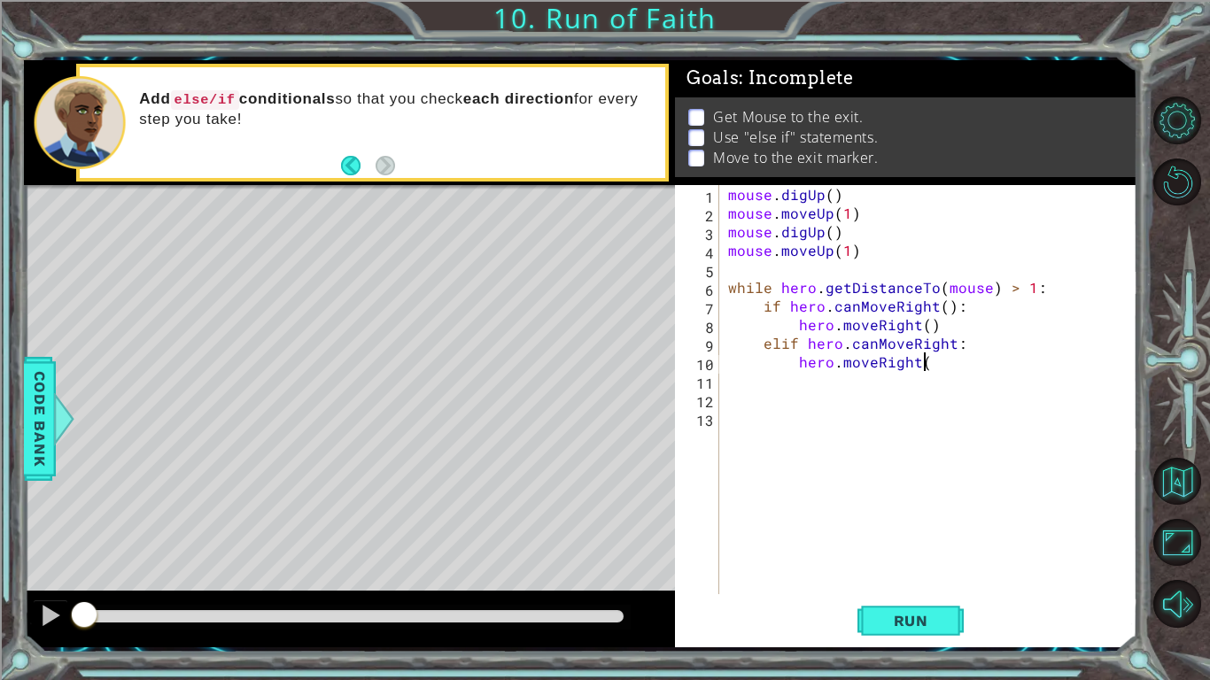
scroll to position [0, 12]
type textarea "hero.moveRight()"
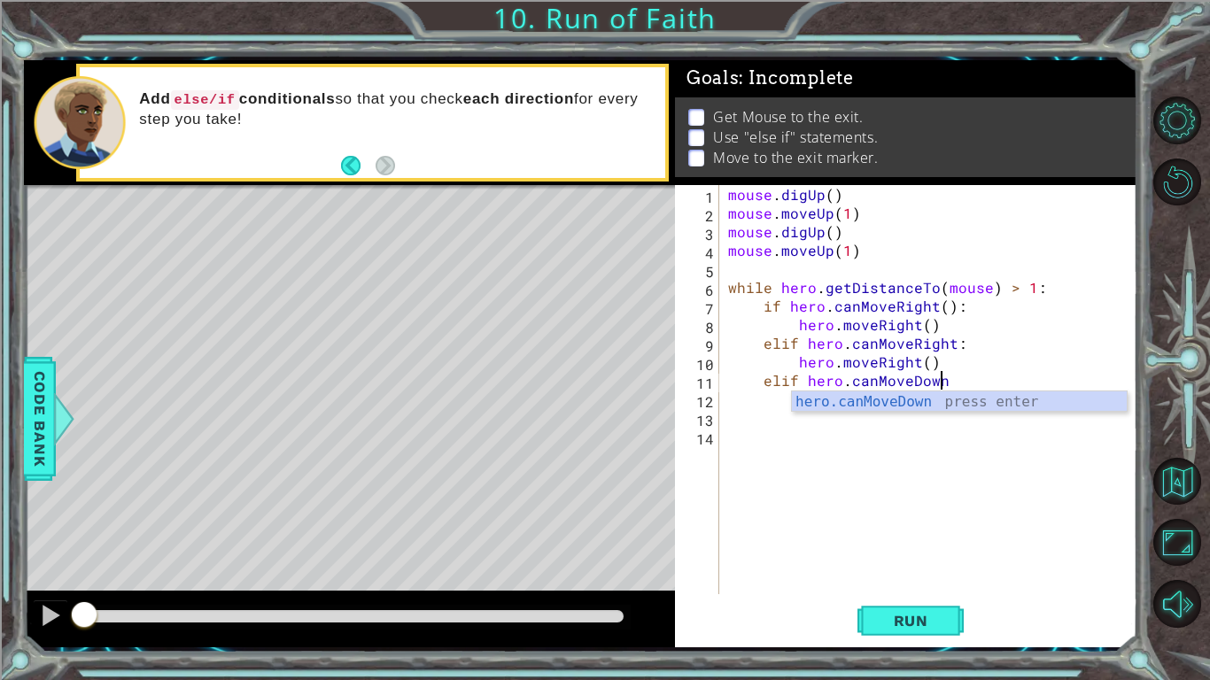
scroll to position [0, 12]
type textarea "elif hero.canMoveDown:"
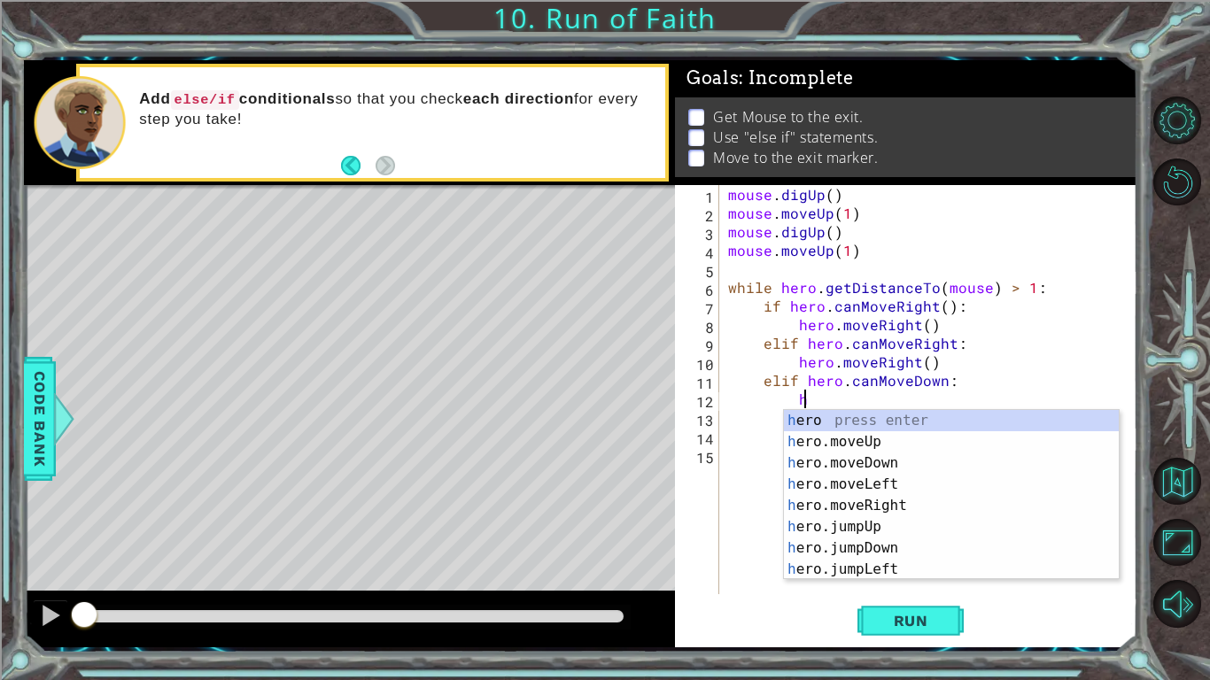
scroll to position [0, 4]
type textarea "h"
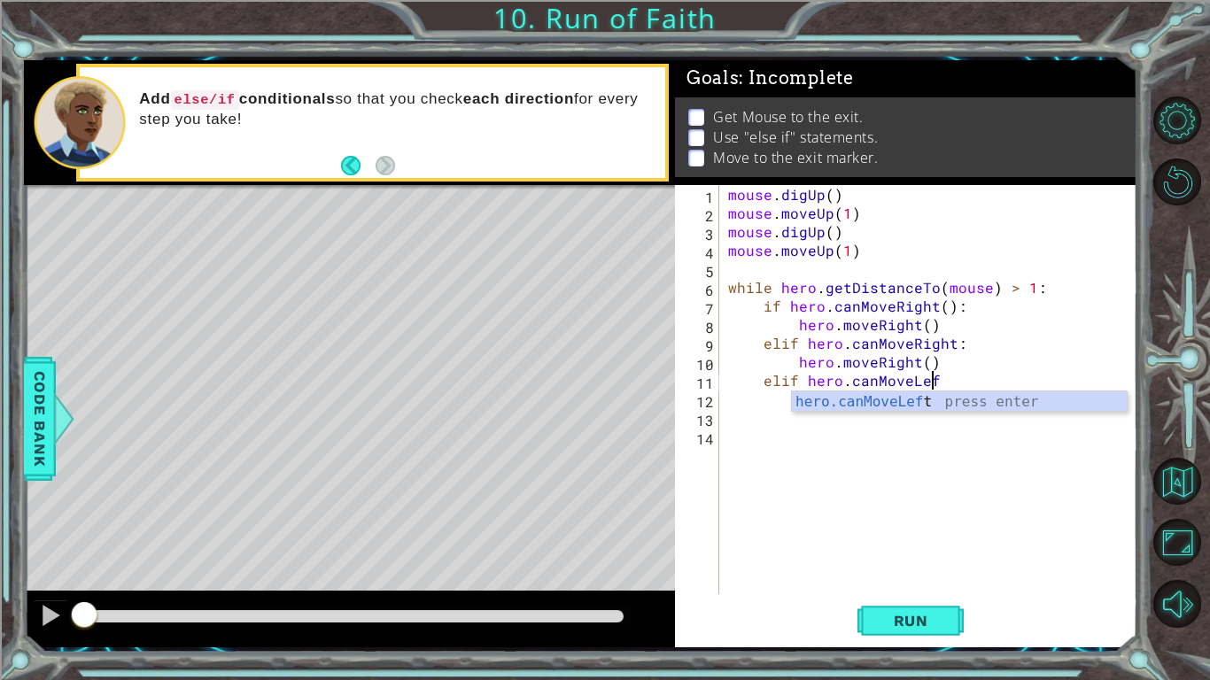
scroll to position [0, 12]
type textarea "elif hero.canMoveLeft:"
type textarea "hero.moveLeft()"
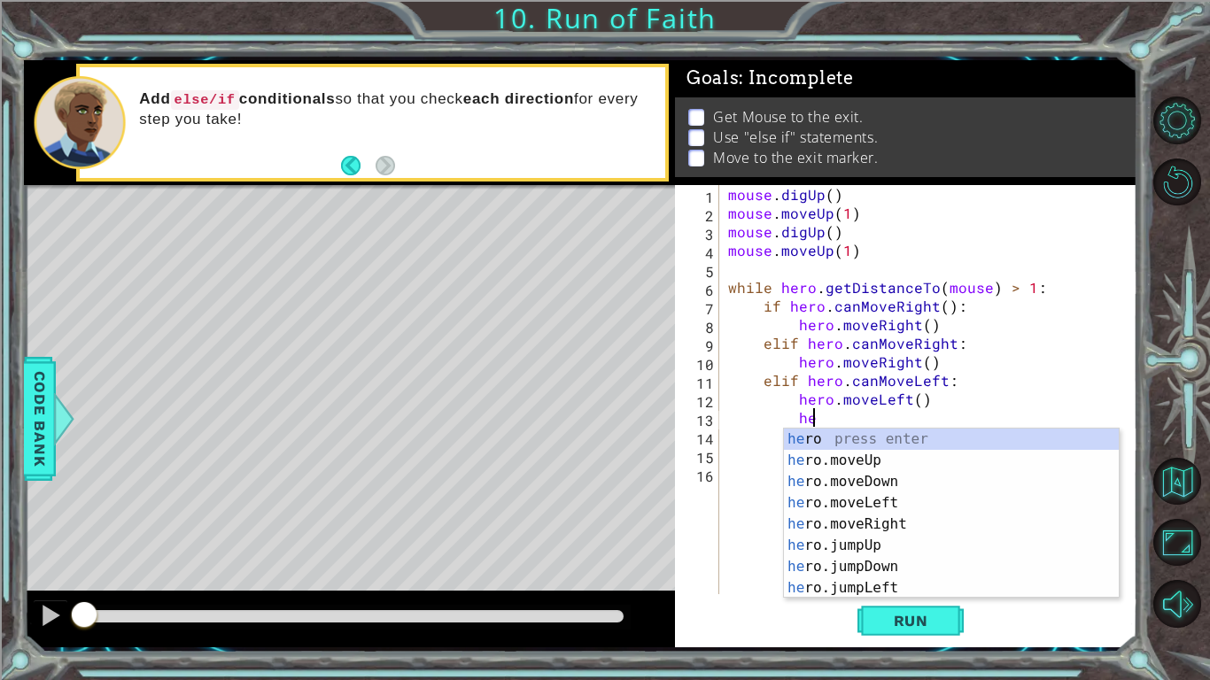
scroll to position [0, 4]
type textarea "h"
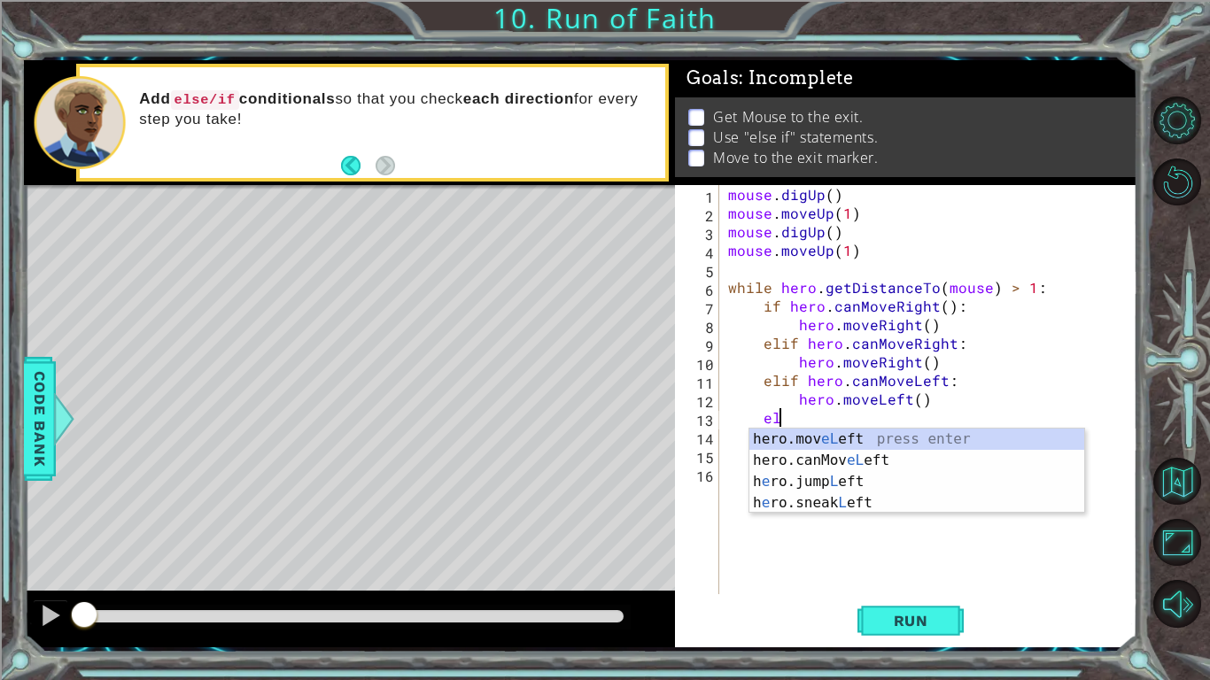
scroll to position [0, 3]
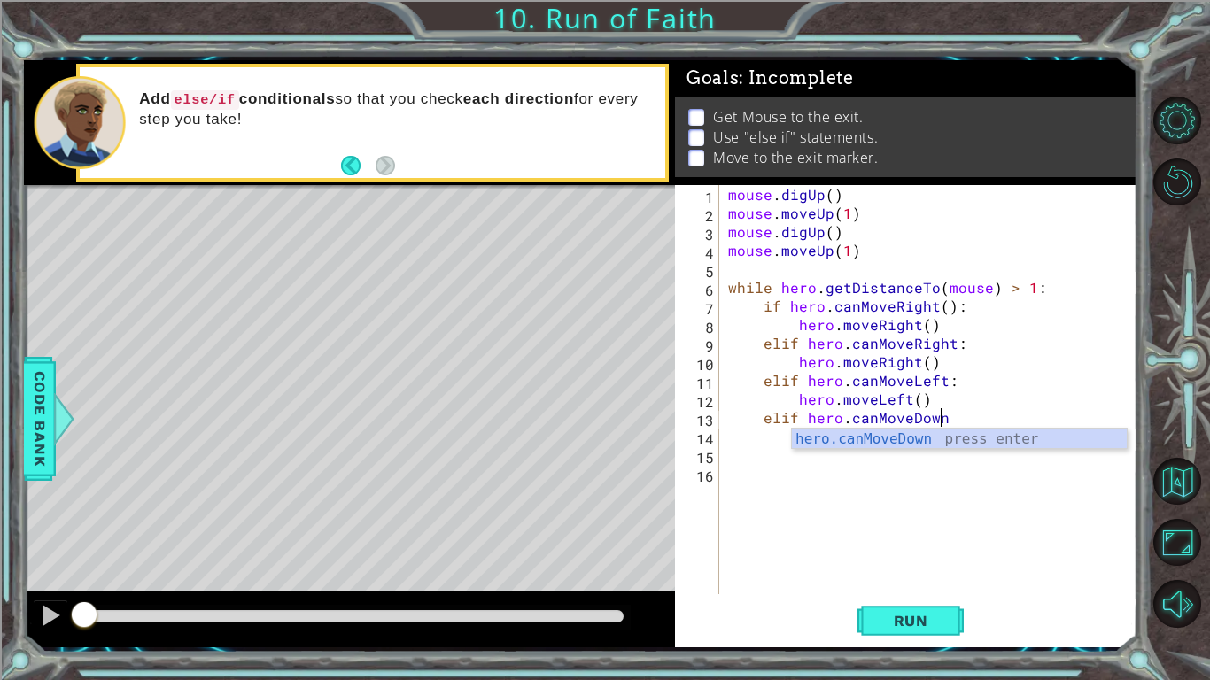
type textarea "elif hero.canMoveDown:"
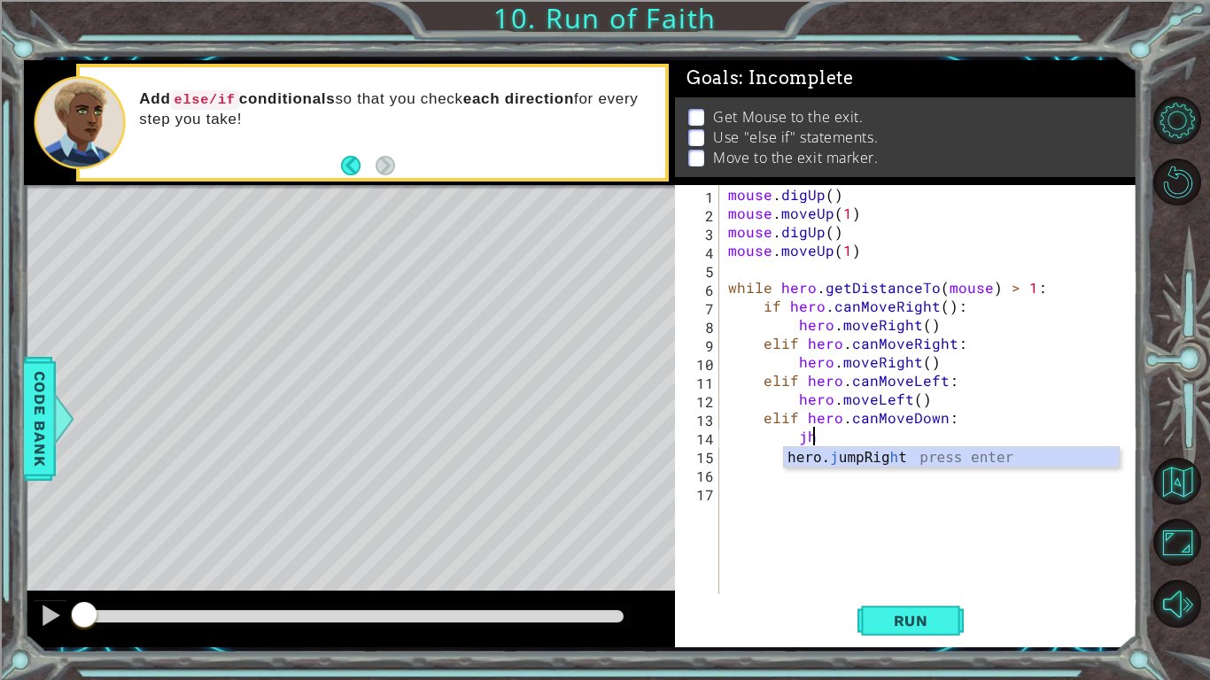
type textarea "j"
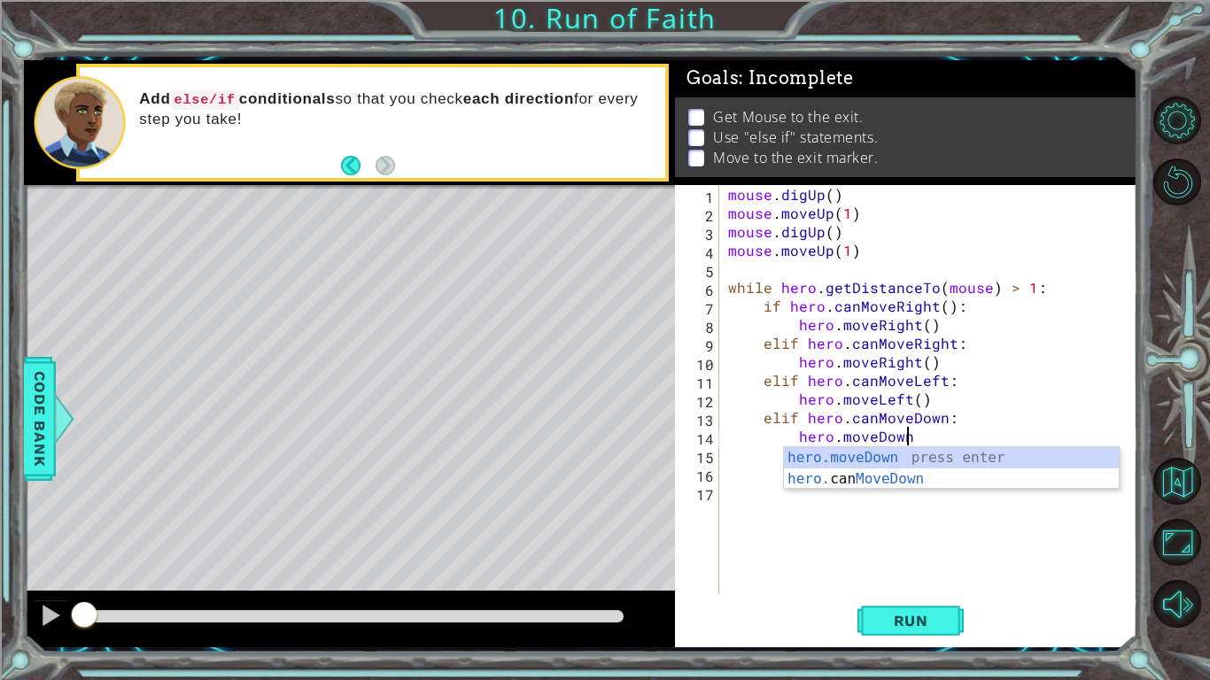
scroll to position [0, 11]
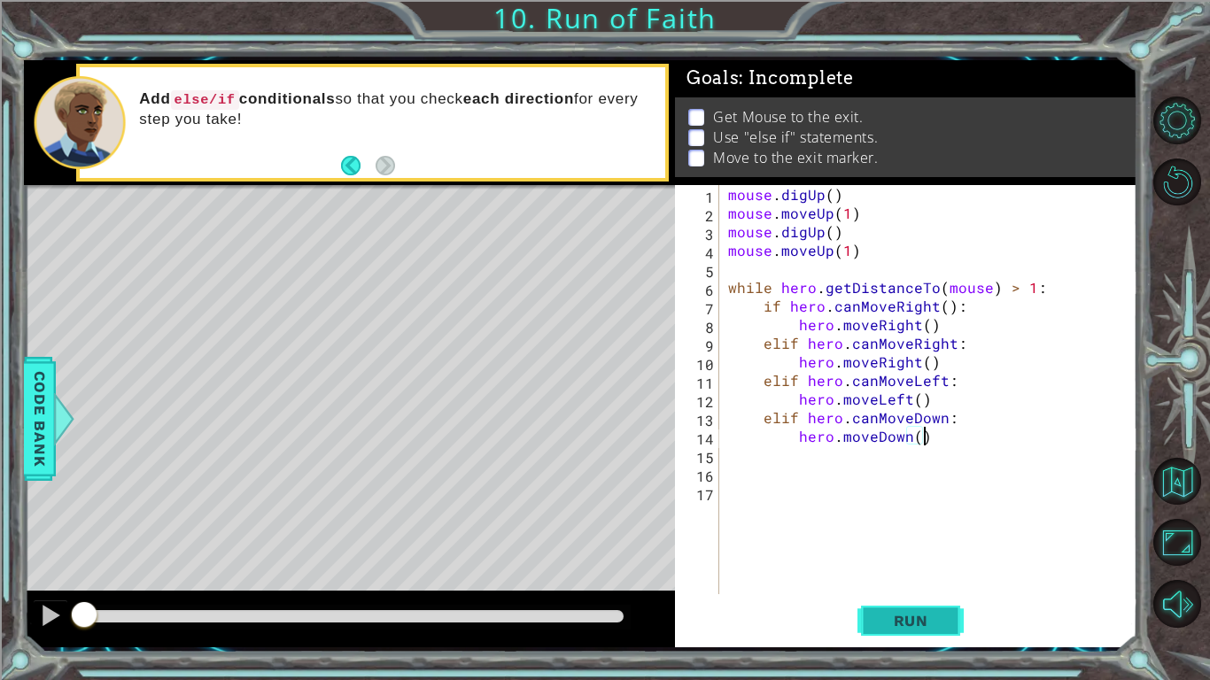
click at [920, 624] on span "Run" at bounding box center [911, 621] width 70 height 18
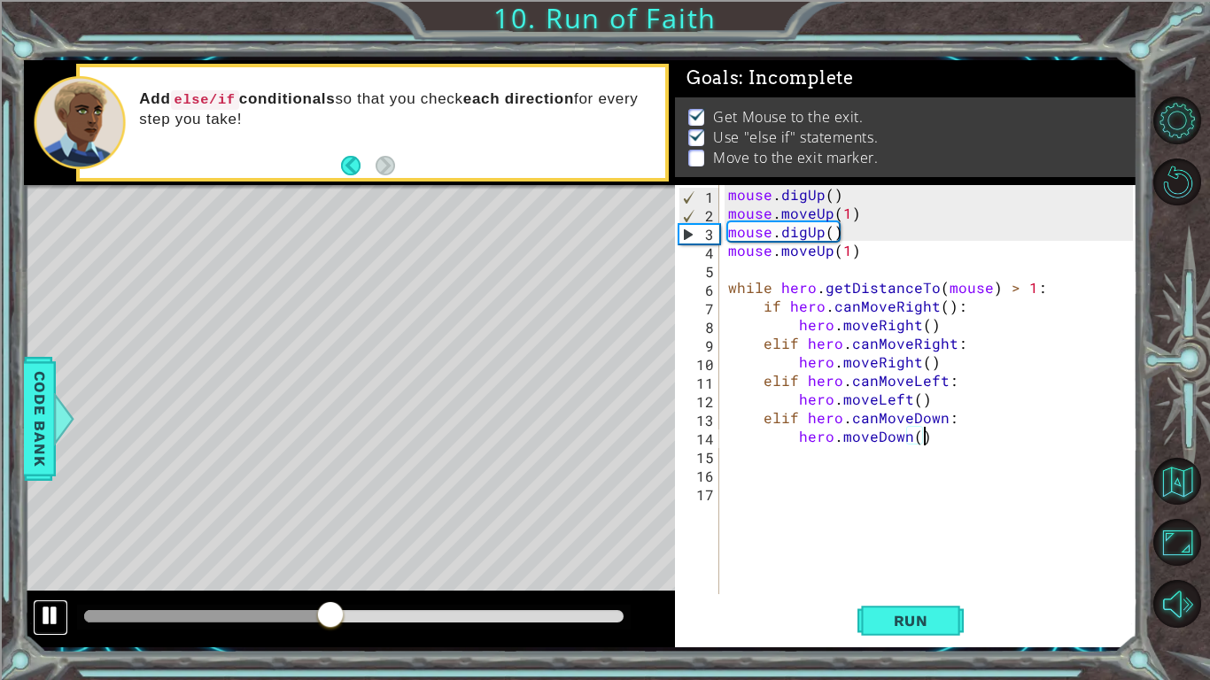
click at [59, 626] on div at bounding box center [50, 615] width 23 height 23
click at [930, 609] on button "Run" at bounding box center [911, 621] width 106 height 46
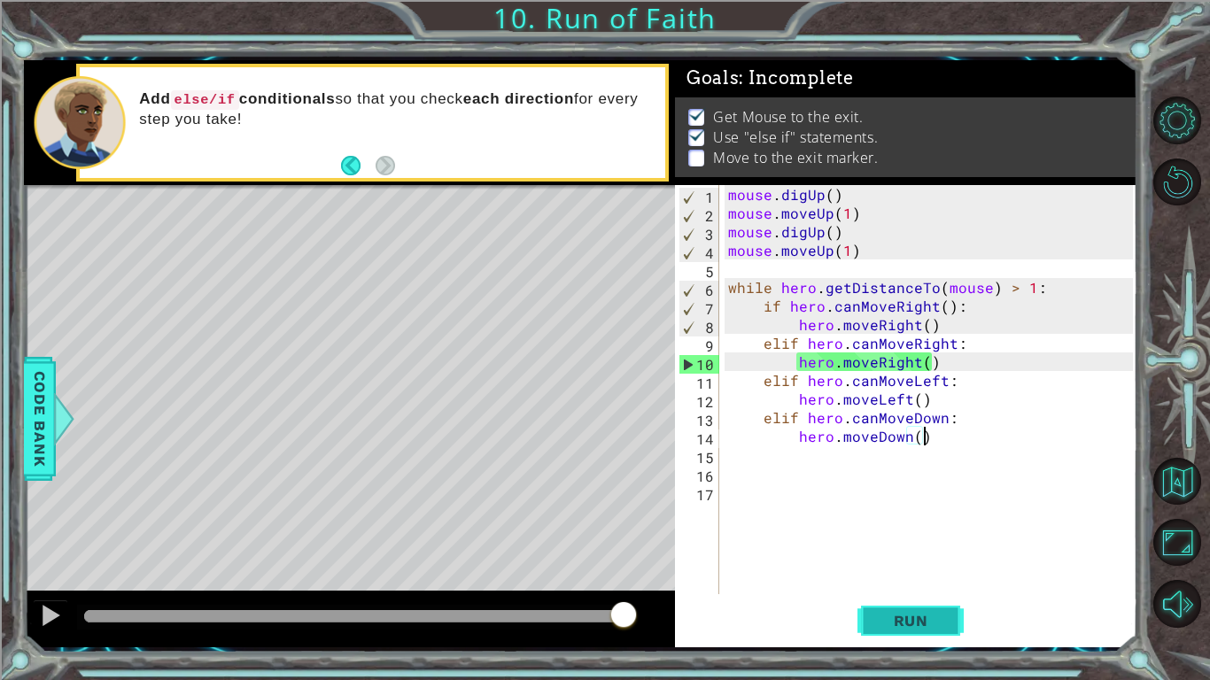
click at [915, 622] on span "Run" at bounding box center [911, 621] width 70 height 18
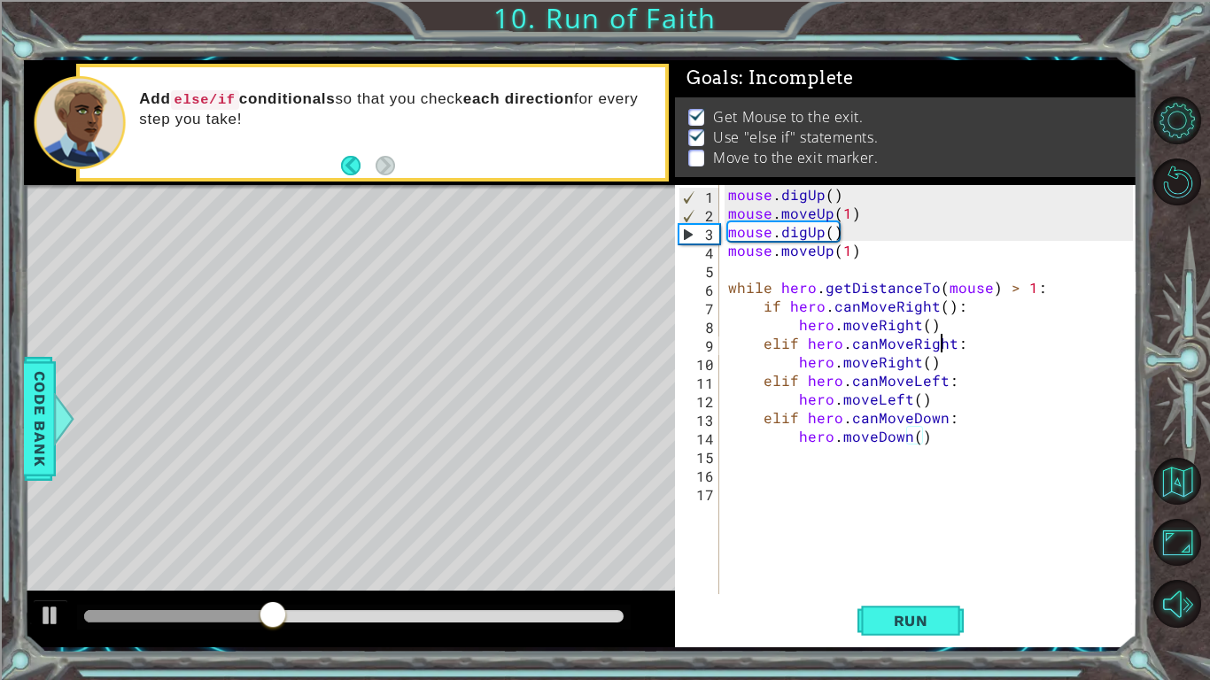
click at [941, 349] on div "mouse . digUp ( ) mouse . moveUp ( 1 ) mouse . digUp ( ) mouse . moveUp ( 1 ) w…" at bounding box center [933, 408] width 417 height 447
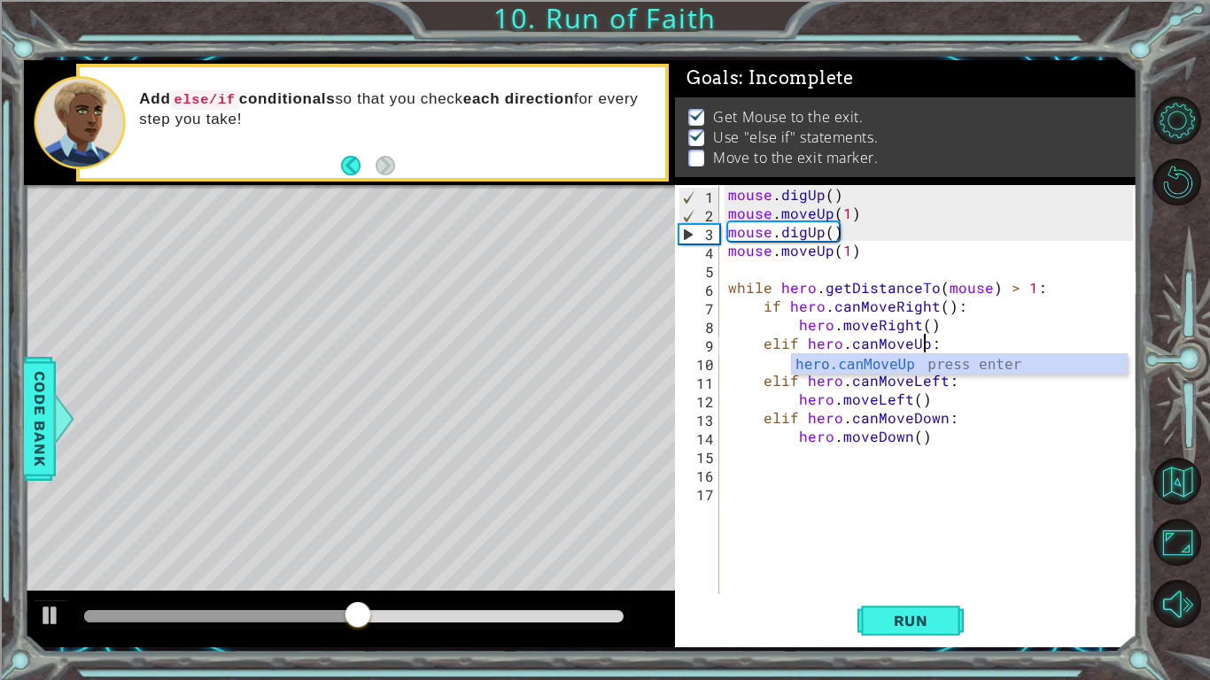
scroll to position [0, 12]
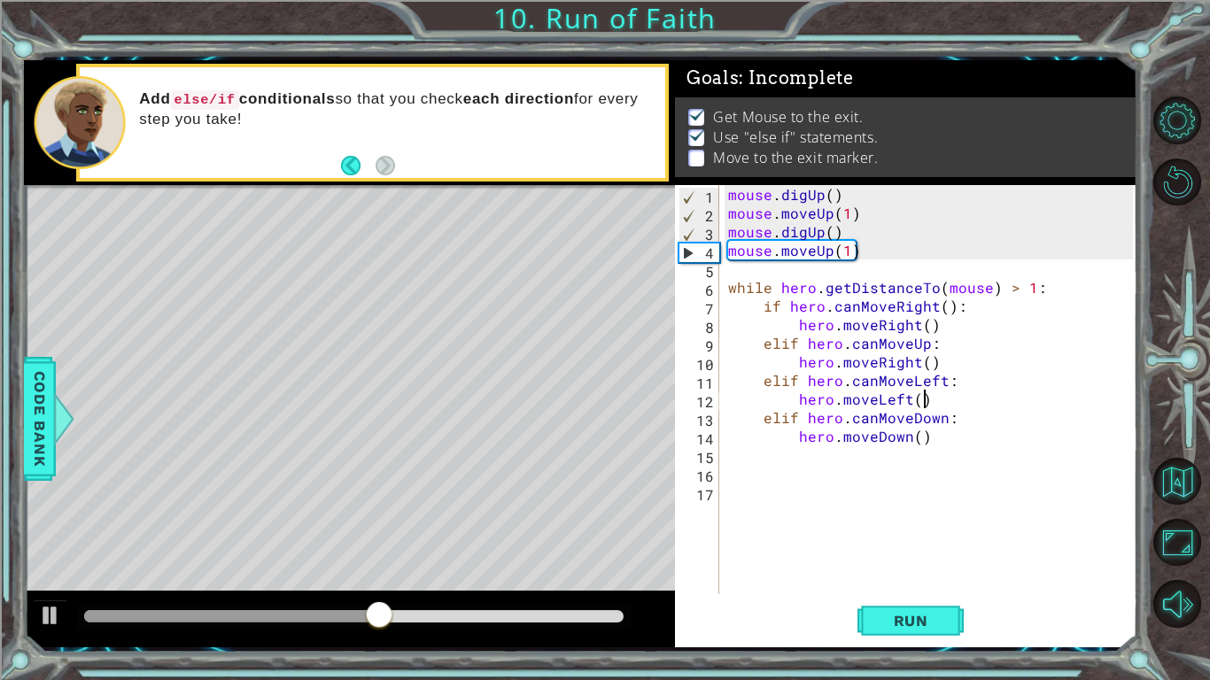
click at [984, 399] on div "mouse . digUp ( ) mouse . moveUp ( 1 ) mouse . digUp ( ) mouse . moveUp ( 1 ) w…" at bounding box center [933, 408] width 417 height 447
click at [910, 357] on div "mouse . digUp ( ) mouse . moveUp ( 1 ) mouse . digUp ( ) mouse . moveUp ( 1 ) w…" at bounding box center [933, 408] width 417 height 447
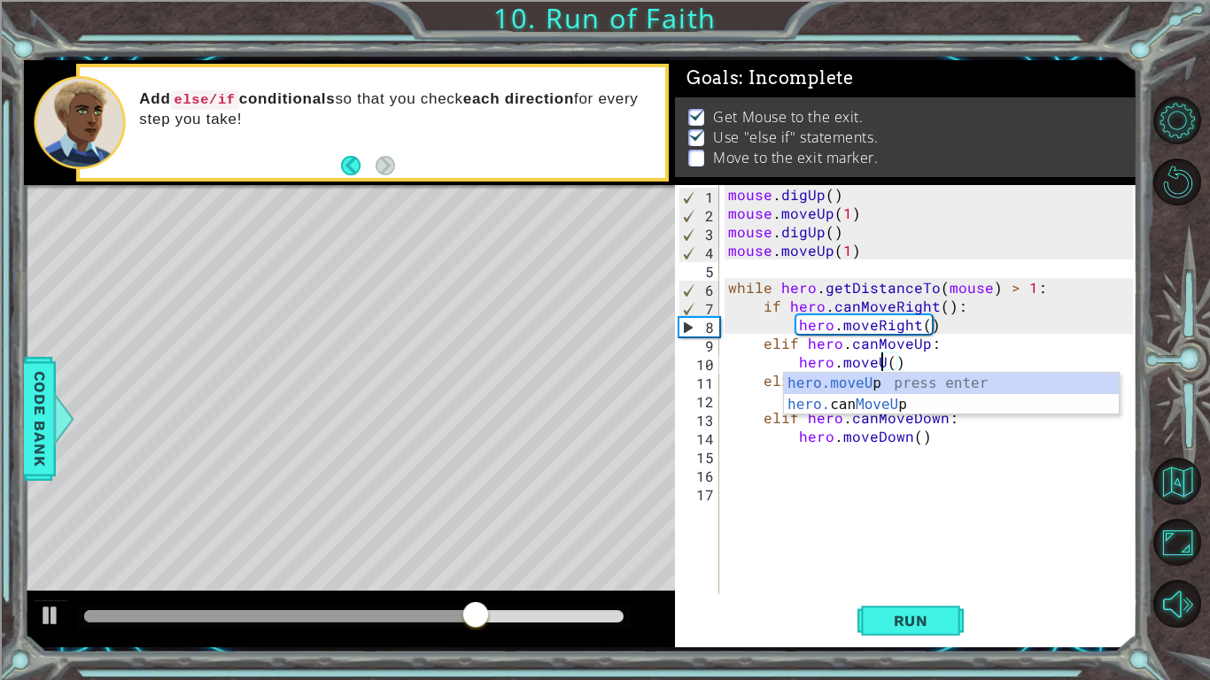
scroll to position [0, 10]
type textarea "hero.moveUp()"
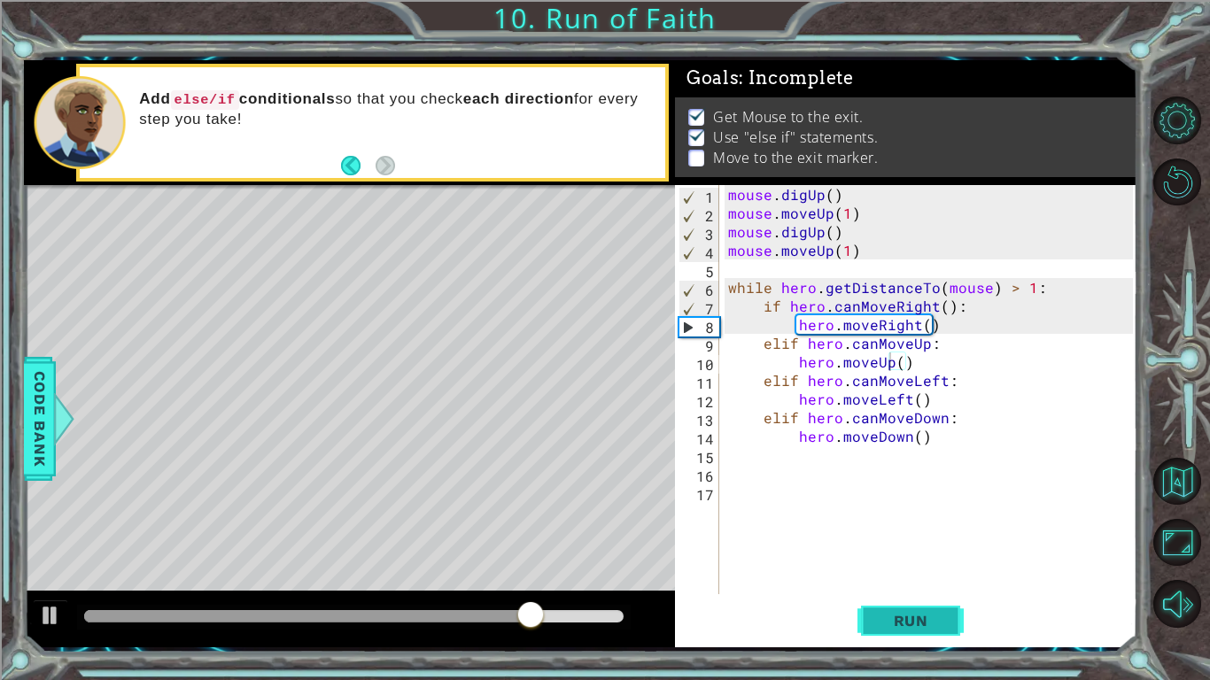
click at [935, 619] on span "Run" at bounding box center [911, 621] width 70 height 18
